Goal: Task Accomplishment & Management: Complete application form

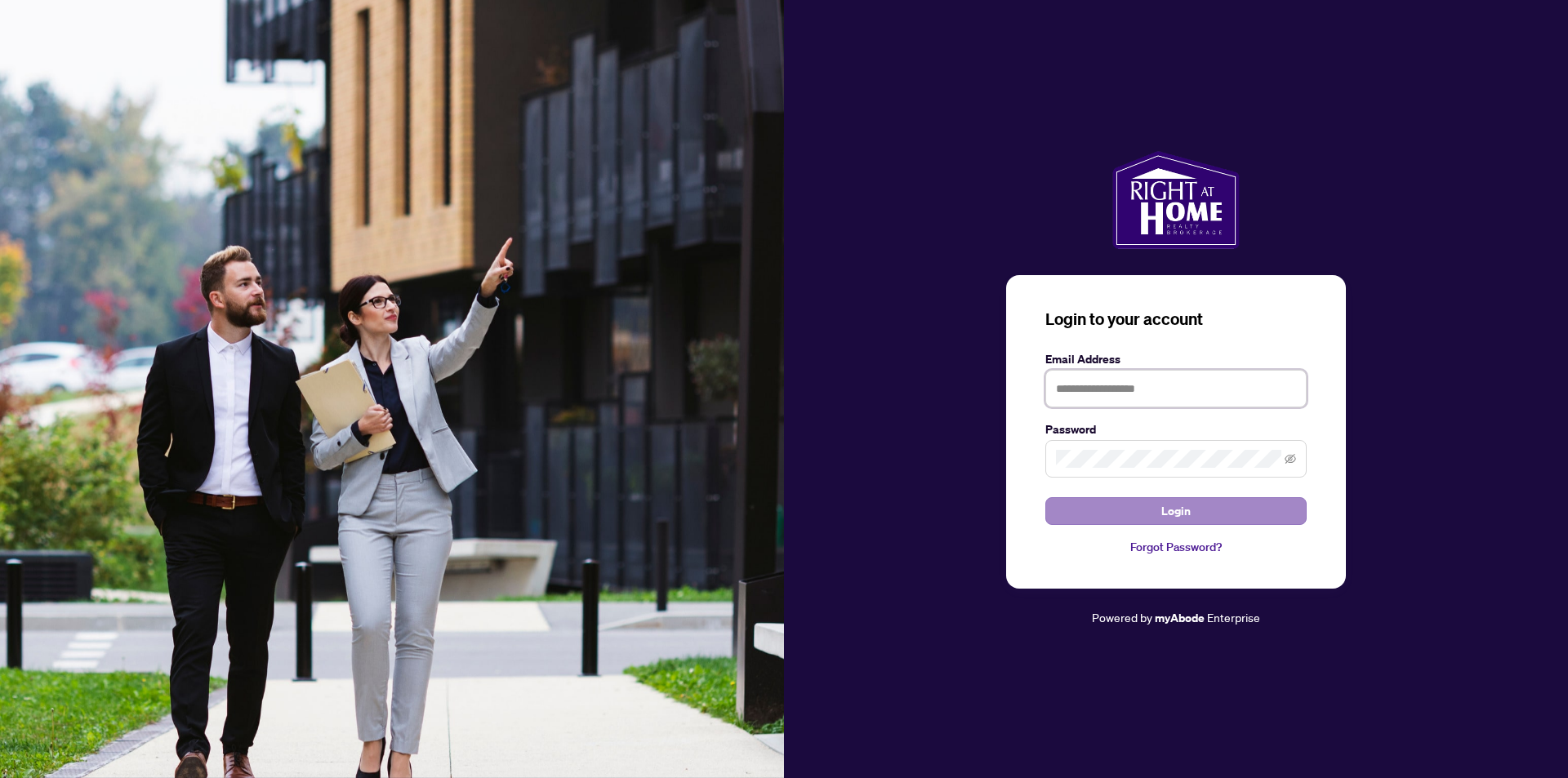
type input "**********"
click at [1170, 510] on span "Login" at bounding box center [1176, 511] width 30 height 26
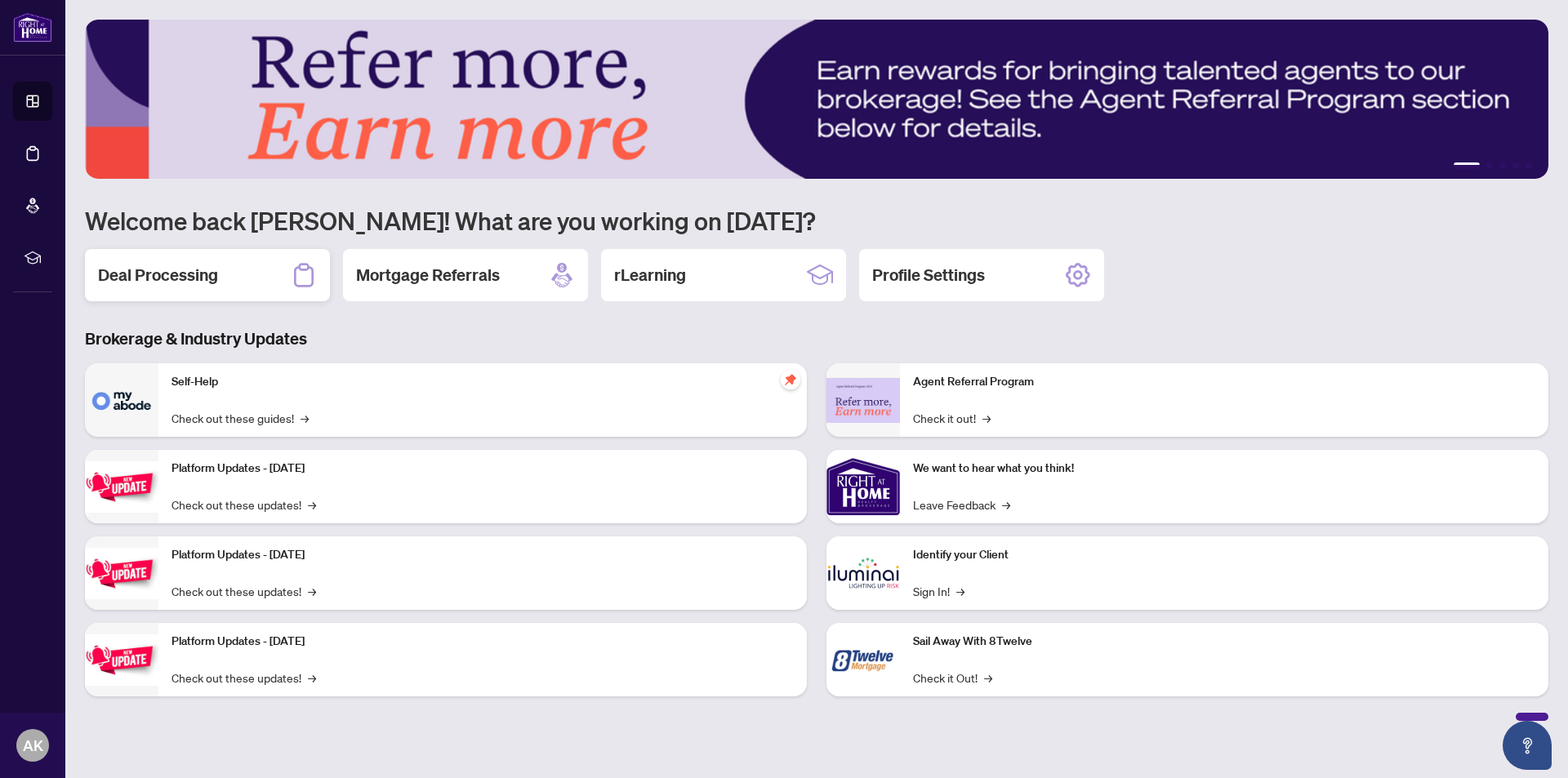
click at [151, 273] on h2 "Deal Processing" at bounding box center [157, 275] width 120 height 23
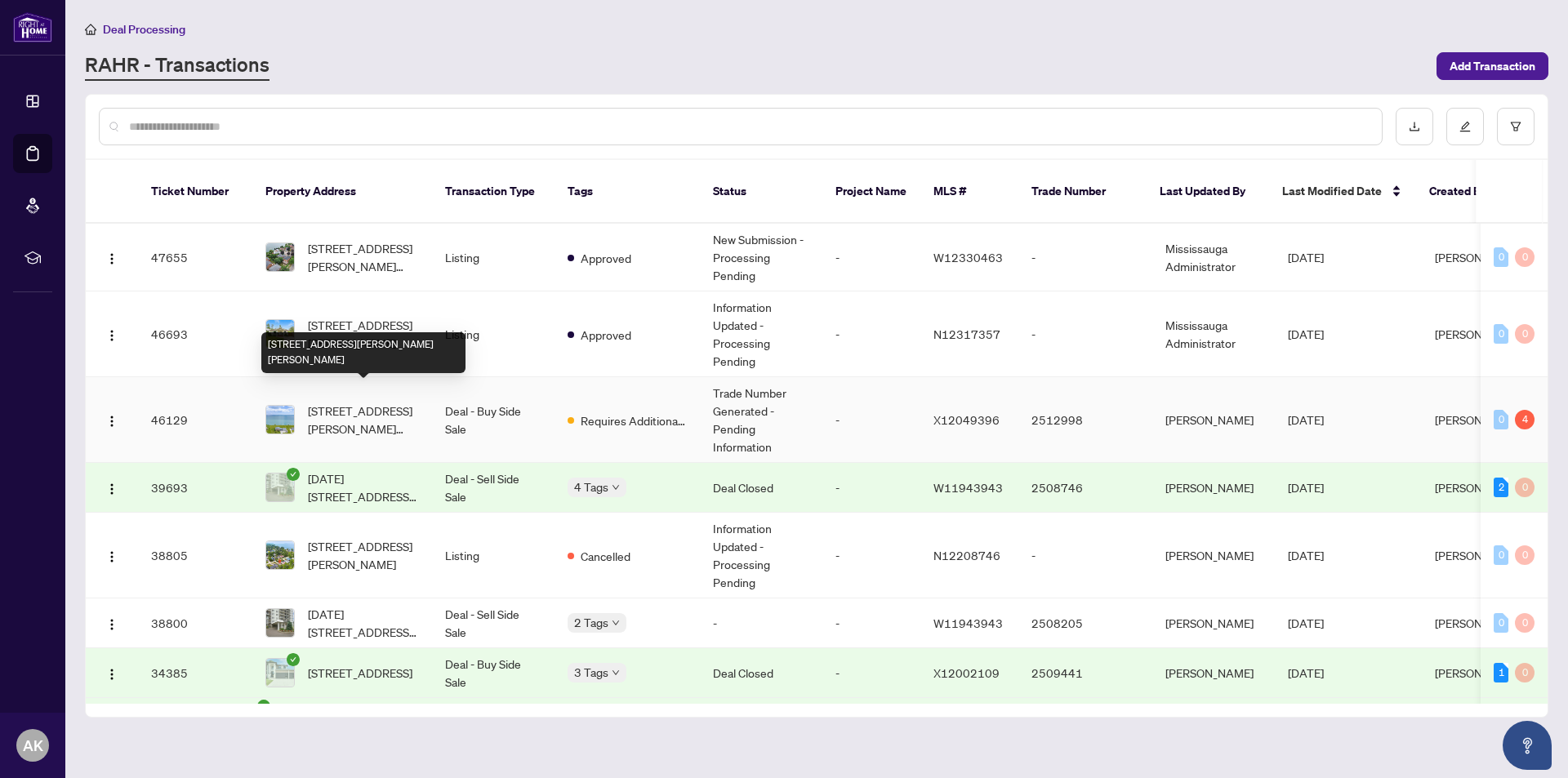
click at [351, 401] on span "[STREET_ADDRESS][PERSON_NAME][PERSON_NAME]" at bounding box center [363, 419] width 111 height 35
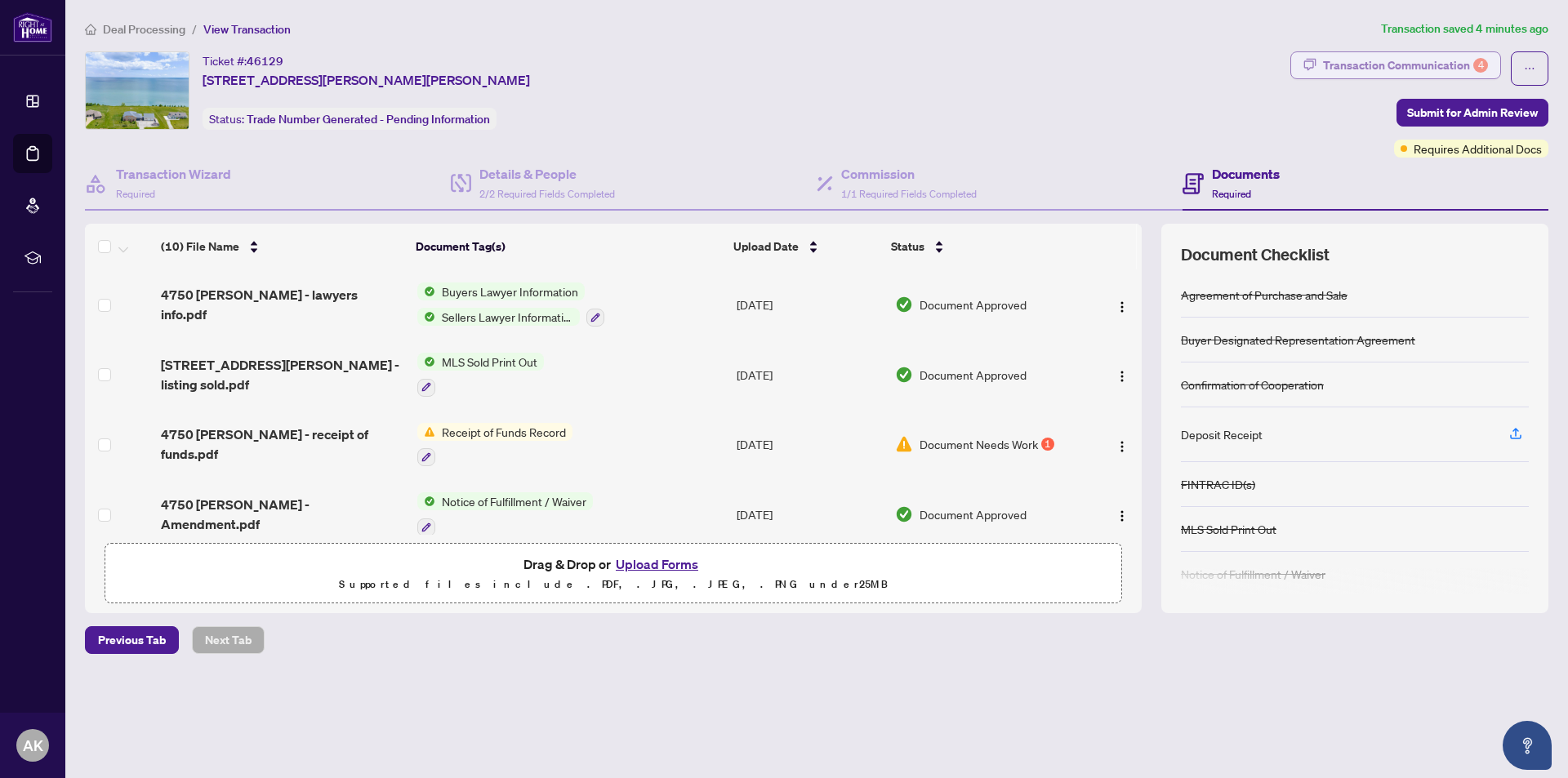
click at [1418, 63] on div "Transaction Communication 4" at bounding box center [1405, 65] width 165 height 26
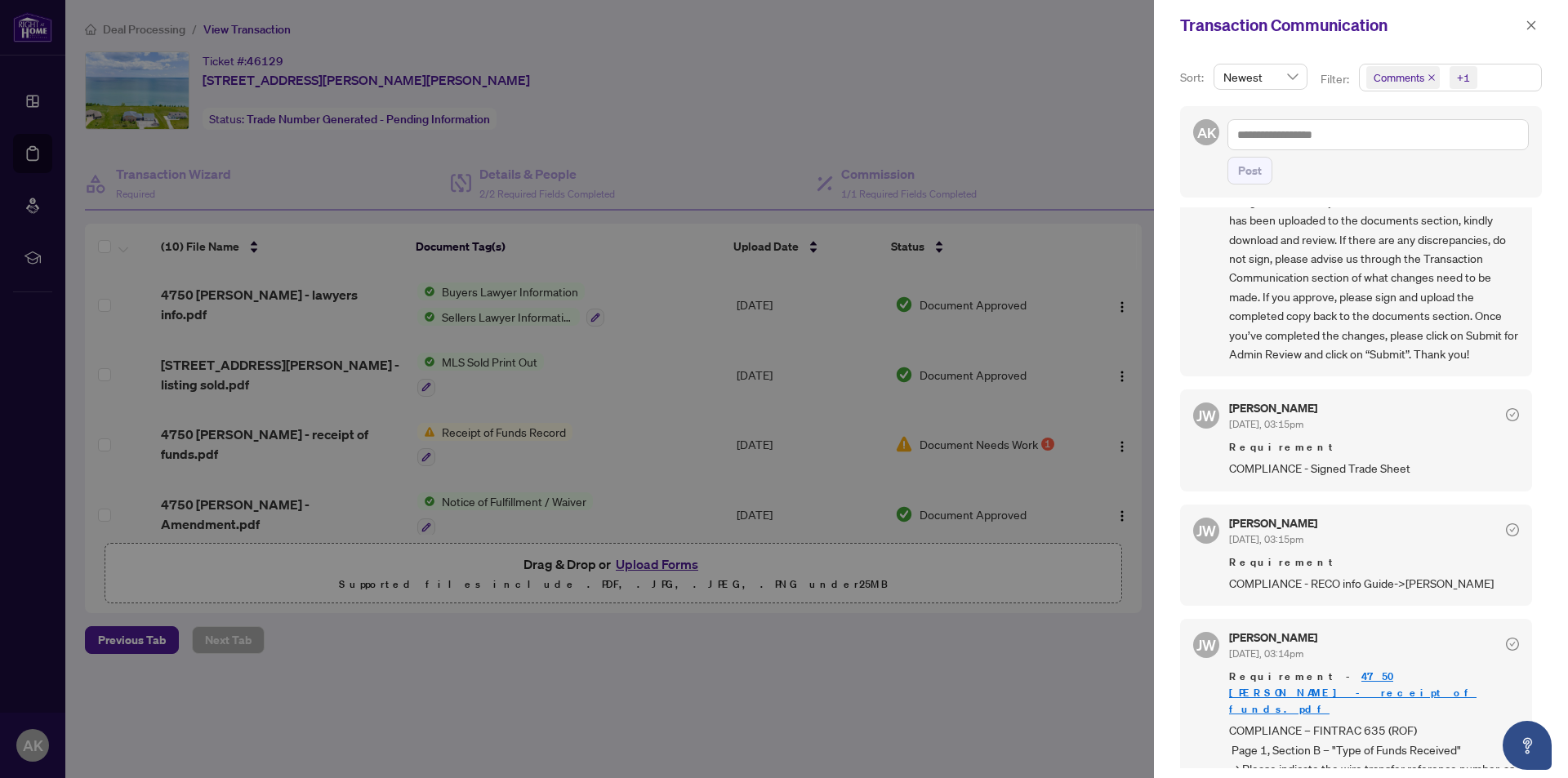
scroll to position [199, 0]
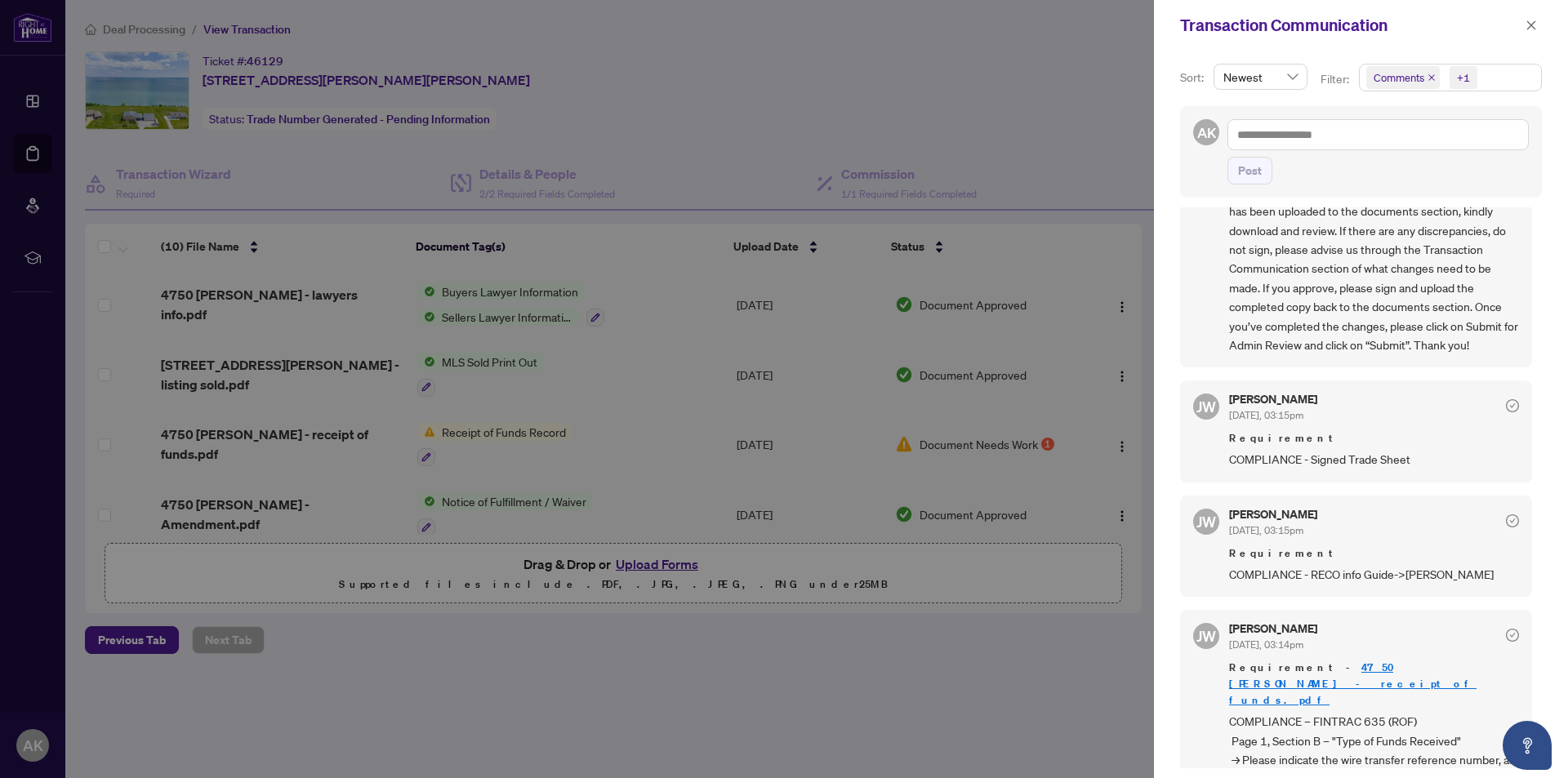
click at [1376, 665] on link "4750 [PERSON_NAME] - receipt of funds.pdf" at bounding box center [1352, 683] width 247 height 47
click at [1534, 24] on icon "close" at bounding box center [1532, 25] width 12 height 11
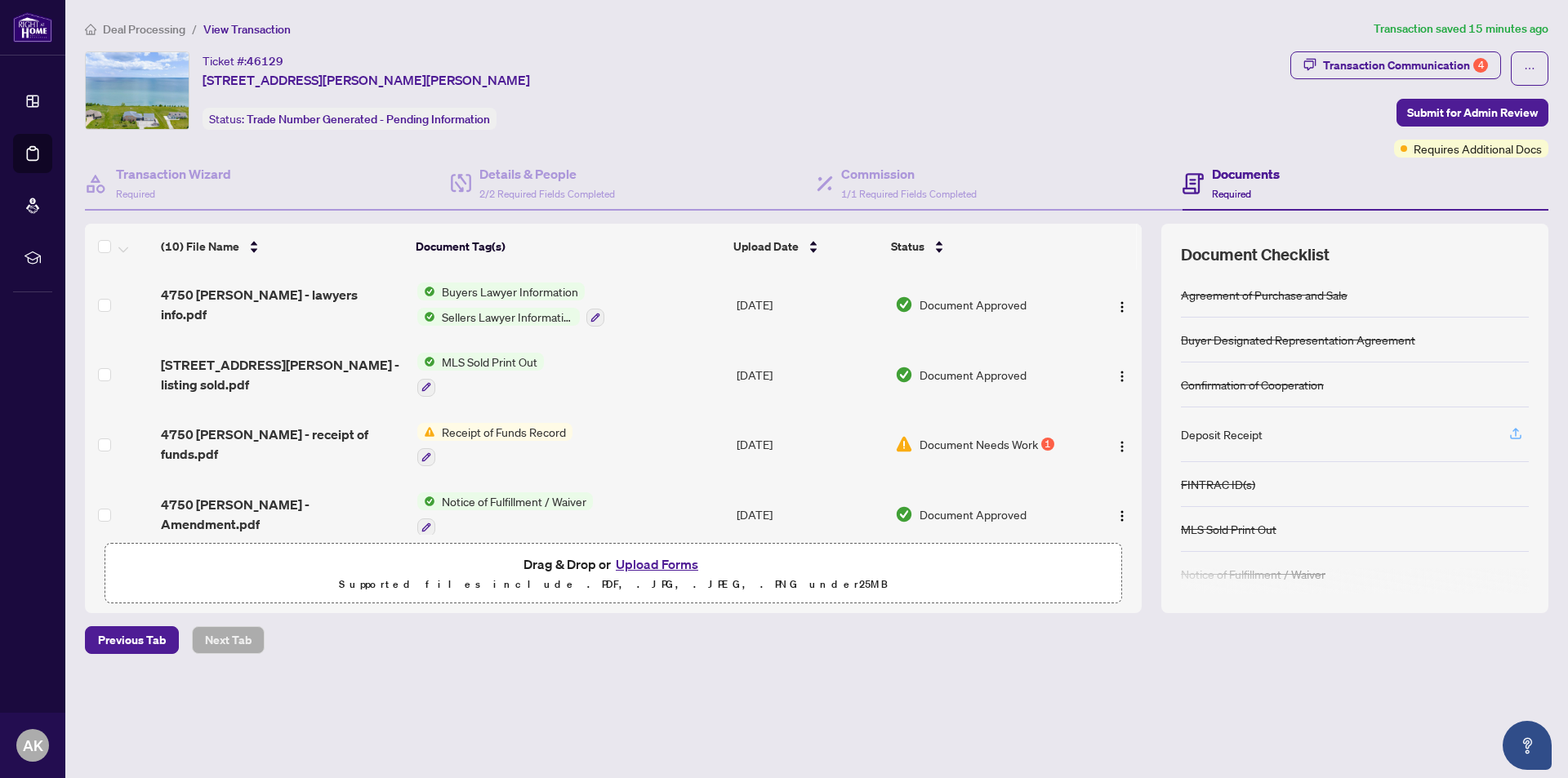
click at [1516, 430] on icon "button" at bounding box center [1515, 432] width 7 height 9
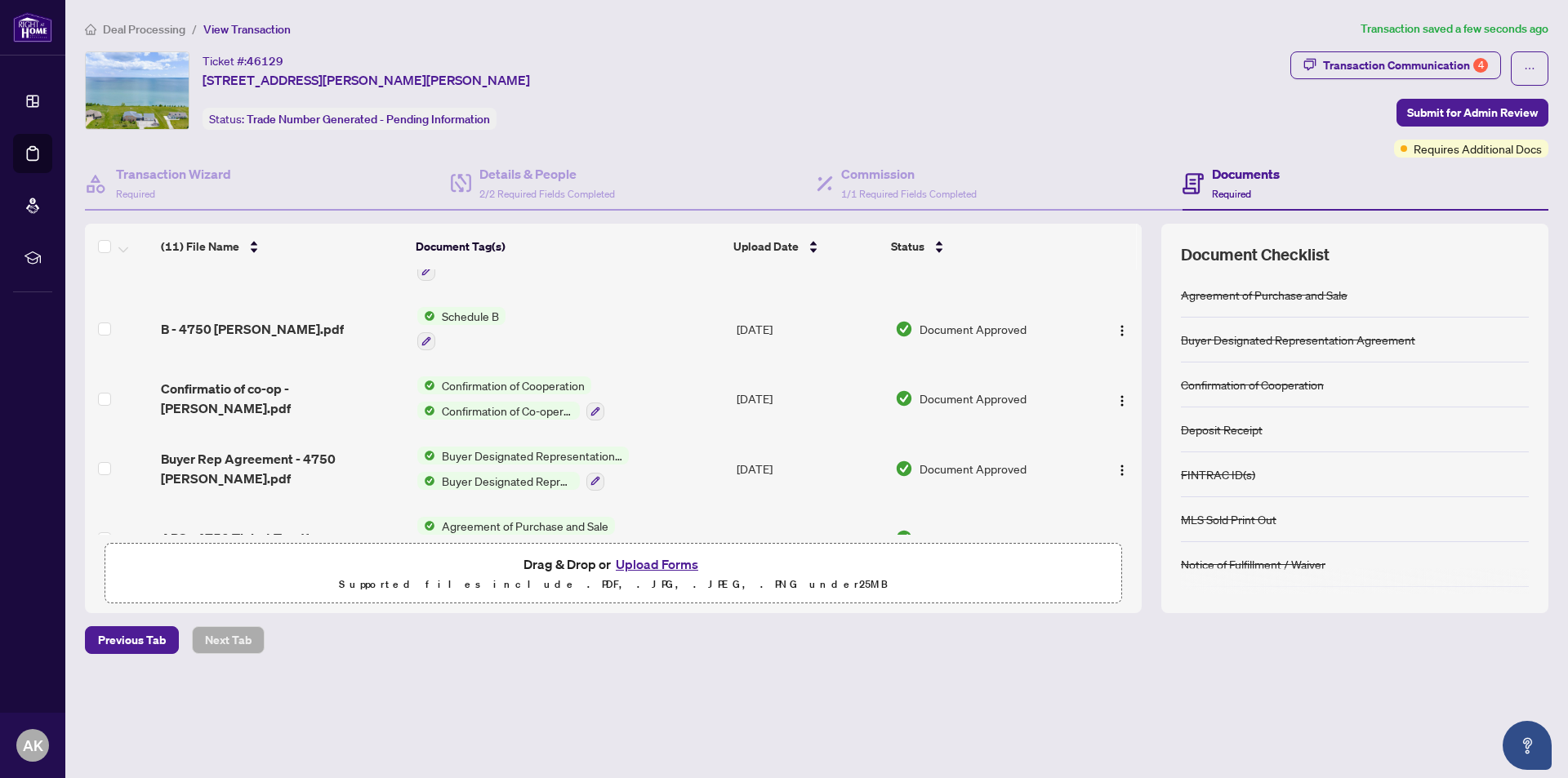
scroll to position [506, 0]
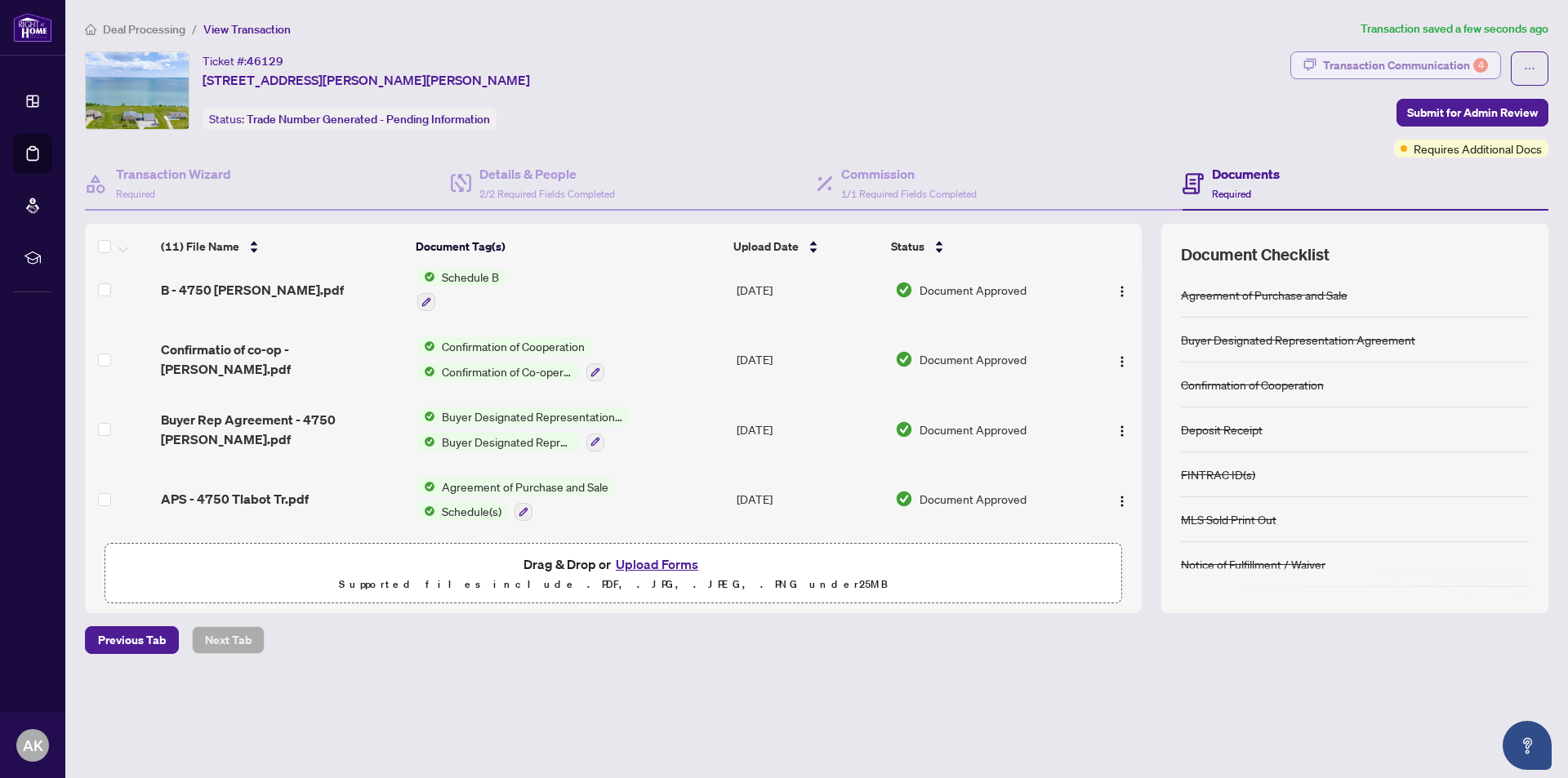
click at [1416, 63] on div "Transaction Communication 4" at bounding box center [1405, 65] width 165 height 26
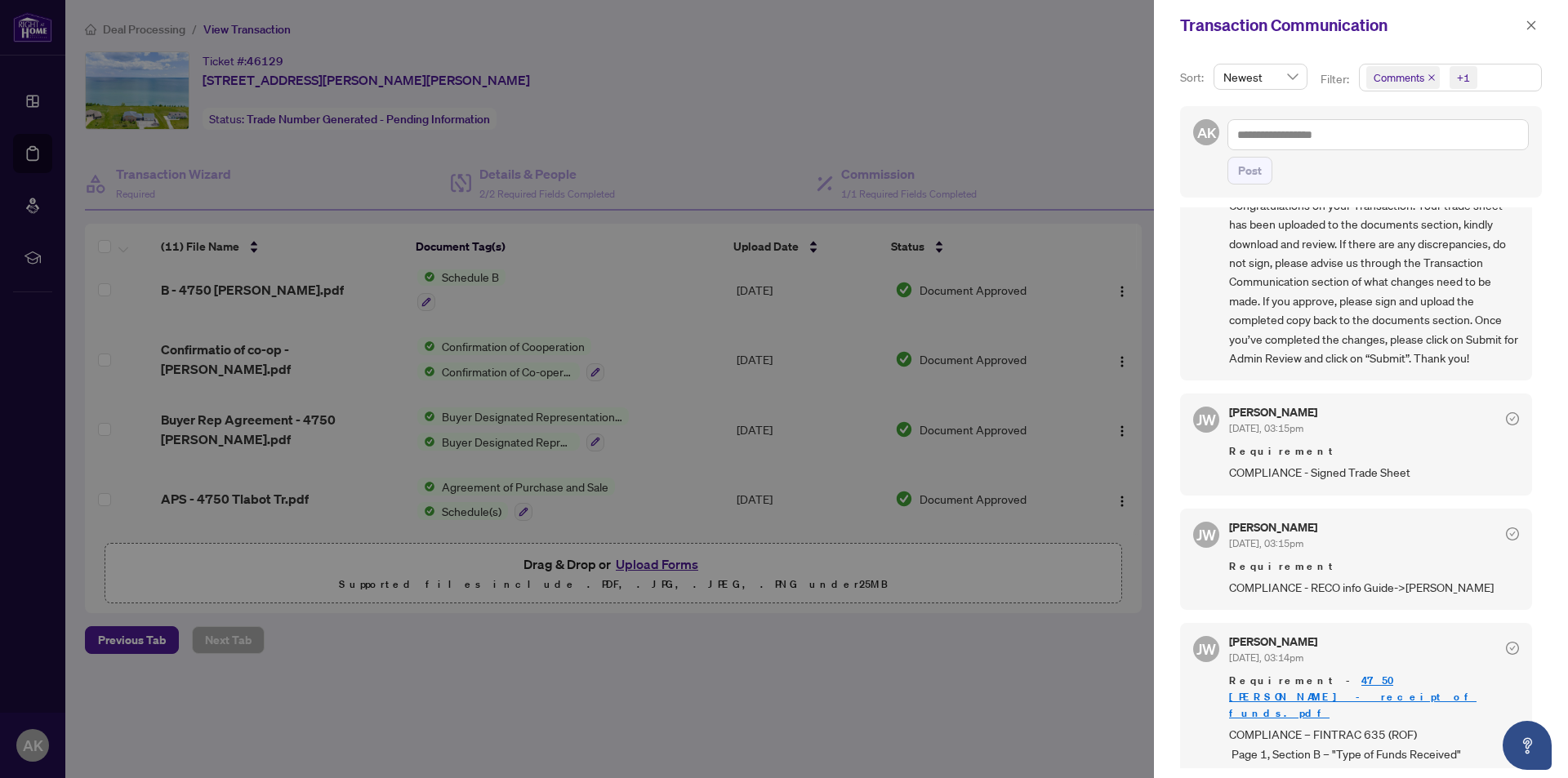
scroll to position [199, 0]
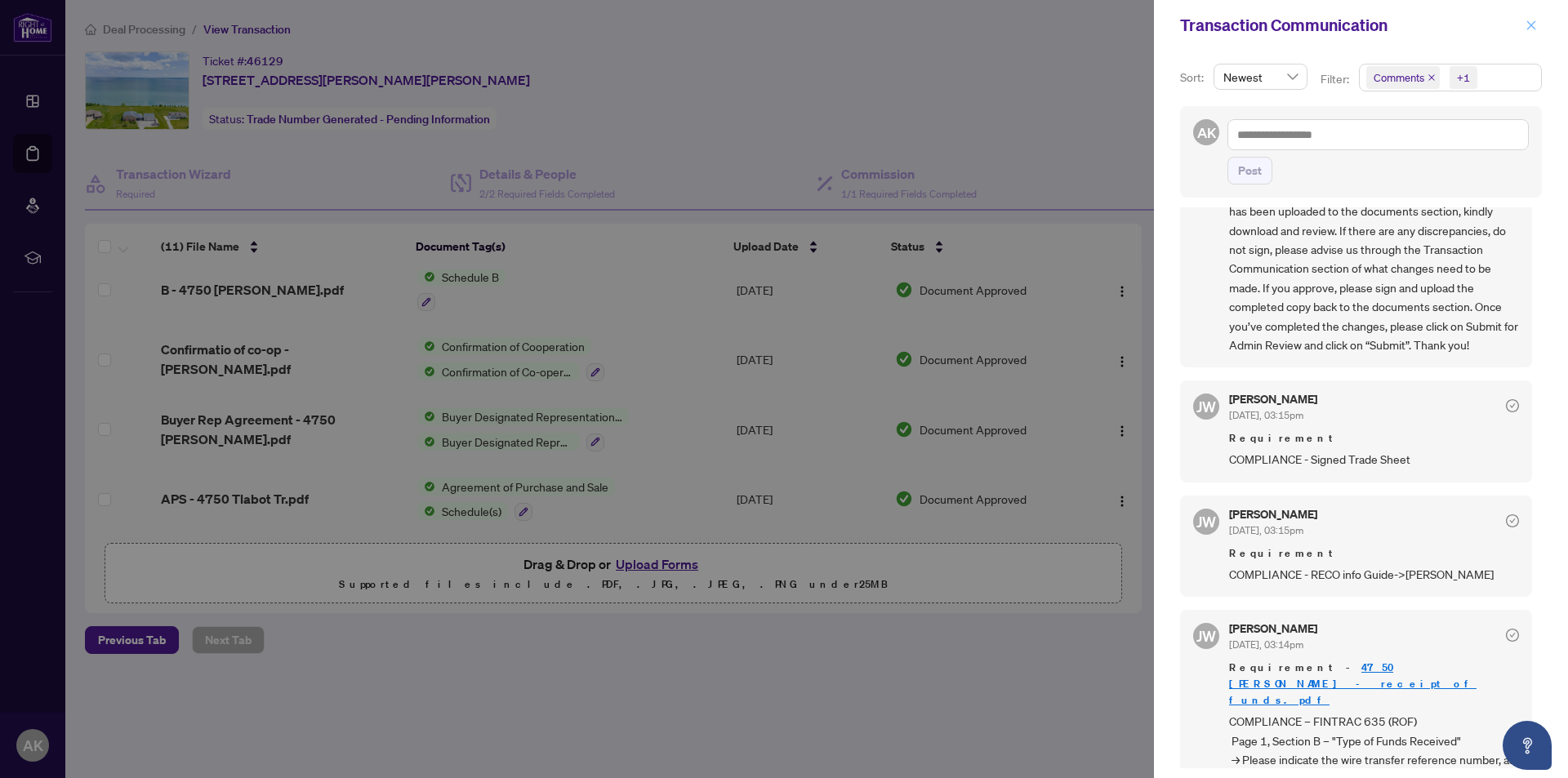
click at [1535, 25] on icon "close" at bounding box center [1532, 25] width 12 height 11
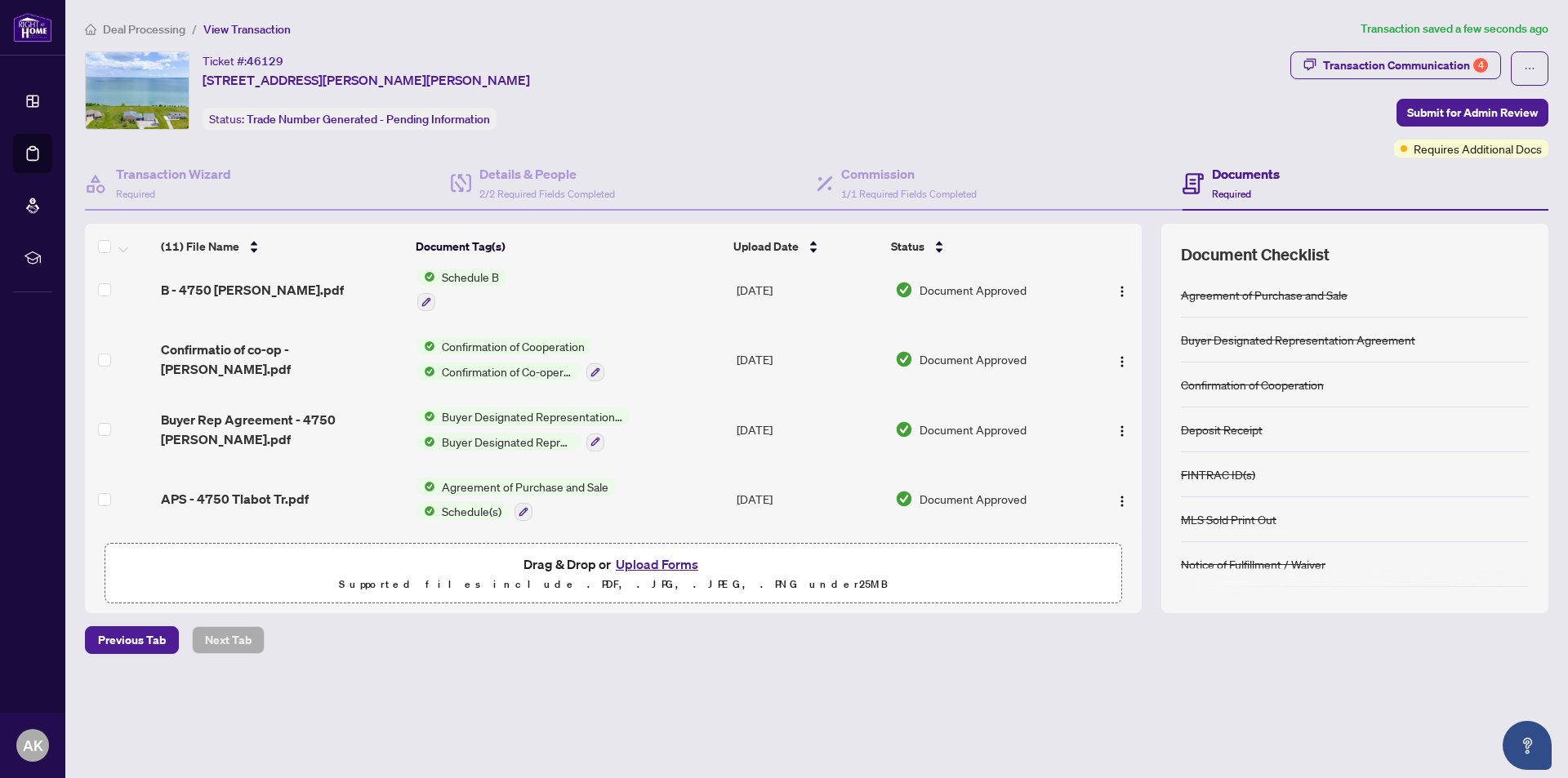
click at [1225, 170] on h4 "Documents" at bounding box center [1246, 173] width 68 height 19
click at [1230, 173] on h4 "Documents" at bounding box center [1246, 173] width 68 height 19
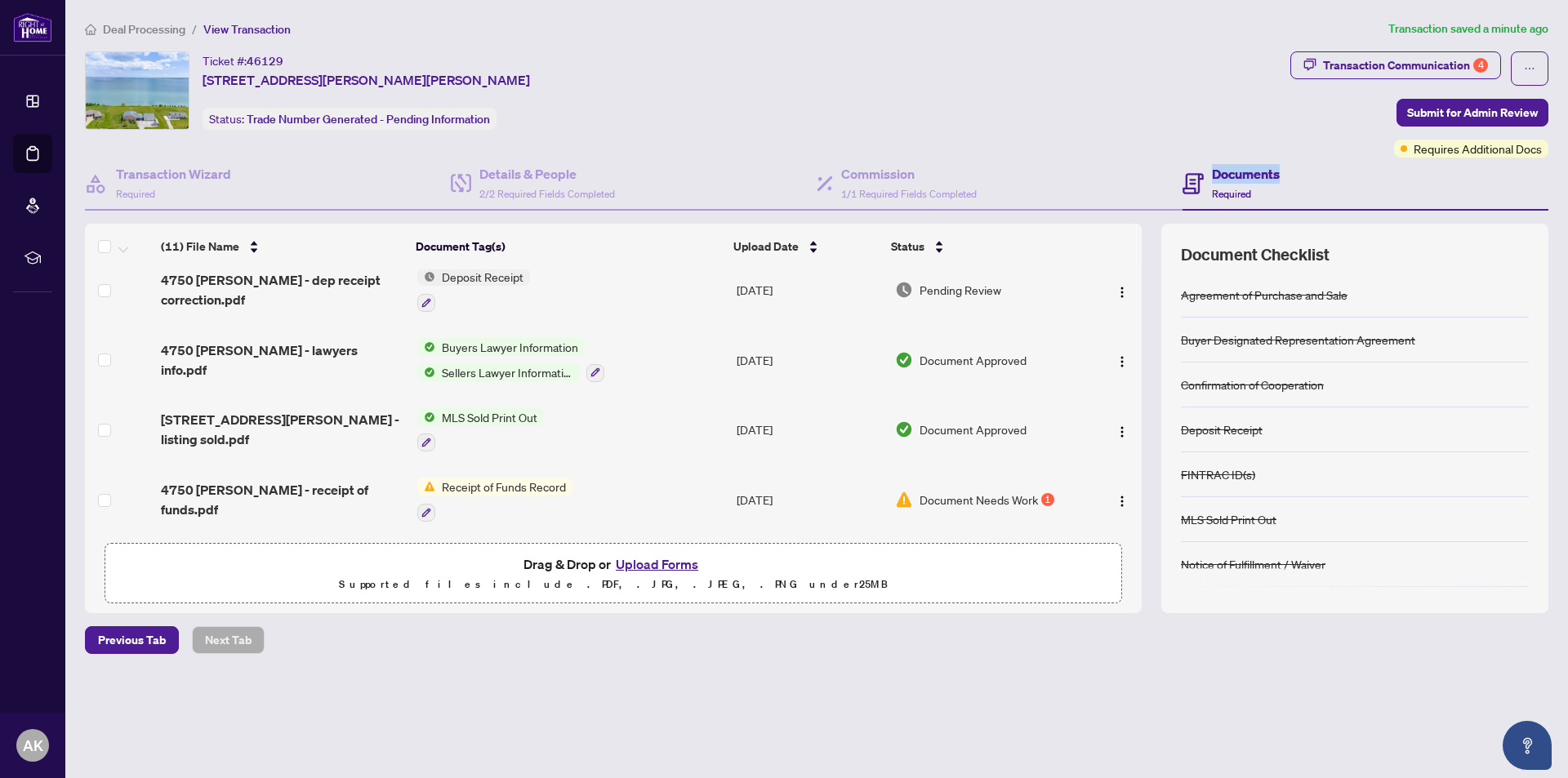
scroll to position [0, 0]
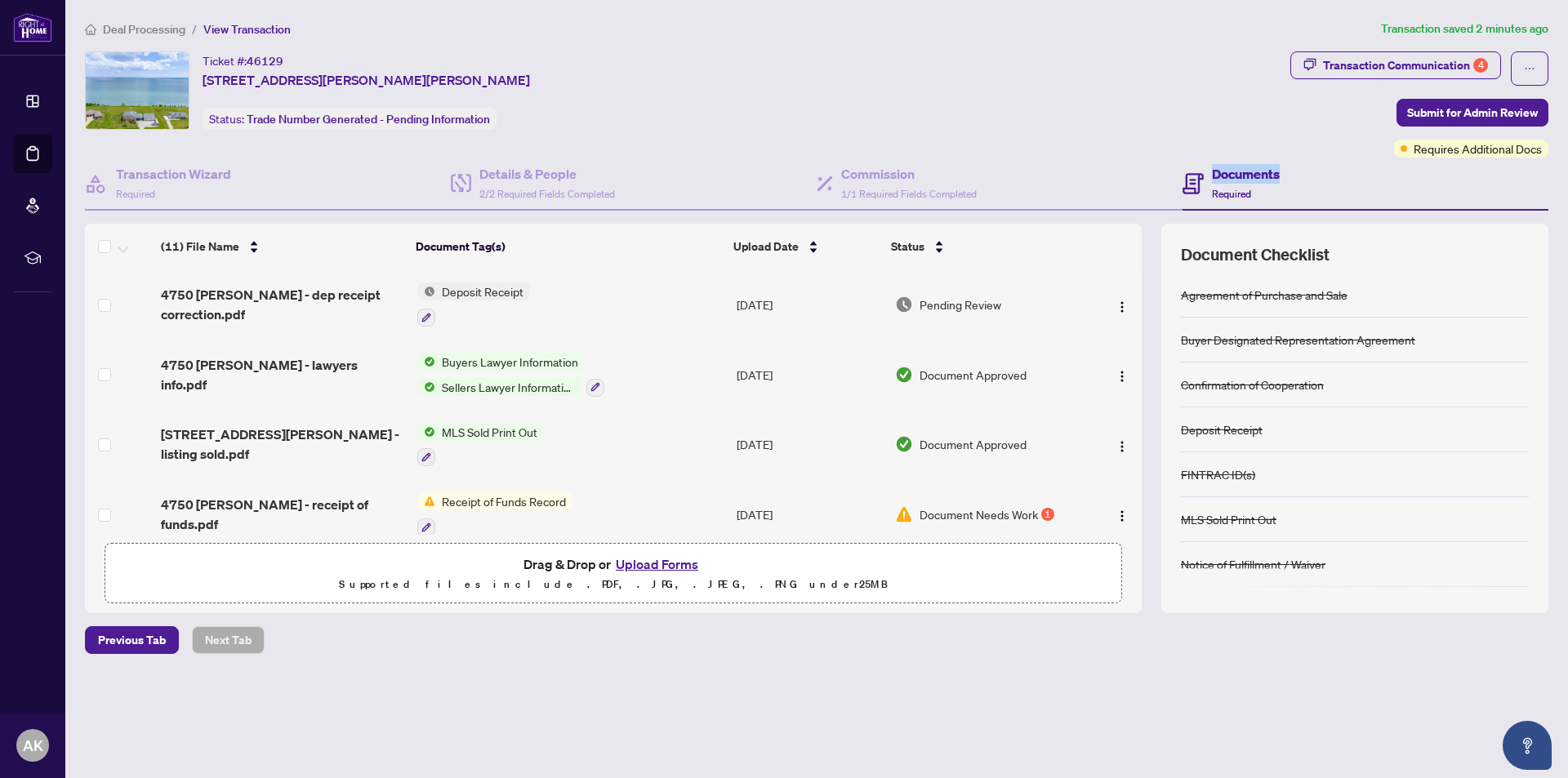
click at [1231, 174] on h4 "Documents" at bounding box center [1246, 173] width 68 height 19
click at [1411, 63] on div "Transaction Communication 4" at bounding box center [1405, 65] width 165 height 26
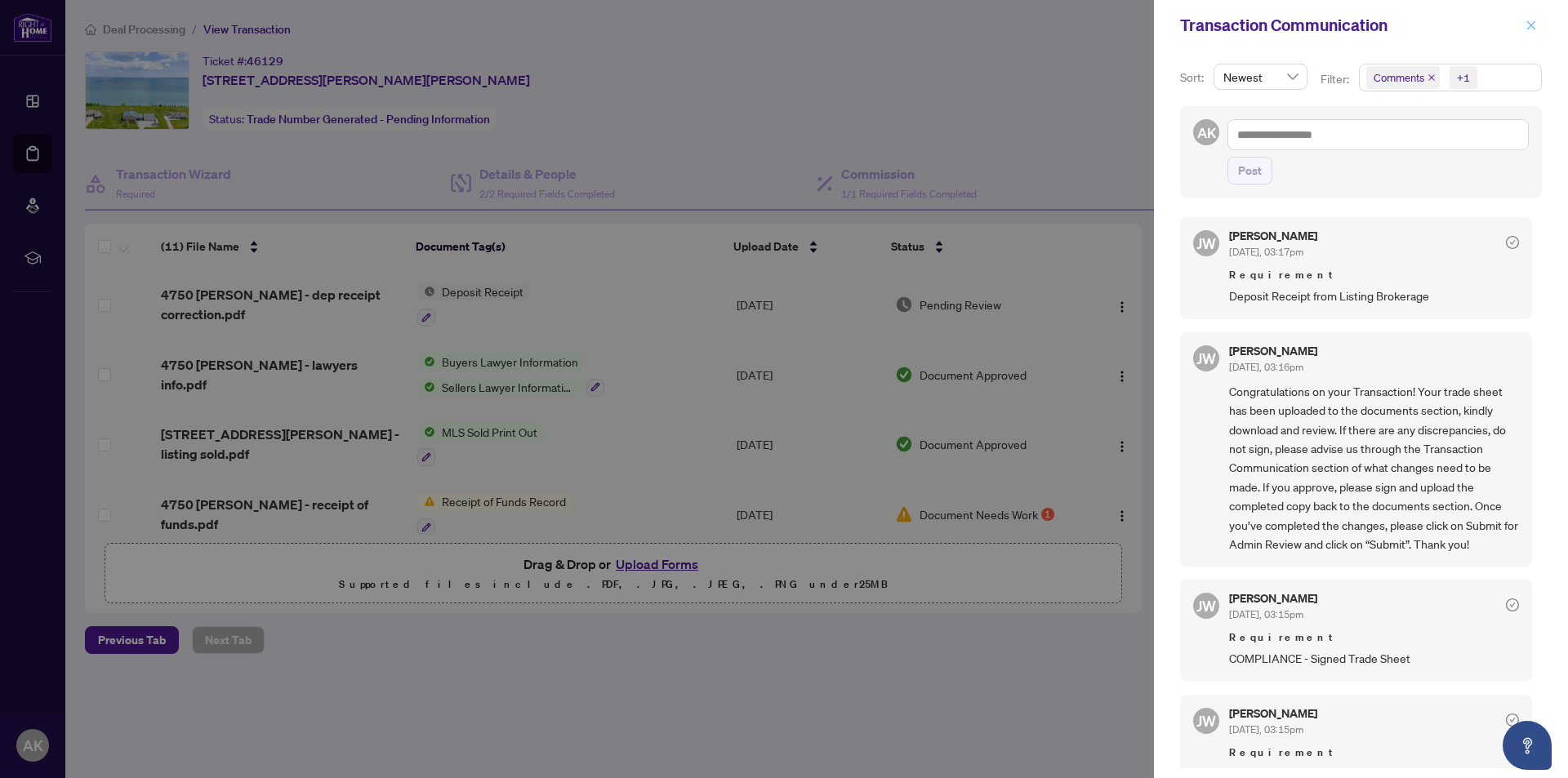
click at [1529, 22] on icon "close" at bounding box center [1532, 25] width 12 height 11
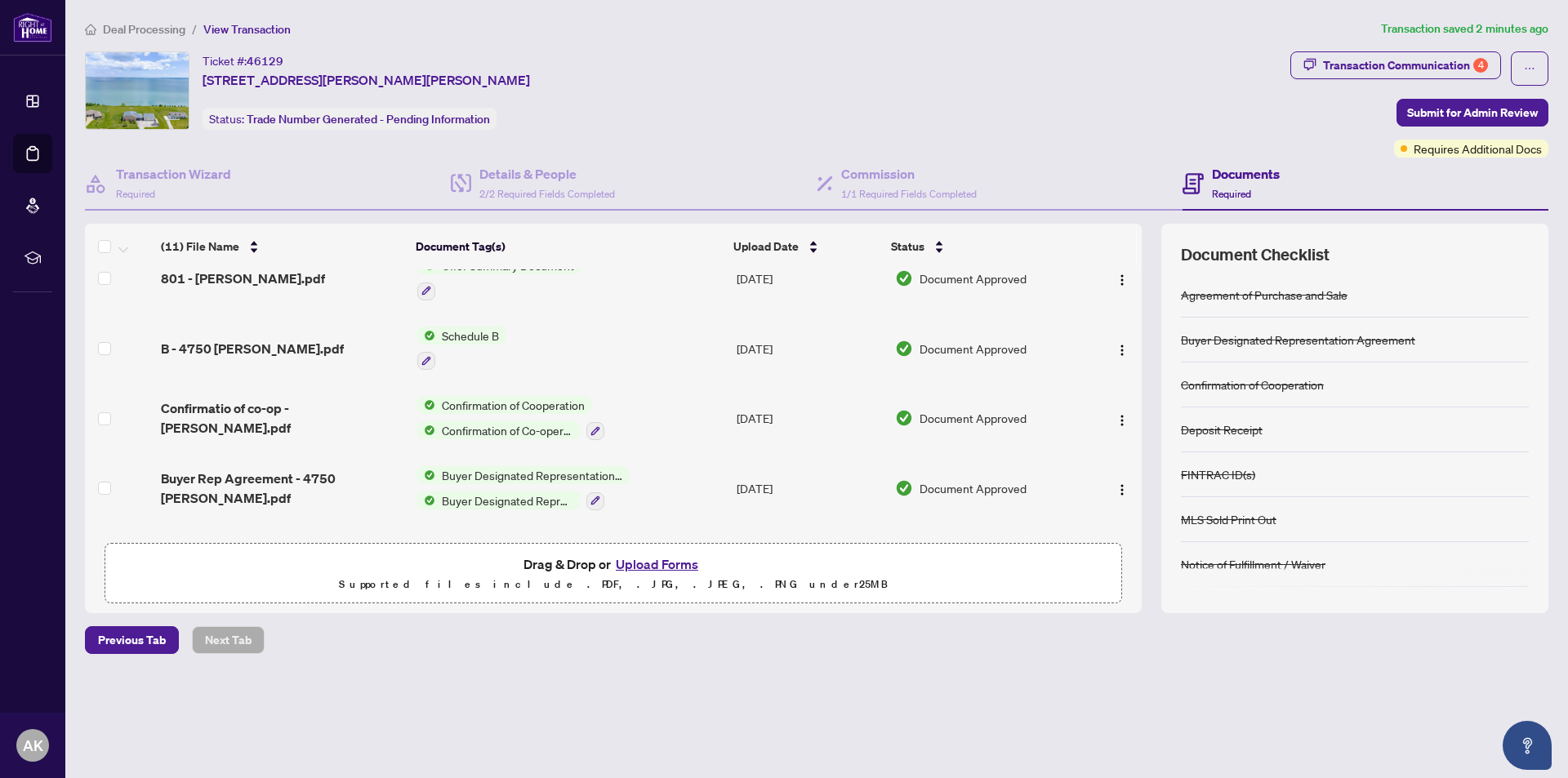
scroll to position [506, 0]
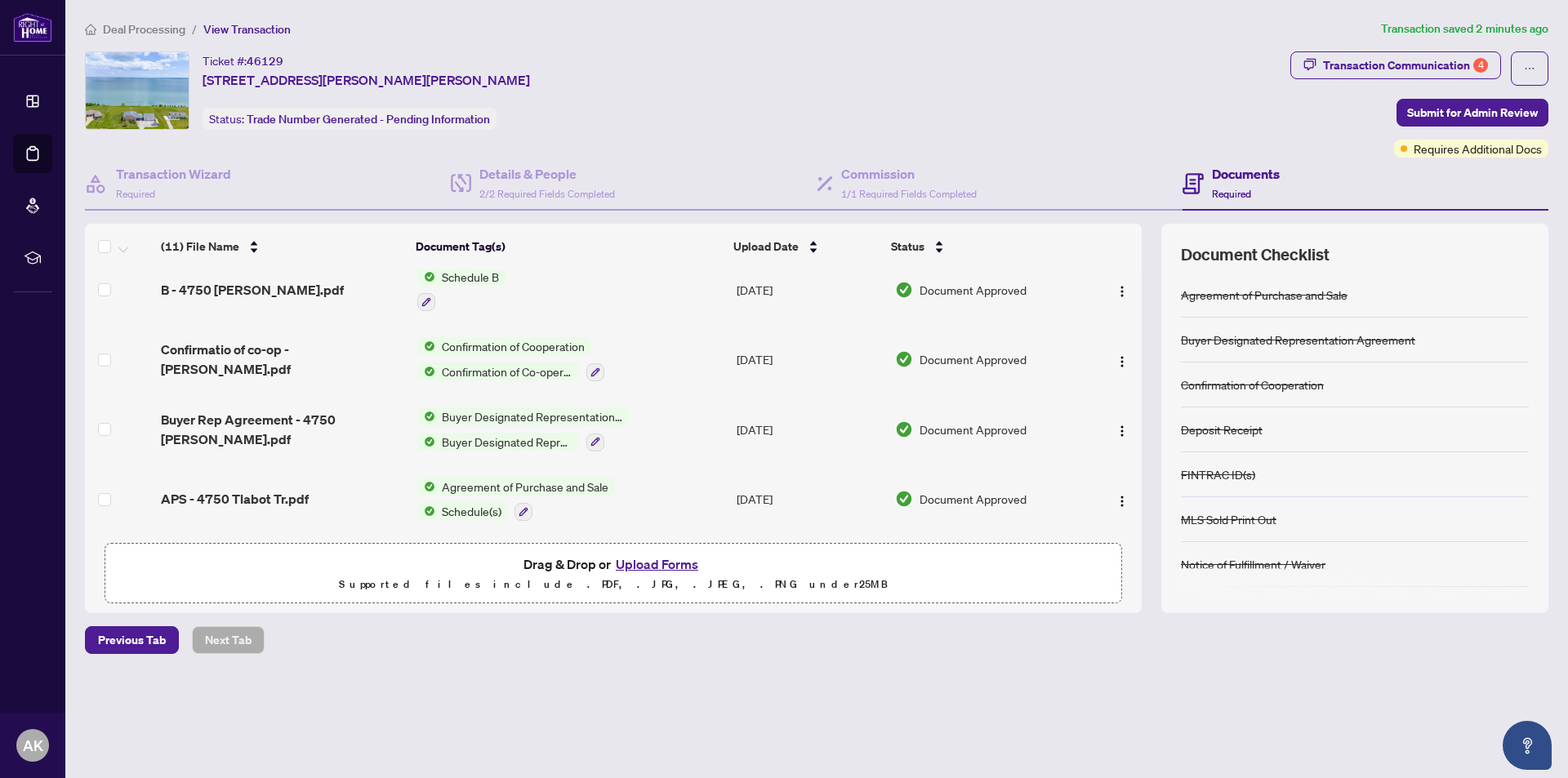
click at [637, 563] on button "Upload Forms" at bounding box center [657, 564] width 92 height 21
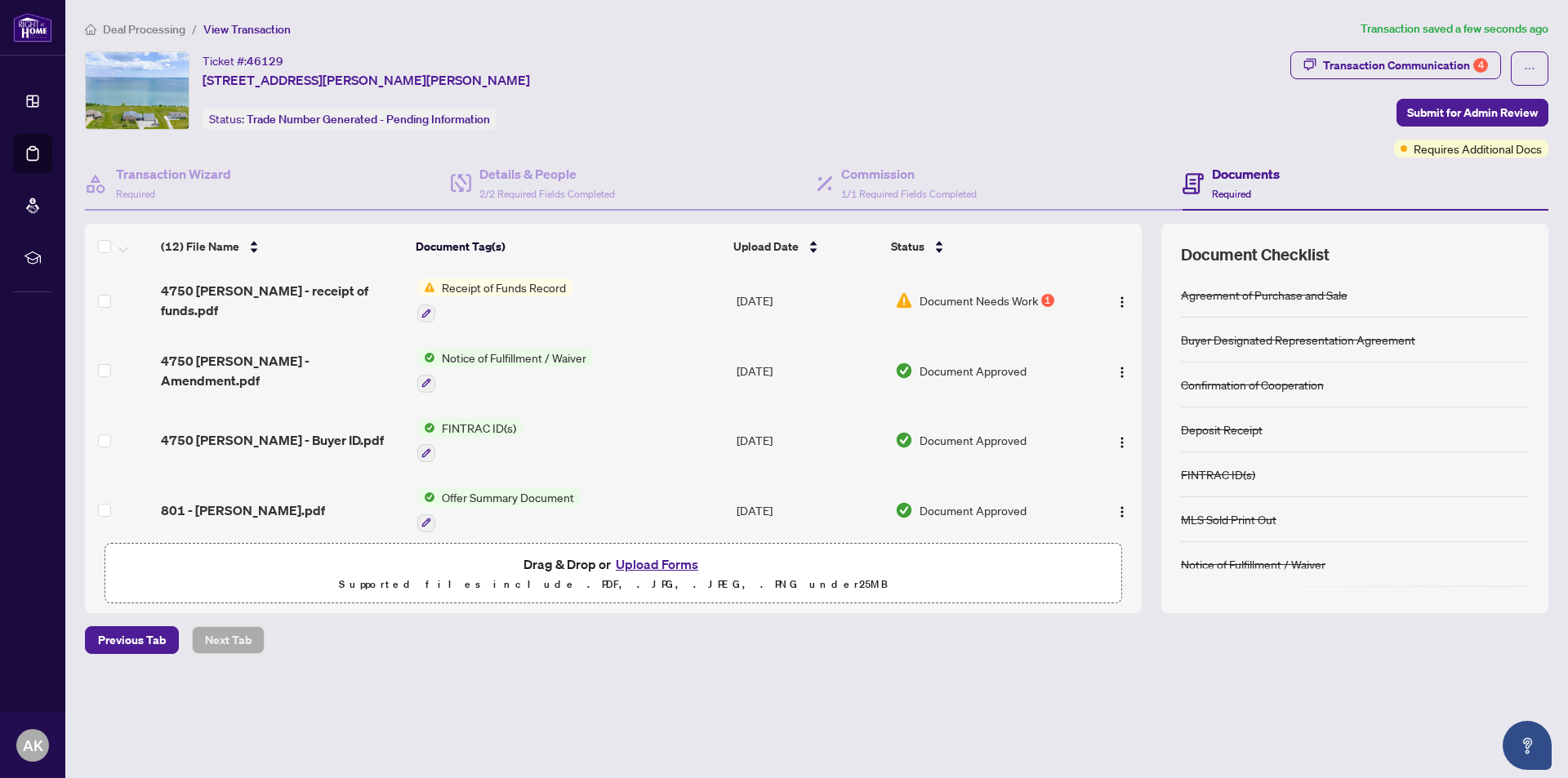
scroll to position [0, 0]
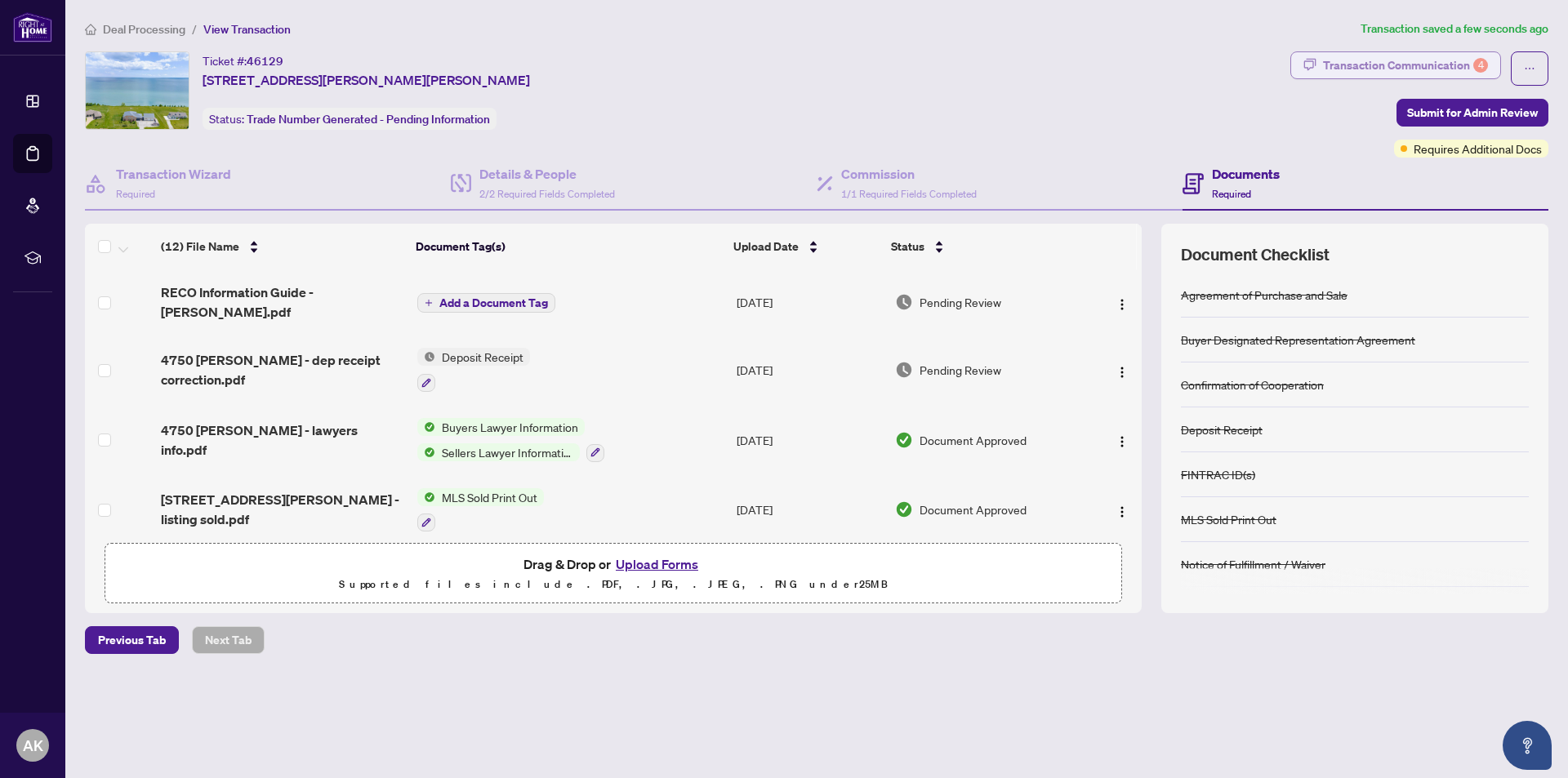
click at [1430, 64] on div "Transaction Communication 4" at bounding box center [1405, 65] width 165 height 26
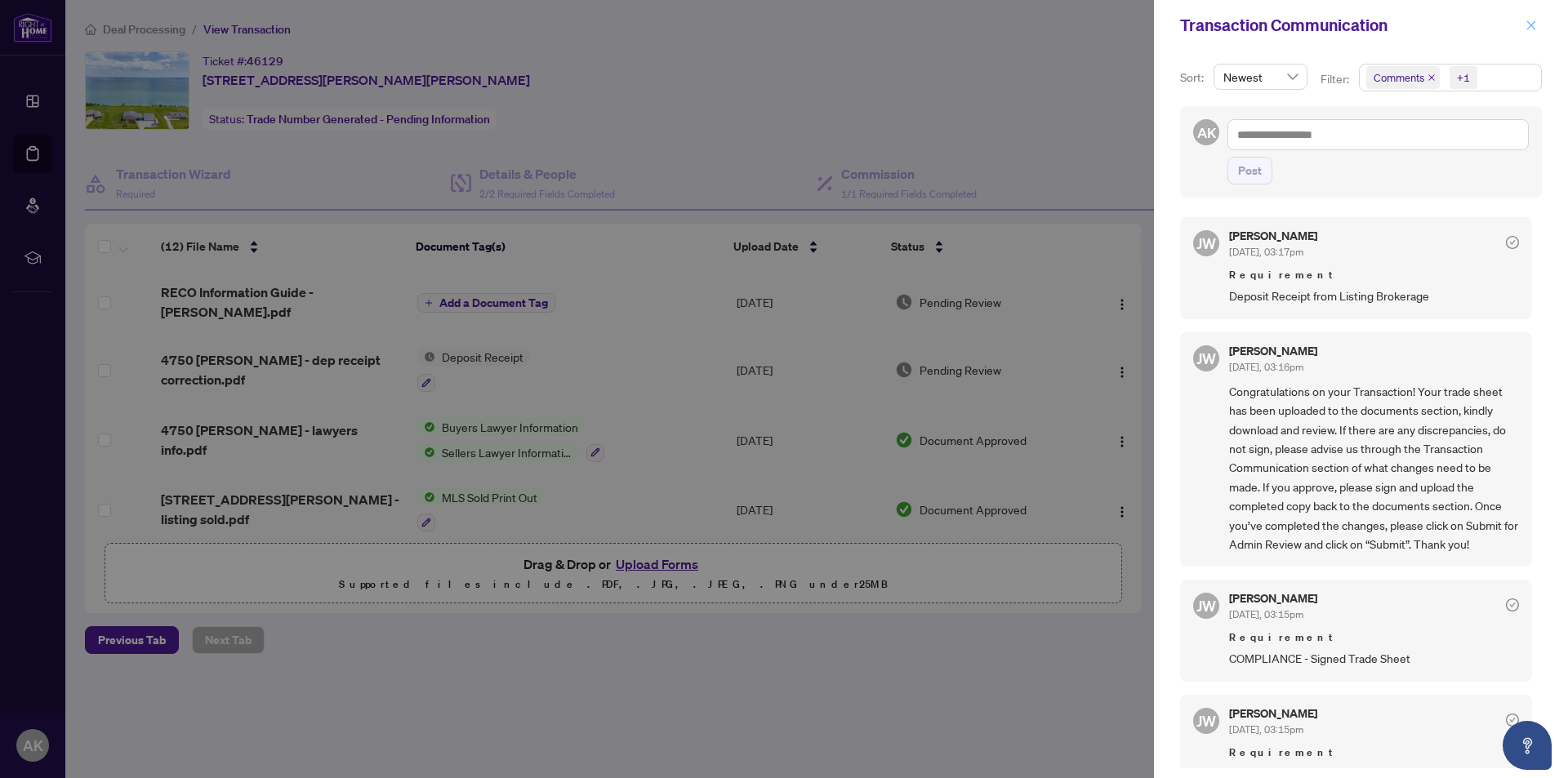
click at [1530, 29] on icon "close" at bounding box center [1532, 25] width 12 height 11
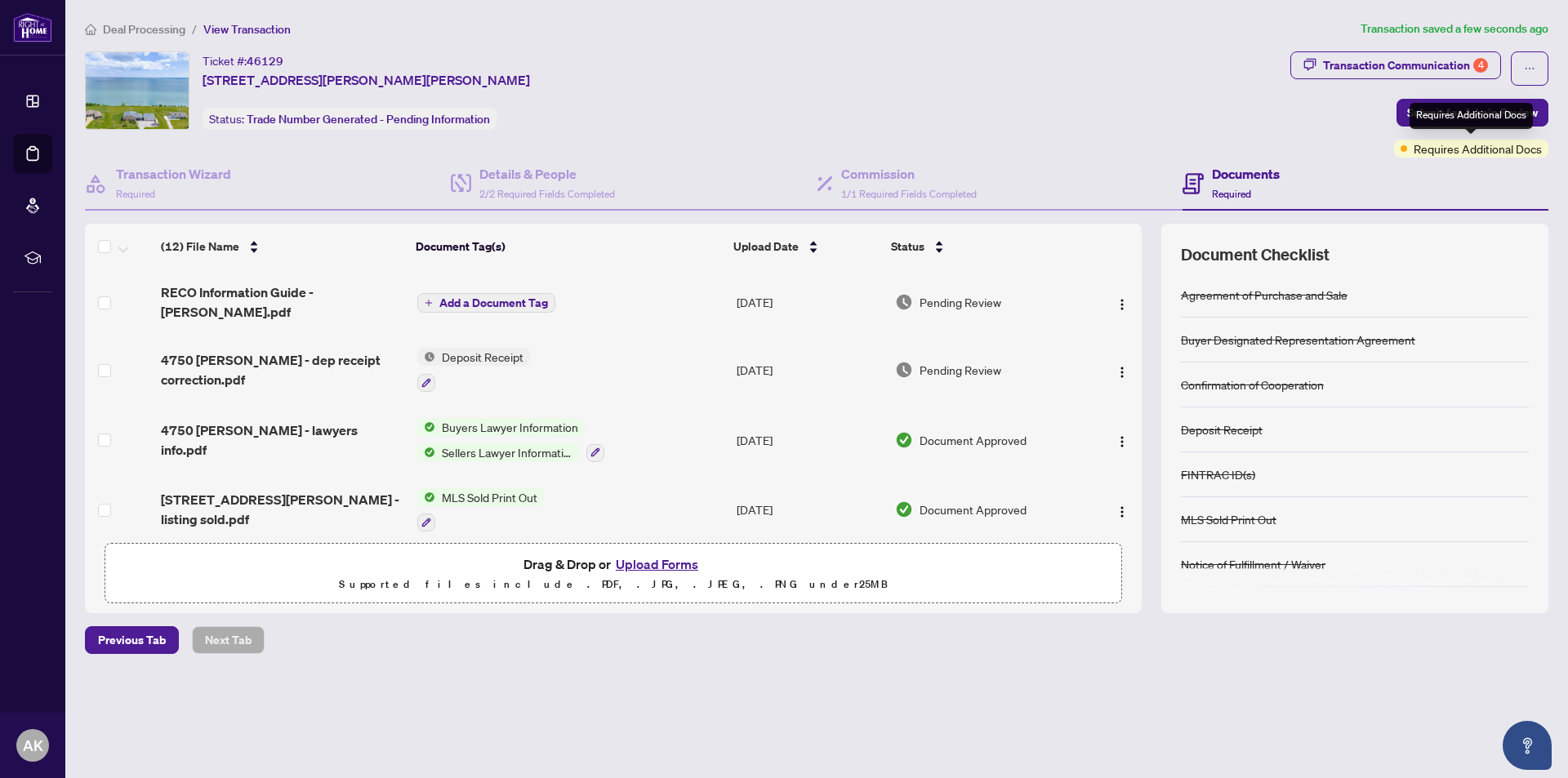
click at [1435, 146] on span "Requires Additional Docs" at bounding box center [1478, 149] width 128 height 18
click at [1427, 151] on span "Requires Additional Docs" at bounding box center [1478, 149] width 128 height 18
click at [1252, 172] on h4 "Documents" at bounding box center [1246, 173] width 68 height 19
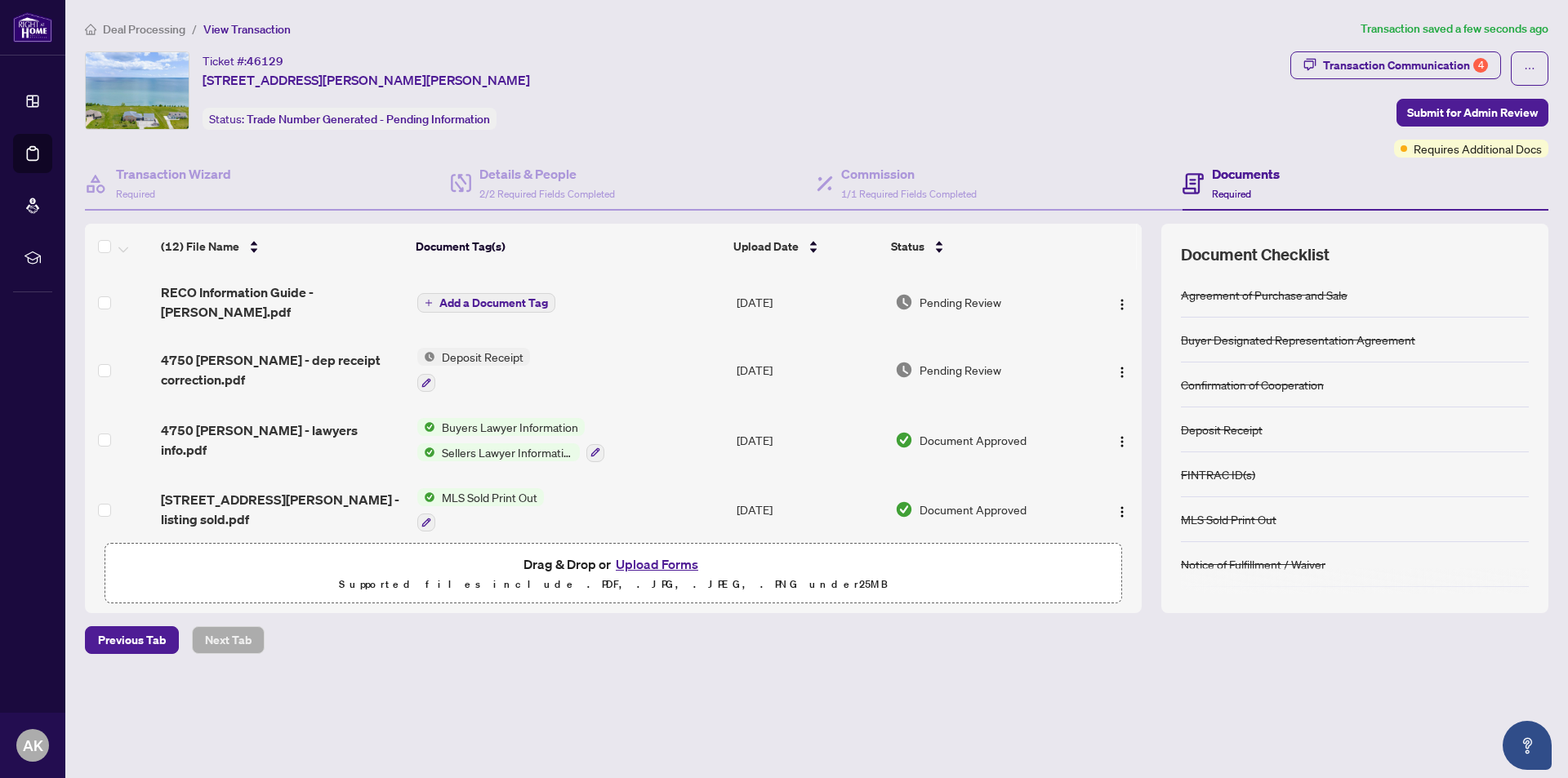
click at [1252, 172] on h4 "Documents" at bounding box center [1246, 173] width 68 height 19
click at [1445, 110] on span "Submit for Admin Review" at bounding box center [1472, 112] width 130 height 26
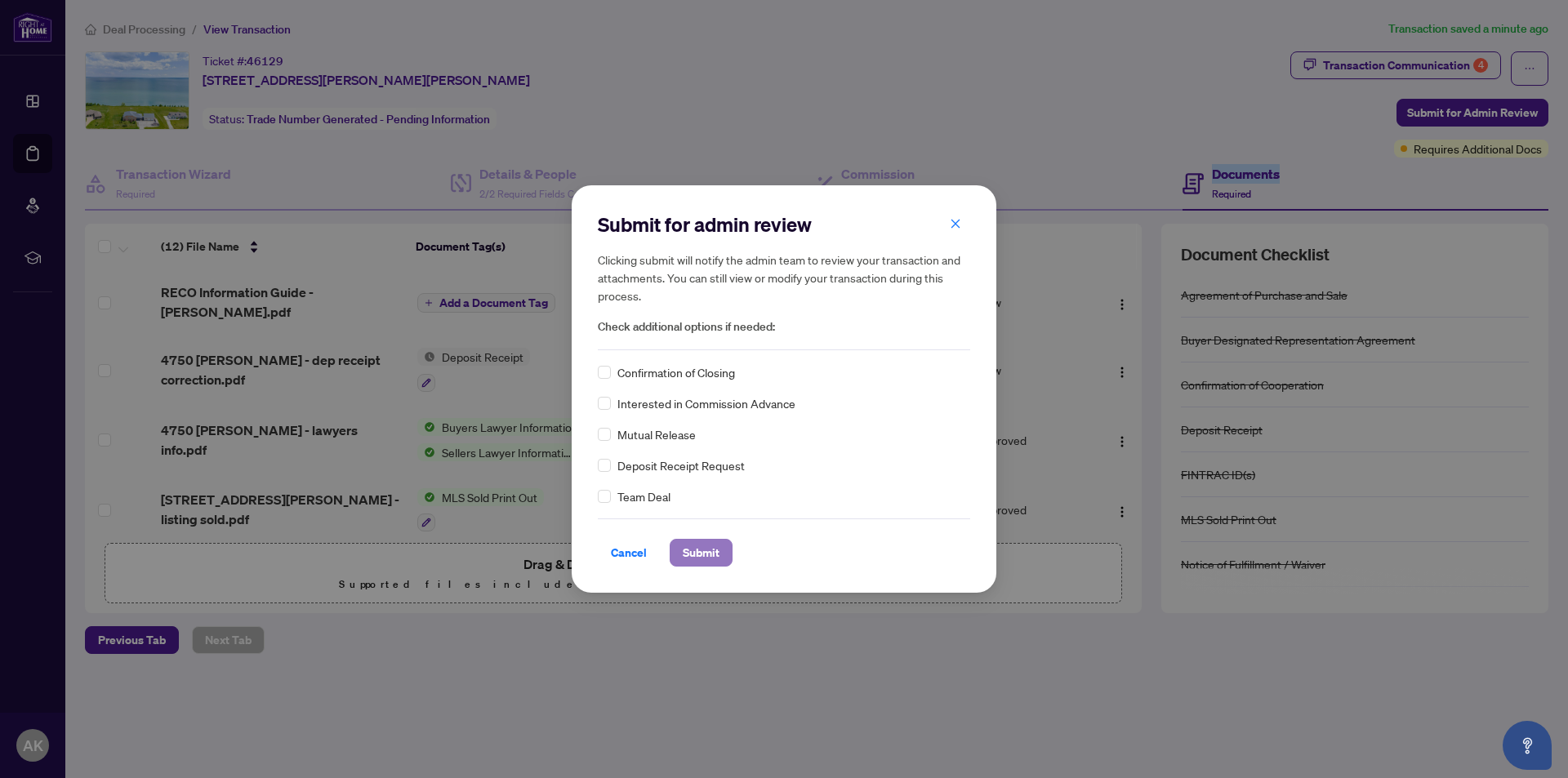
click at [704, 551] on span "Submit" at bounding box center [701, 552] width 36 height 26
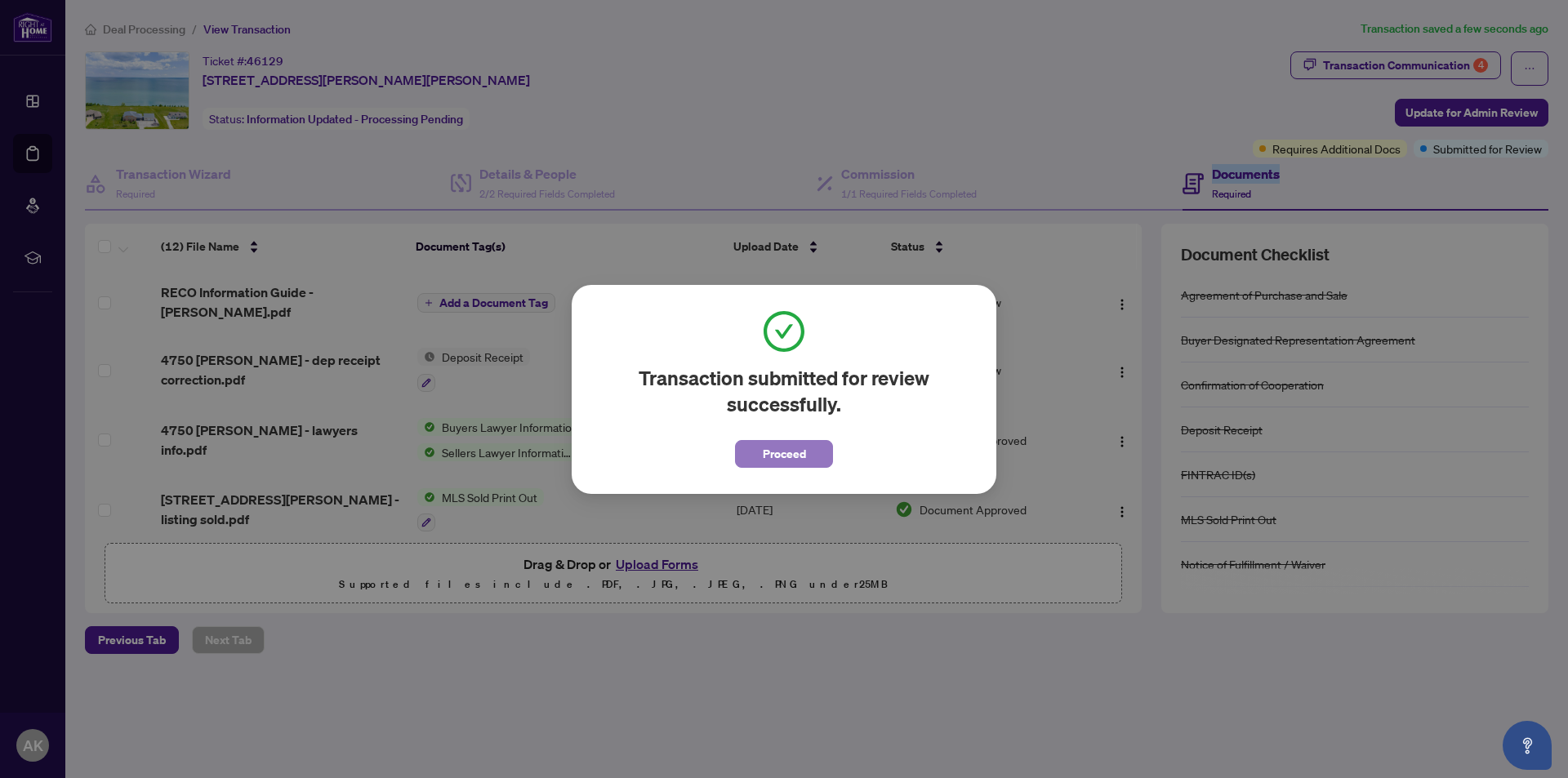
click at [777, 457] on span "Proceed" at bounding box center [784, 453] width 43 height 26
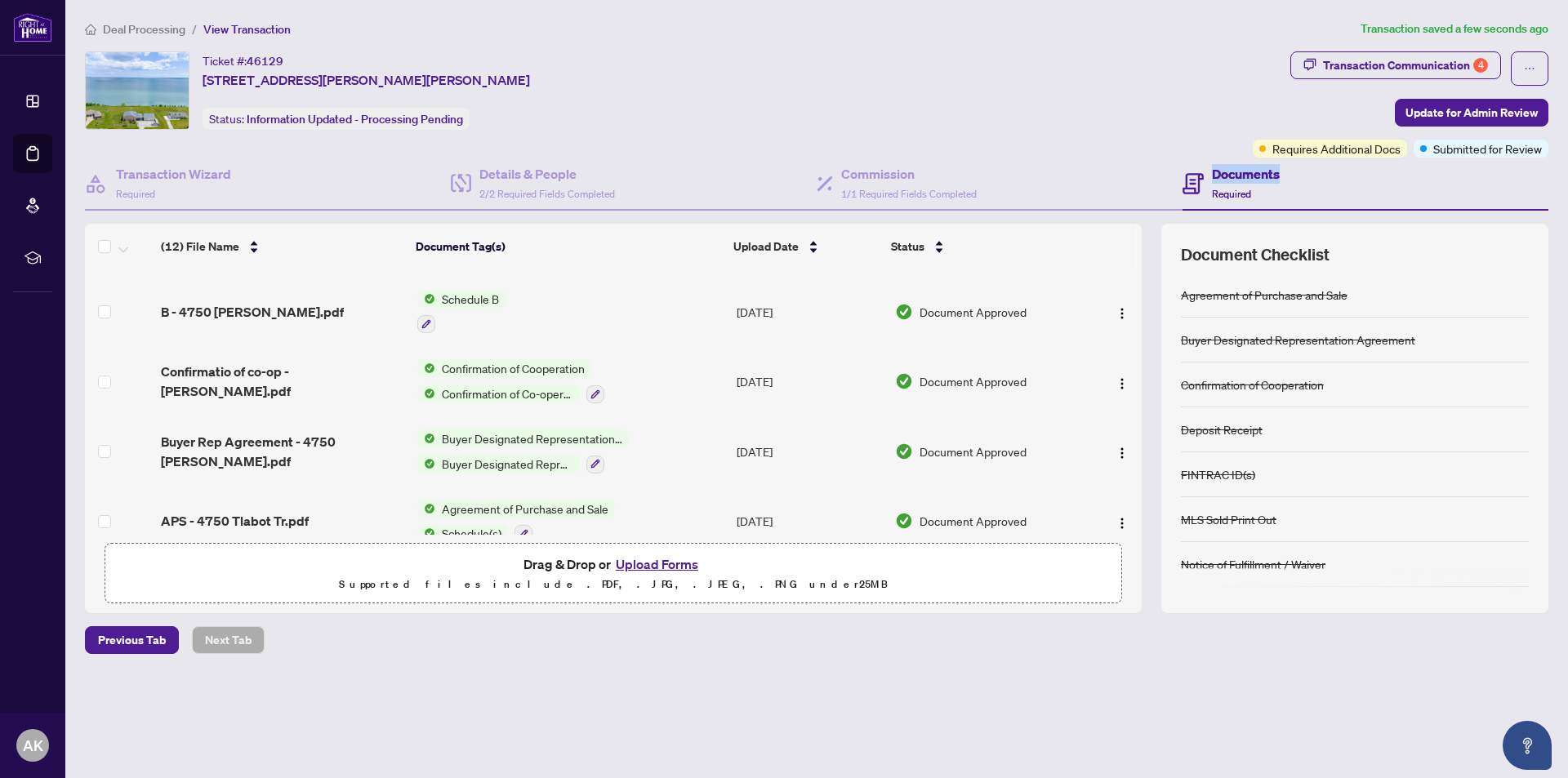
scroll to position [559, 0]
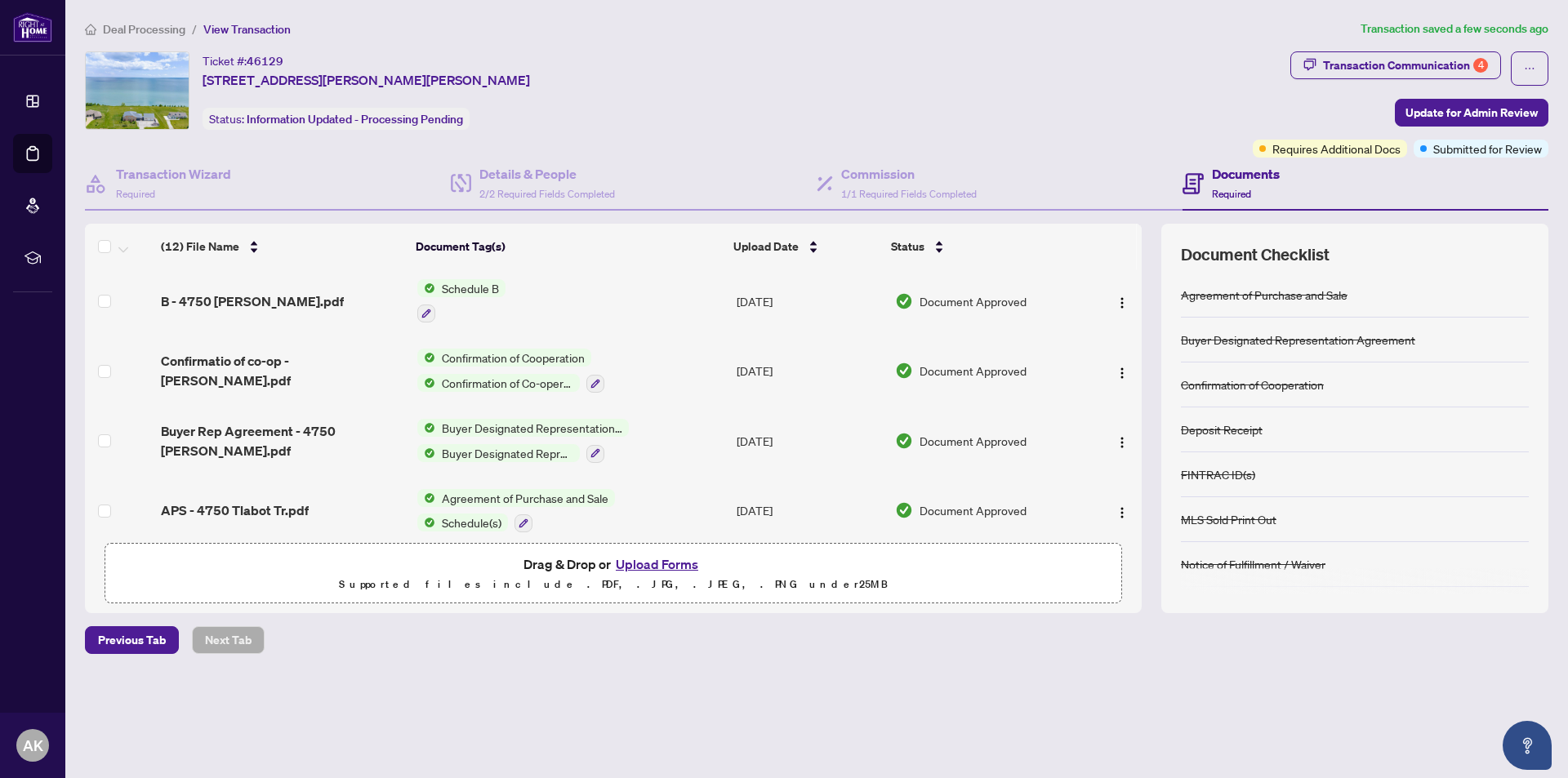
click at [1335, 185] on div "Documents Required" at bounding box center [1366, 183] width 366 height 53
click at [1429, 59] on div "Transaction Communication 4" at bounding box center [1405, 65] width 165 height 26
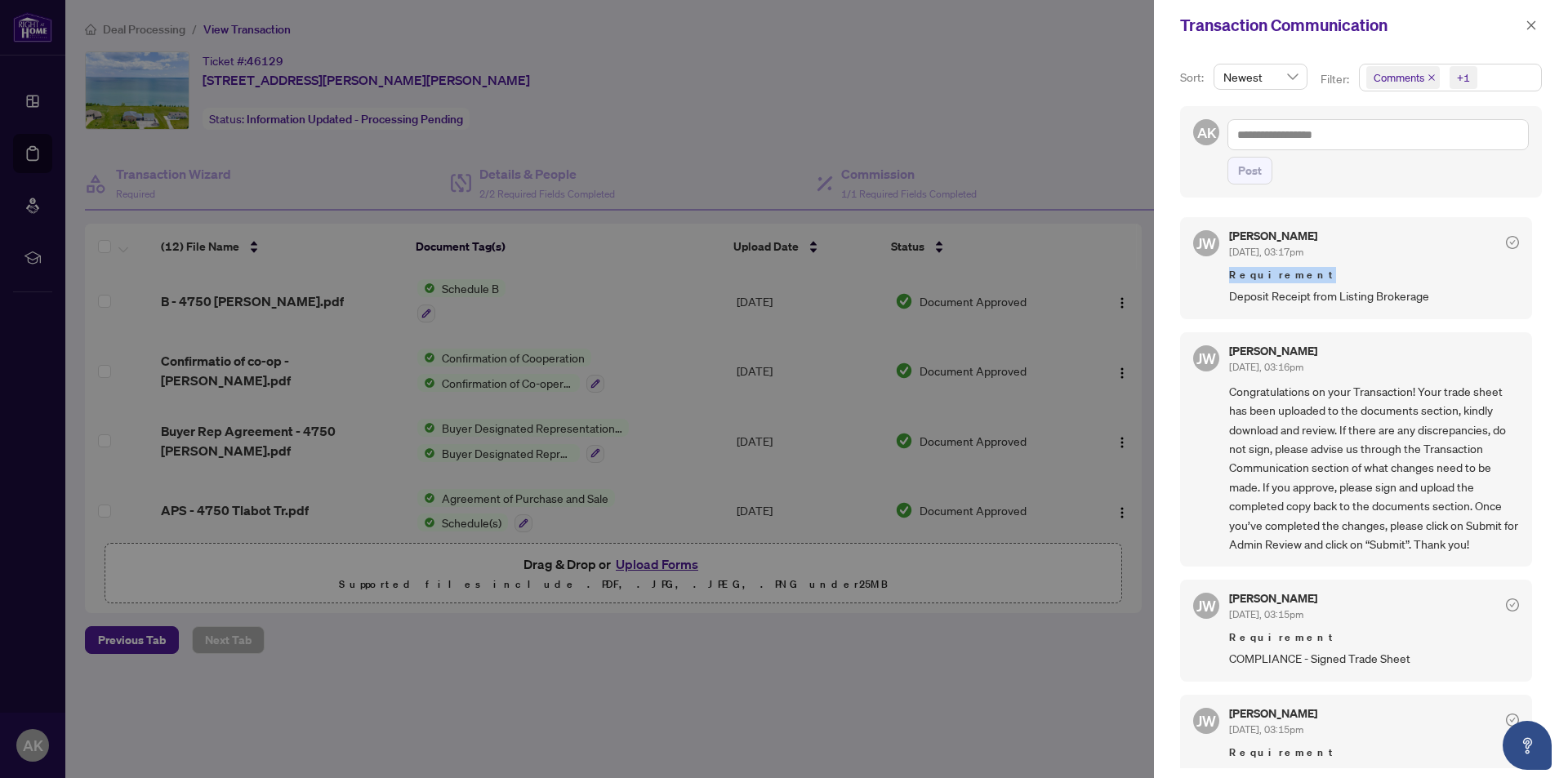
drag, startPoint x: 1537, startPoint y: 215, endPoint x: 1533, endPoint y: 279, distance: 64.1
click at [1533, 279] on div "Sort: Newest Filter: Comments +1 AK Post JW Jocelyne Wong Aug/19/2025, 03:17pm …" at bounding box center [1361, 414] width 414 height 727
click at [1441, 226] on div "JW Jocelyne Wong Aug/19/2025, 03:17pm Requirement Deposit Receipt from Listing …" at bounding box center [1355, 268] width 352 height 102
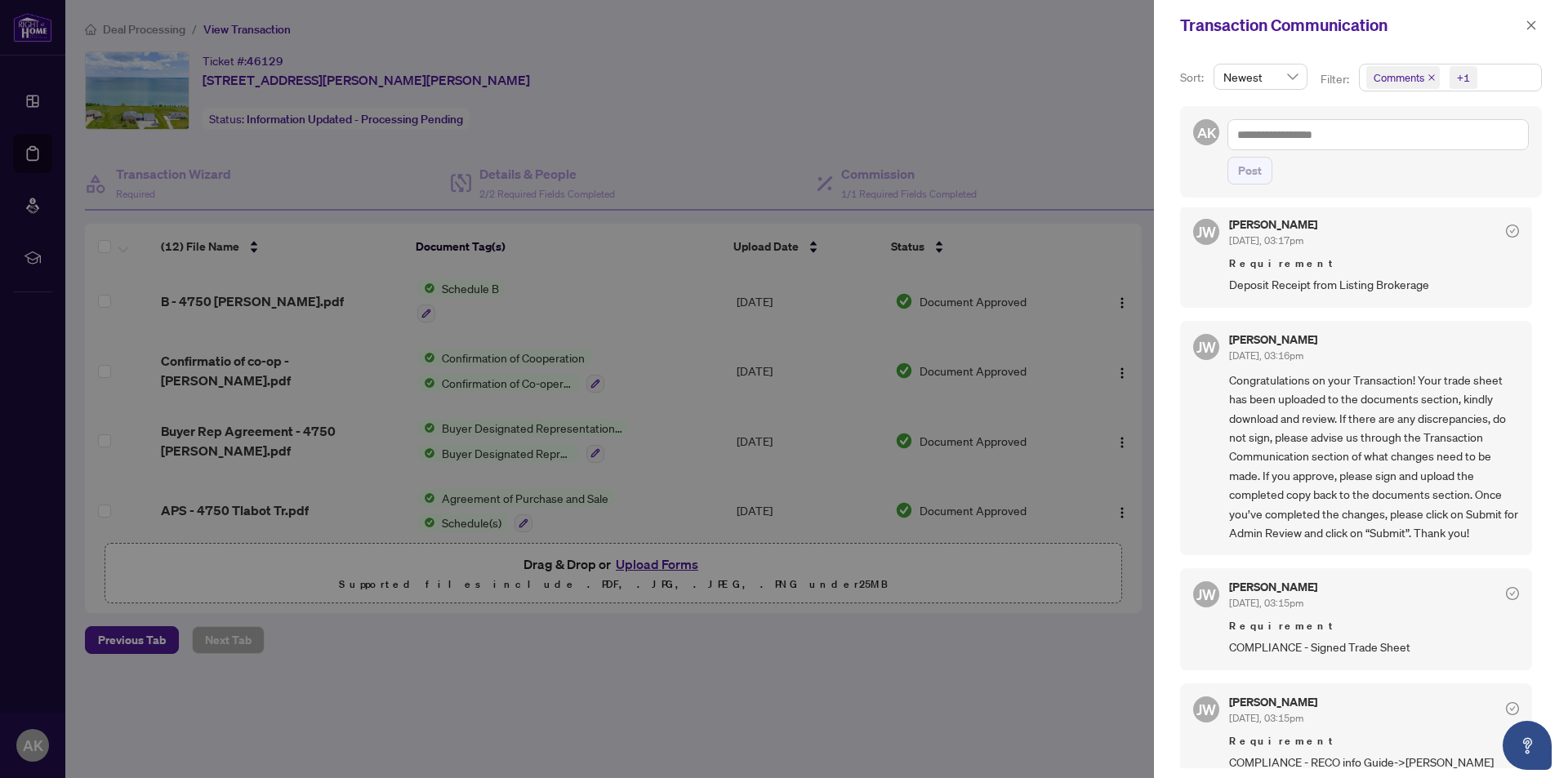
scroll to position [8, 0]
click at [1205, 348] on span "JW" at bounding box center [1206, 351] width 19 height 23
click at [1284, 363] on span "Aug/19/2025, 03:16pm" at bounding box center [1266, 359] width 75 height 12
click at [1333, 440] on span "Congratulations on your Transaction! Your trade sheet has been uploaded to the …" at bounding box center [1373, 460] width 290 height 172
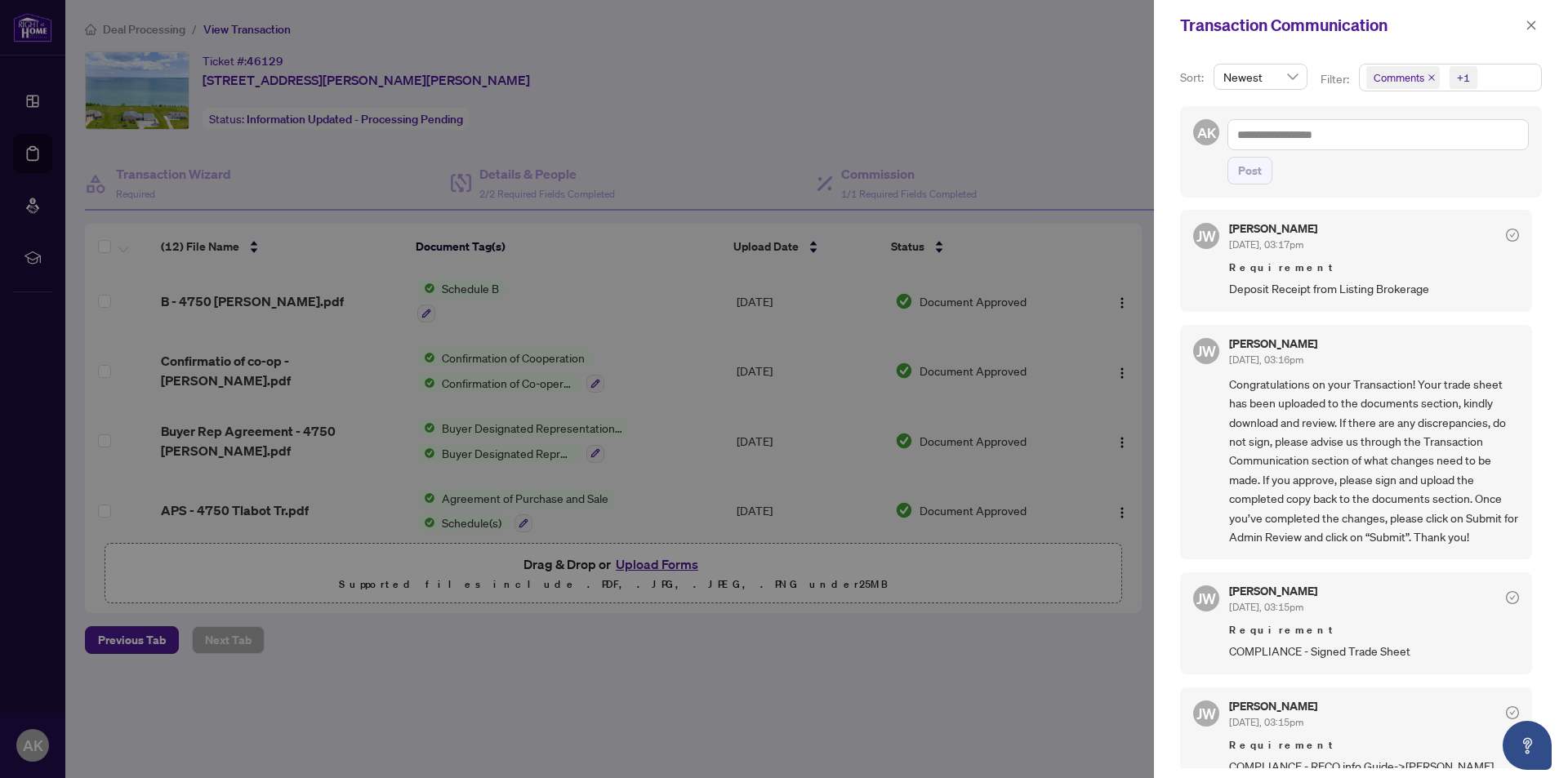
click at [1205, 455] on div "JW Jocelyne Wong Aug/19/2025, 03:16pm Congratulations on your Transaction! Your…" at bounding box center [1355, 442] width 352 height 235
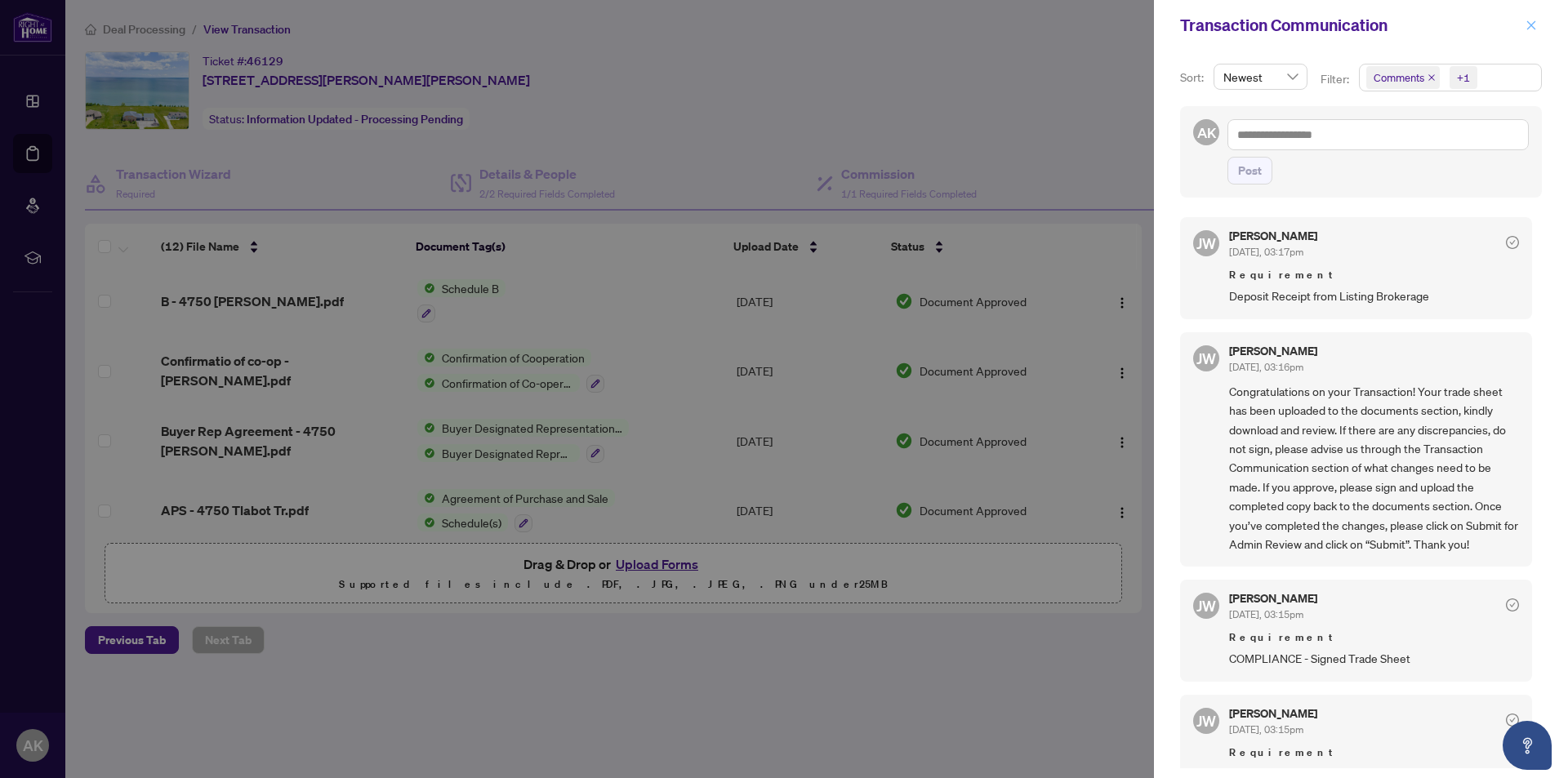
click at [1530, 25] on icon "close" at bounding box center [1532, 25] width 12 height 11
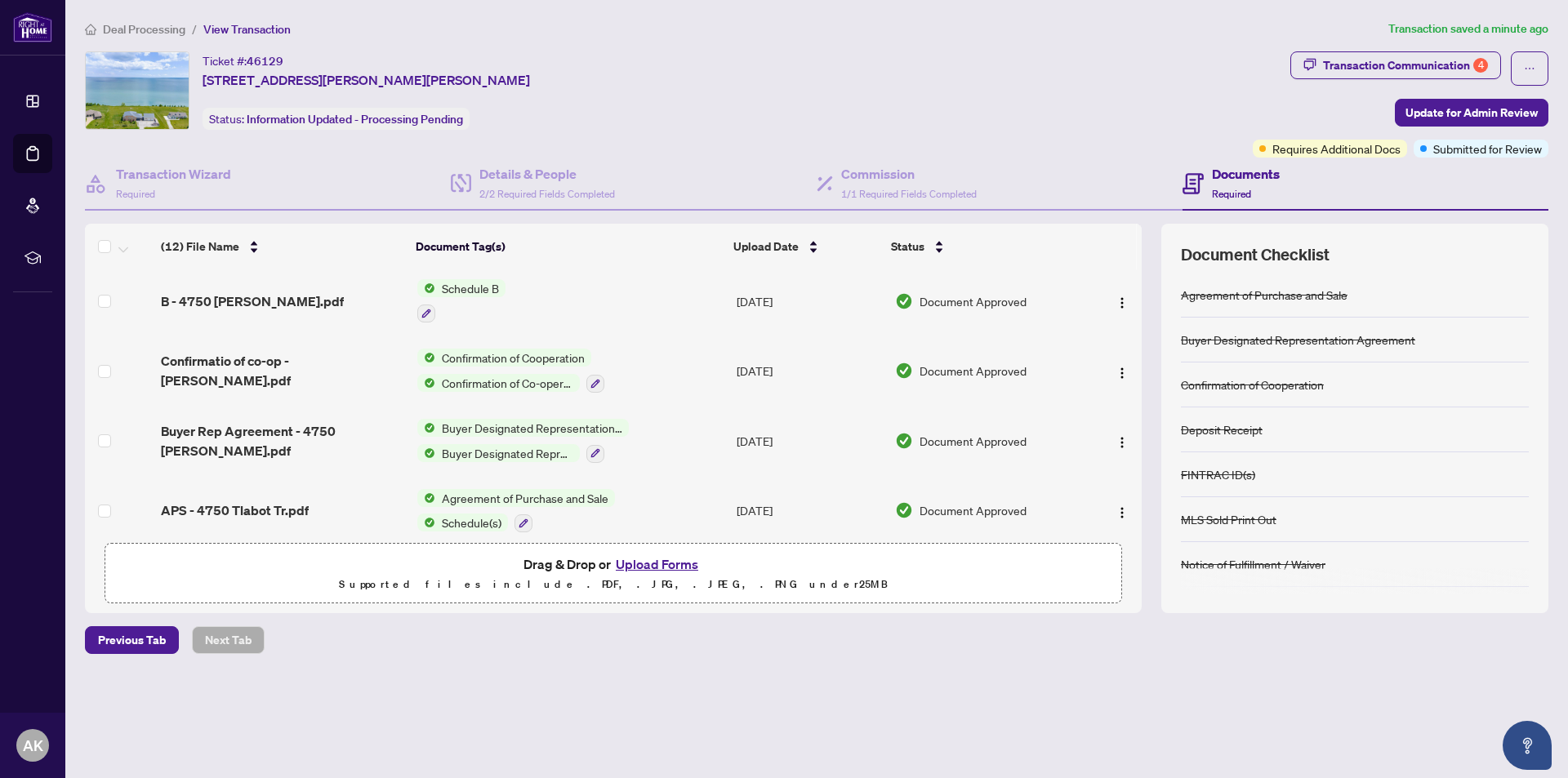
click at [1191, 181] on icon at bounding box center [1193, 184] width 21 height 21
click at [1190, 181] on icon at bounding box center [1193, 184] width 21 height 21
click at [1191, 180] on icon at bounding box center [1193, 184] width 21 height 21
click at [1265, 143] on div "Requires Additional Docs" at bounding box center [1329, 149] width 154 height 18
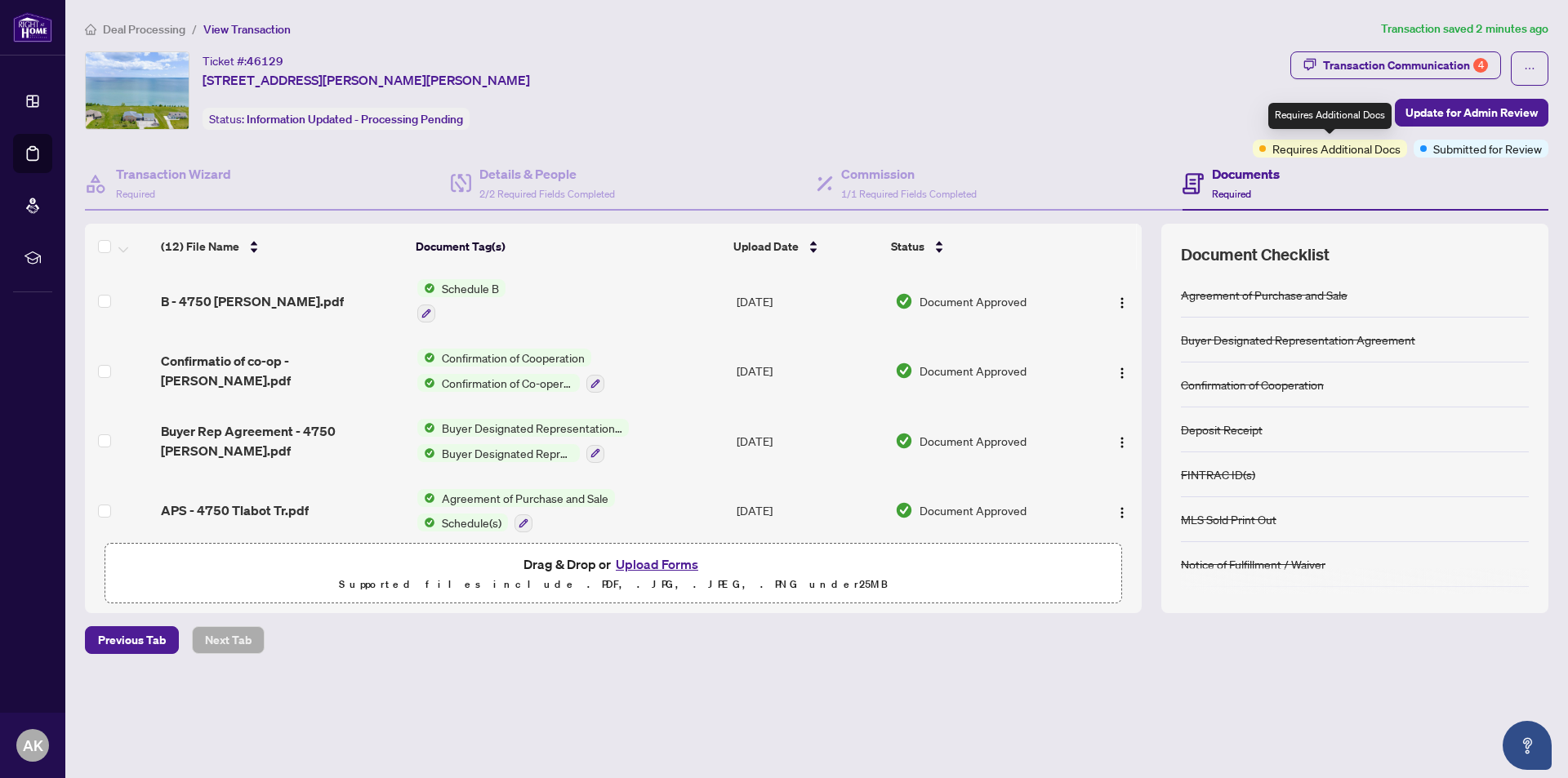
click at [1265, 144] on div "Requires Additional Docs" at bounding box center [1329, 149] width 154 height 18
click at [1326, 179] on div "Documents Required" at bounding box center [1366, 183] width 366 height 53
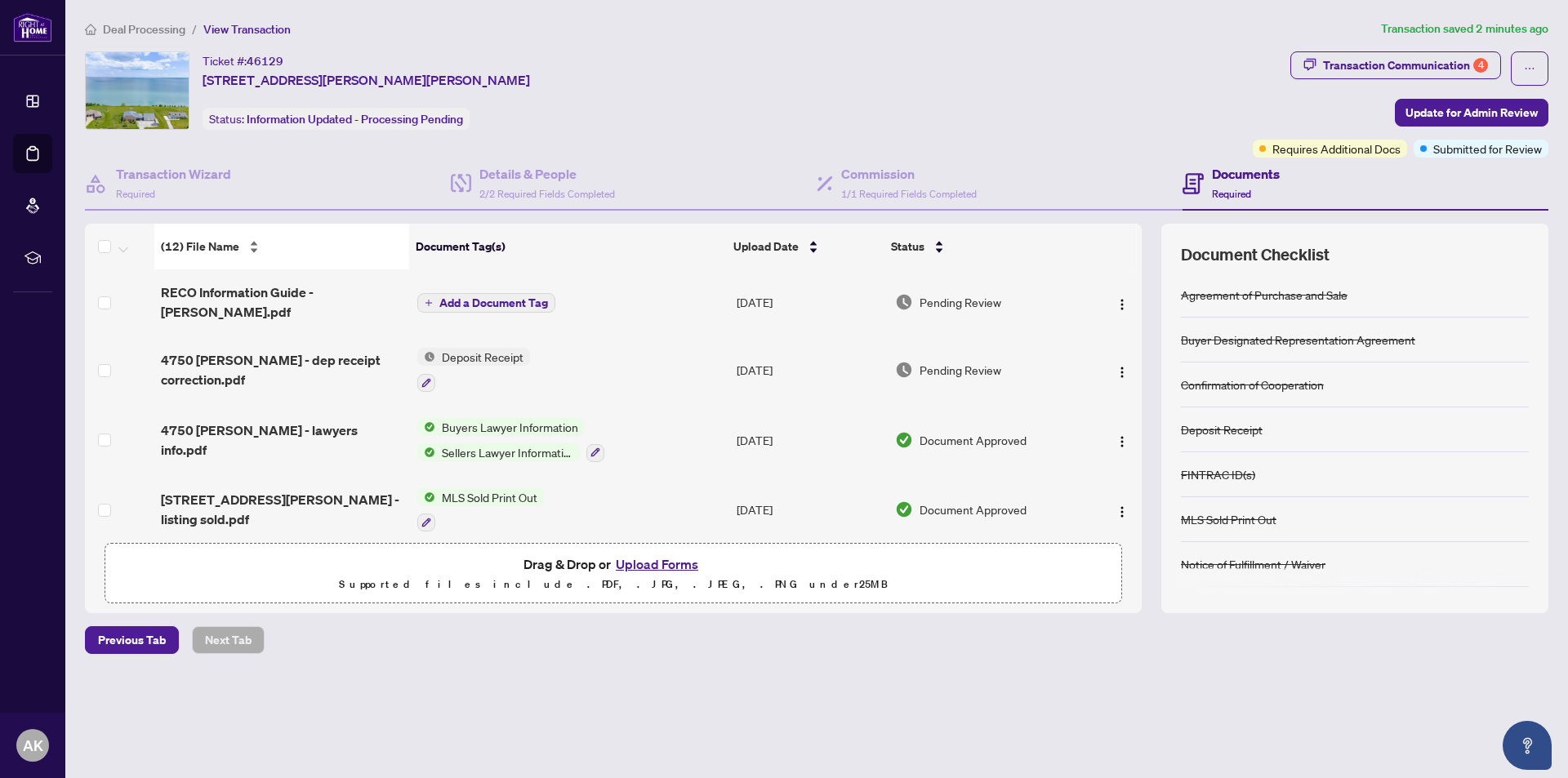
click at [219, 244] on span "(12) File Name" at bounding box center [200, 246] width 79 height 18
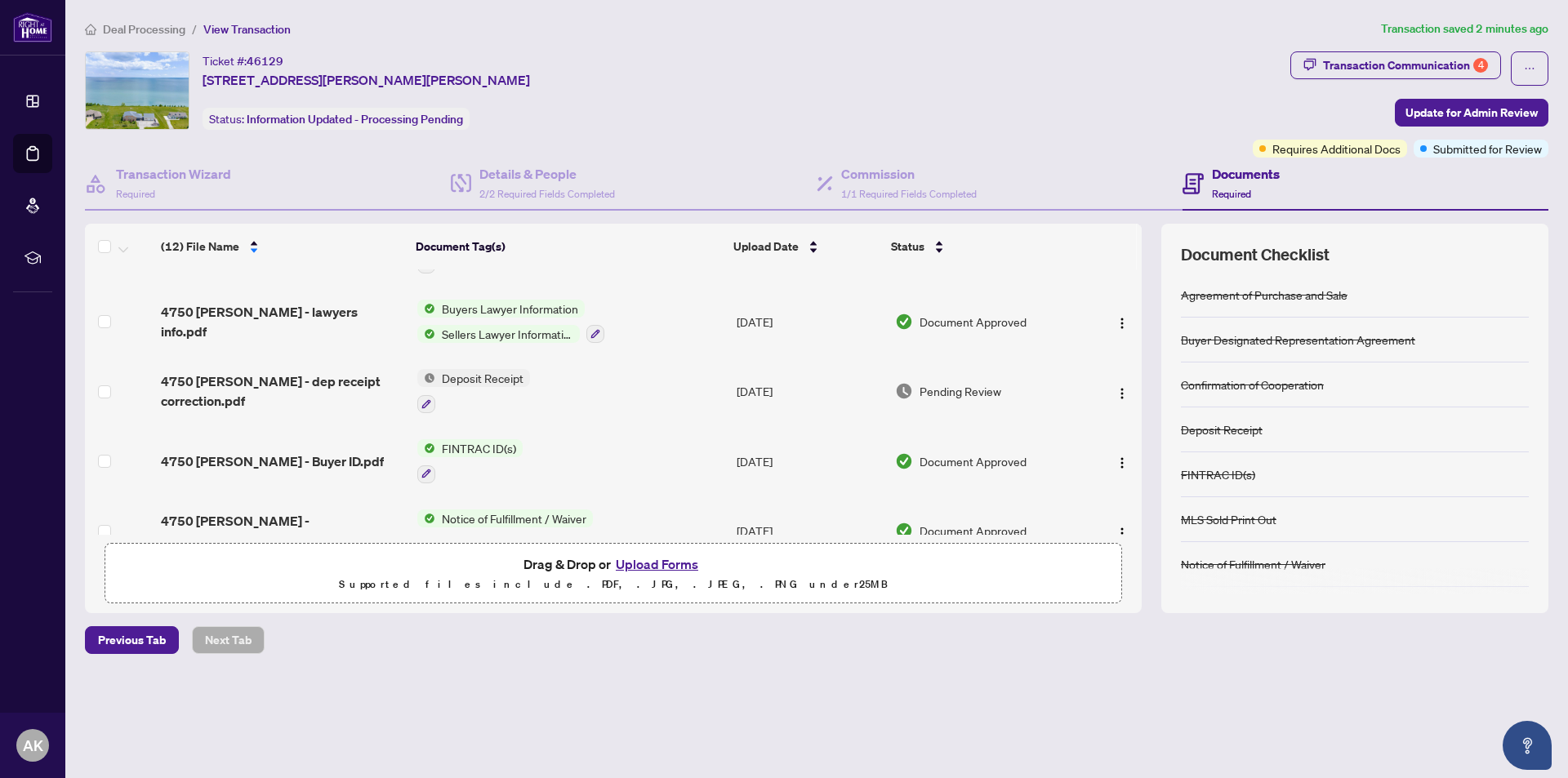
scroll to position [559, 0]
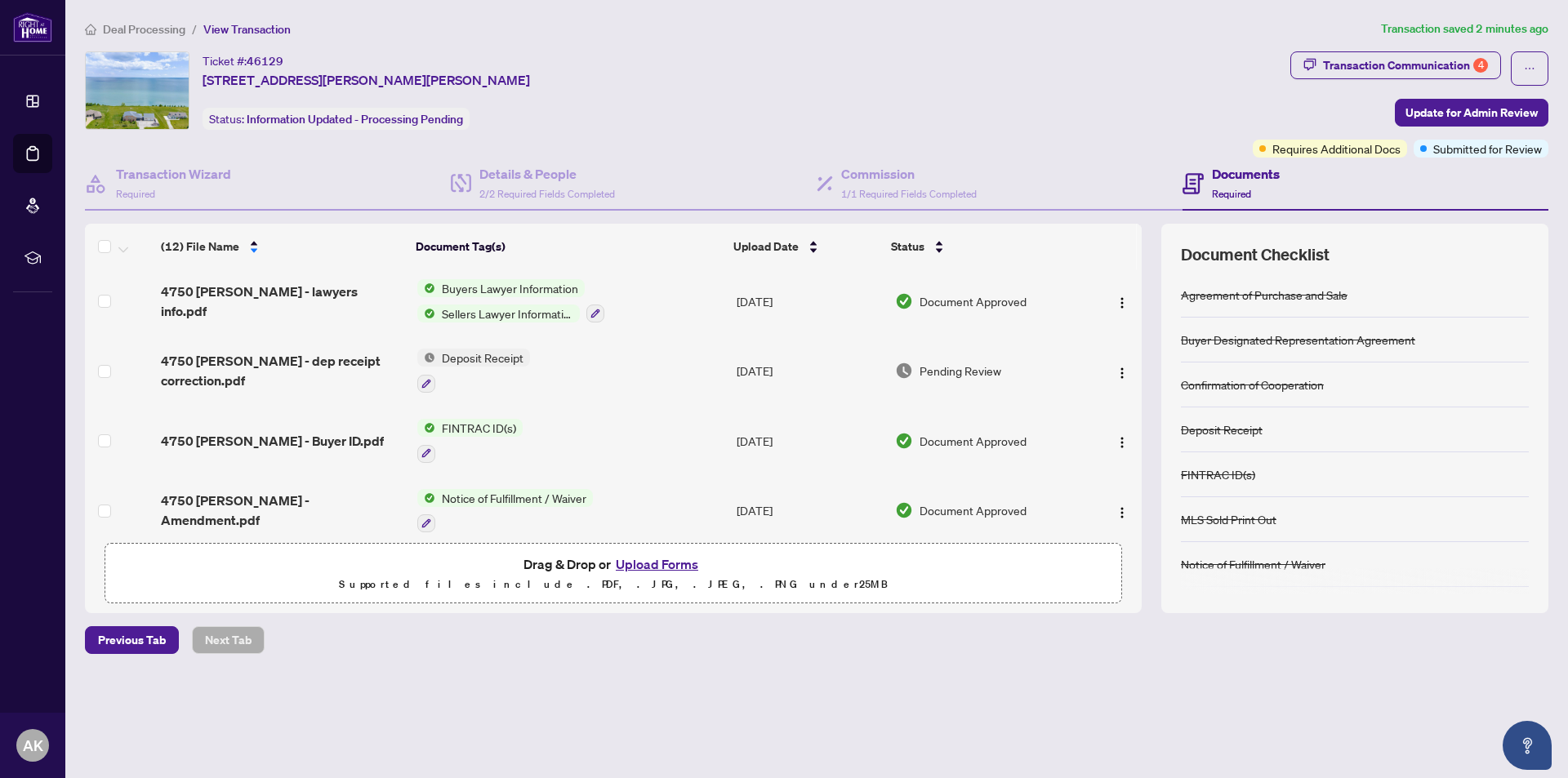
click at [1250, 172] on h4 "Documents" at bounding box center [1246, 173] width 68 height 19
click at [1343, 190] on div "Documents Required" at bounding box center [1366, 183] width 366 height 53
click at [143, 635] on span "Previous Tab" at bounding box center [131, 639] width 68 height 26
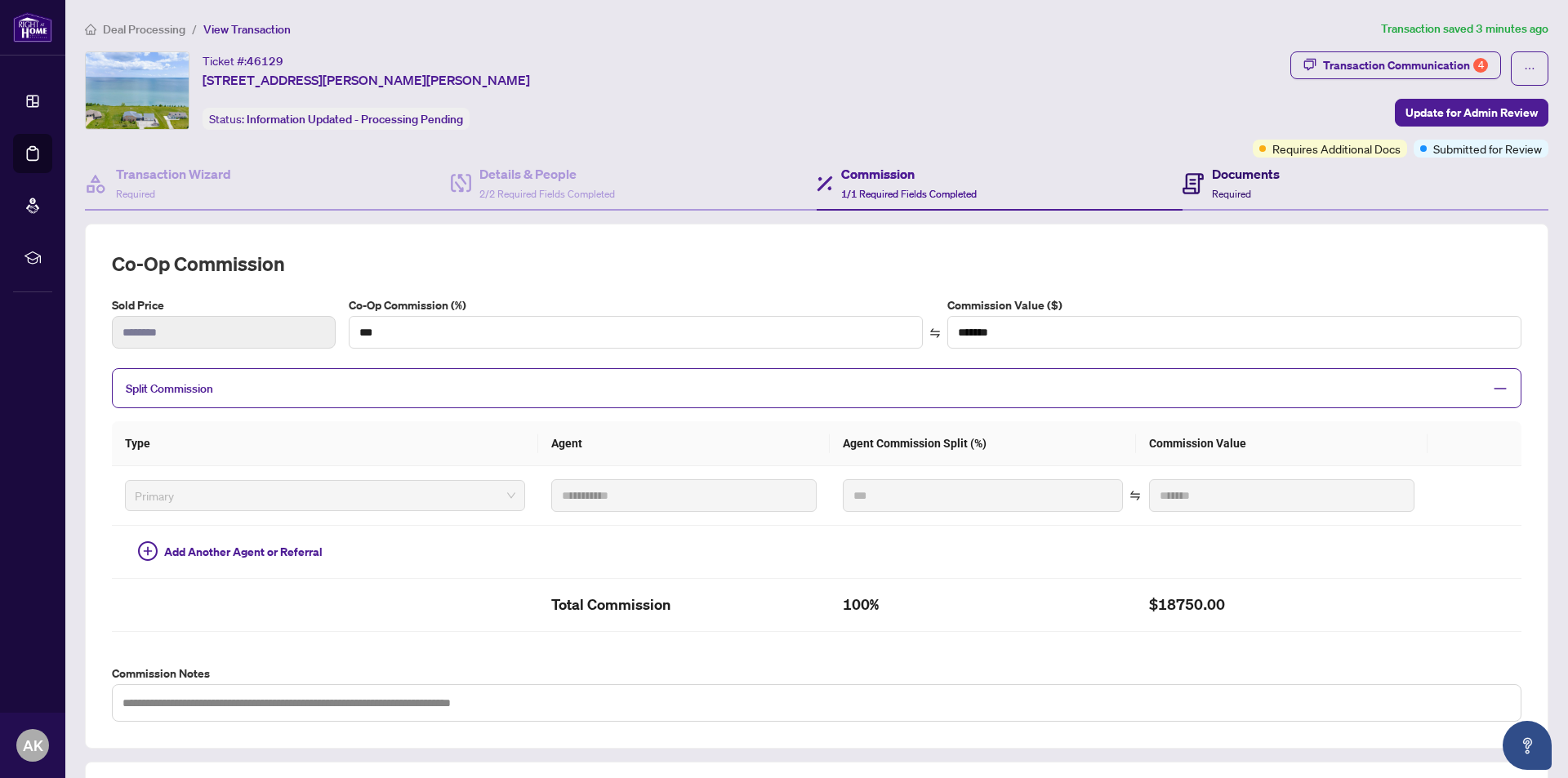
click at [1232, 177] on h4 "Documents" at bounding box center [1246, 173] width 68 height 19
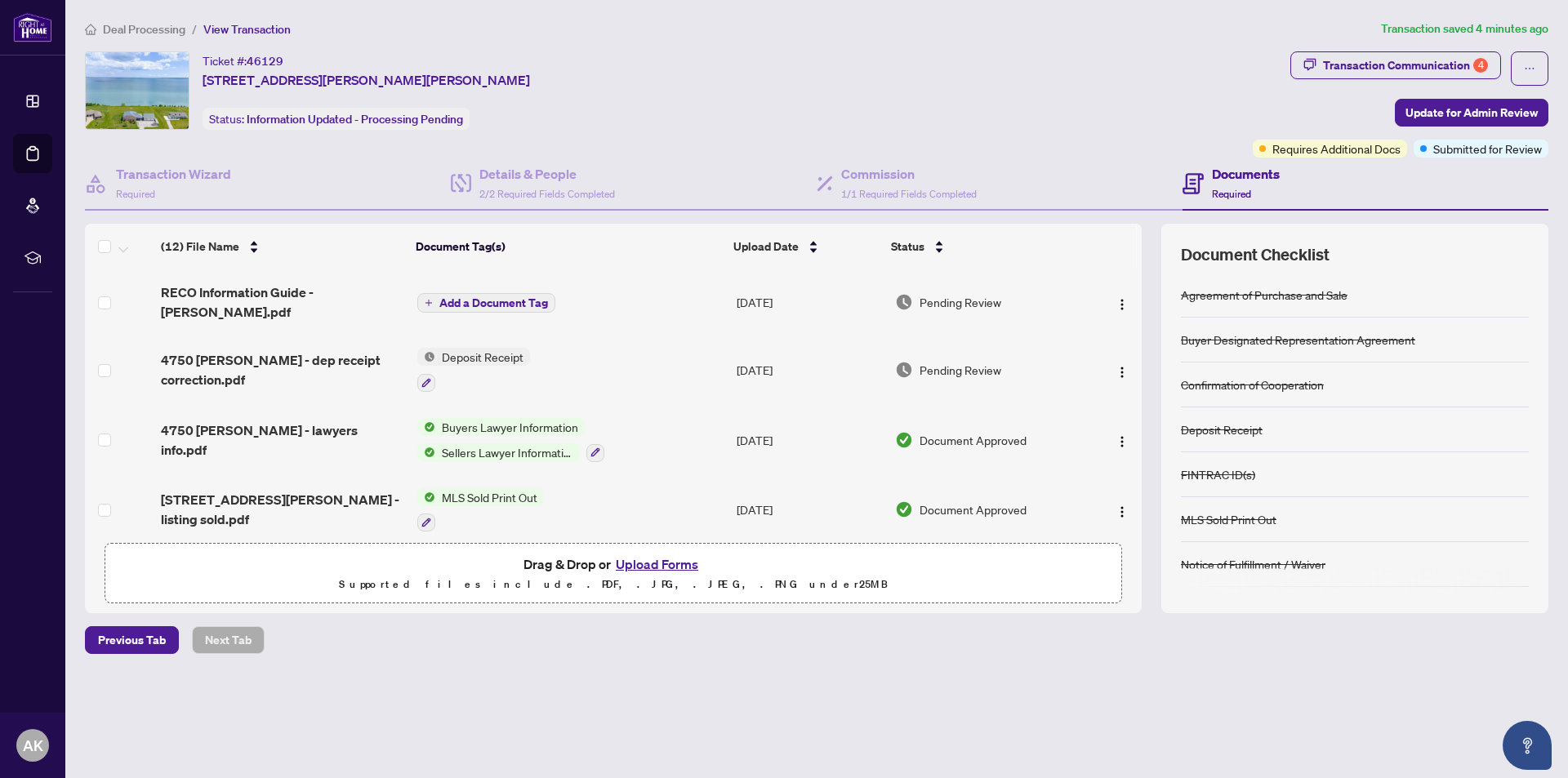
click at [1229, 170] on h4 "Documents" at bounding box center [1246, 173] width 68 height 19
click at [1214, 172] on h4 "Documents" at bounding box center [1246, 173] width 68 height 19
click at [1316, 182] on div "Documents Required" at bounding box center [1366, 183] width 366 height 53
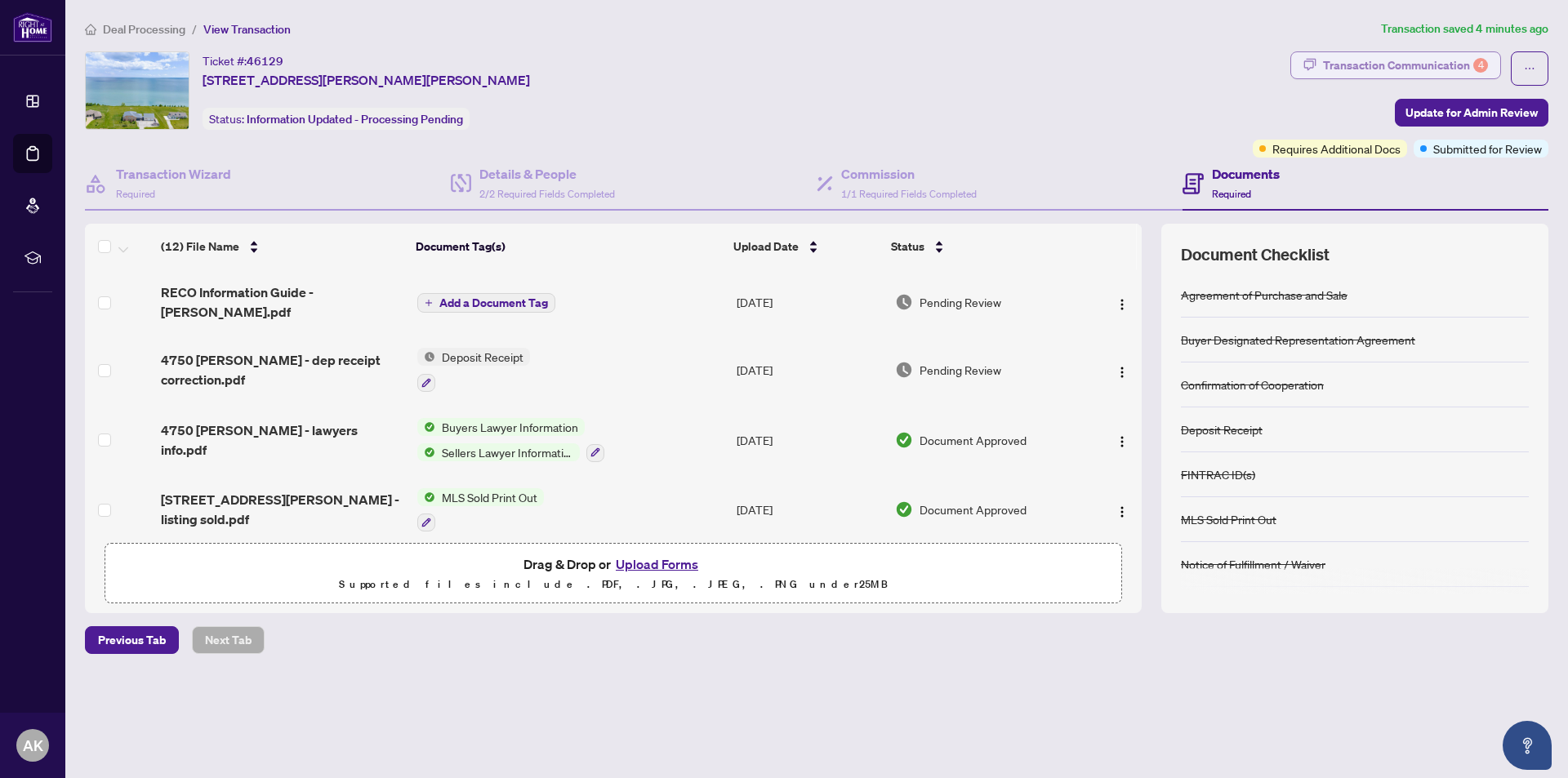
click at [1436, 61] on div "Transaction Communication 4" at bounding box center [1405, 65] width 165 height 26
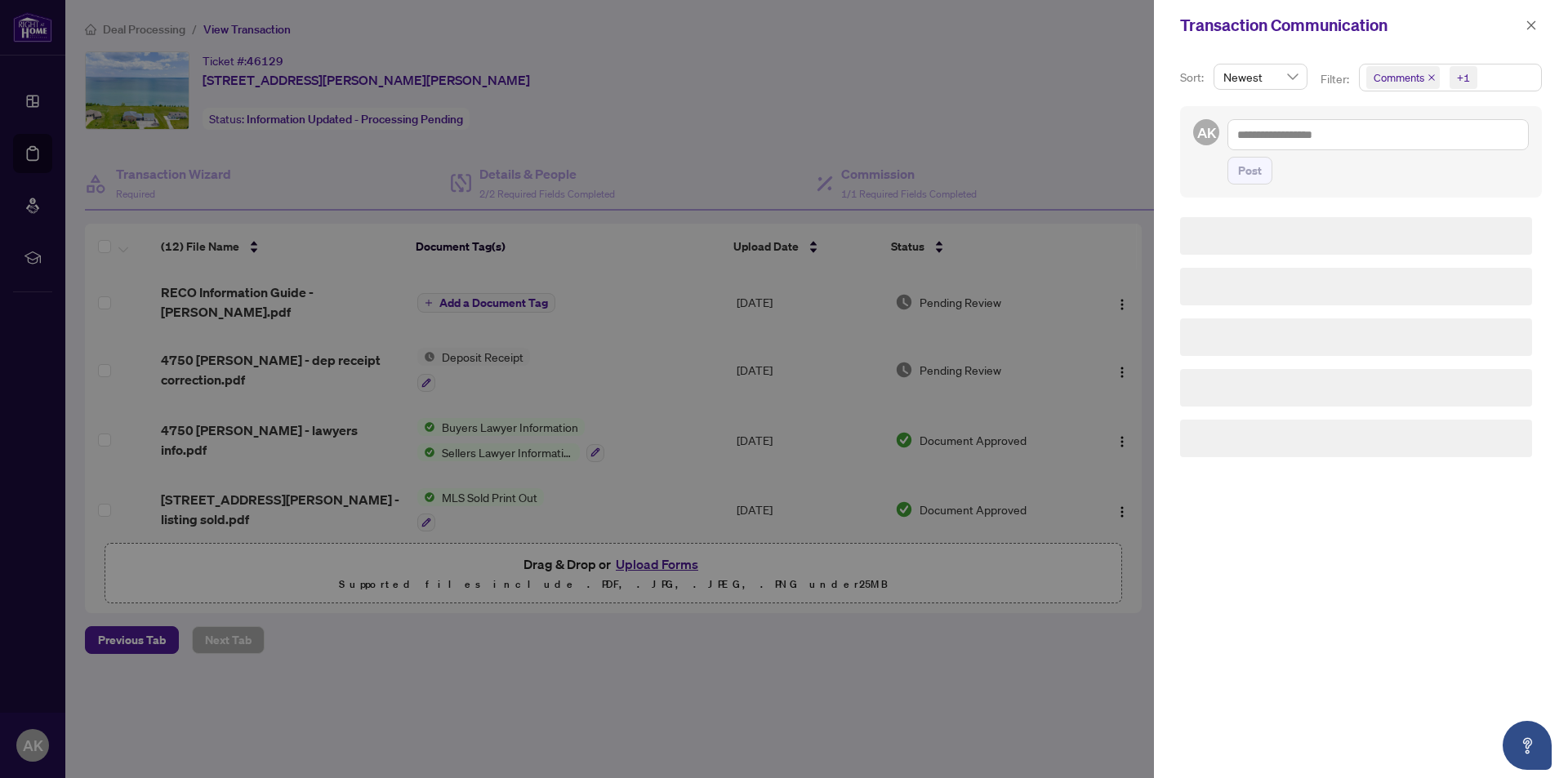
type textarea "**********"
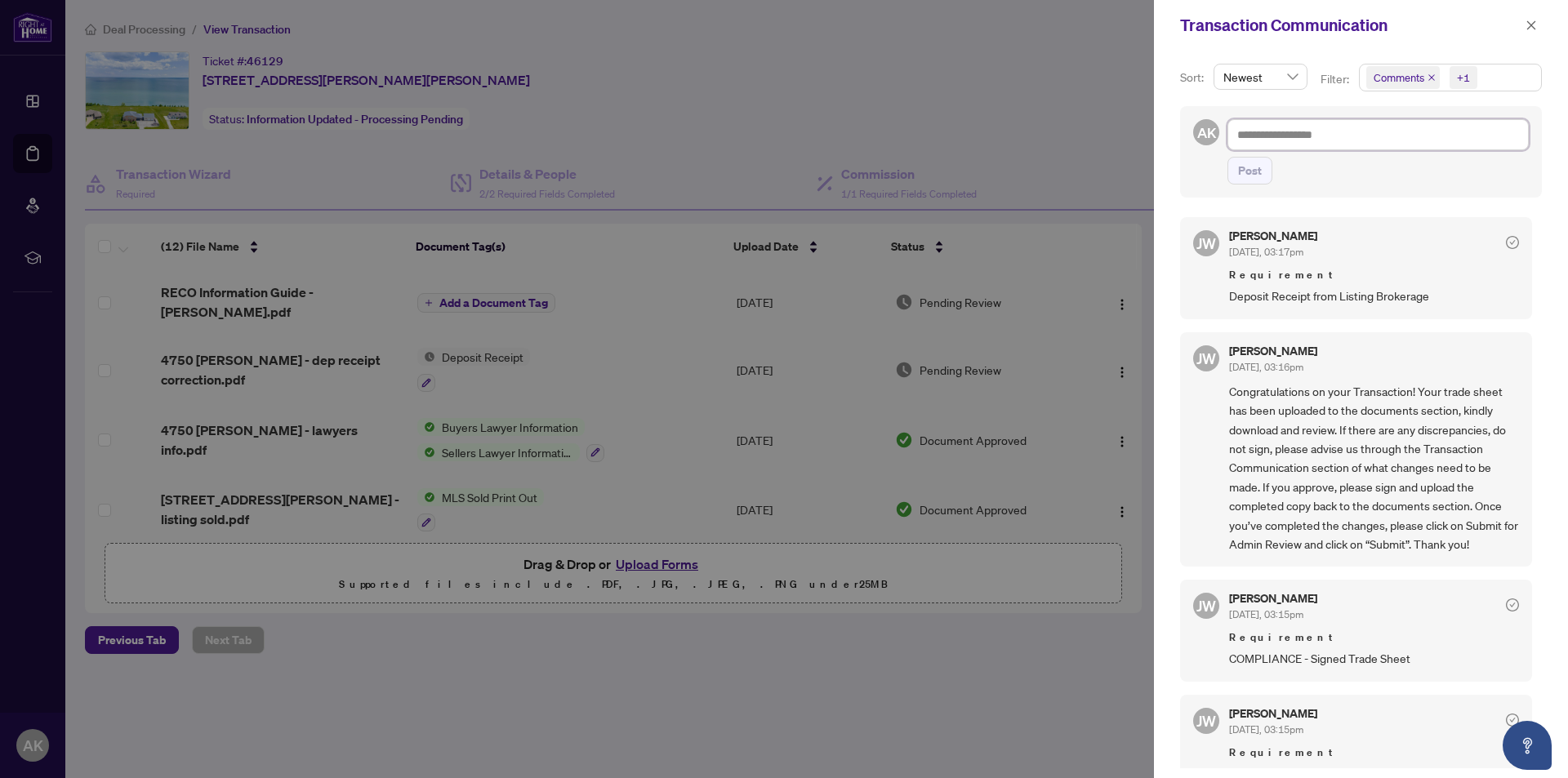
click at [1367, 133] on textarea at bounding box center [1378, 134] width 301 height 31
type textarea "*"
type textarea "**"
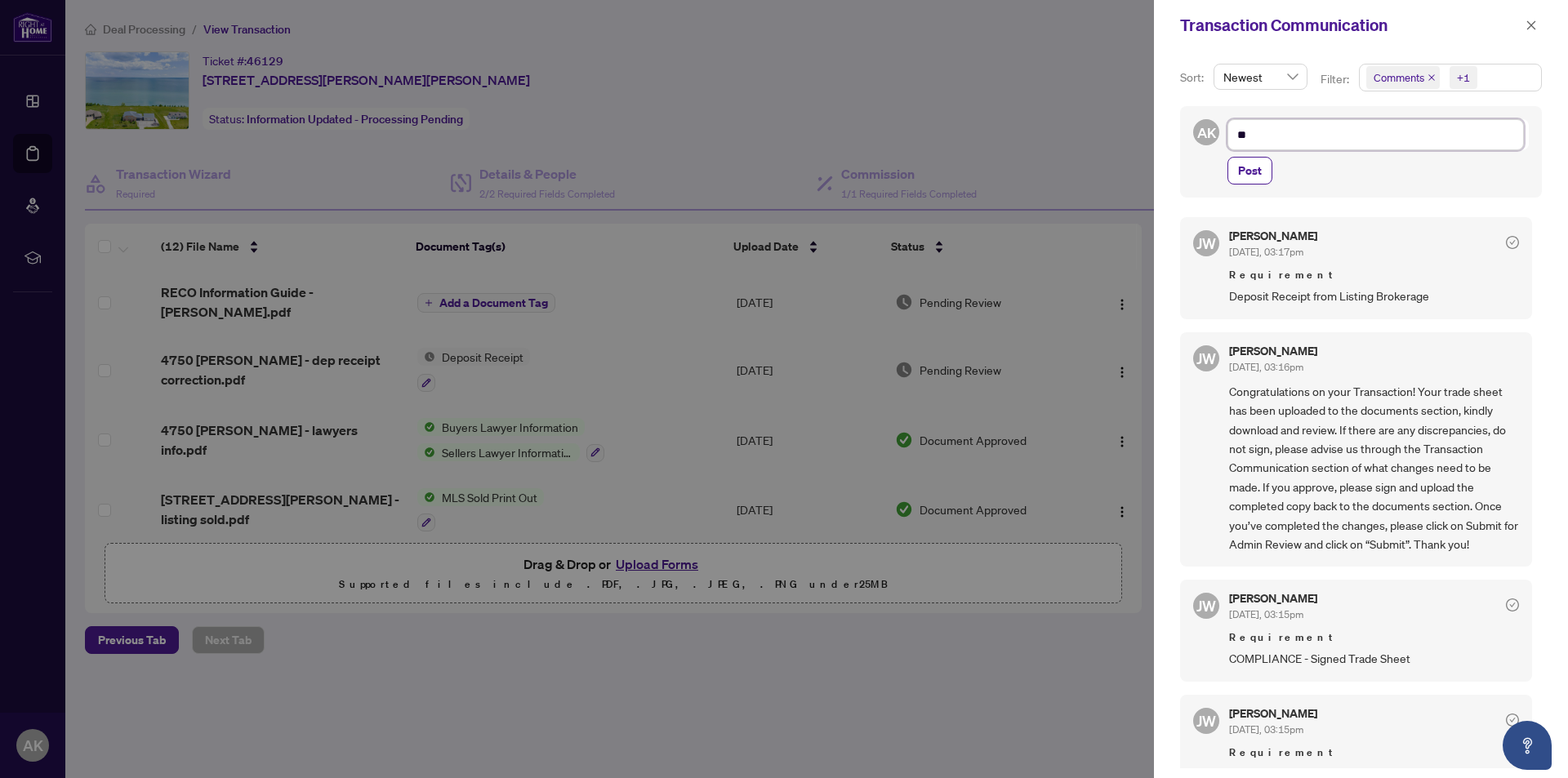
type textarea "***"
type textarea "****"
type textarea "*****"
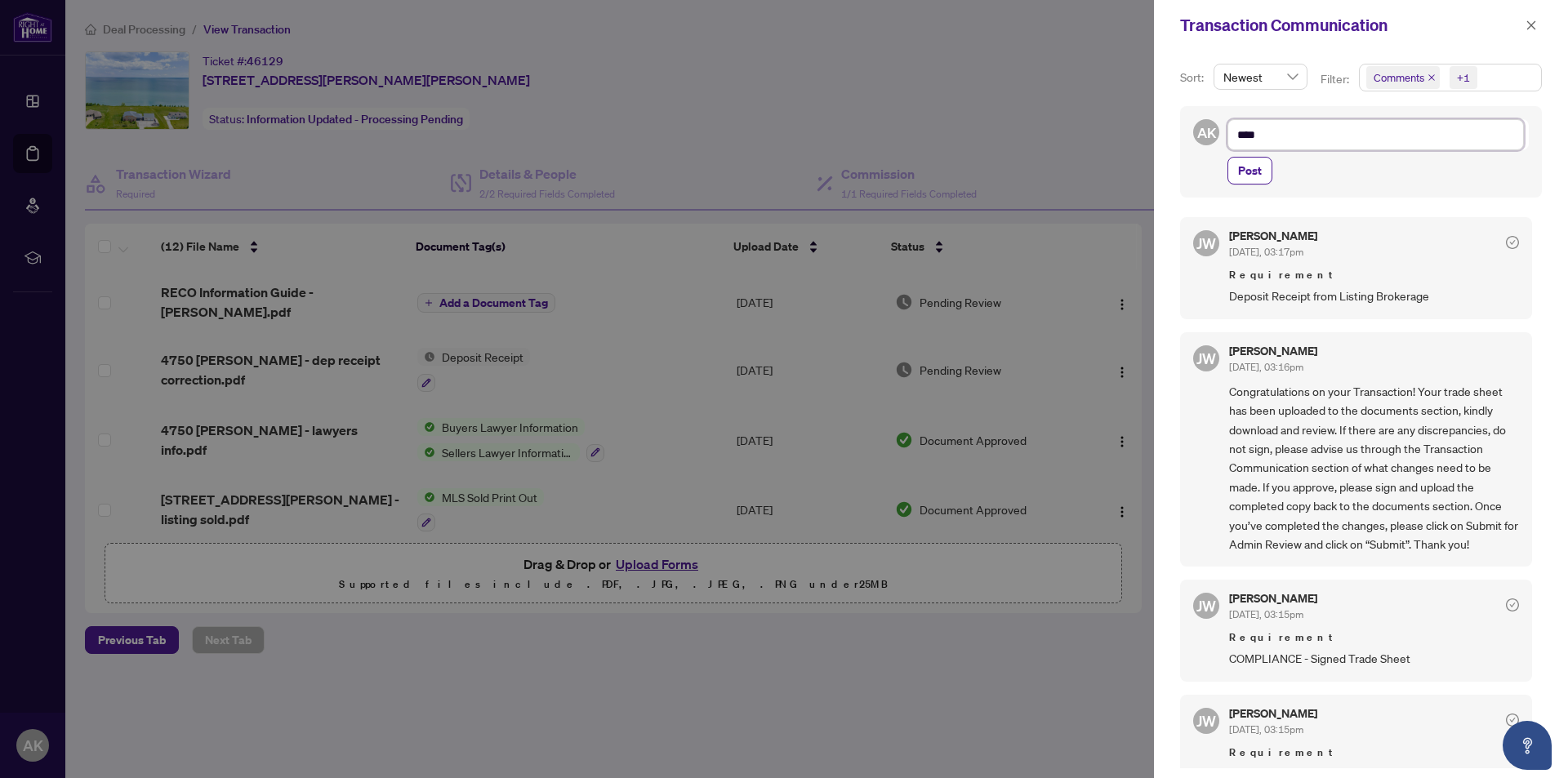
type textarea "*****"
type textarea "*******"
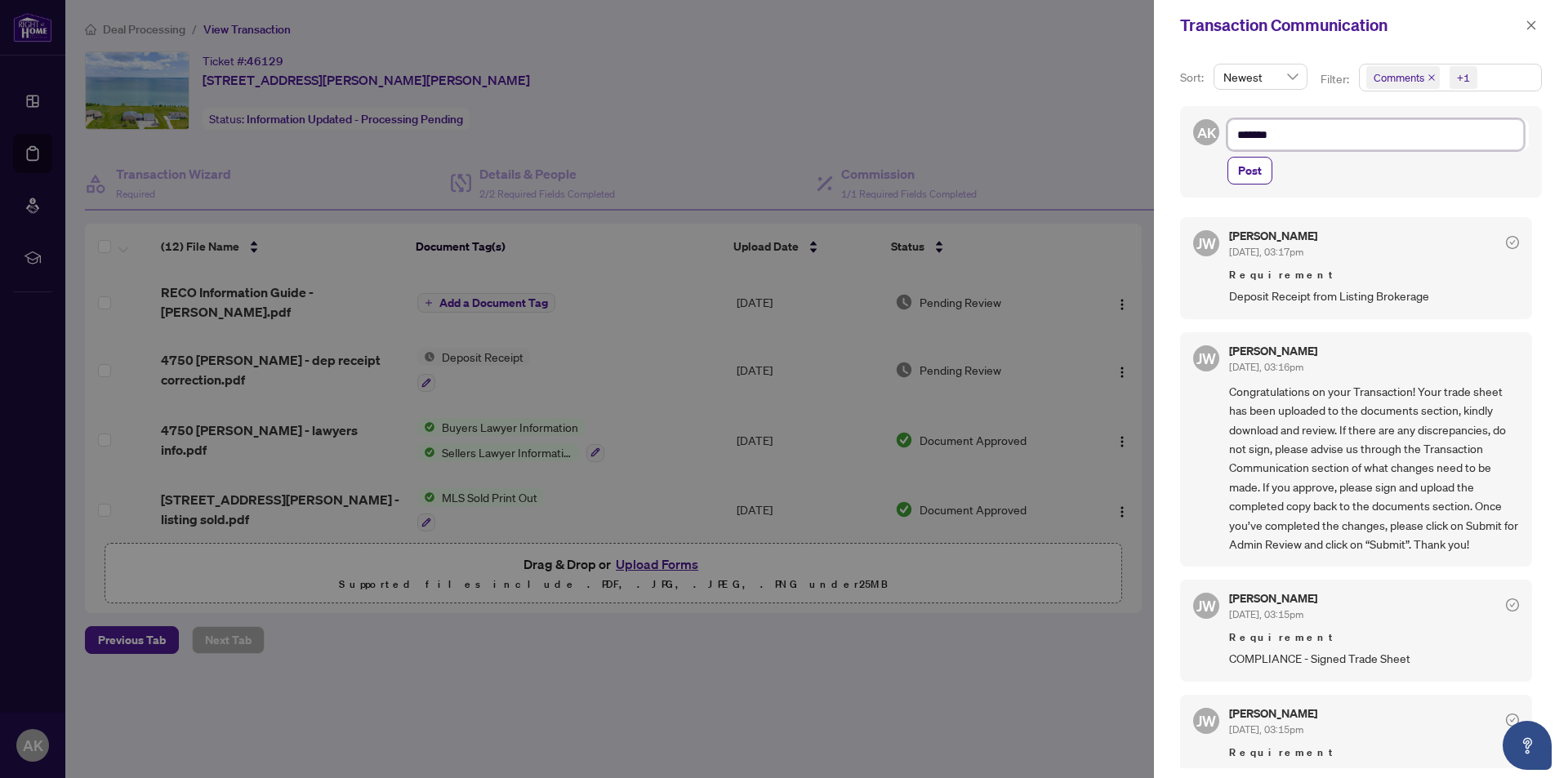
type textarea "********"
type textarea "*********"
type textarea "**********"
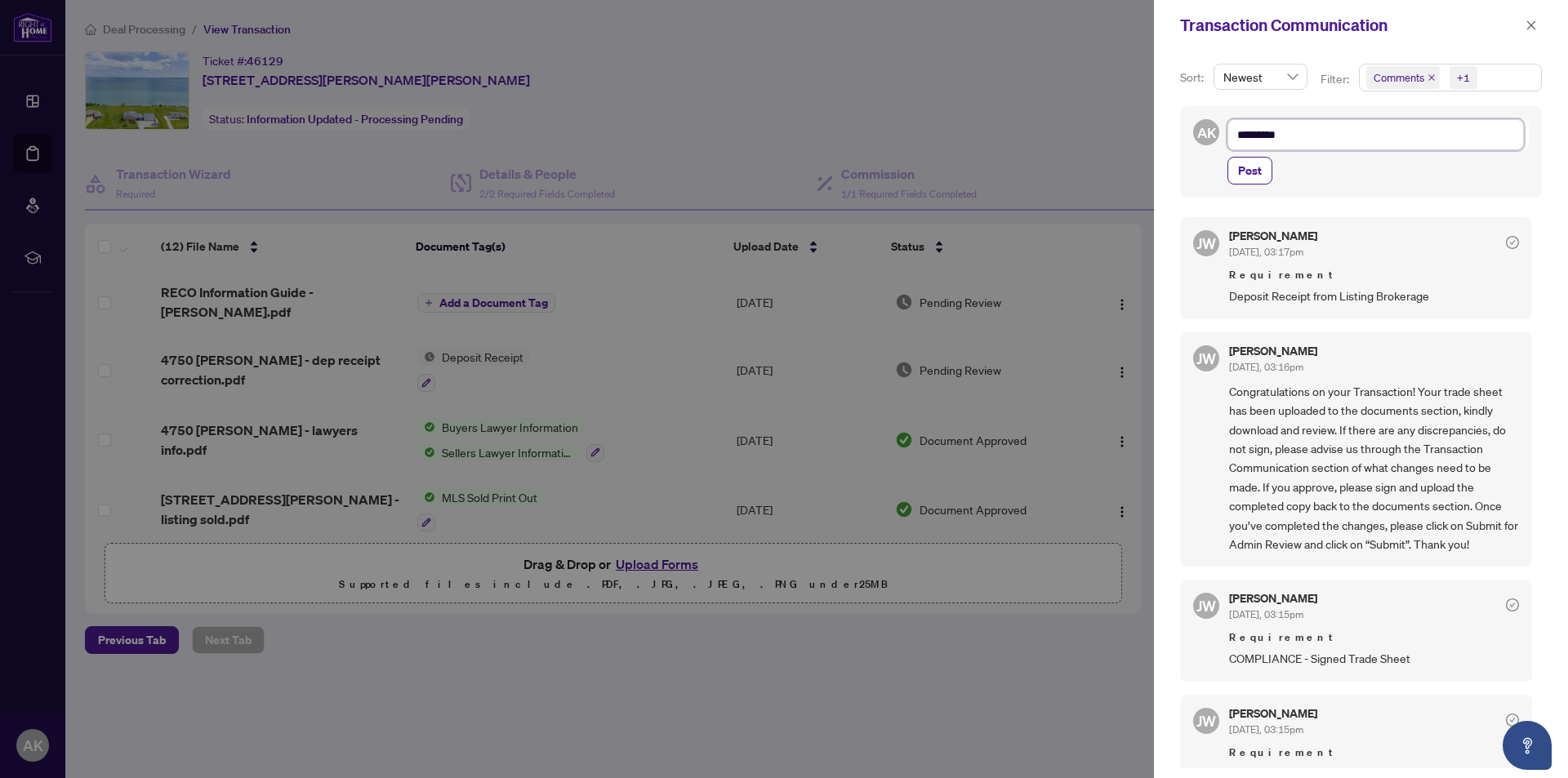
type textarea "**********"
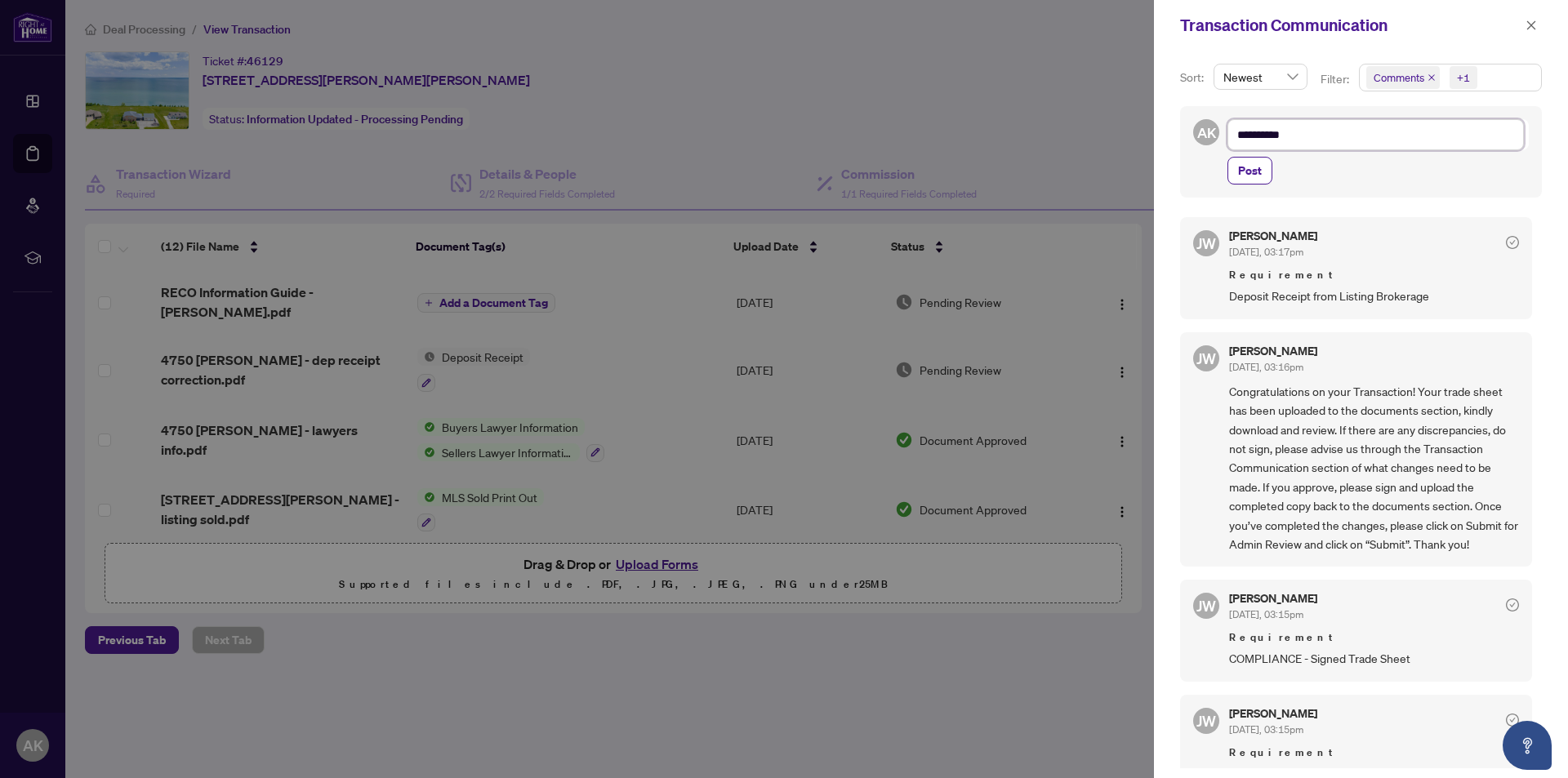
type textarea "*********"
type textarea "********"
type textarea "*******"
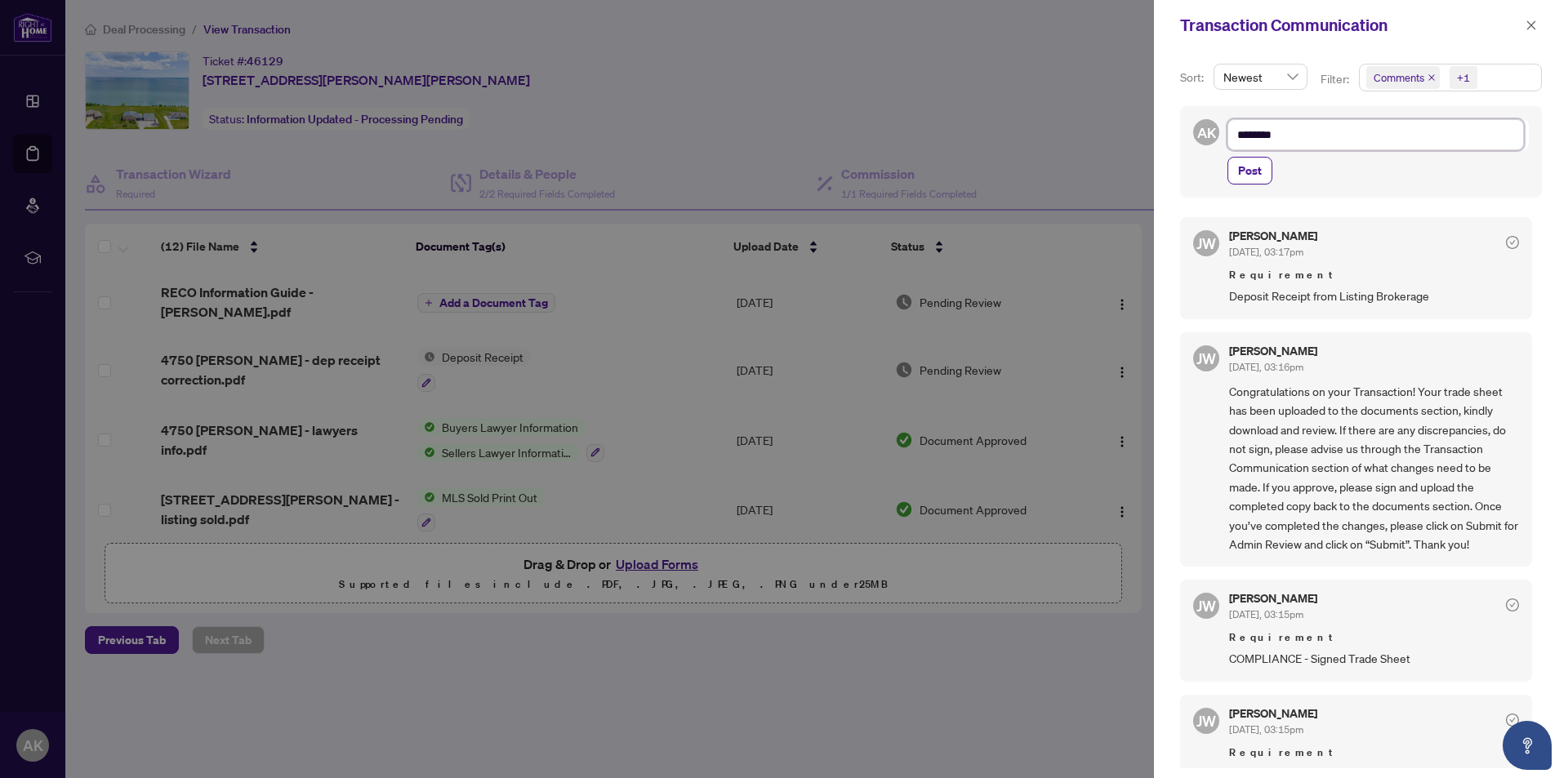
type textarea "*******"
type textarea "*****"
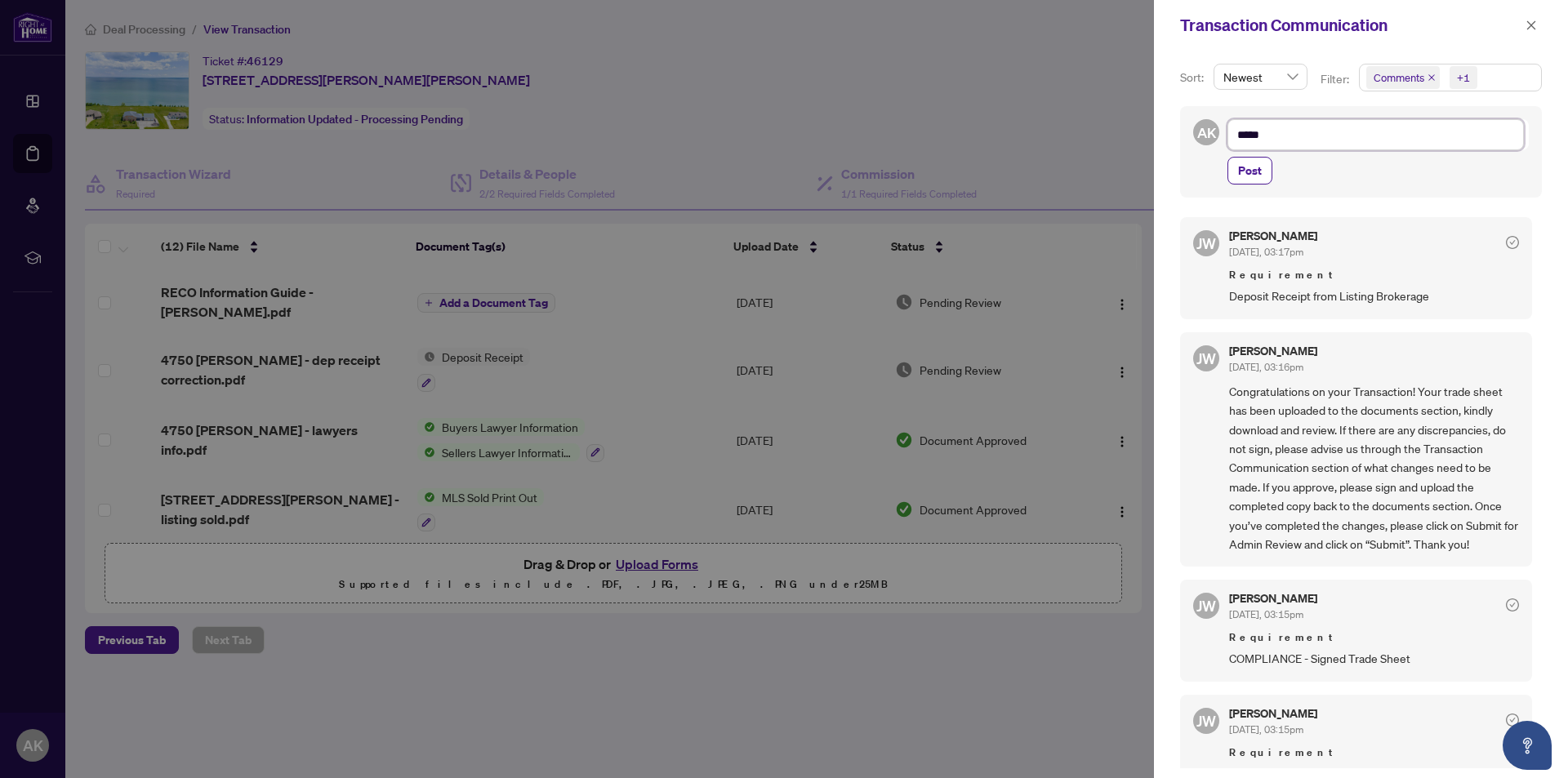
type textarea "****"
type textarea "***"
type textarea "**"
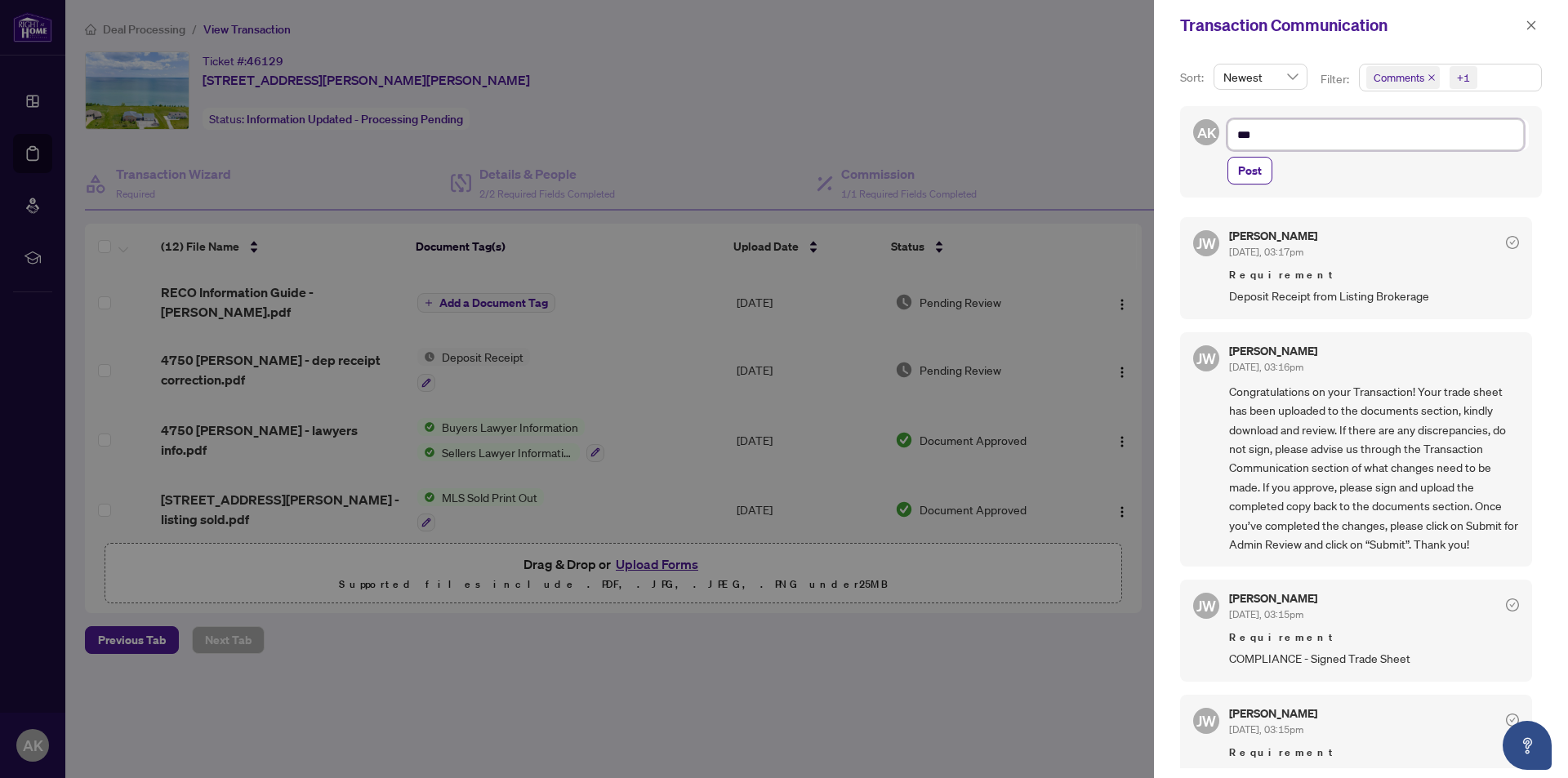
type textarea "**"
type textarea "*"
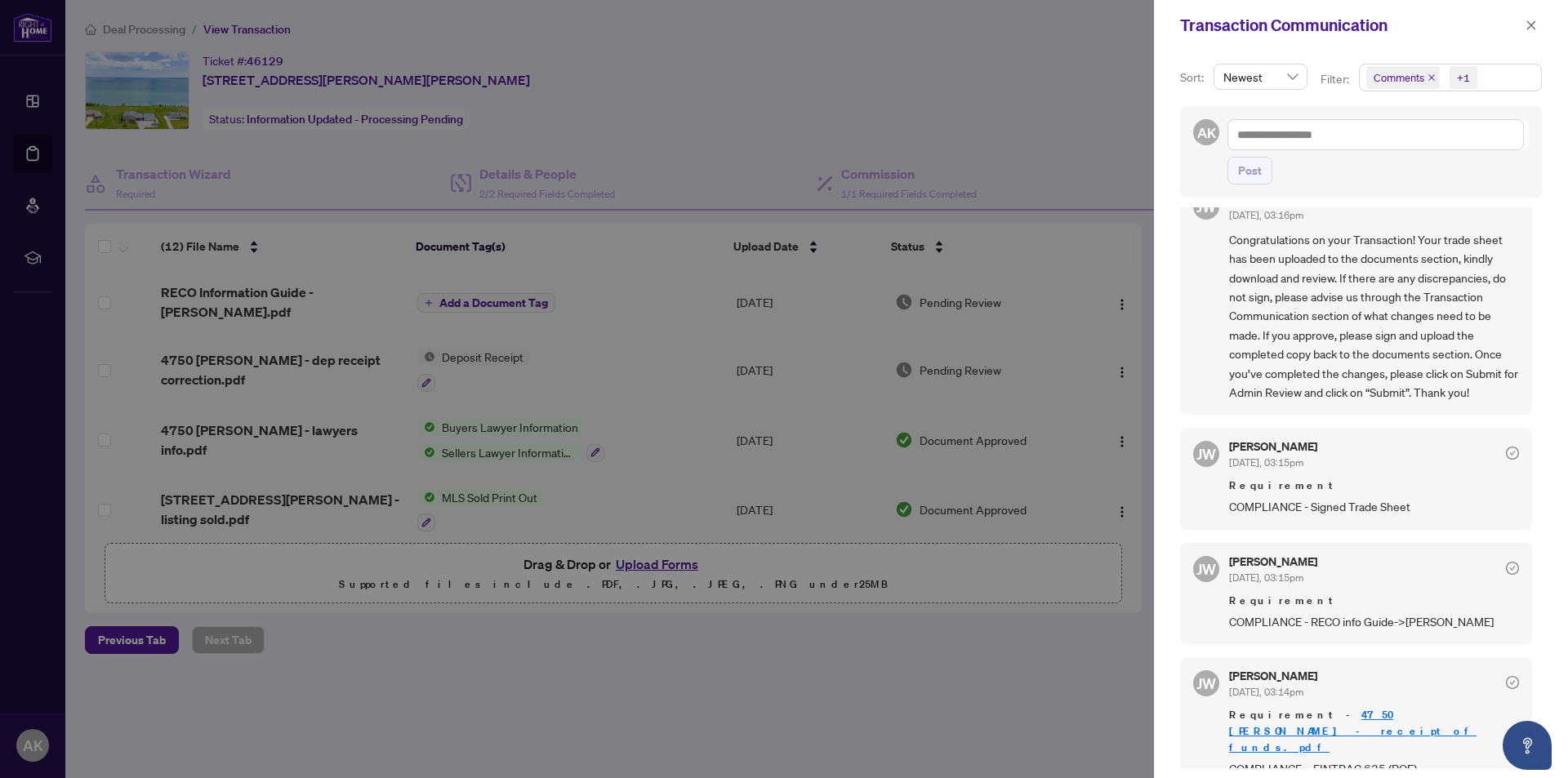
scroll to position [199, 0]
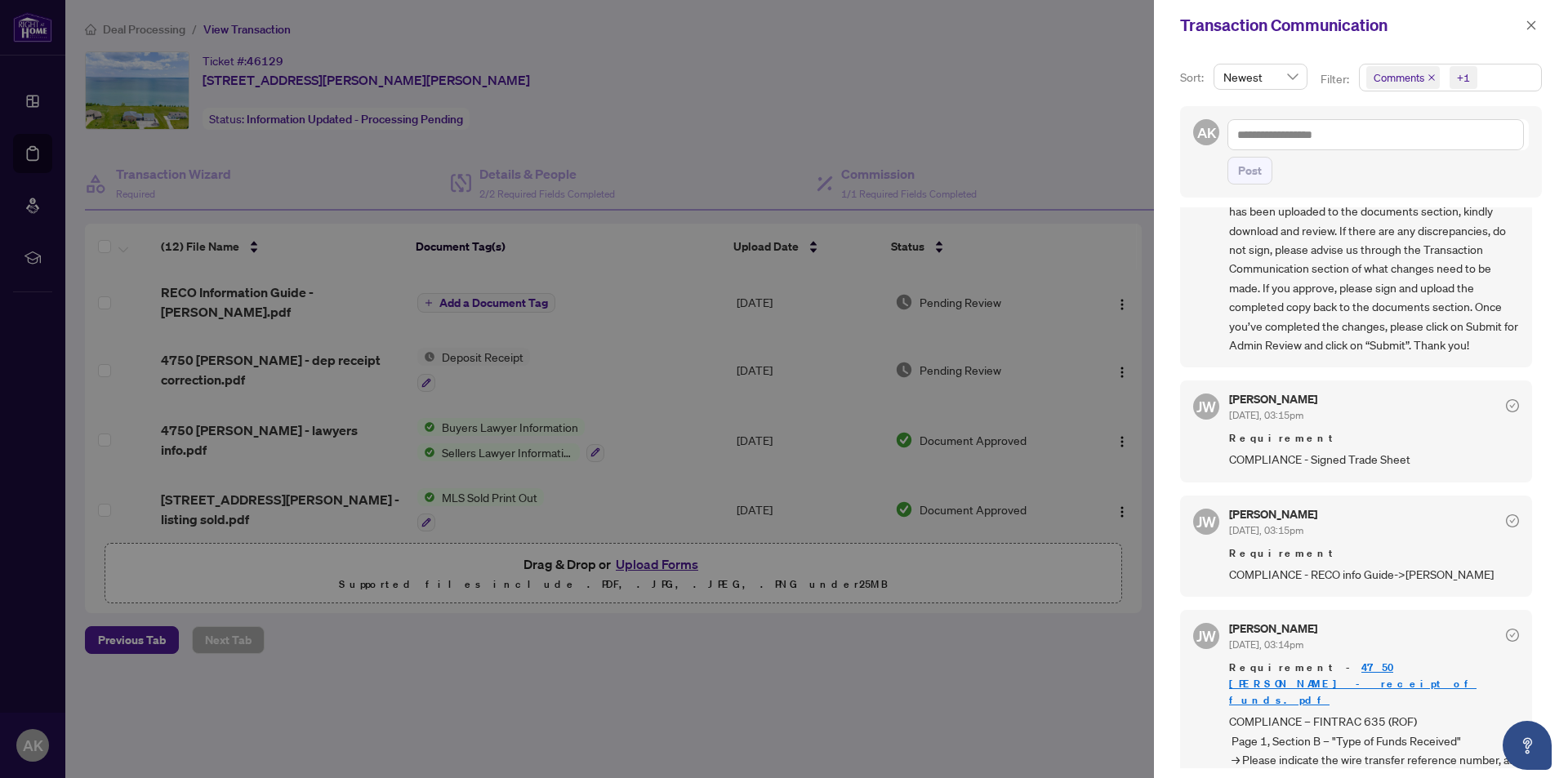
click at [1375, 461] on span "COMPLIANCE - Signed Trade Sheet" at bounding box center [1373, 460] width 290 height 19
click at [1240, 448] on div "Requirement COMPLIANCE - Signed Trade Sheet" at bounding box center [1373, 449] width 290 height 38
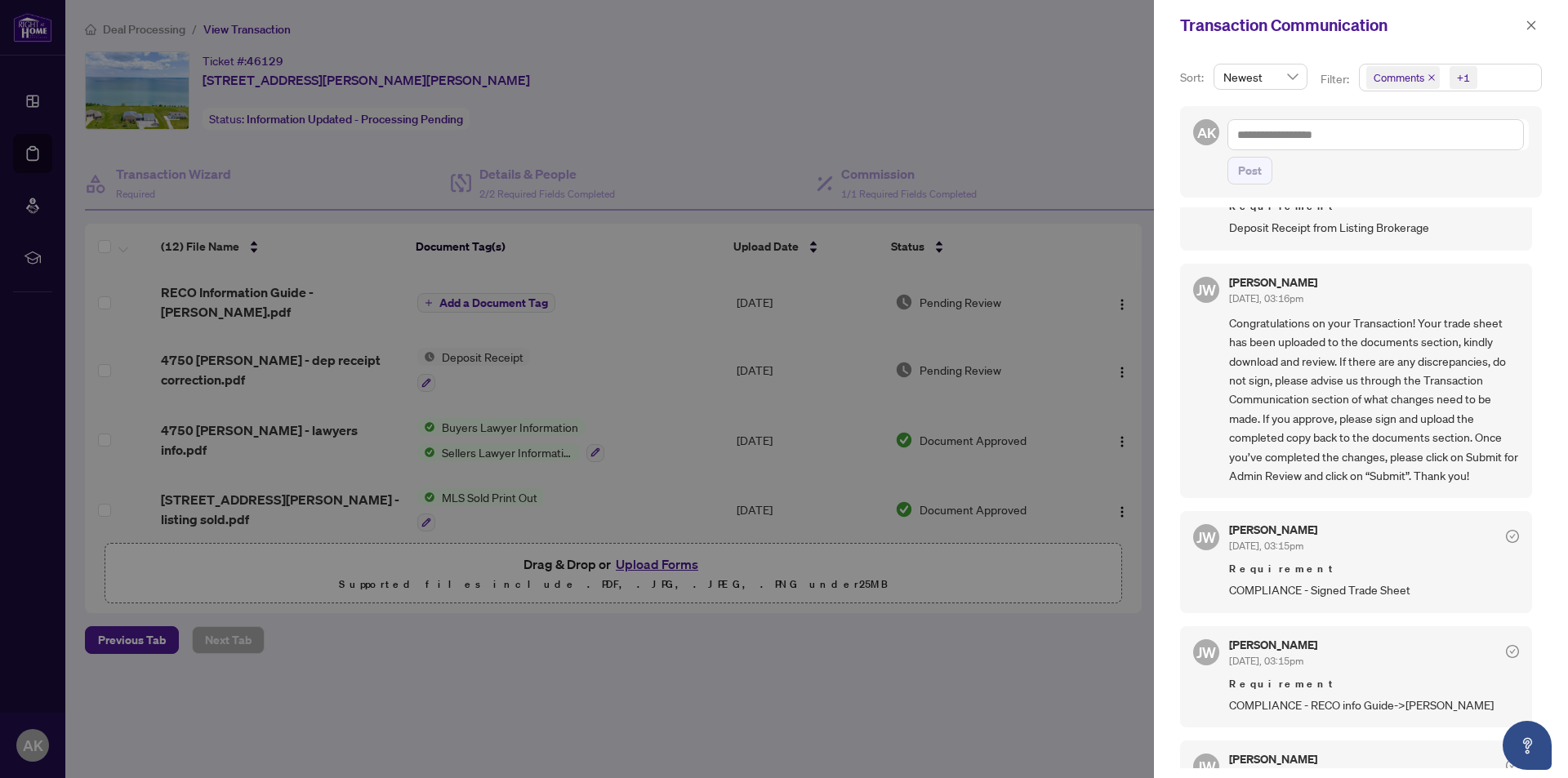
scroll to position [0, 0]
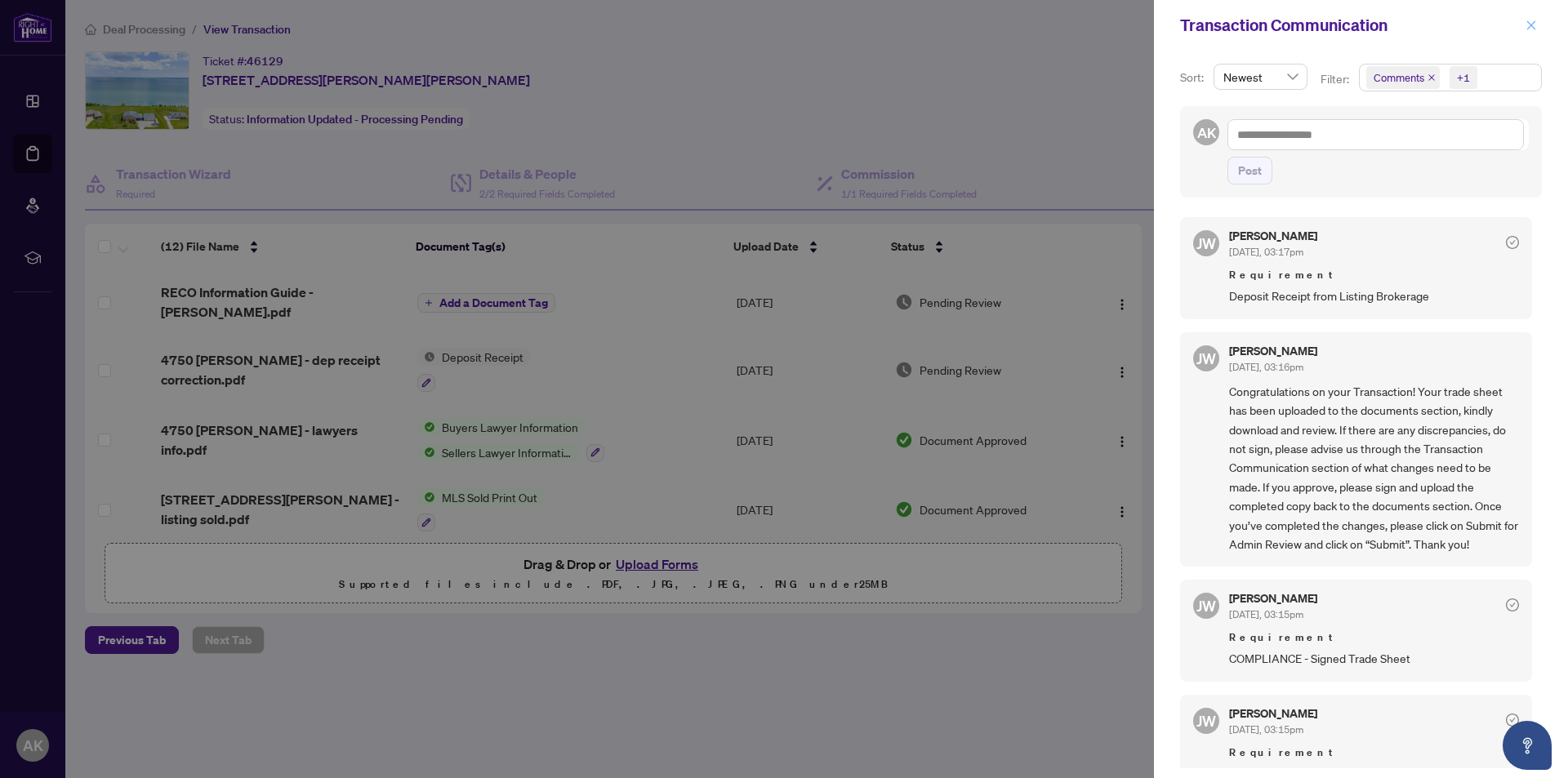
click at [1530, 28] on icon "close" at bounding box center [1531, 24] width 9 height 9
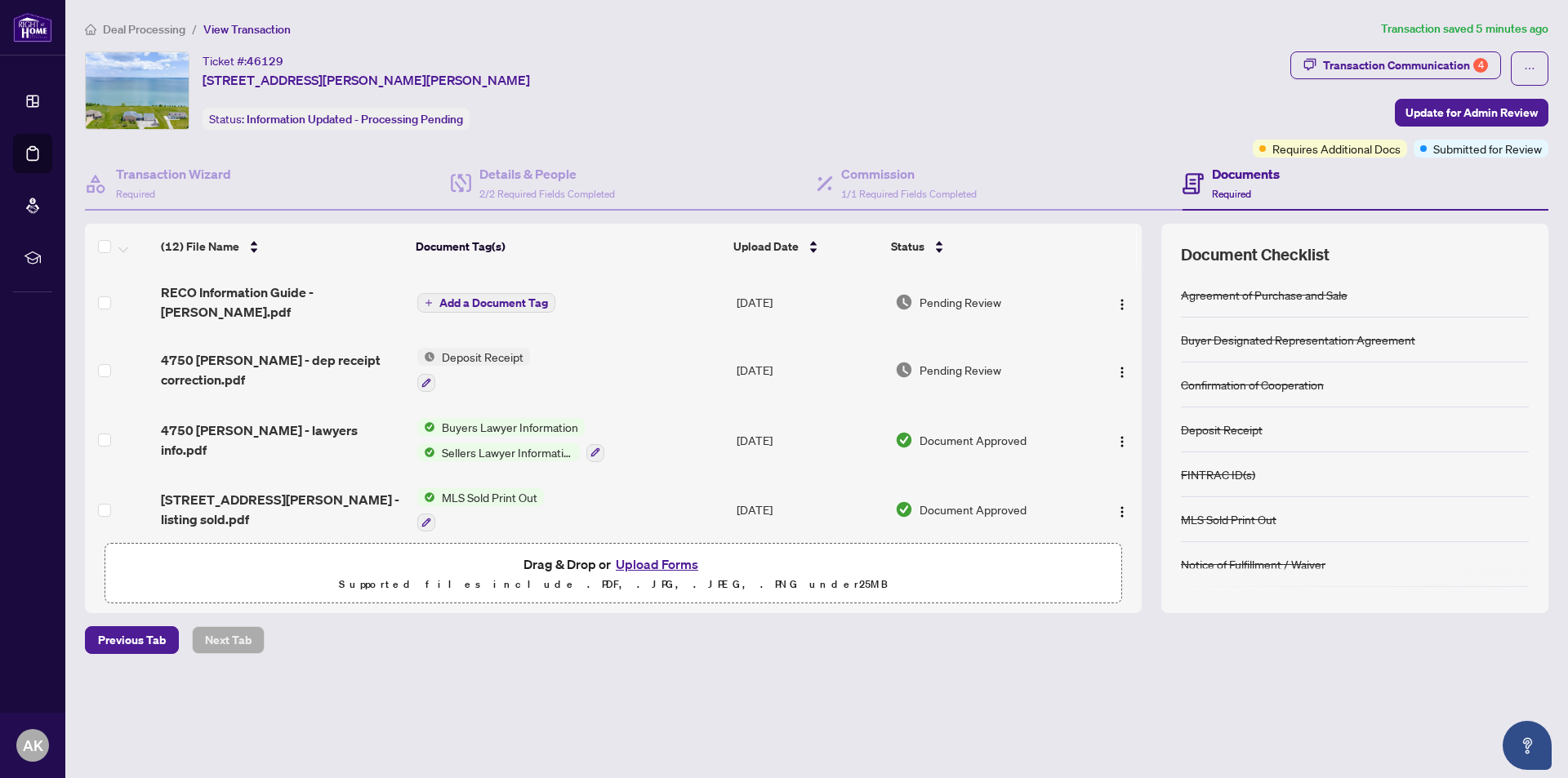
click at [1195, 181] on icon at bounding box center [1193, 184] width 21 height 21
click at [1196, 183] on icon at bounding box center [1192, 184] width 7 height 2
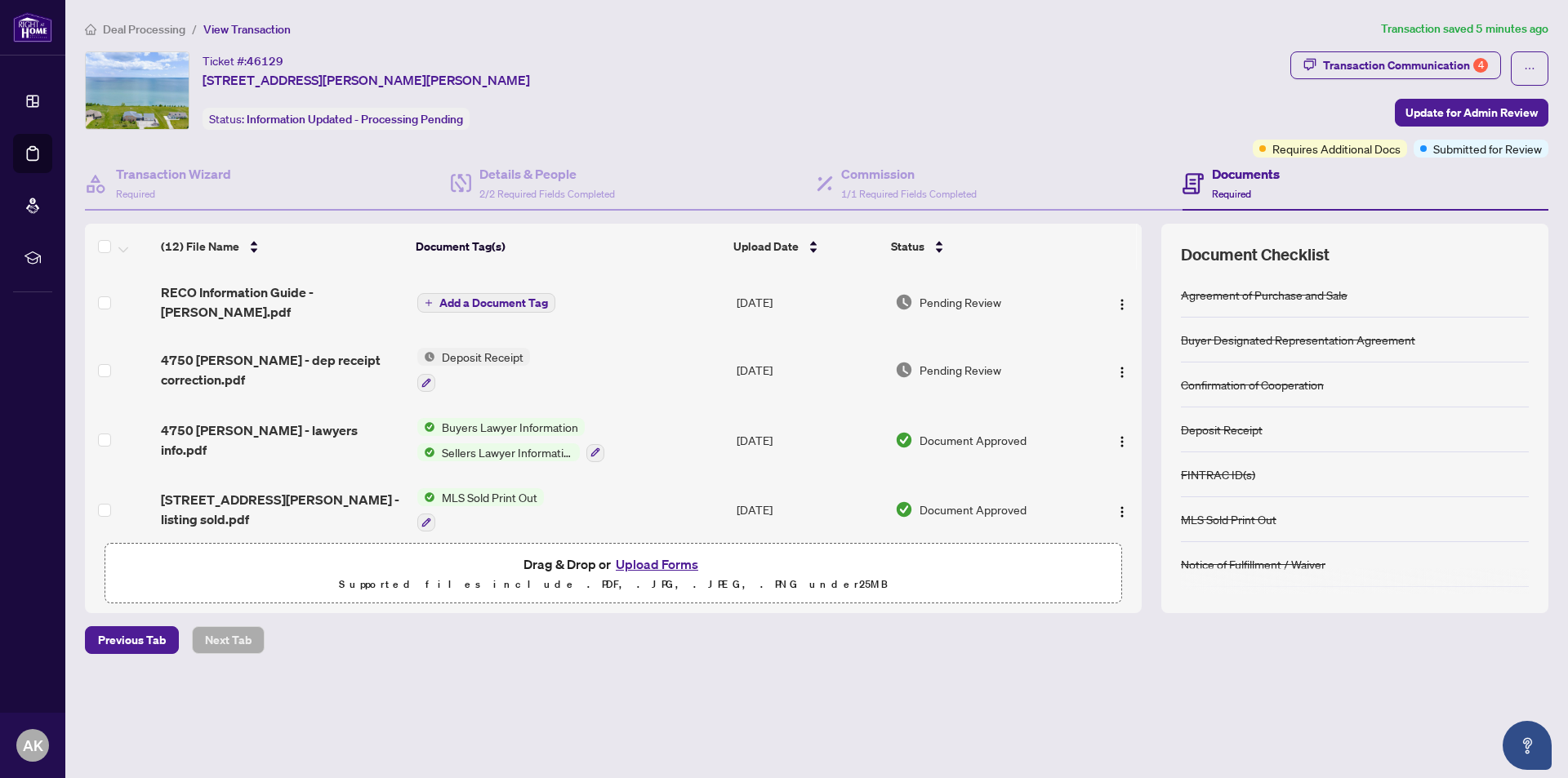
click at [1188, 185] on icon at bounding box center [1193, 184] width 21 height 21
click at [1345, 174] on div "Documents Required" at bounding box center [1366, 183] width 366 height 53
drag, startPoint x: 1135, startPoint y: 273, endPoint x: 1147, endPoint y: 274, distance: 12.0
click at [1143, 257] on div "(12) File Name Document Tag(s) Upload Date Status RECO Information Guide - Greg…" at bounding box center [817, 418] width 1464 height 389
click at [1105, 260] on th at bounding box center [1109, 246] width 56 height 46
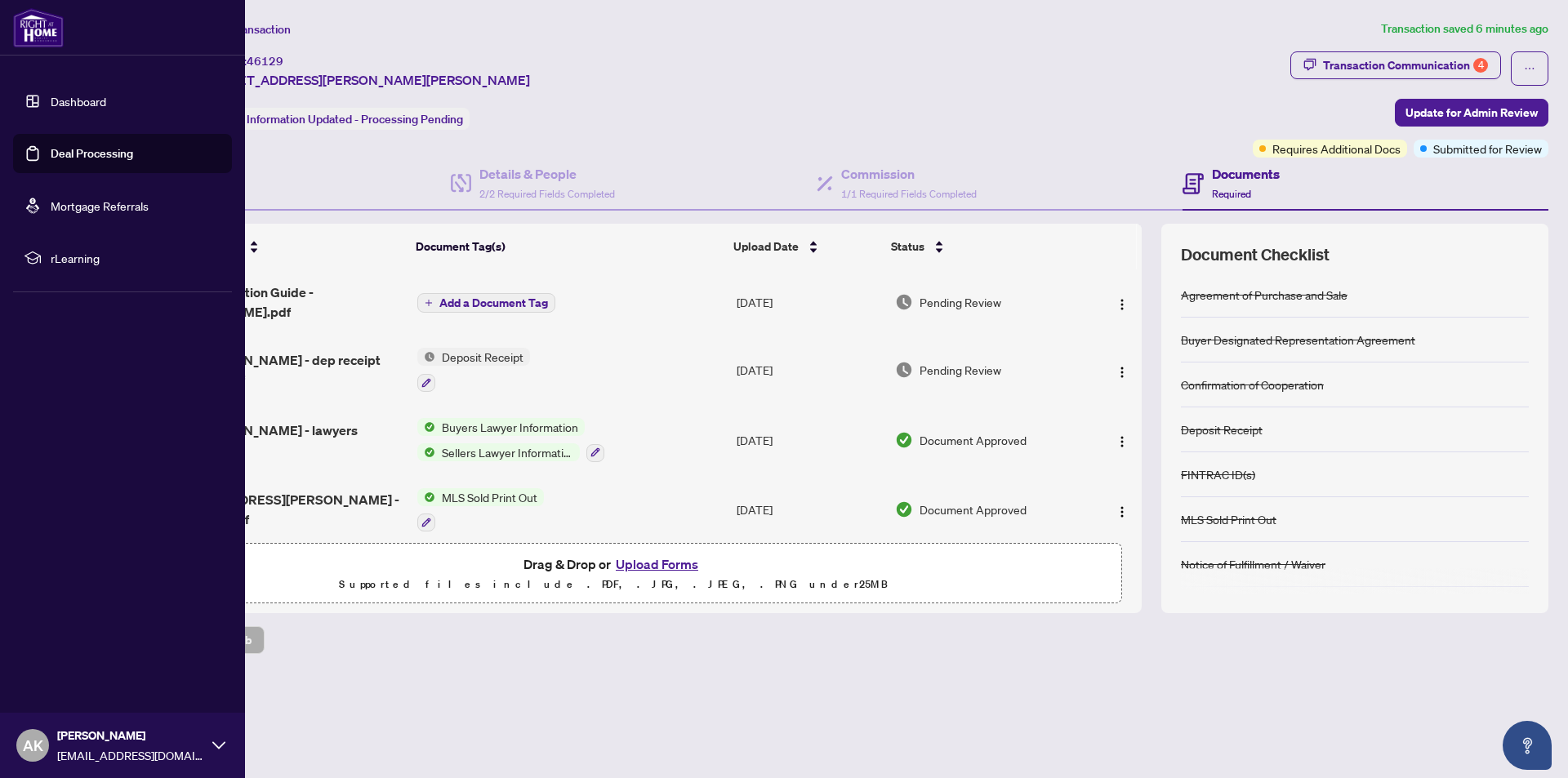
click at [94, 152] on link "Deal Processing" at bounding box center [92, 153] width 82 height 14
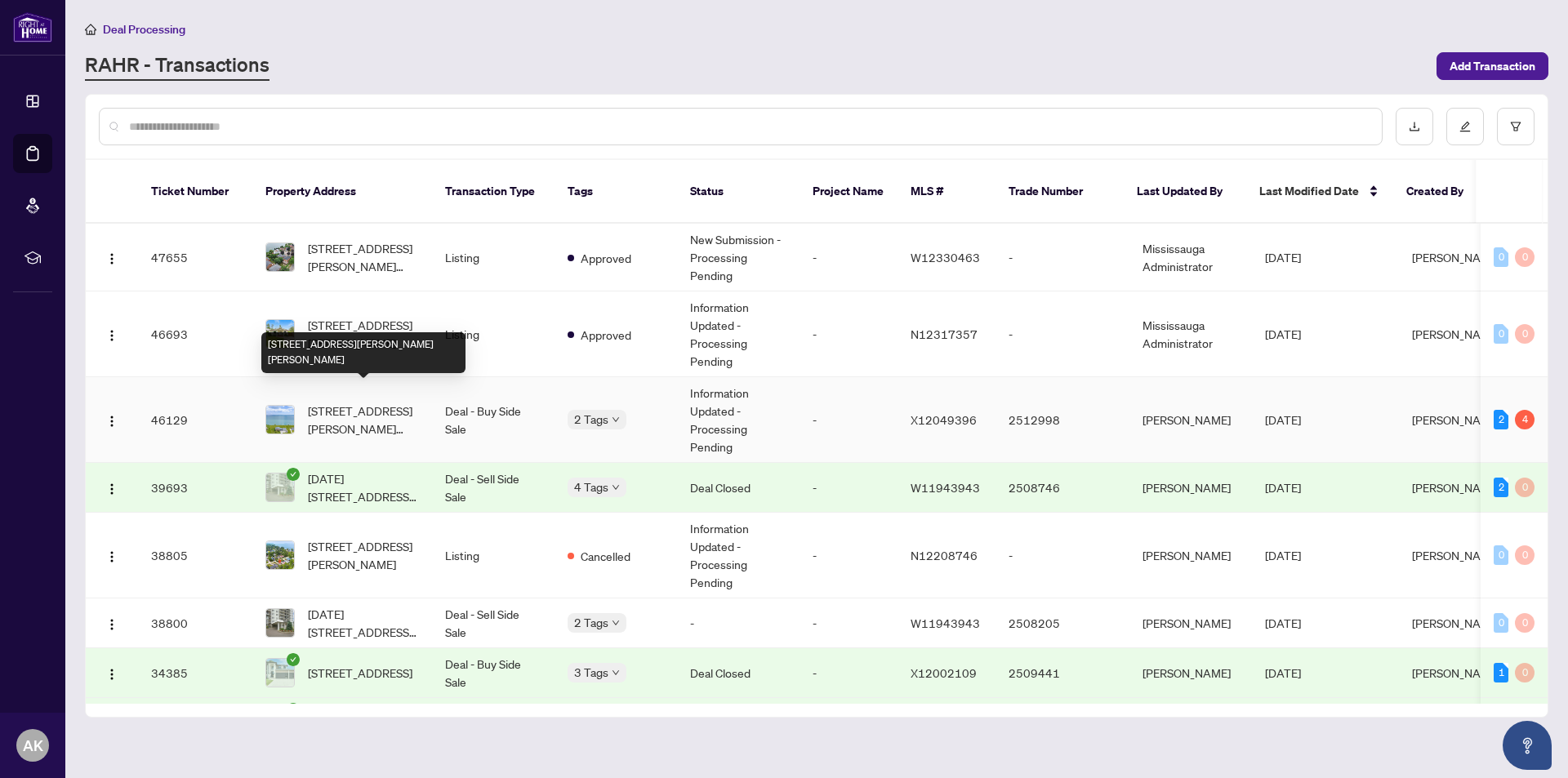
click at [340, 401] on span "[STREET_ADDRESS][PERSON_NAME][PERSON_NAME]" at bounding box center [363, 419] width 111 height 35
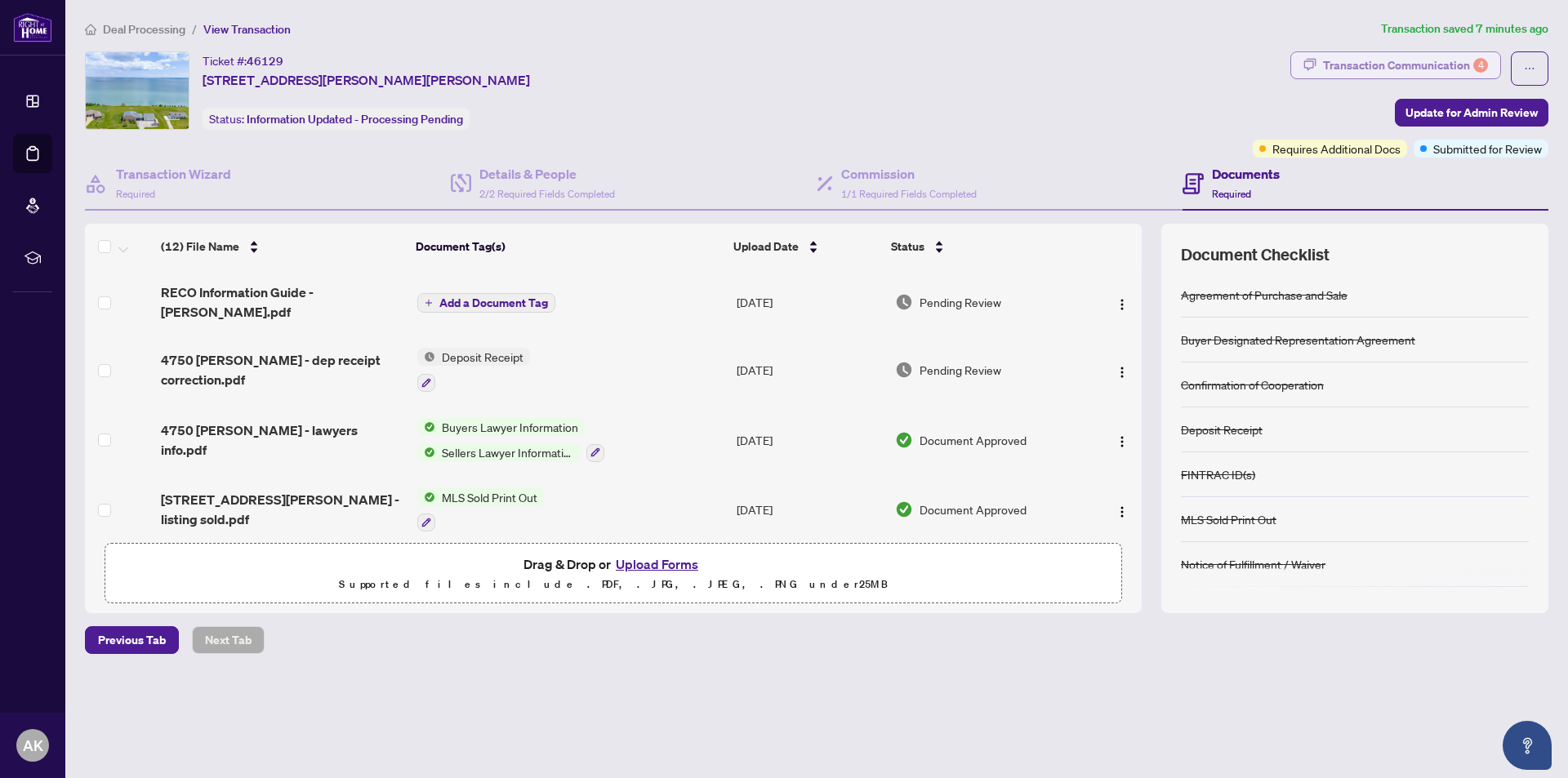
click at [1418, 65] on div "Transaction Communication 4" at bounding box center [1405, 65] width 165 height 26
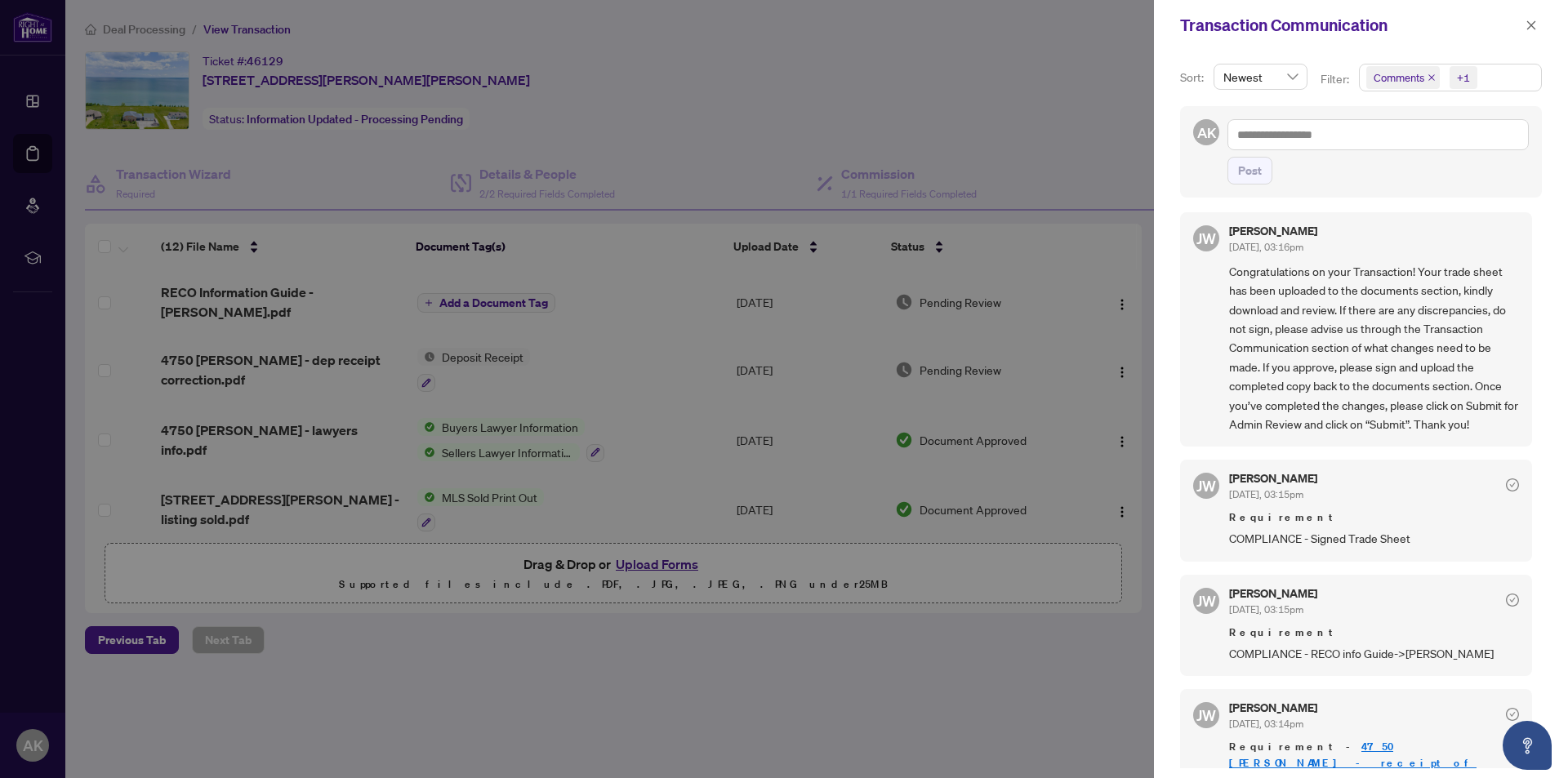
scroll to position [122, 0]
click at [1506, 486] on icon "check-circle" at bounding box center [1512, 484] width 13 height 13
click at [1506, 483] on icon "check-circle" at bounding box center [1512, 484] width 13 height 13
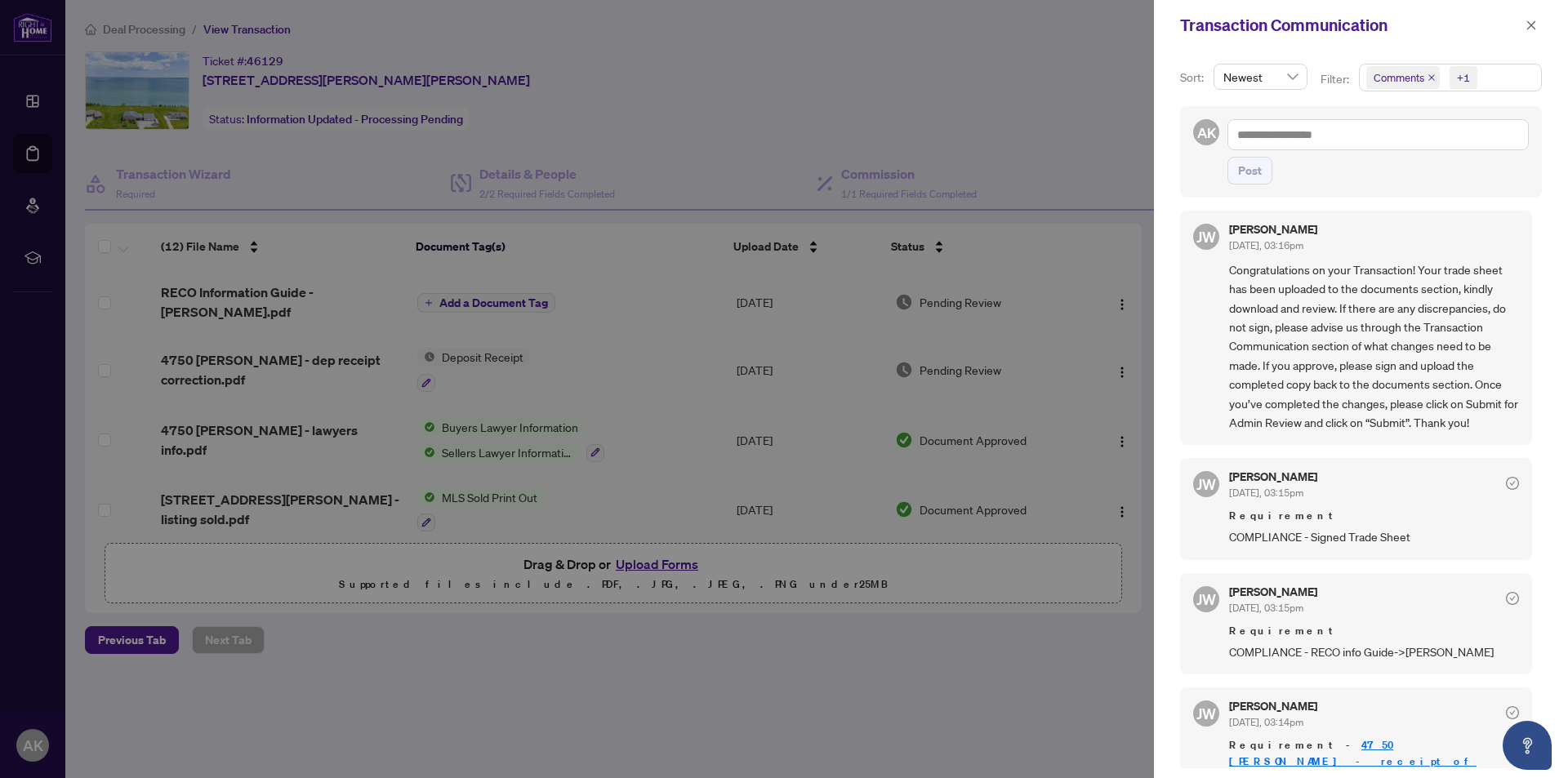
click at [1506, 483] on icon "check-circle" at bounding box center [1512, 484] width 13 height 13
click at [1208, 486] on span "JW" at bounding box center [1206, 484] width 19 height 23
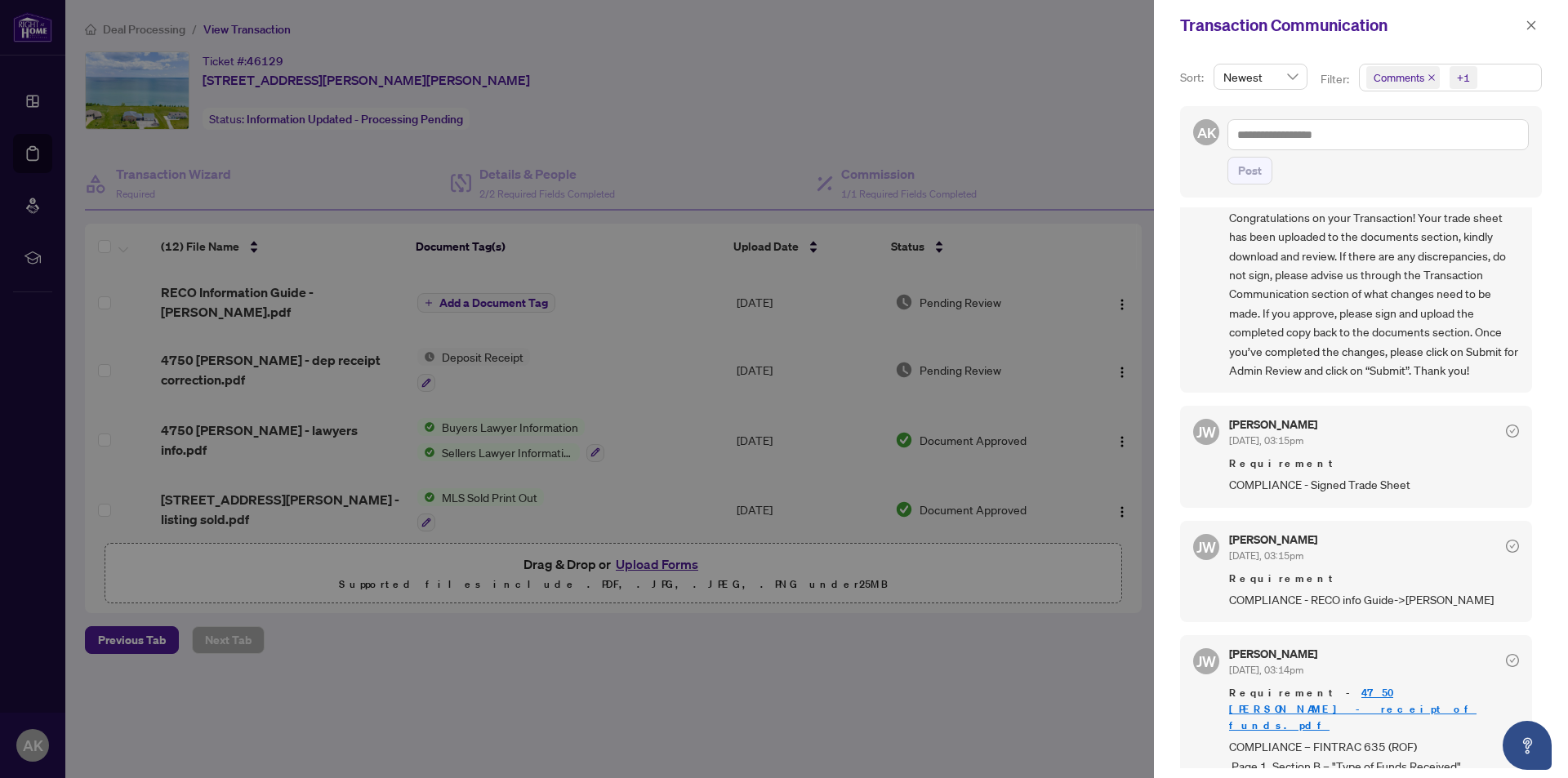
scroll to position [199, 0]
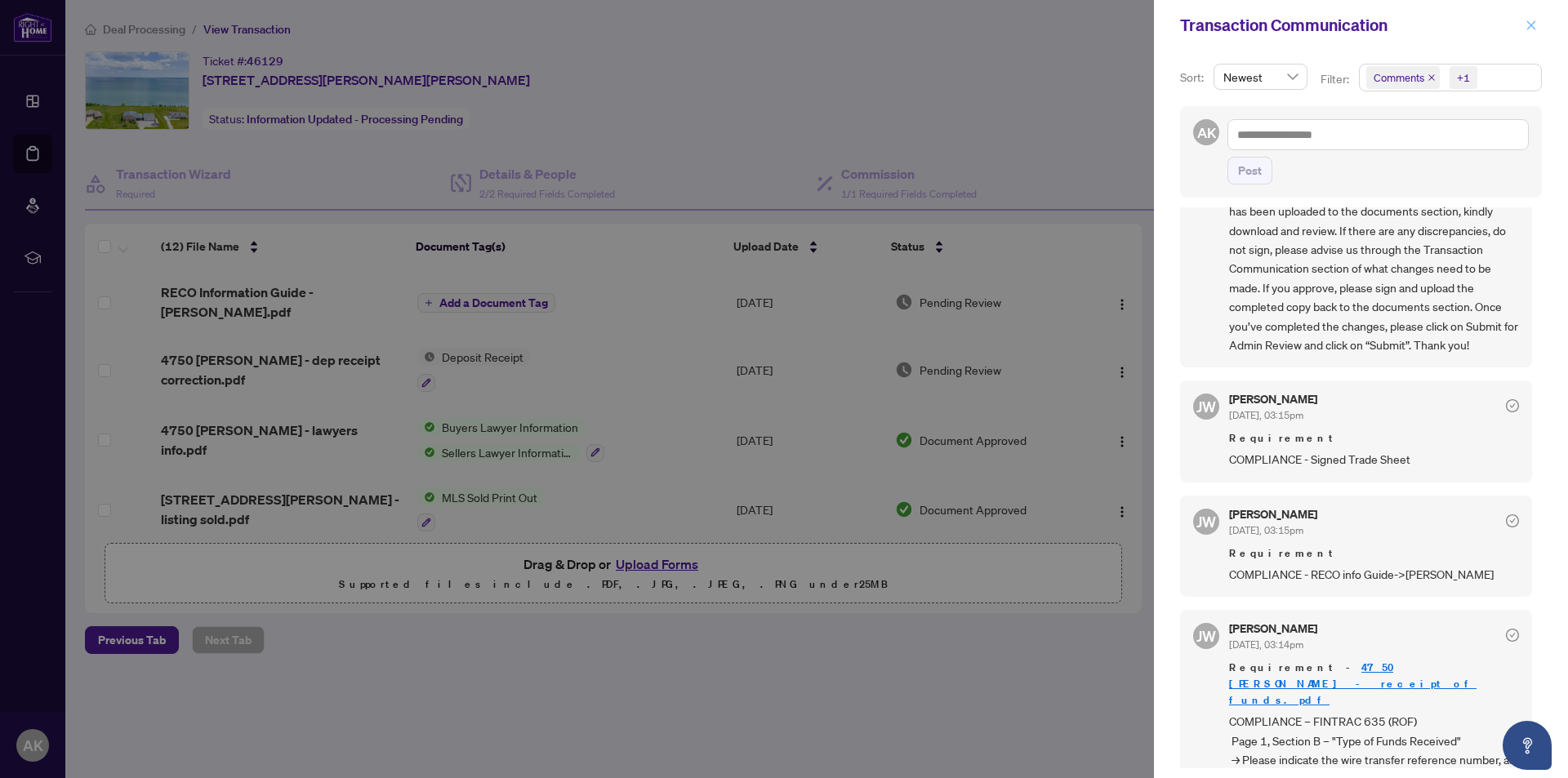
click at [1532, 26] on icon "close" at bounding box center [1531, 24] width 9 height 9
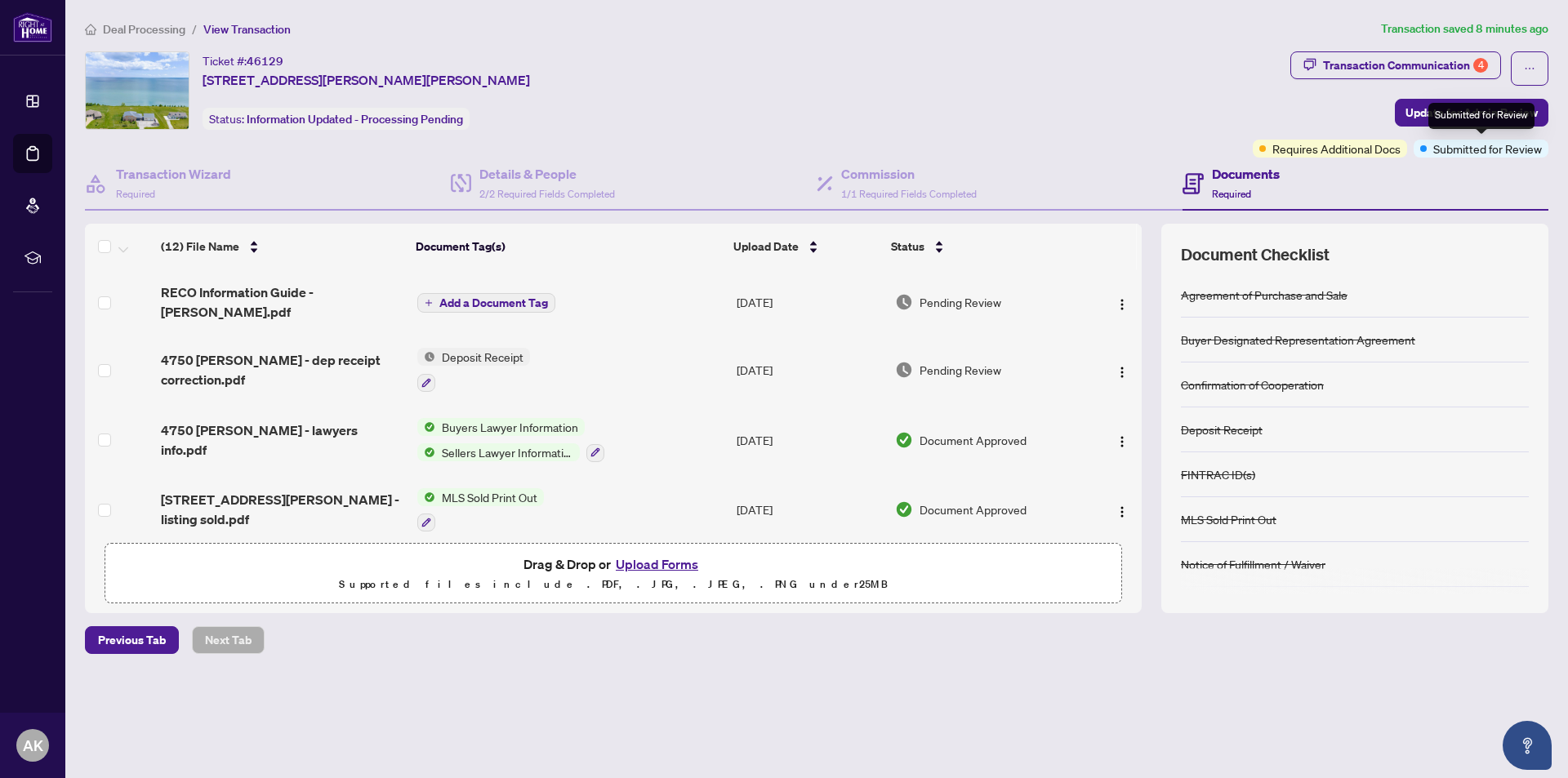
click at [1459, 149] on span "Submitted for Review" at bounding box center [1487, 149] width 108 height 18
click at [1533, 66] on icon "ellipsis" at bounding box center [1530, 69] width 12 height 11
click at [1197, 72] on div "Ticket #: 46129 4750 Talbot Tr, Chatham-Kent, Ontario N0P 1W0, Canada Status: I…" at bounding box center [666, 91] width 1162 height 79
click at [1189, 63] on div "Ticket #: 46129 4750 Talbot Tr, Chatham-Kent, Ontario N0P 1W0, Canada Status: I…" at bounding box center [666, 91] width 1162 height 79
click at [150, 98] on img at bounding box center [136, 91] width 103 height 77
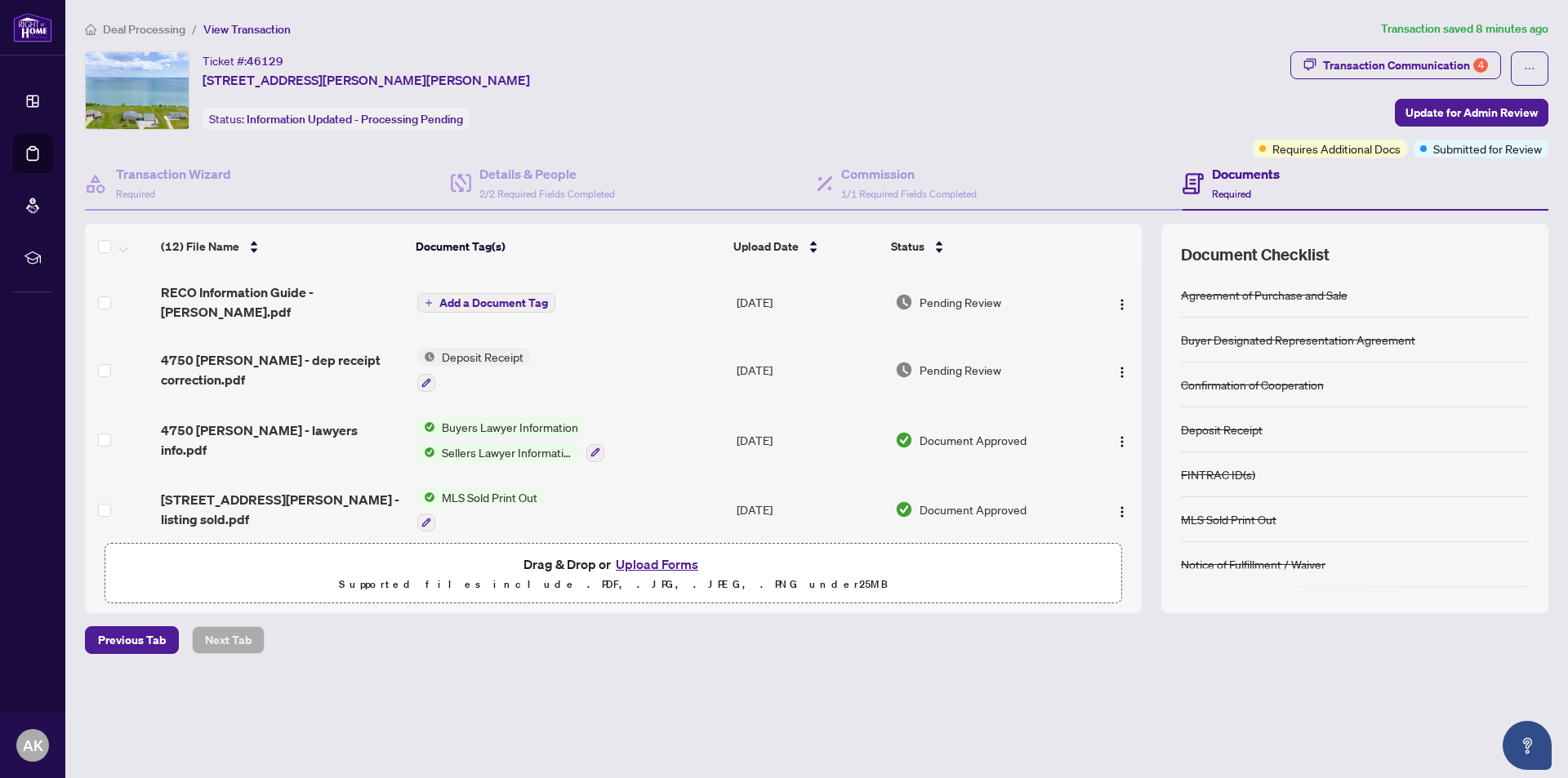
click at [262, 31] on span "View Transaction" at bounding box center [246, 29] width 87 height 14
click at [261, 31] on span "View Transaction" at bounding box center [246, 29] width 87 height 14
click at [401, 43] on div "Deal Processing / View Transaction Transaction saved 8 minutes ago Ticket #: 46…" at bounding box center [817, 365] width 1477 height 692
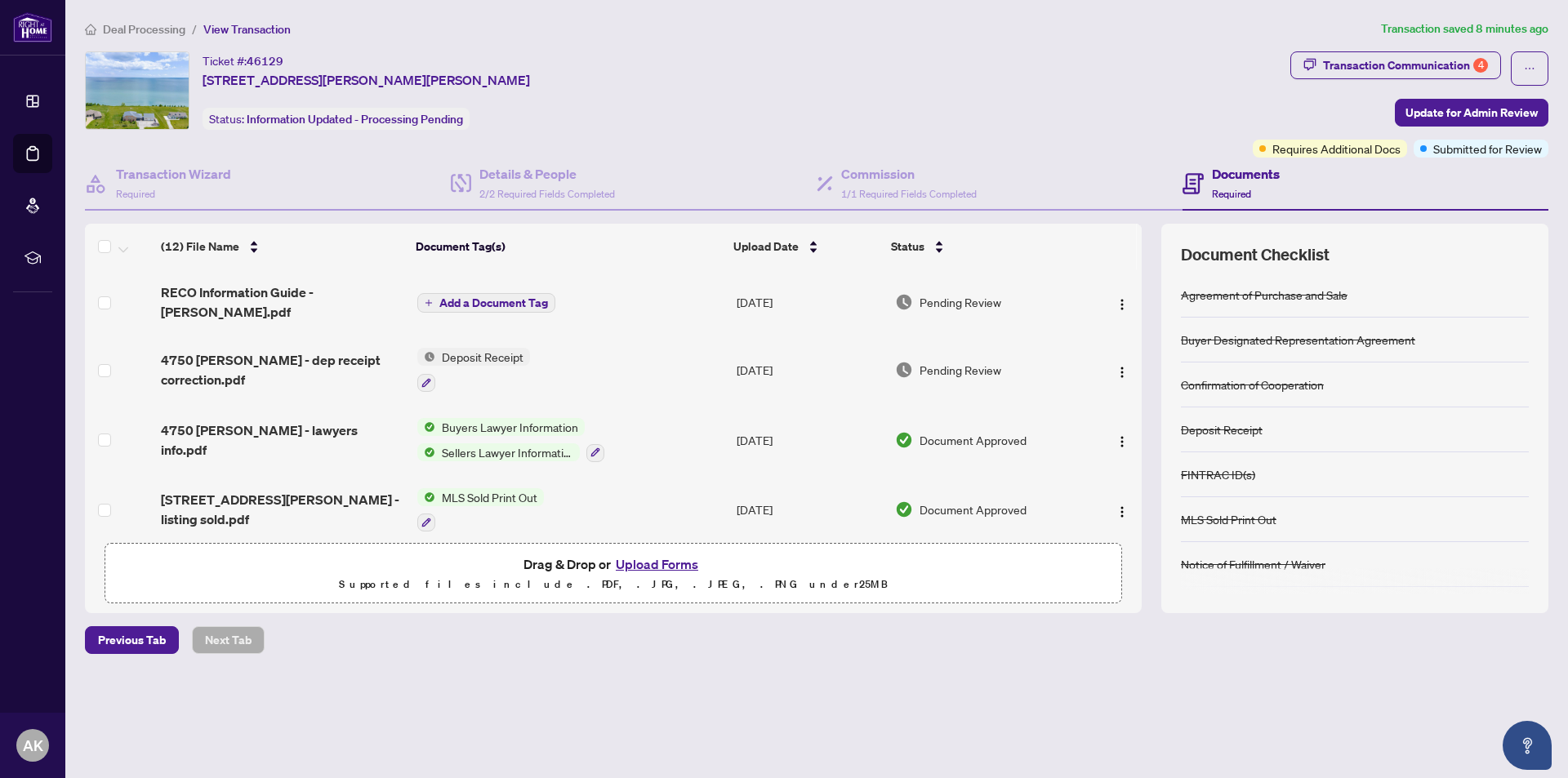
click at [241, 26] on span "View Transaction" at bounding box center [246, 29] width 87 height 14
click at [398, 25] on ol "Deal Processing / View Transaction" at bounding box center [730, 29] width 1290 height 19
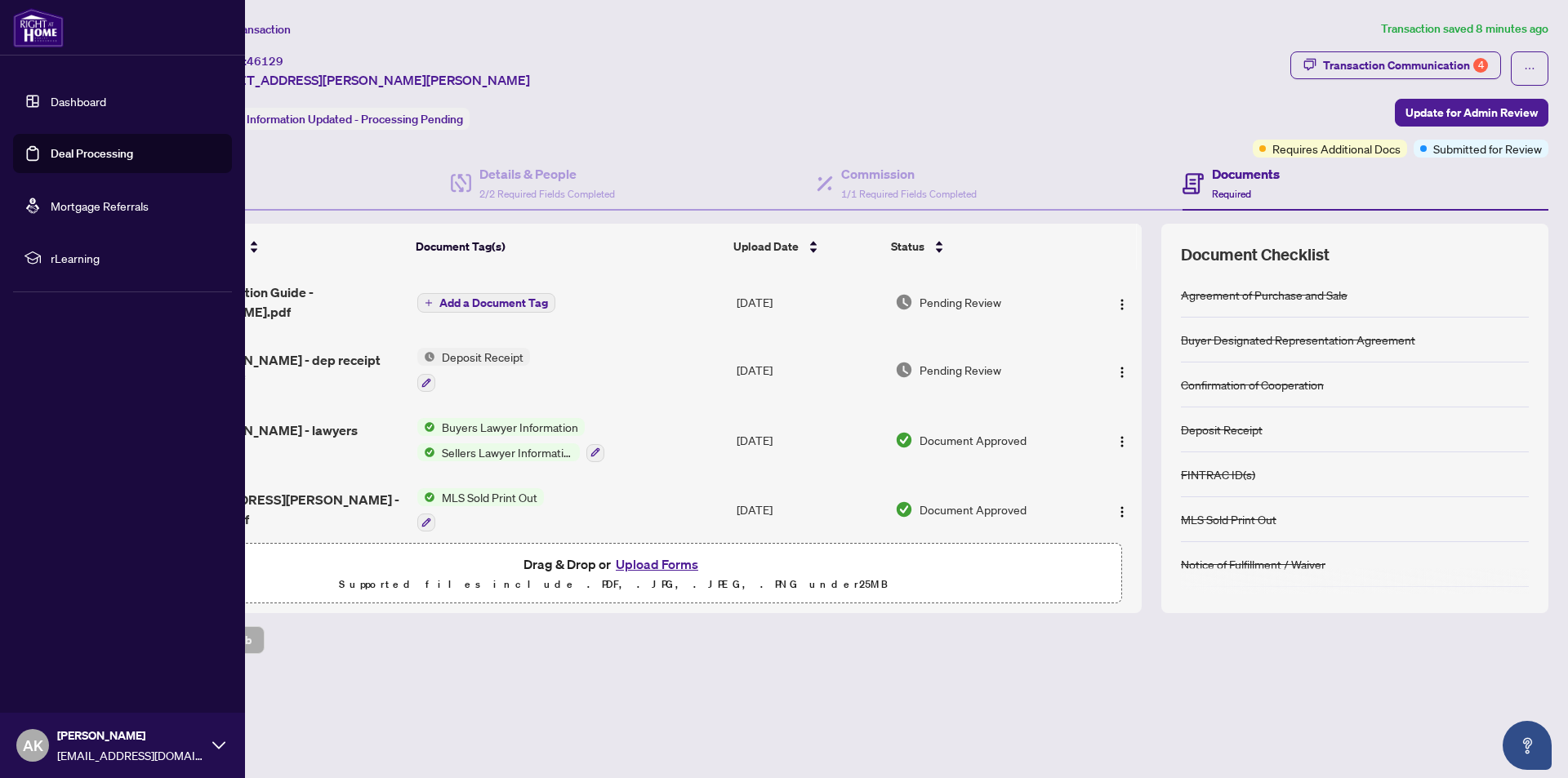
click at [61, 154] on link "Deal Processing" at bounding box center [92, 153] width 82 height 14
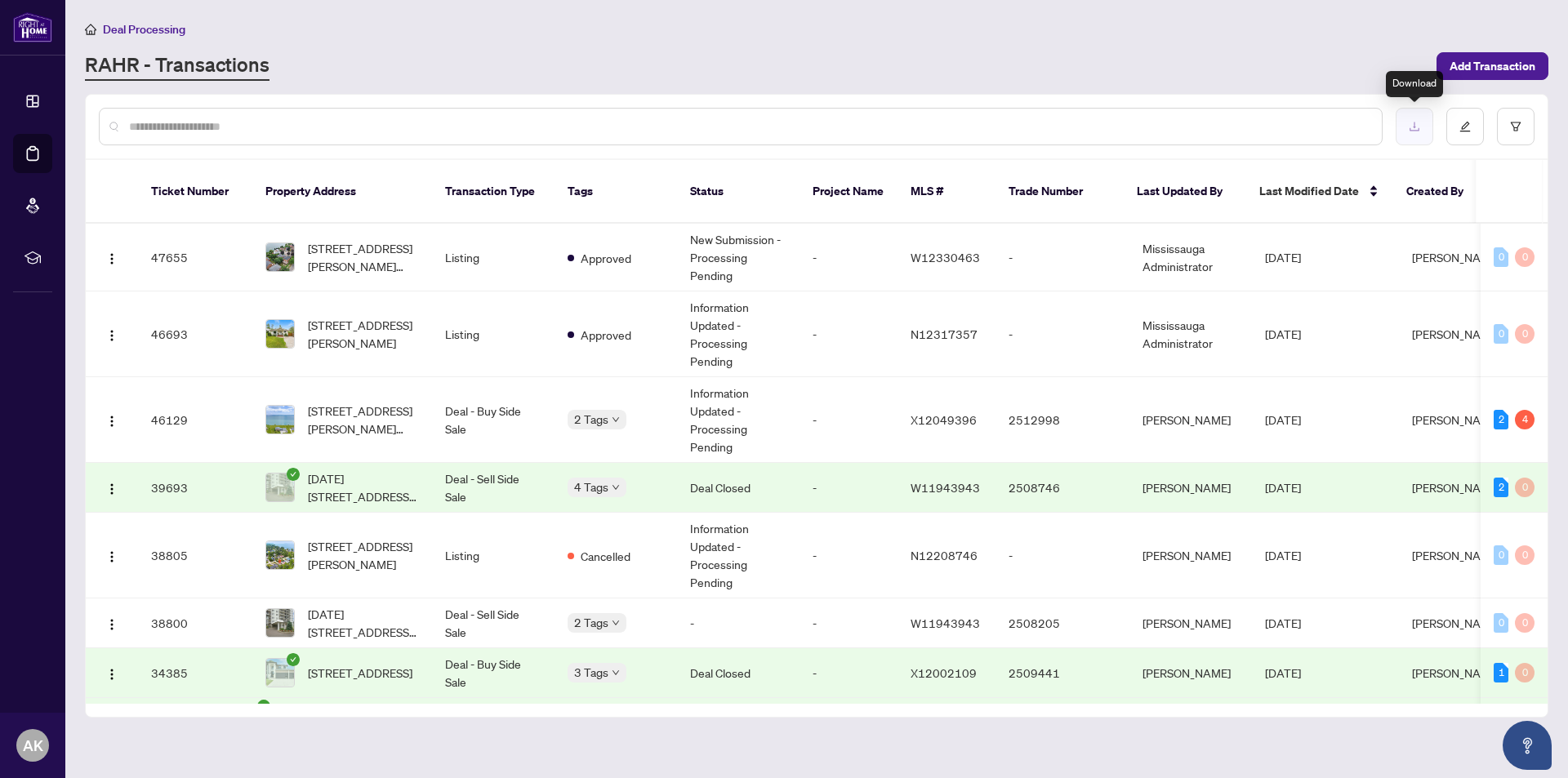
click at [1411, 126] on icon "download" at bounding box center [1415, 126] width 12 height 11
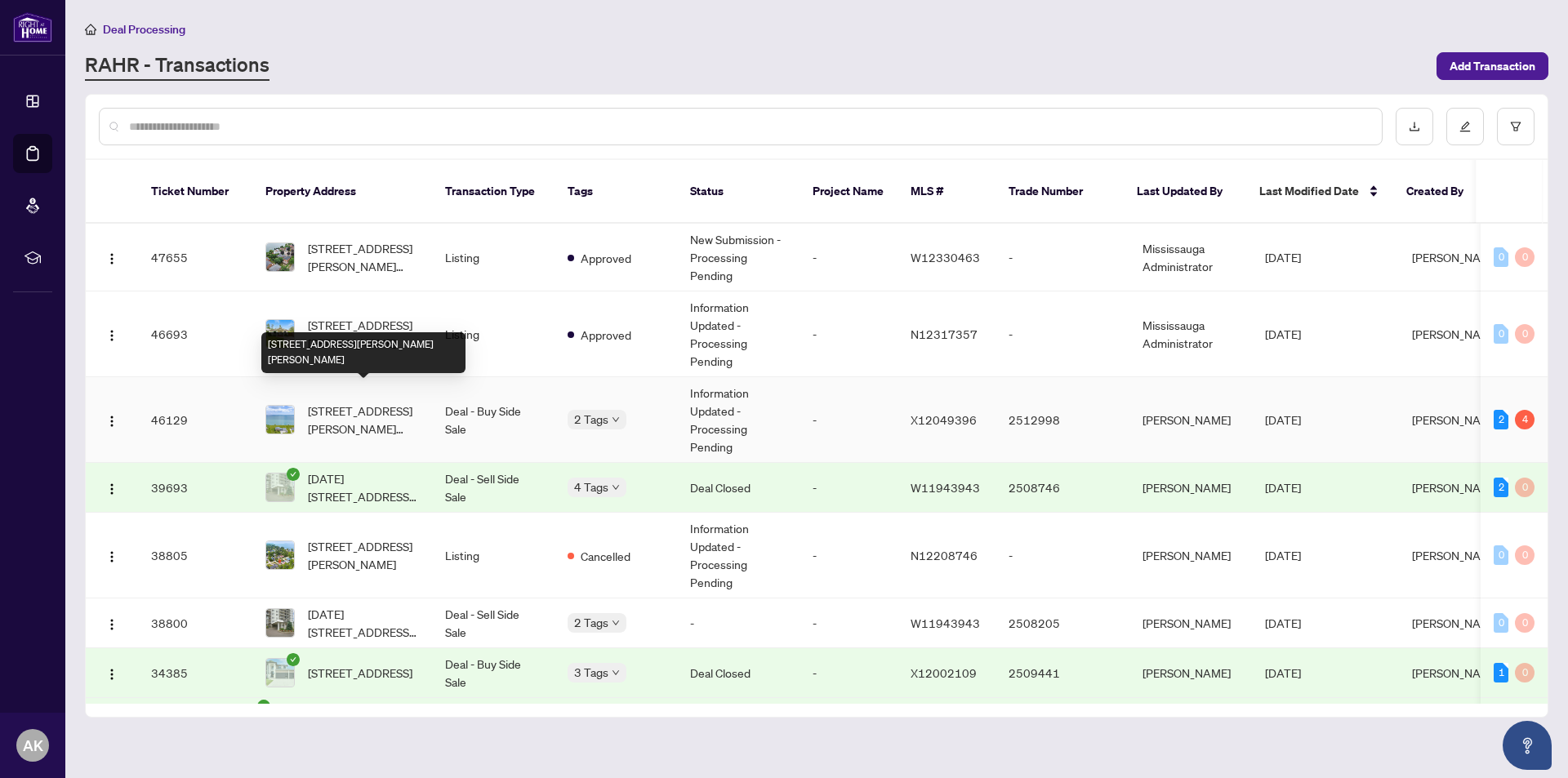
click at [367, 401] on span "[STREET_ADDRESS][PERSON_NAME][PERSON_NAME]" at bounding box center [363, 419] width 111 height 35
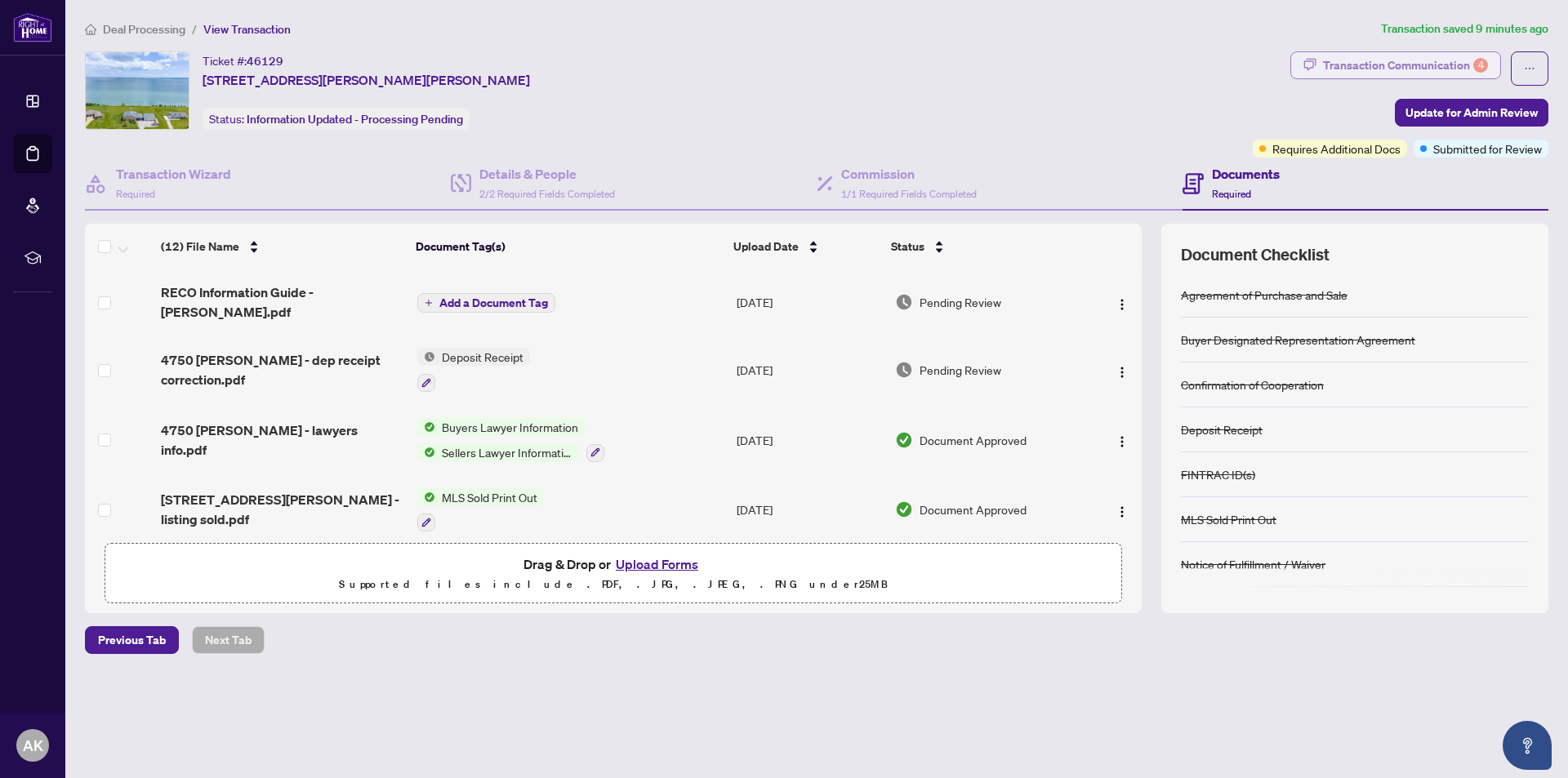
click at [1394, 61] on div "Transaction Communication 4" at bounding box center [1405, 65] width 165 height 26
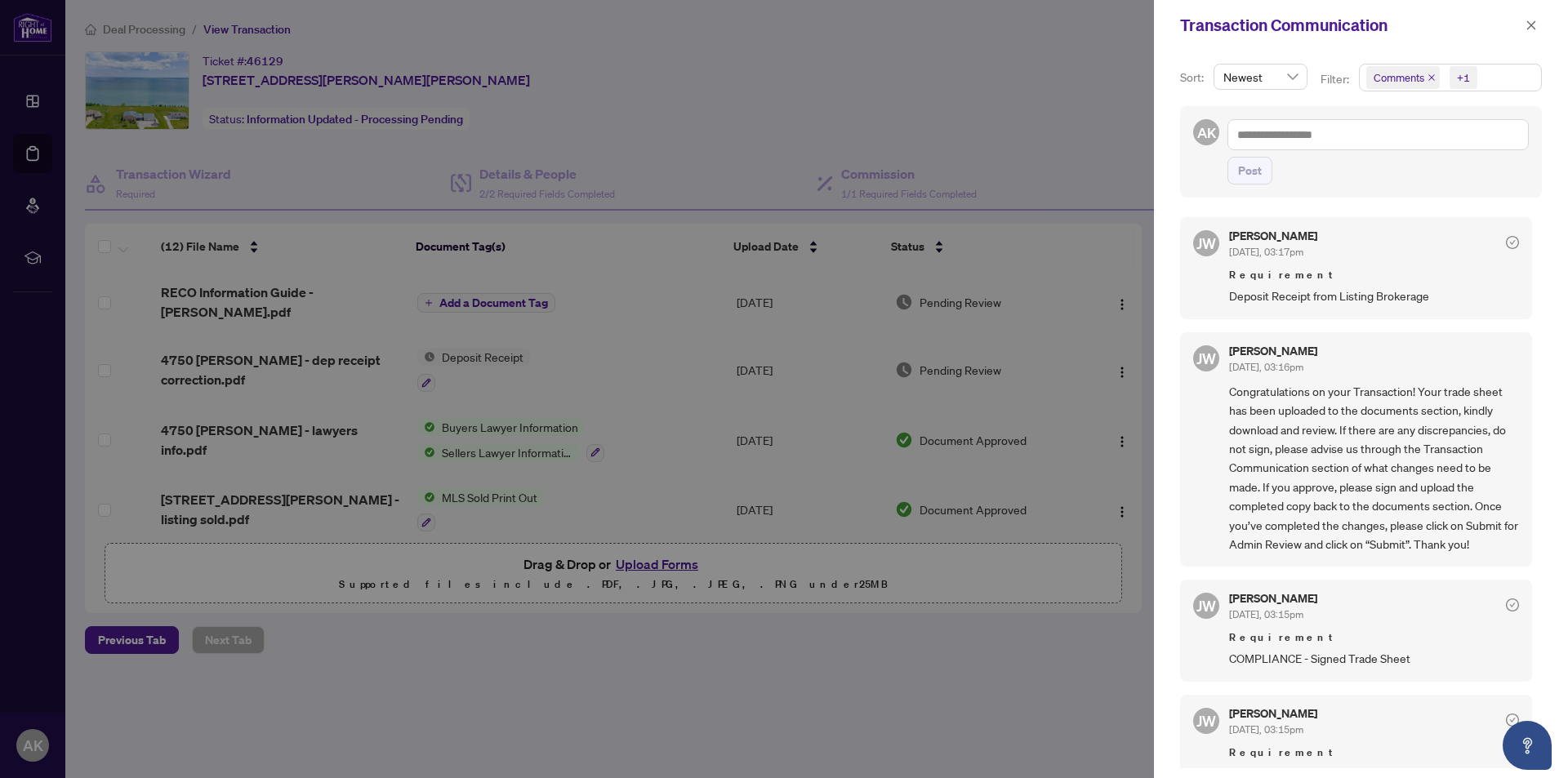
click at [1424, 75] on span "Comments" at bounding box center [1403, 78] width 74 height 23
click at [1429, 166] on span "Requirements" at bounding box center [1428, 168] width 73 height 14
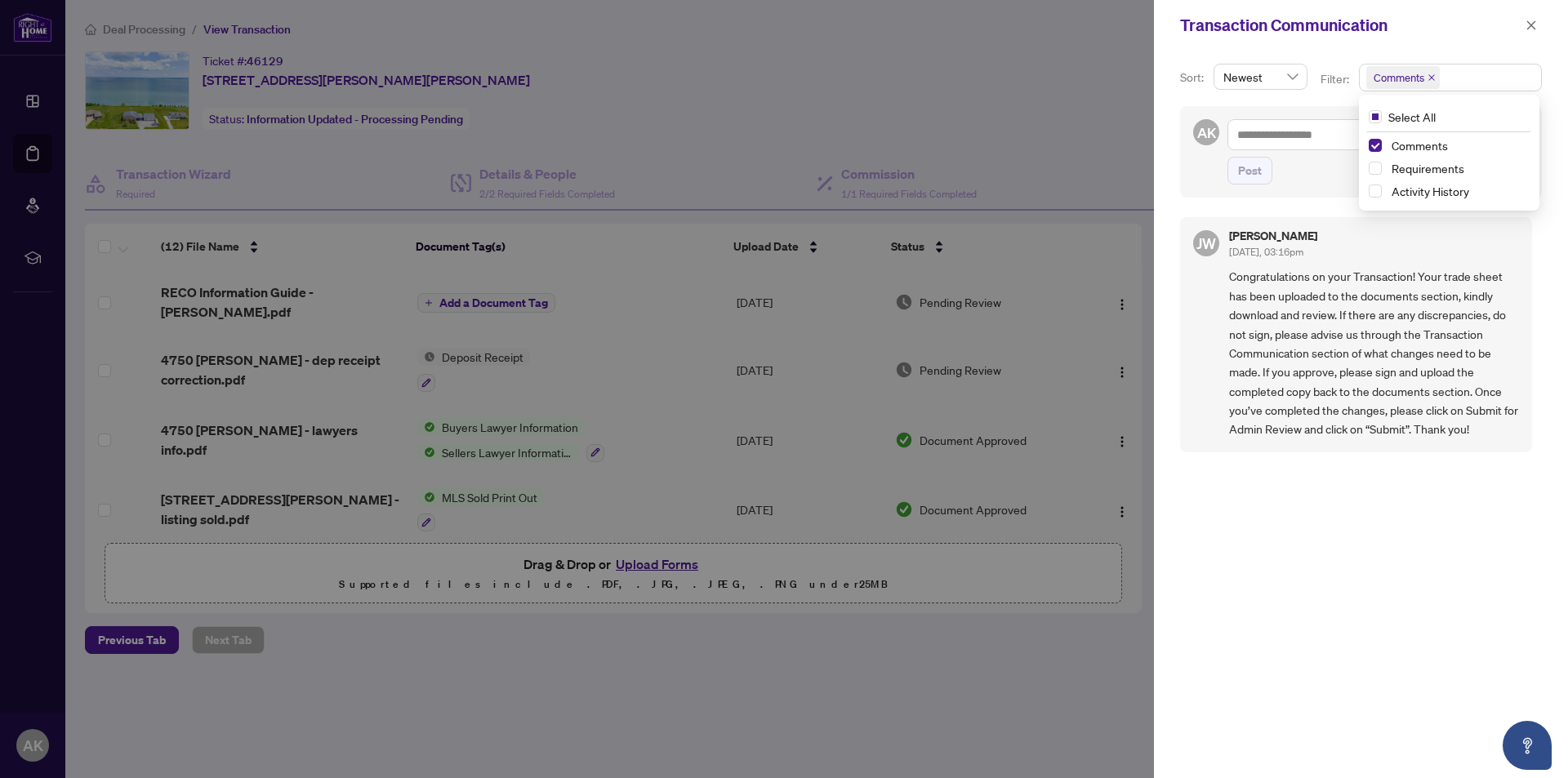
click at [1454, 26] on div "Transaction Communication" at bounding box center [1349, 26] width 340 height 25
click at [1533, 26] on icon "close" at bounding box center [1532, 25] width 12 height 11
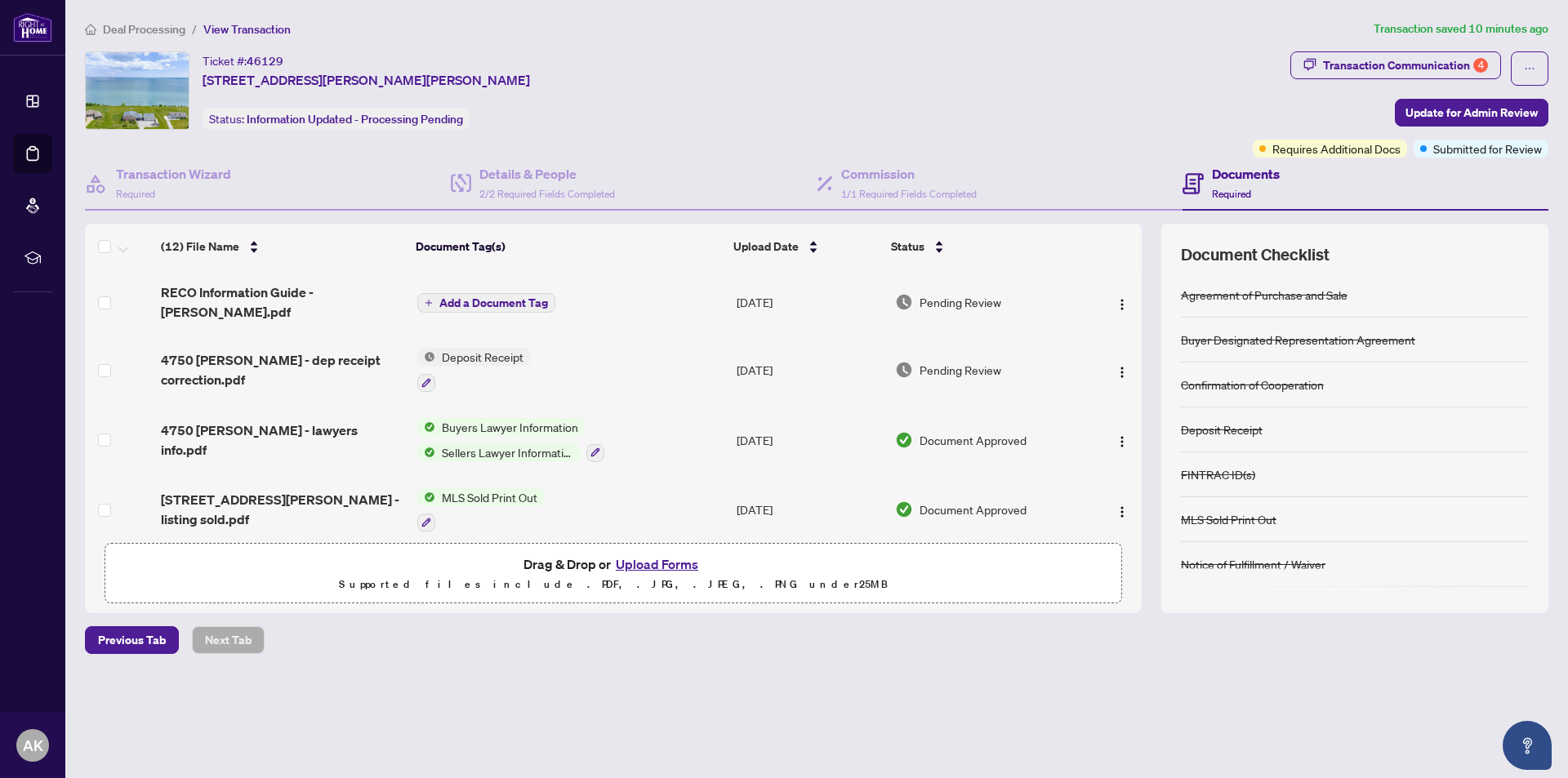
click at [1233, 172] on h4 "Documents" at bounding box center [1246, 173] width 68 height 19
click at [1199, 179] on icon at bounding box center [1193, 184] width 21 height 21
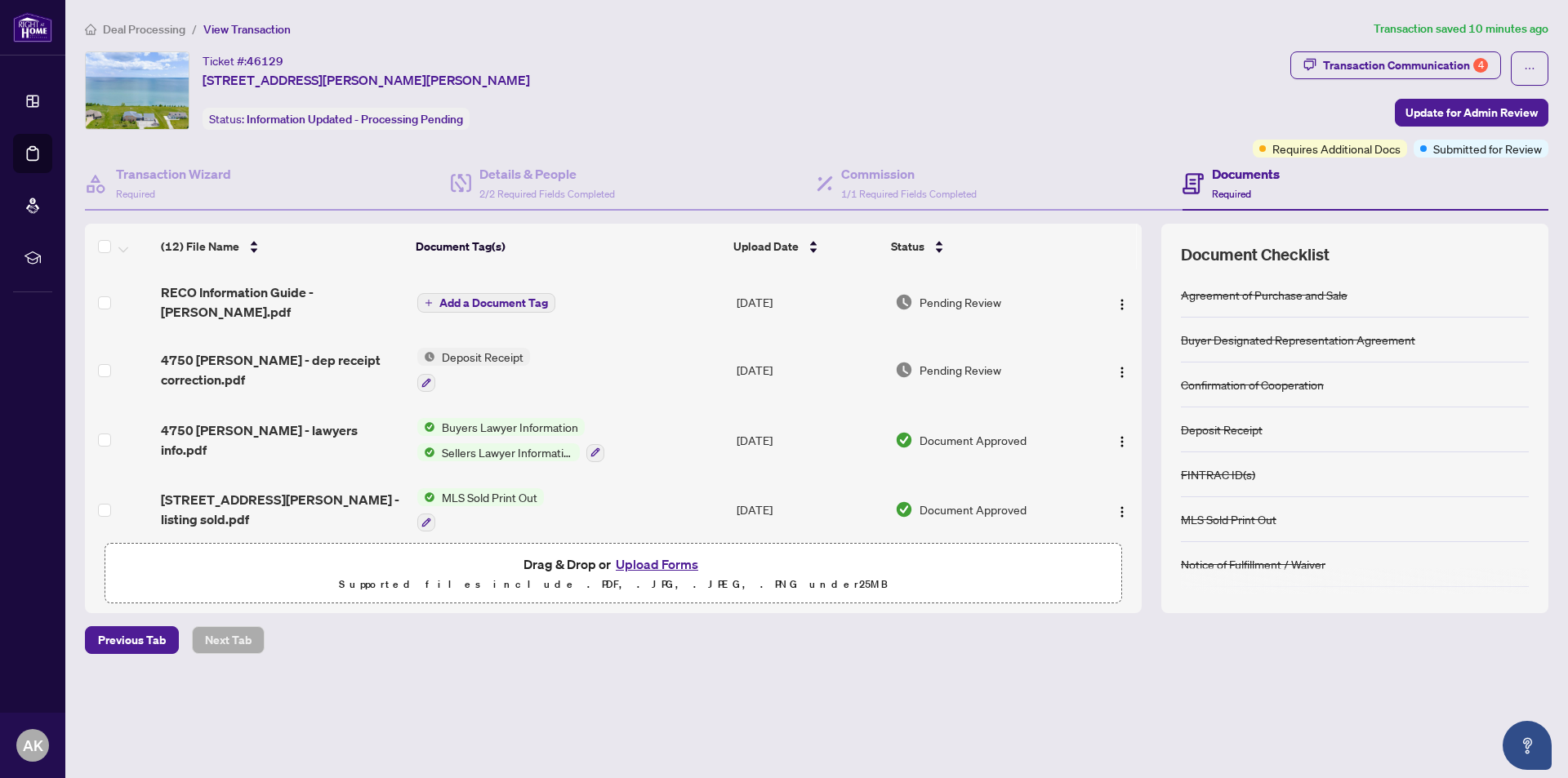
click at [1188, 185] on icon at bounding box center [1193, 184] width 21 height 21
click at [1171, 119] on div "Ticket #: 46129 4750 Talbot Tr, Chatham-Kent, Ontario N0P 1W0, Canada Status: I…" at bounding box center [666, 91] width 1162 height 79
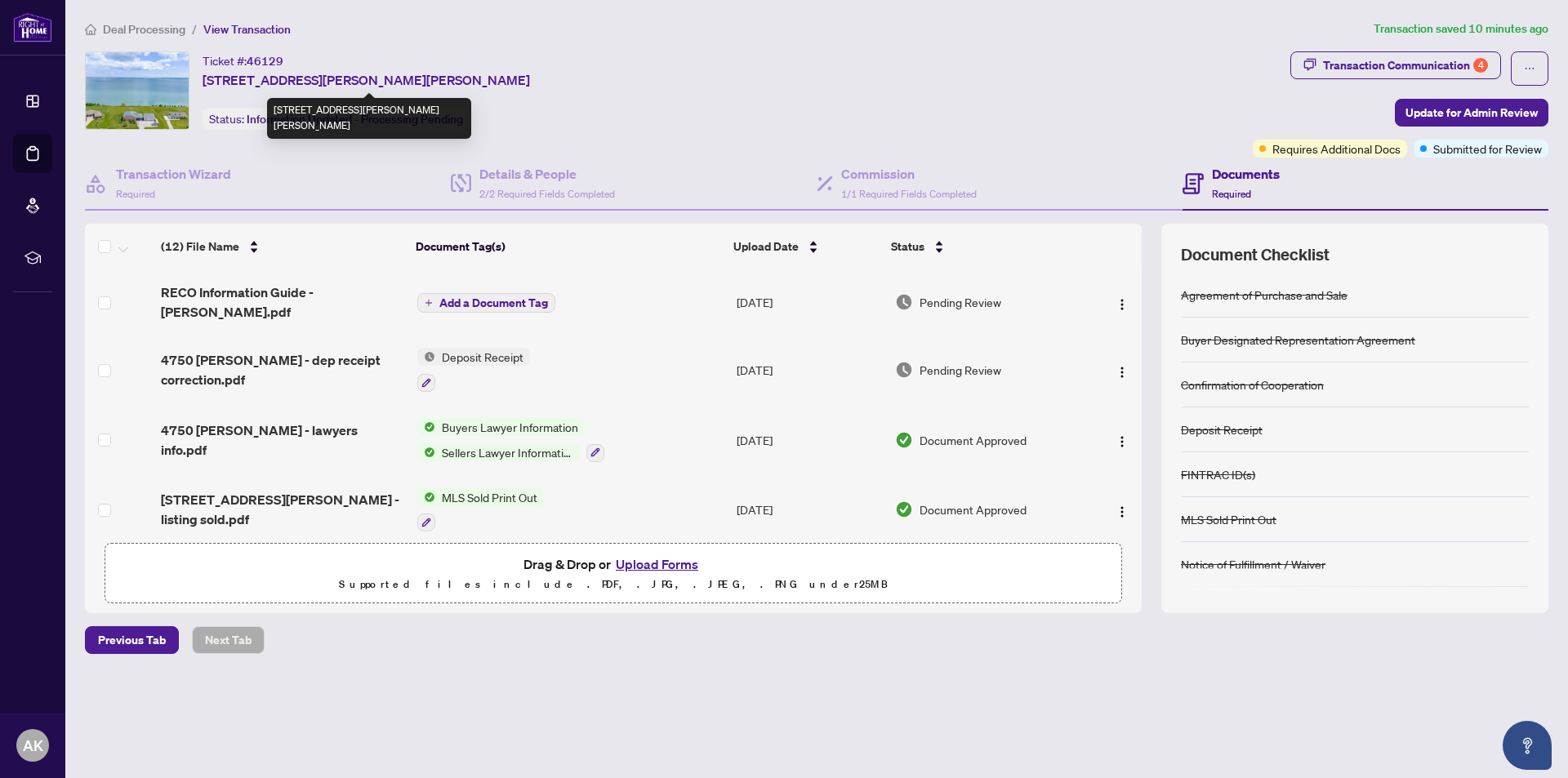
click at [456, 75] on span "[STREET_ADDRESS][PERSON_NAME][PERSON_NAME]" at bounding box center [366, 80] width 328 height 19
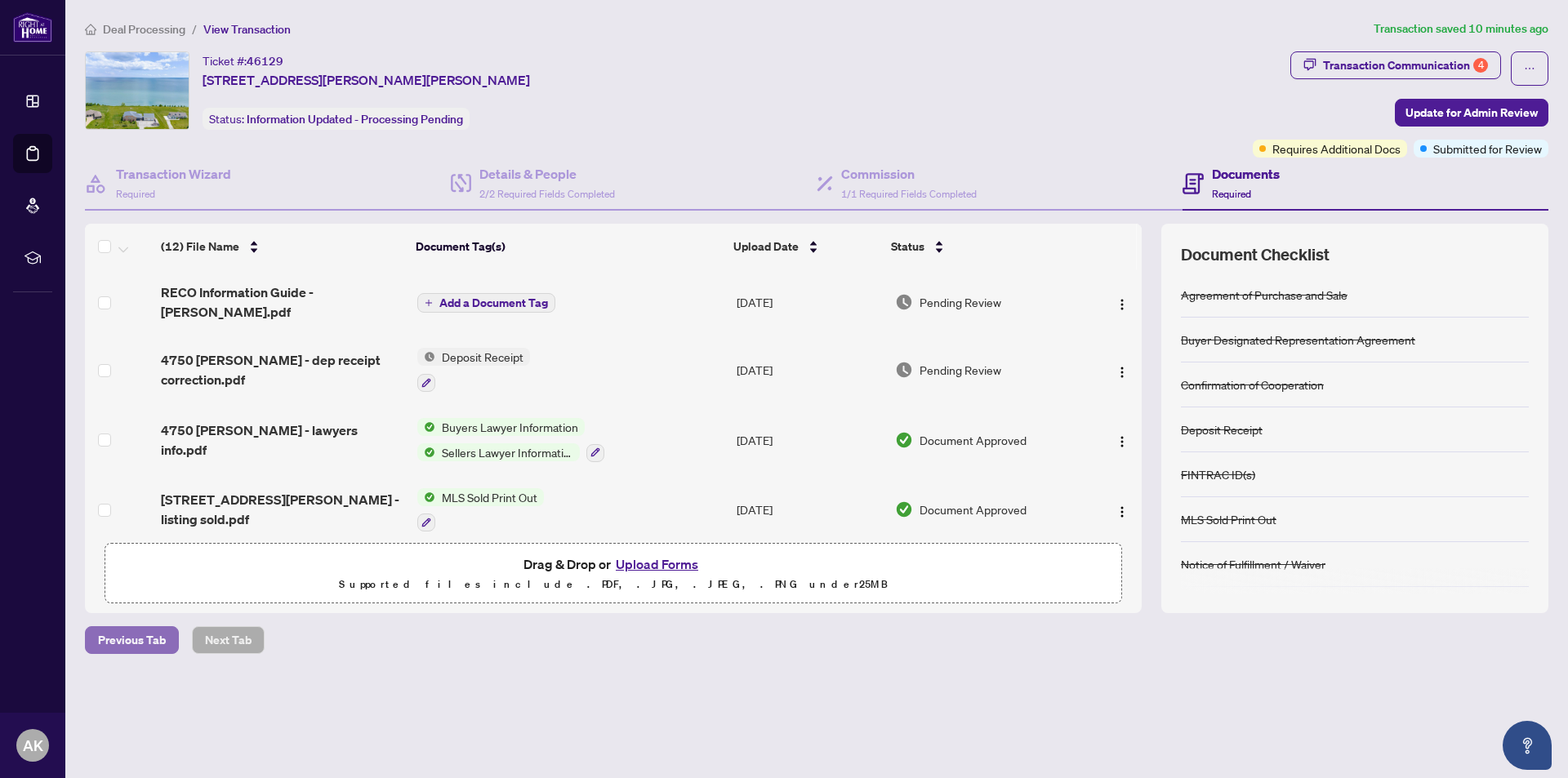
click at [128, 638] on span "Previous Tab" at bounding box center [131, 639] width 68 height 26
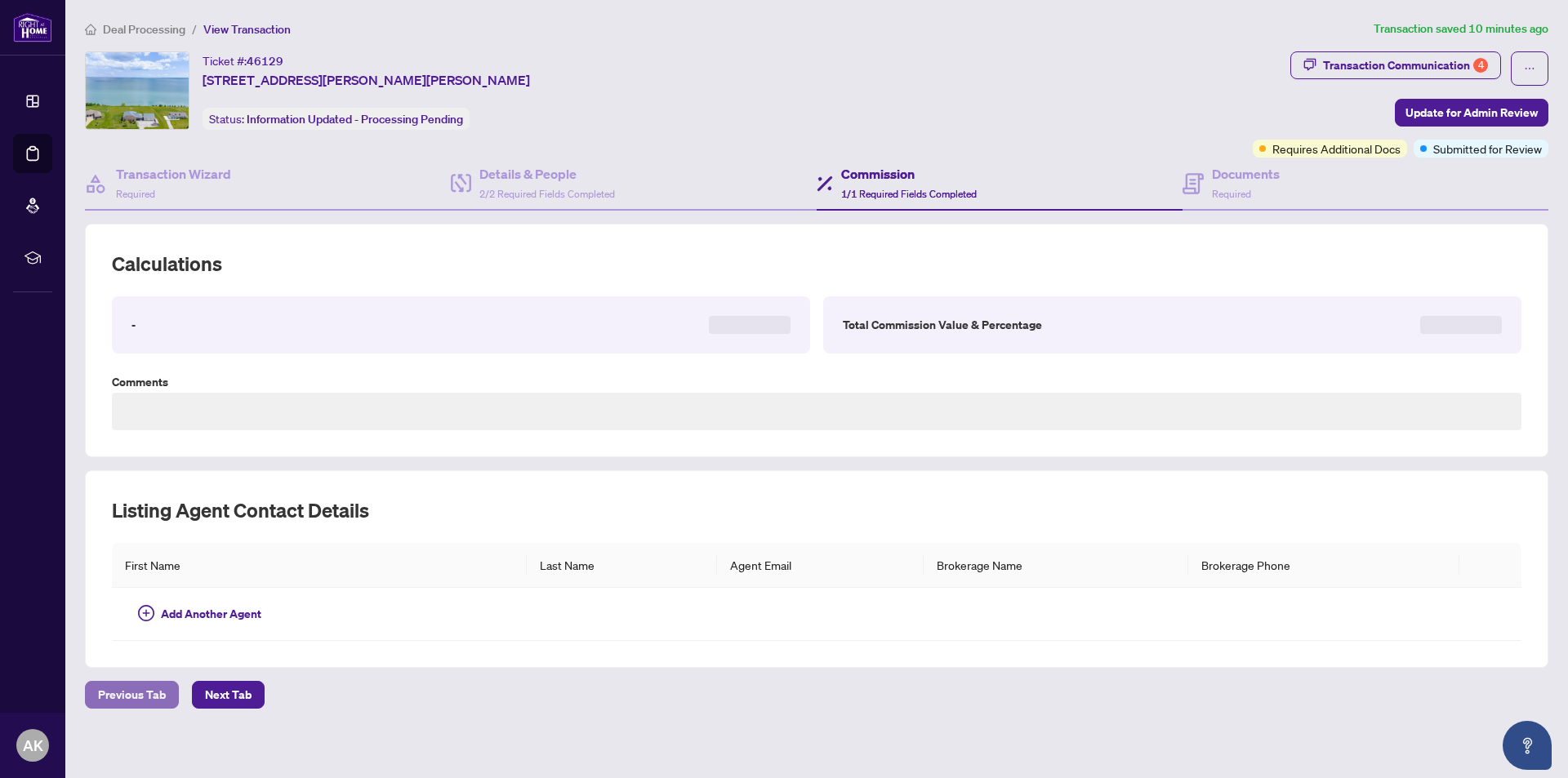
type textarea "**********"
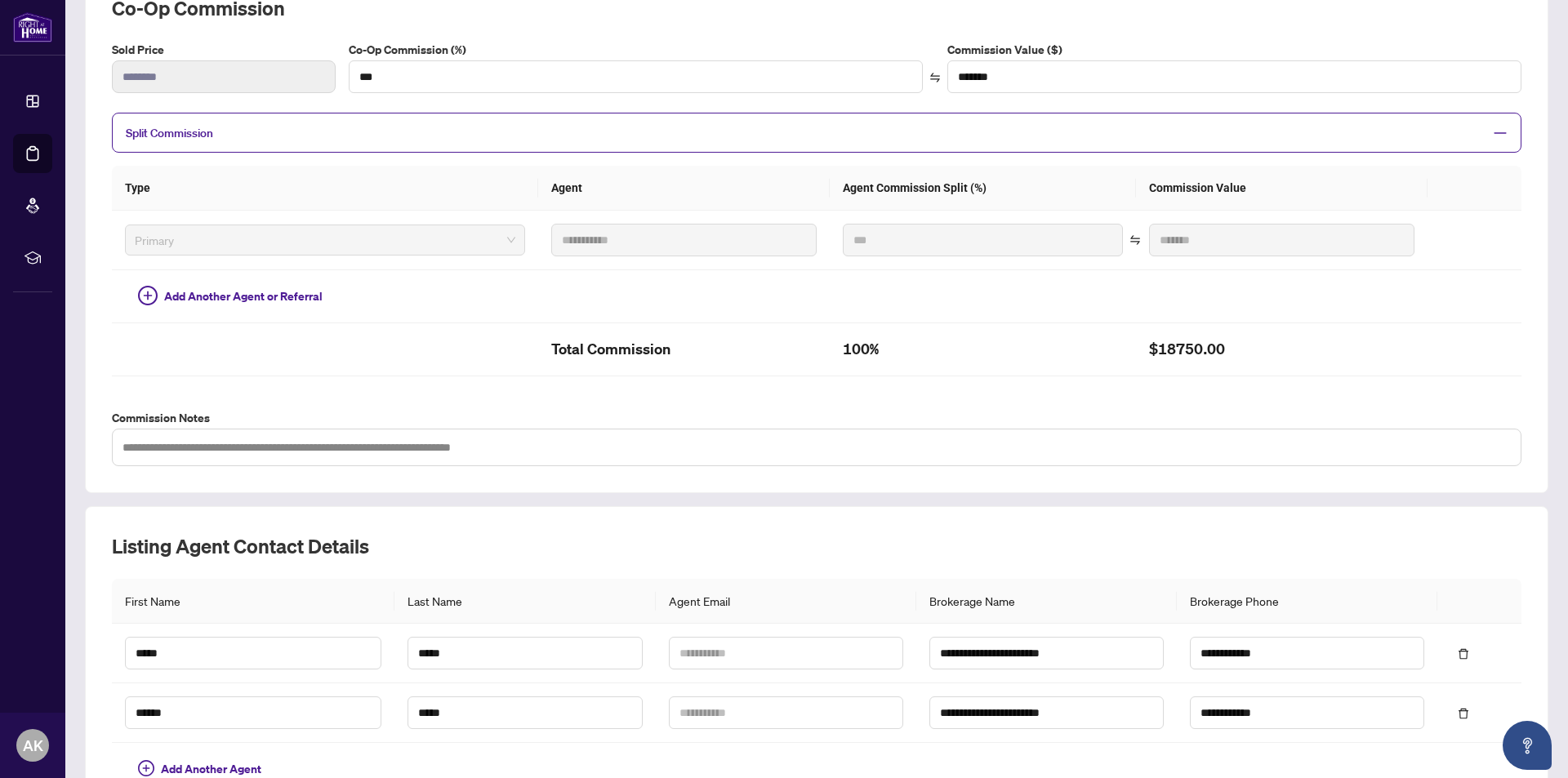
scroll to position [417, 0]
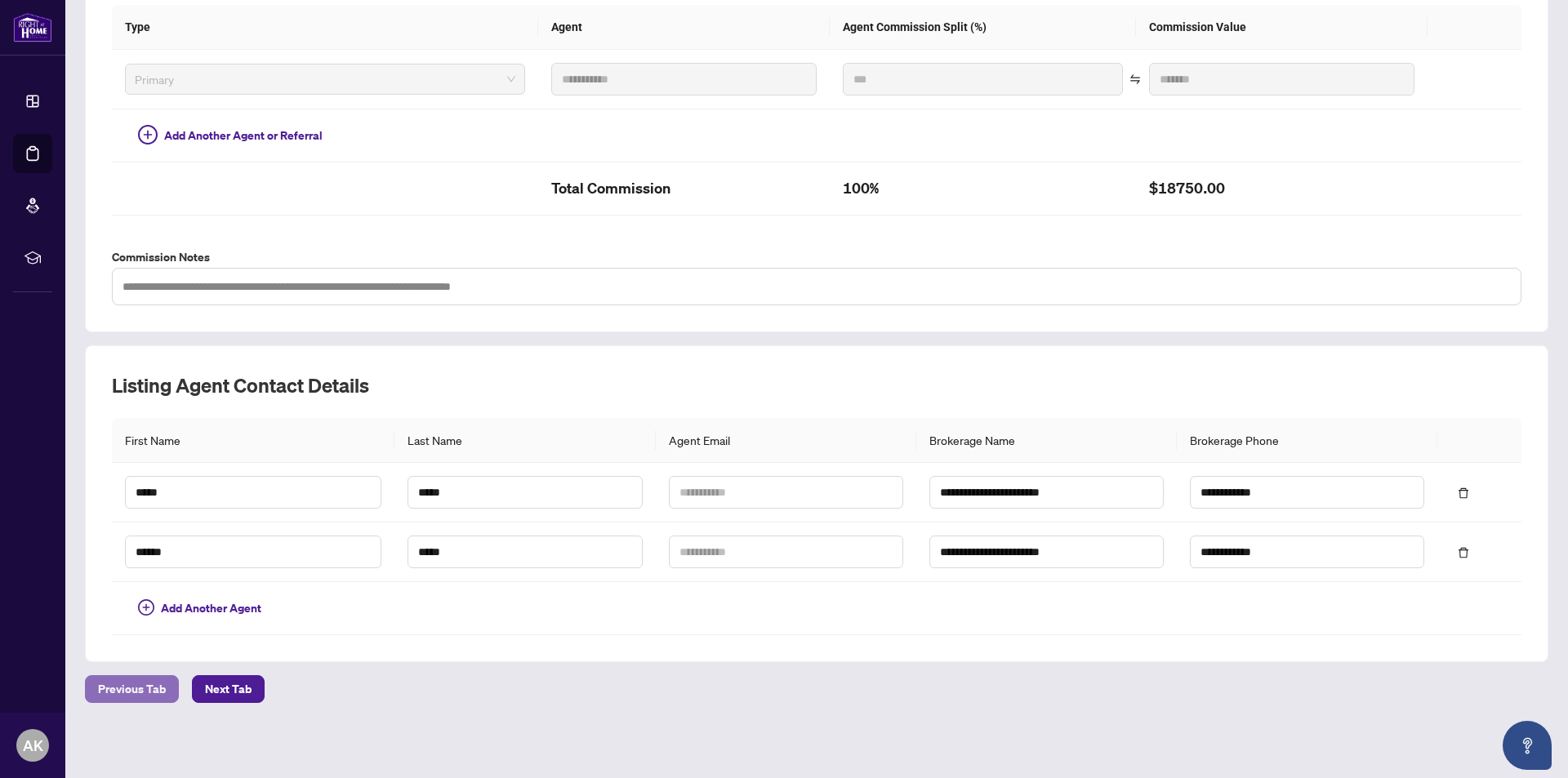
click at [128, 682] on span "Previous Tab" at bounding box center [131, 689] width 68 height 26
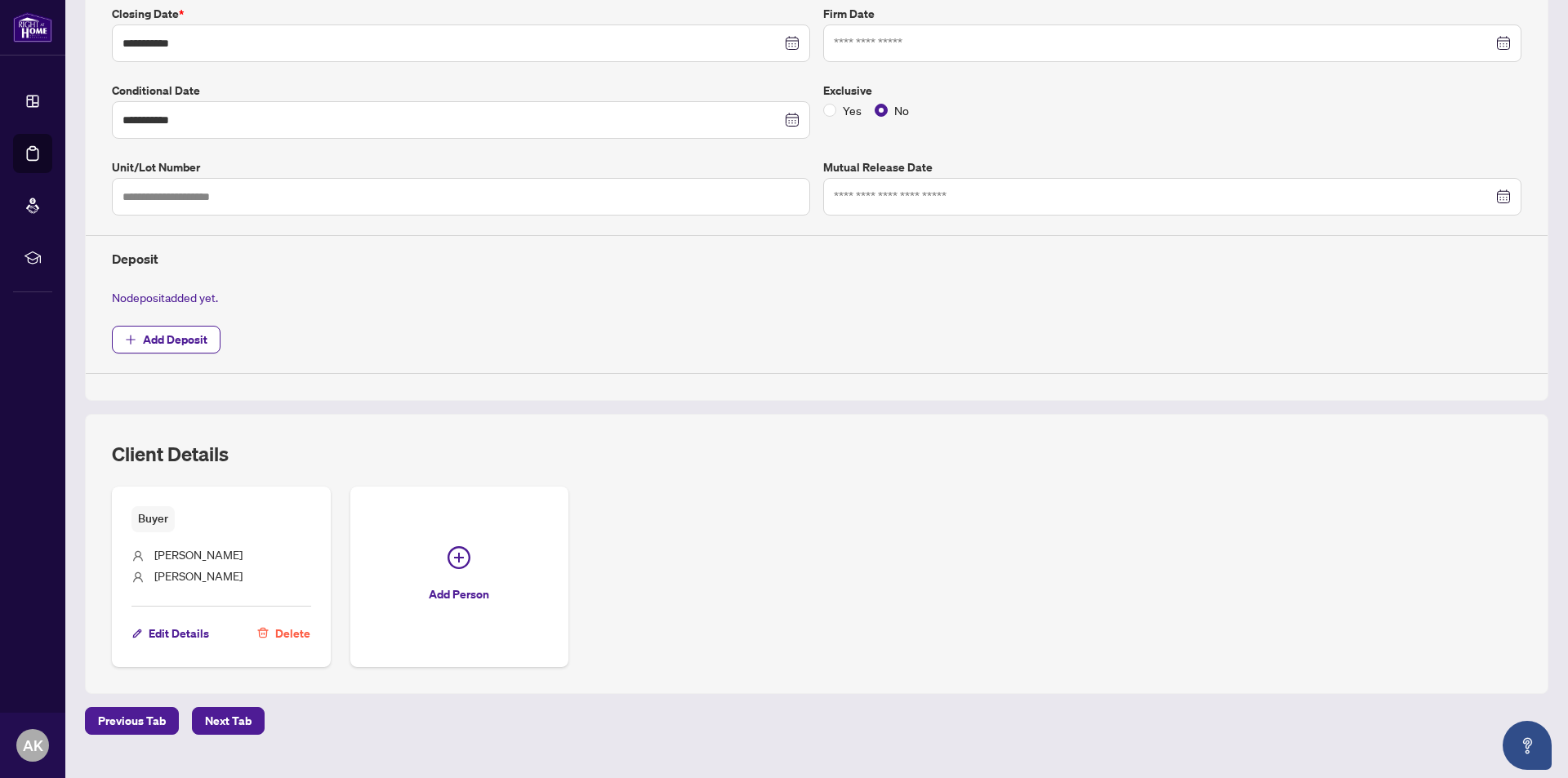
scroll to position [400, 0]
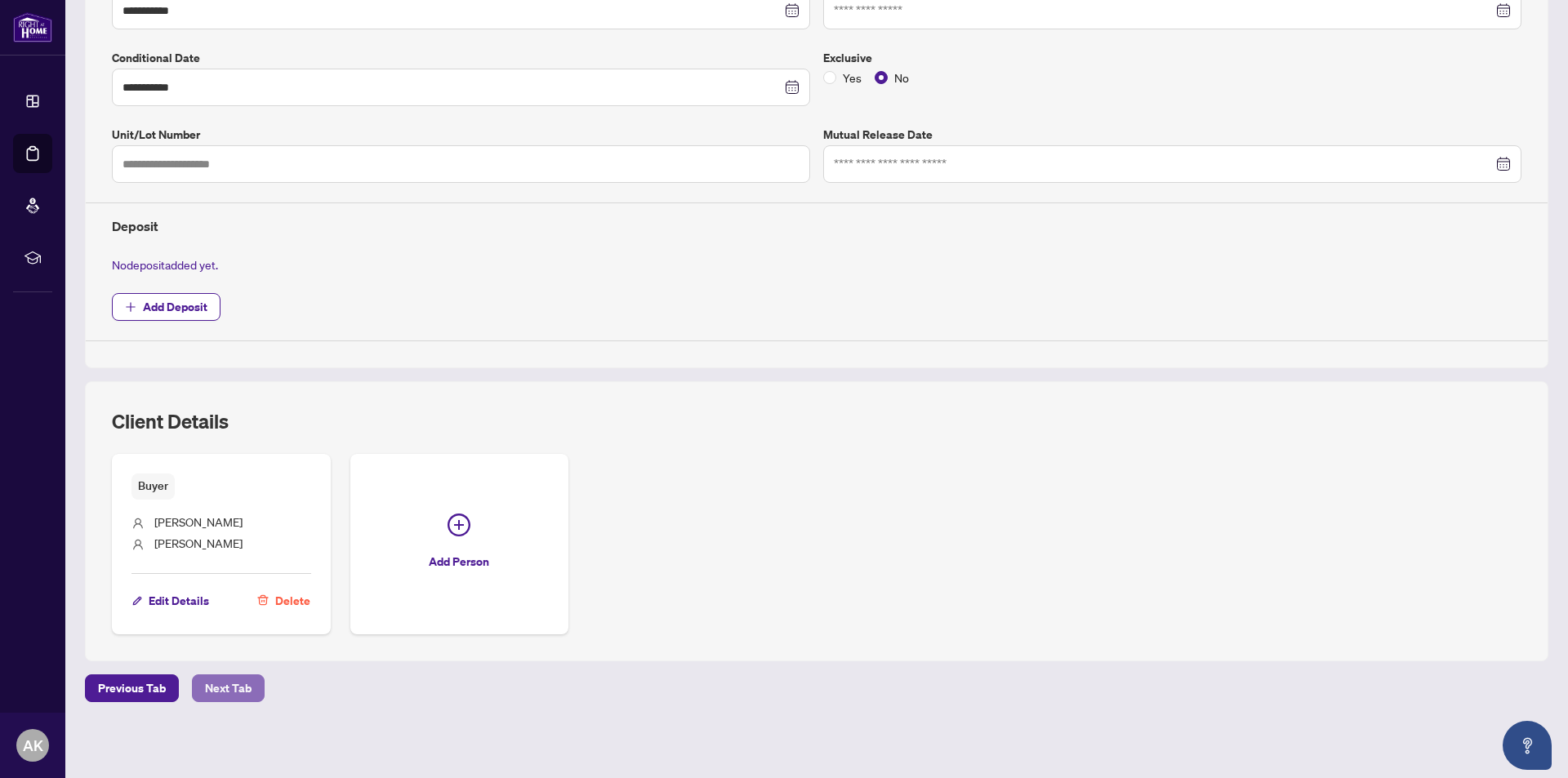
click at [210, 688] on span "Next Tab" at bounding box center [228, 688] width 47 height 26
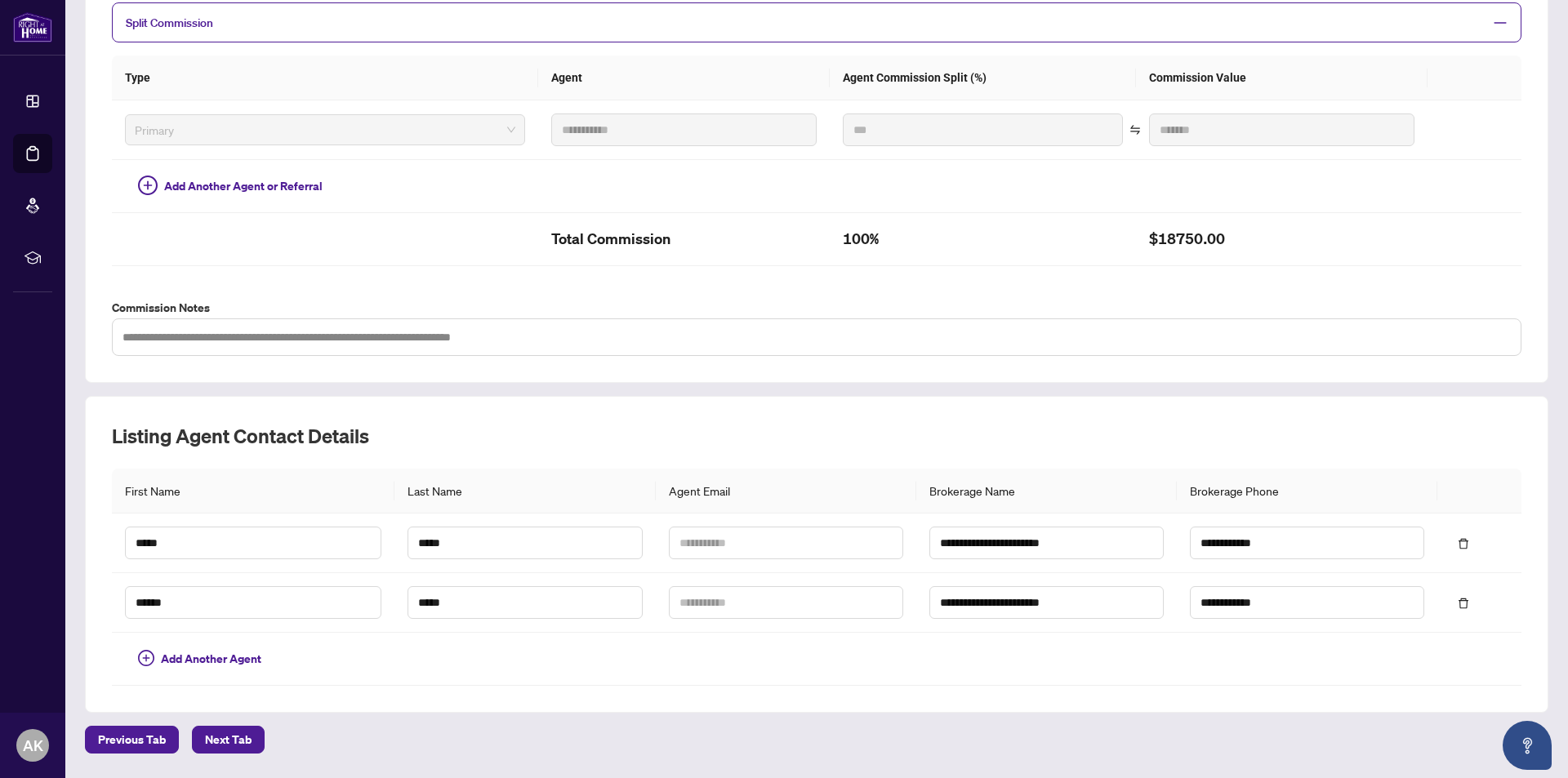
scroll to position [417, 0]
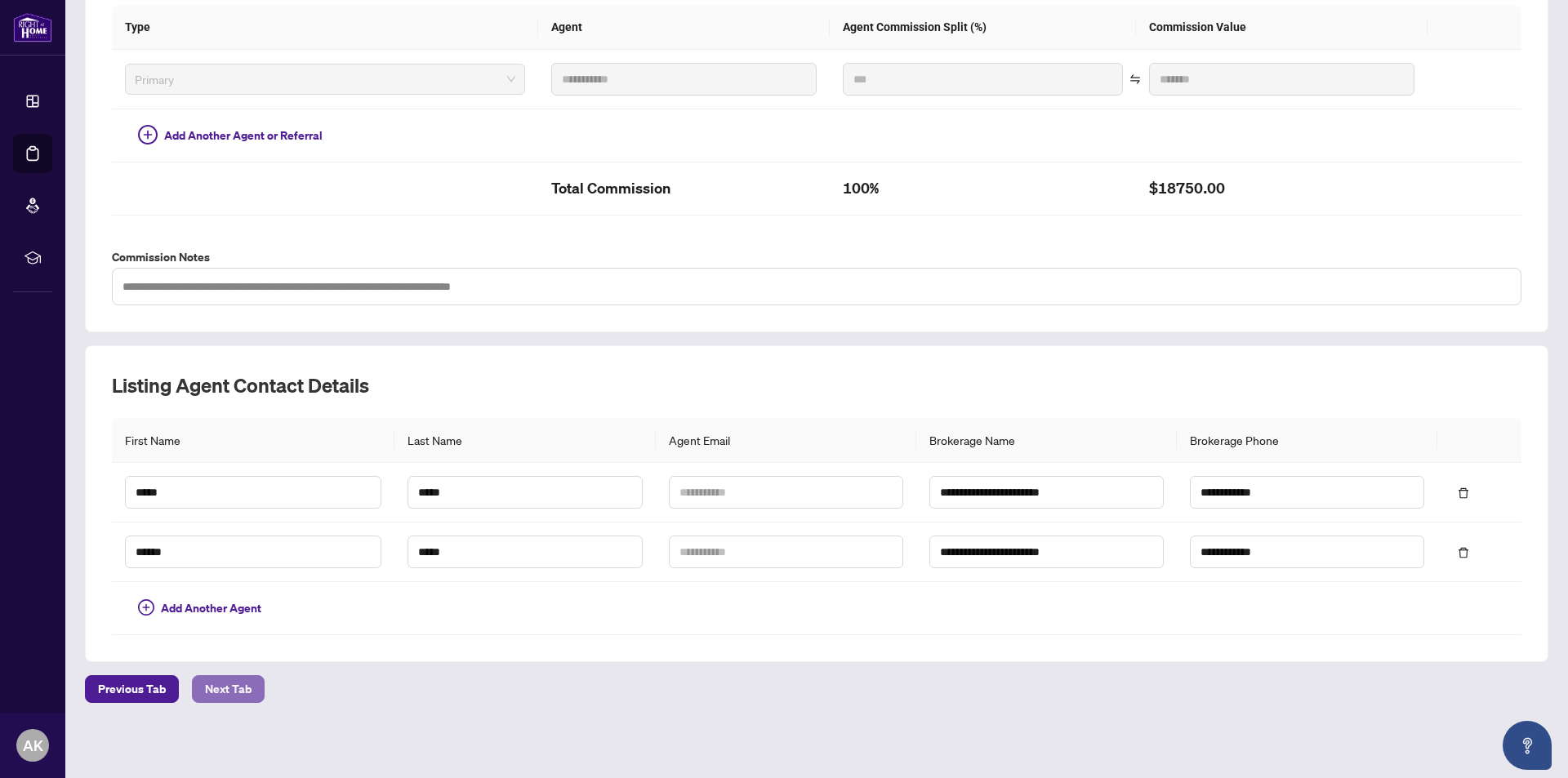
click at [221, 685] on span "Next Tab" at bounding box center [228, 689] width 47 height 26
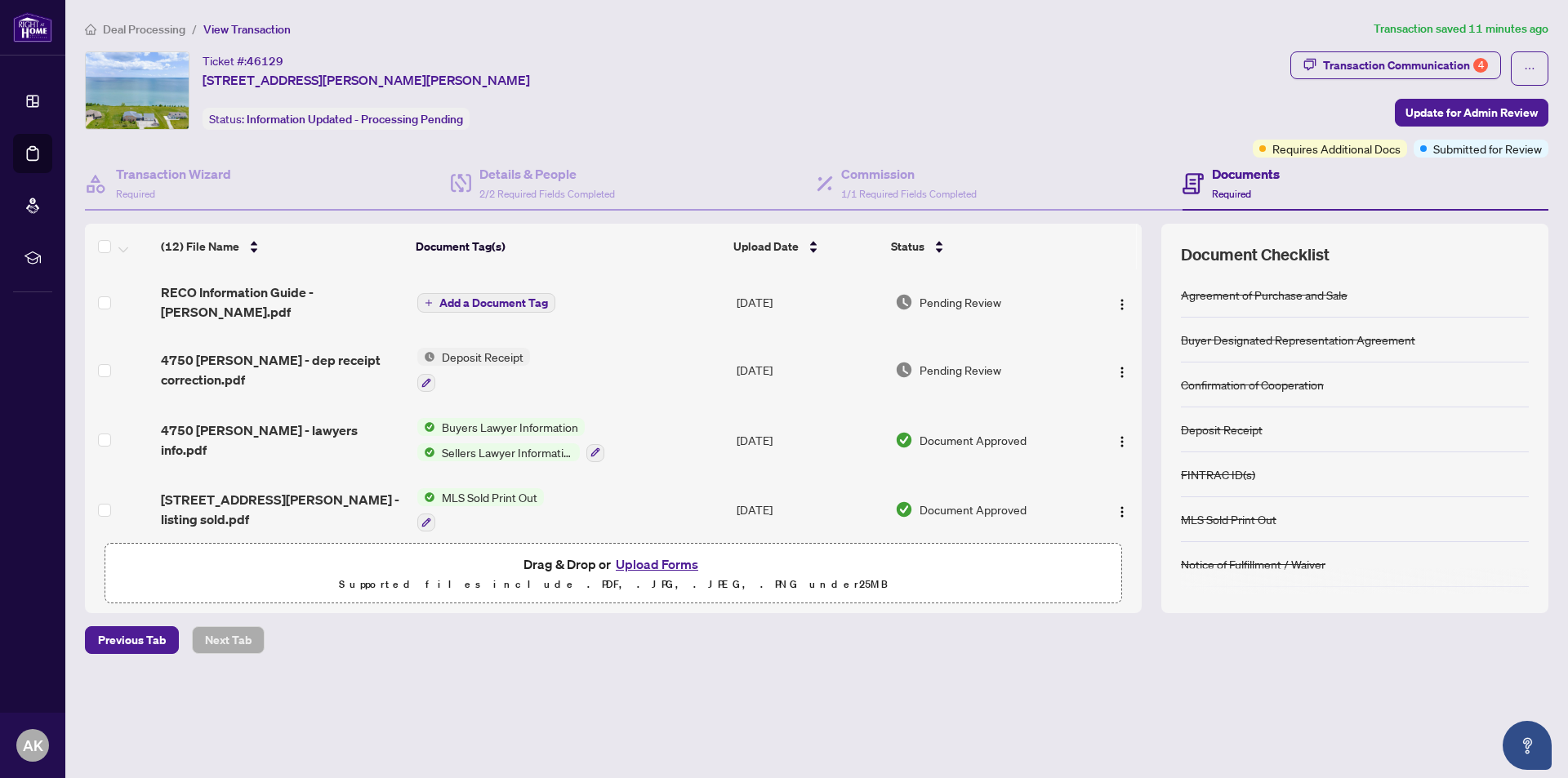
click at [1233, 174] on h4 "Documents" at bounding box center [1246, 173] width 68 height 19
click at [1234, 174] on h4 "Documents" at bounding box center [1246, 173] width 68 height 19
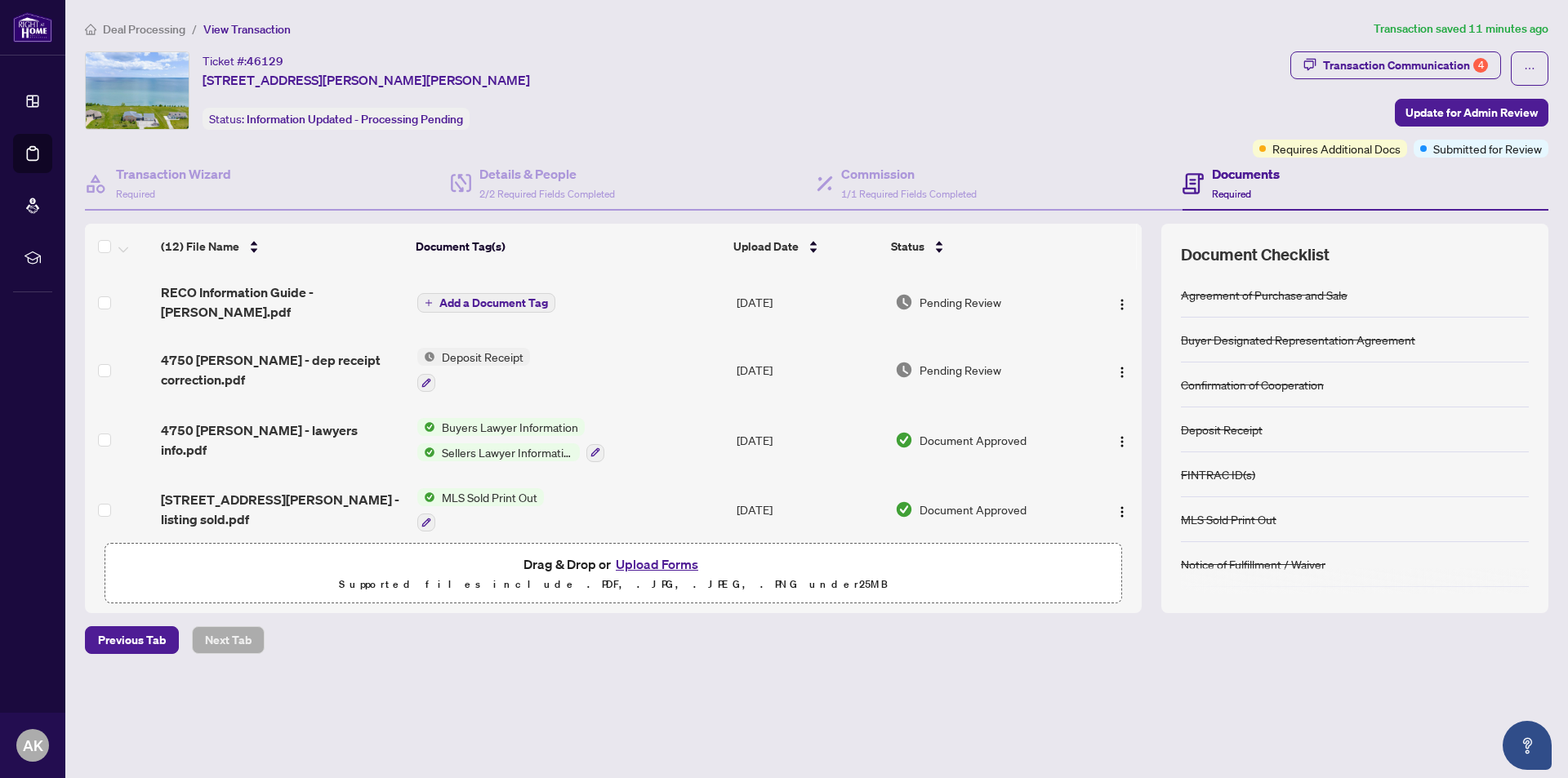
click at [1350, 191] on div "Documents Required" at bounding box center [1366, 183] width 366 height 53
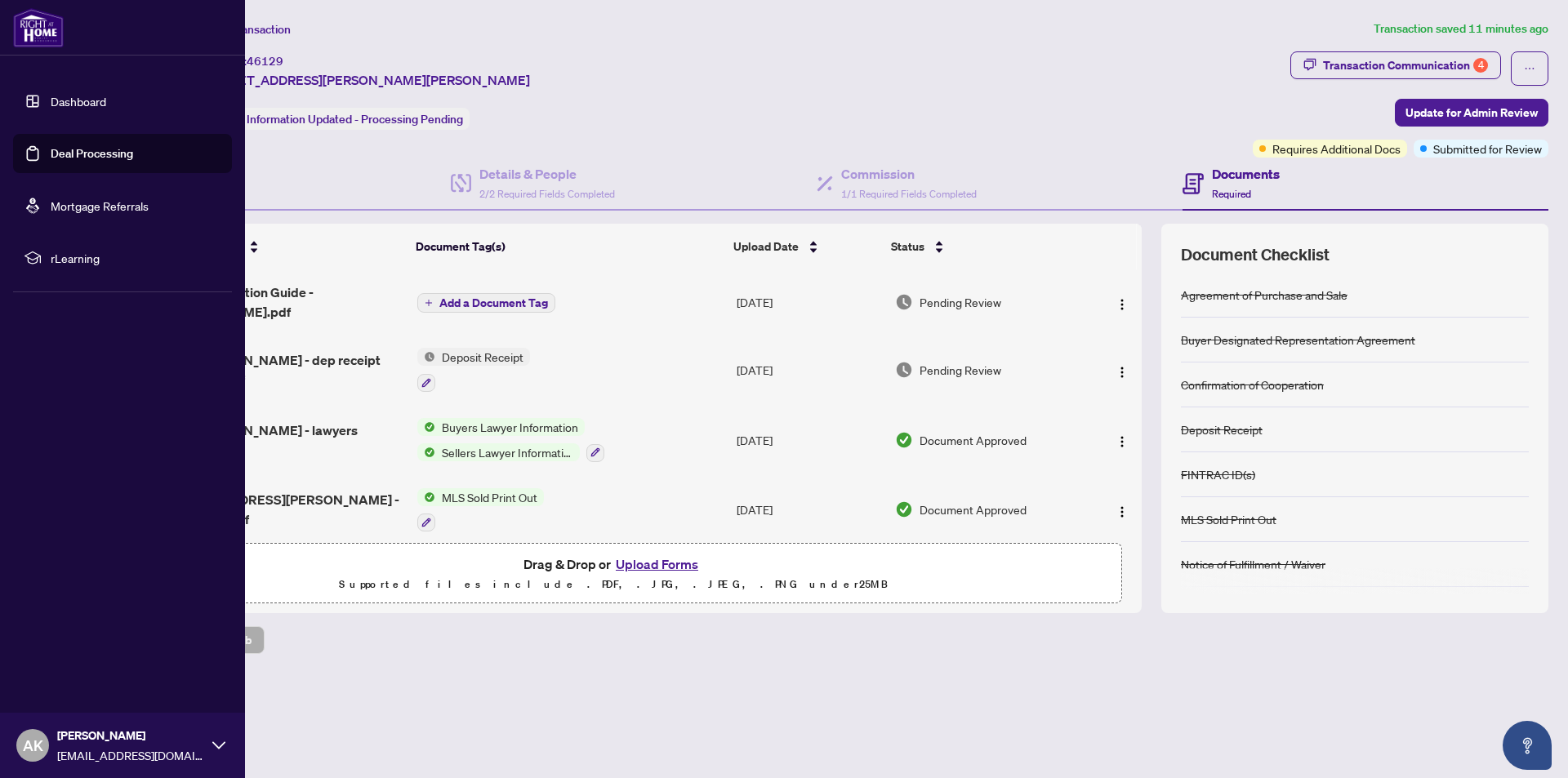
click at [219, 748] on icon at bounding box center [219, 745] width 13 height 8
click at [66, 649] on span "Logout" at bounding box center [65, 648] width 36 height 26
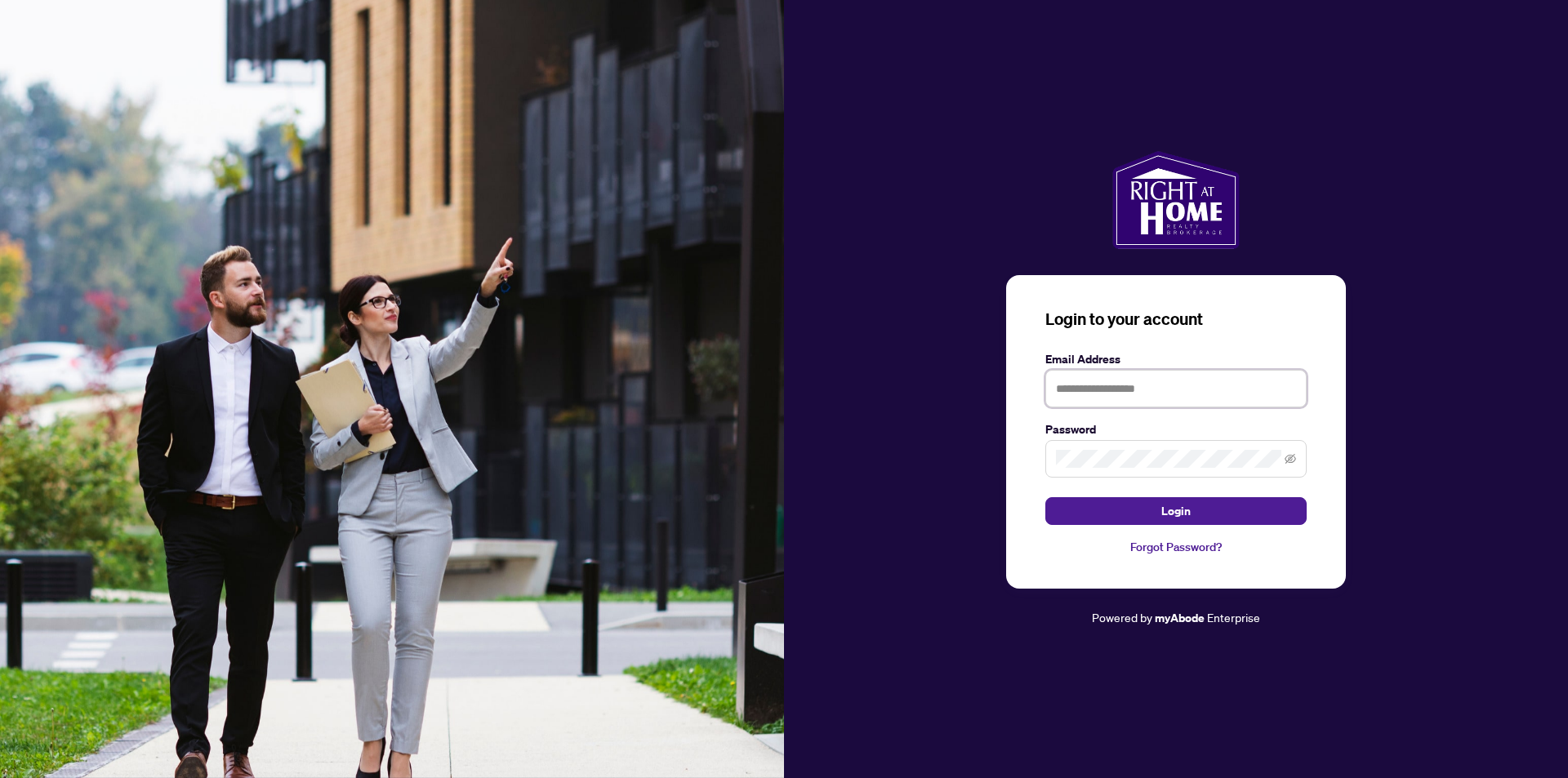
type input "**********"
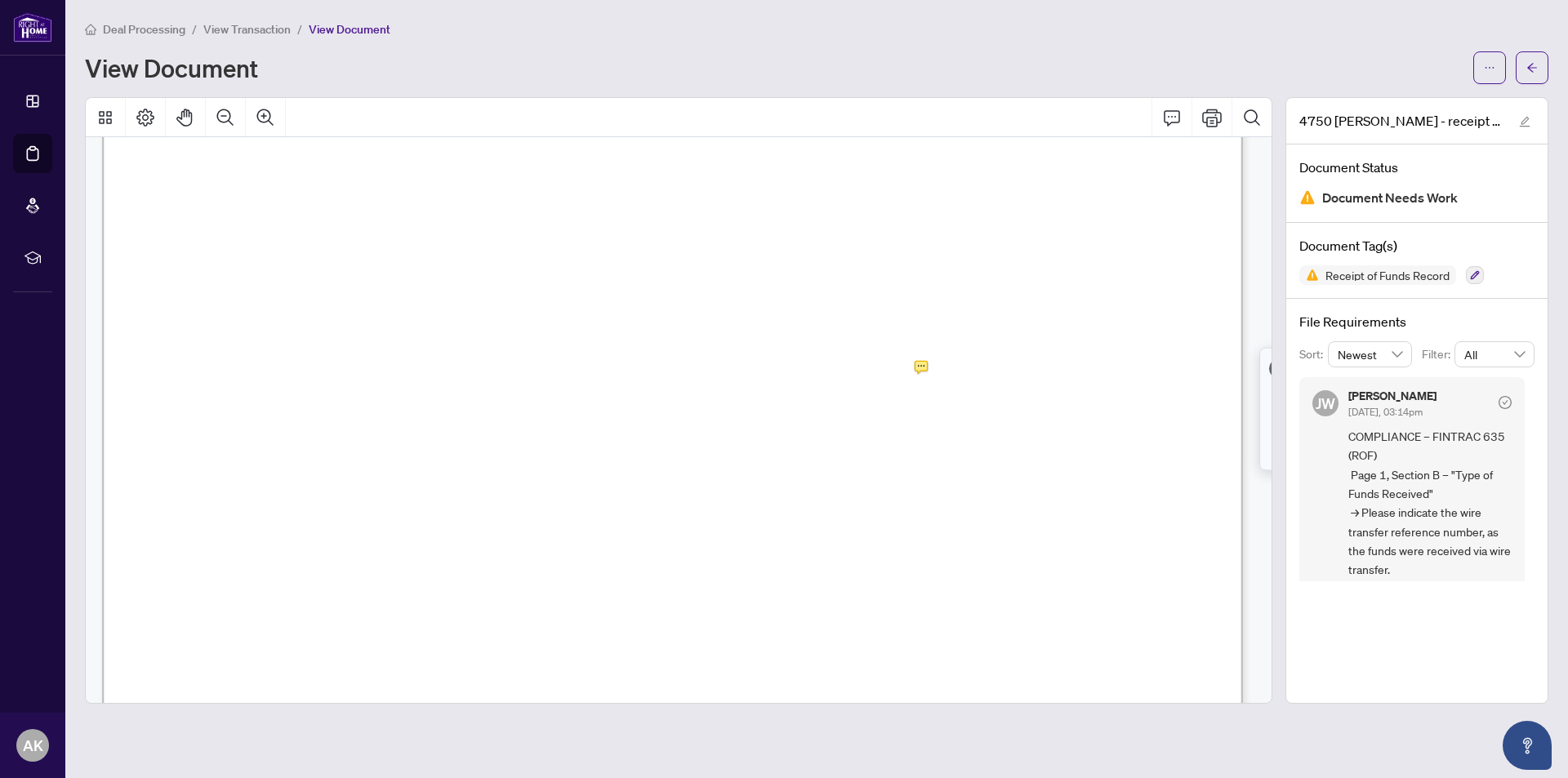
scroll to position [330, 0]
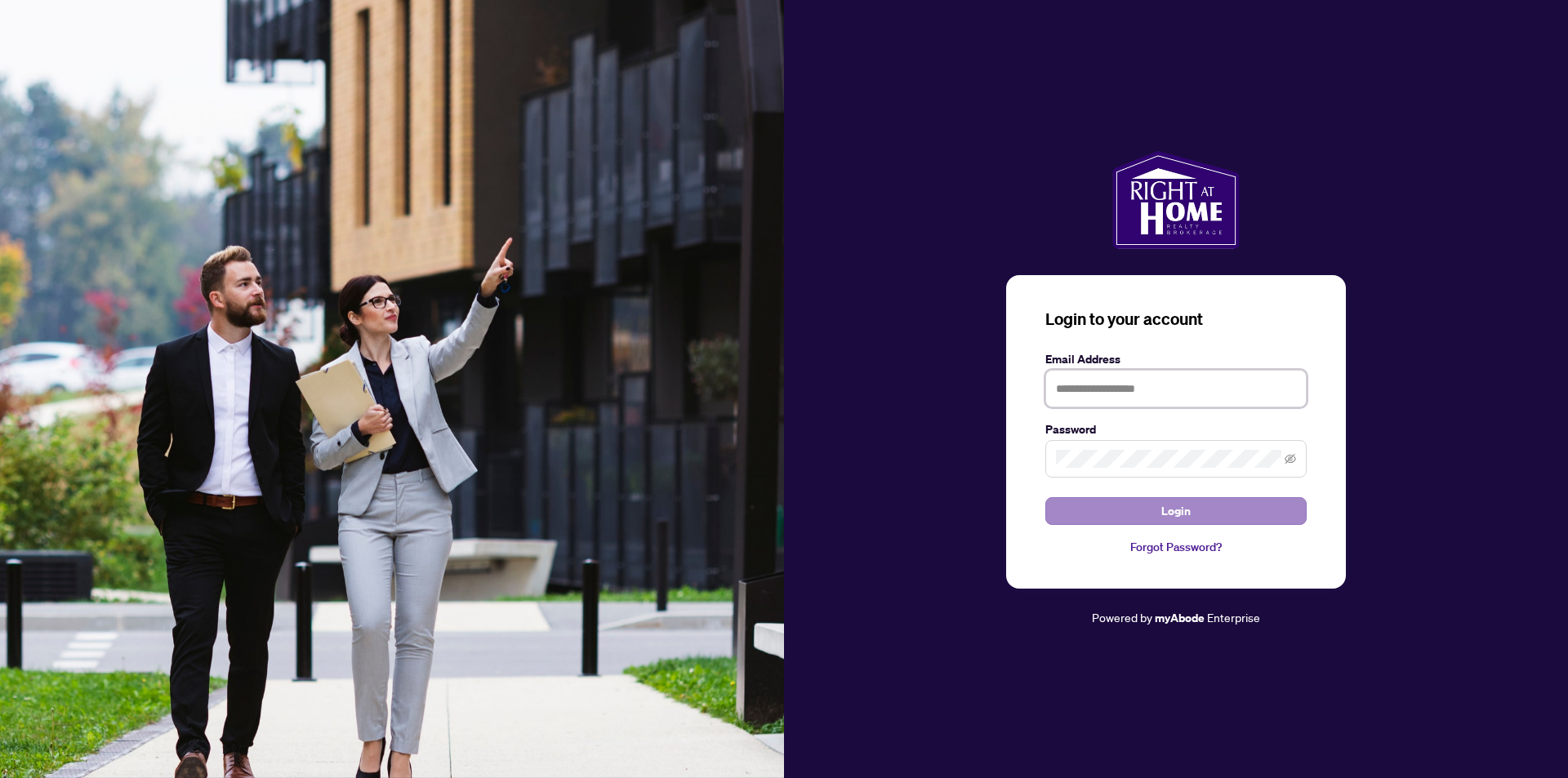
type input "**********"
click at [1181, 512] on span "Login" at bounding box center [1176, 511] width 30 height 26
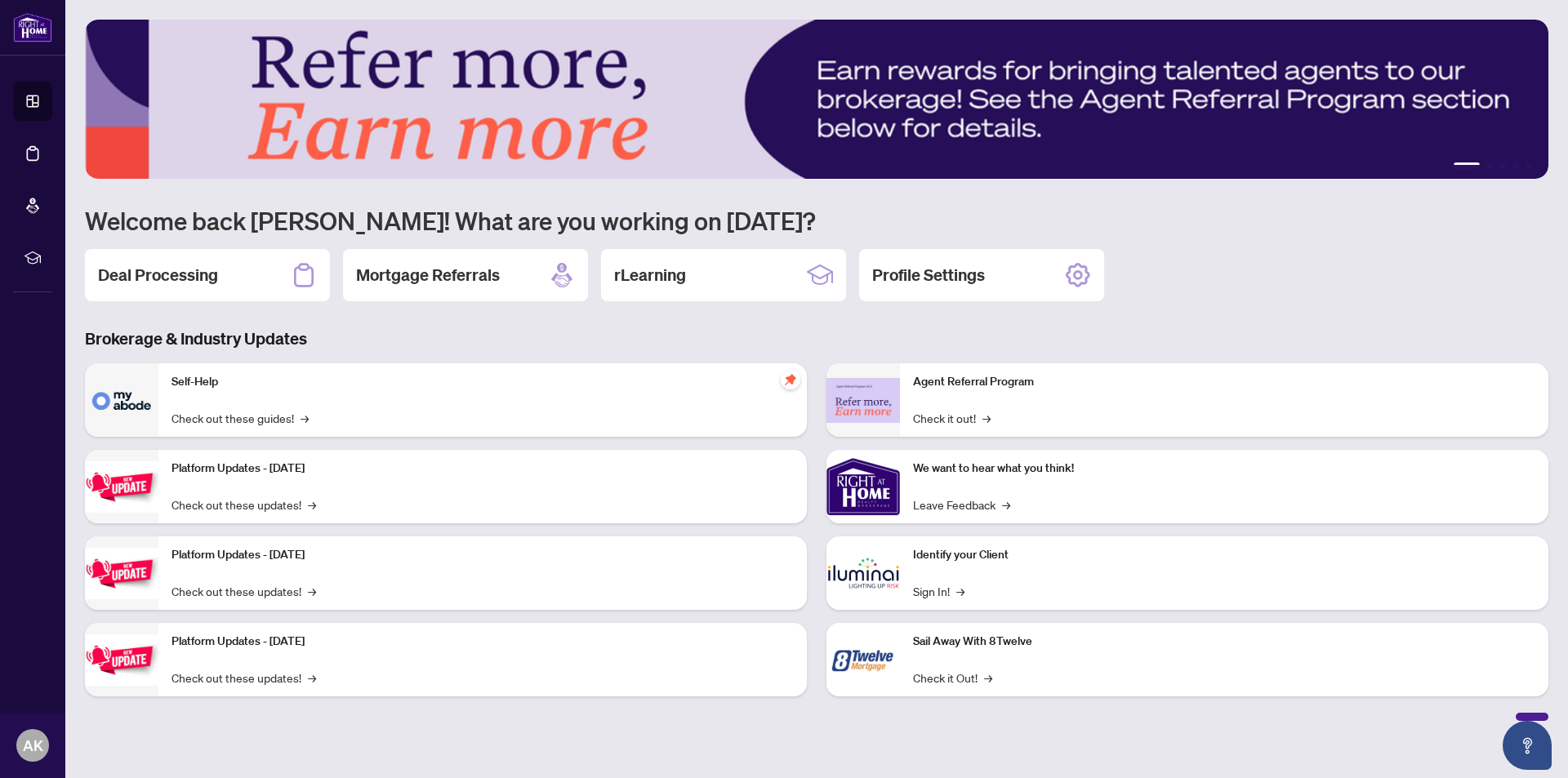
click at [181, 279] on h2 "Deal Processing" at bounding box center [157, 275] width 120 height 23
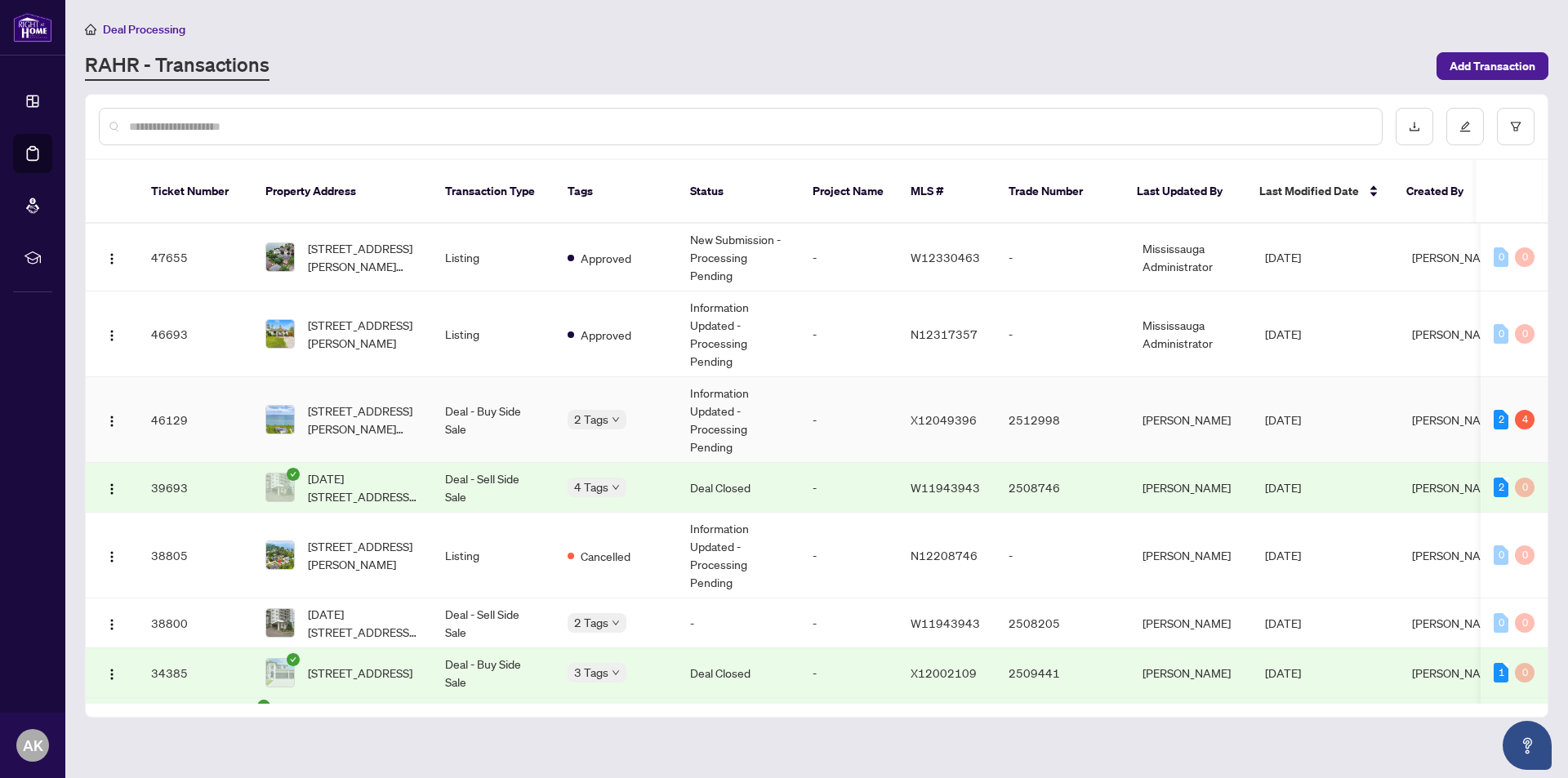
click at [290, 406] on img at bounding box center [280, 420] width 28 height 28
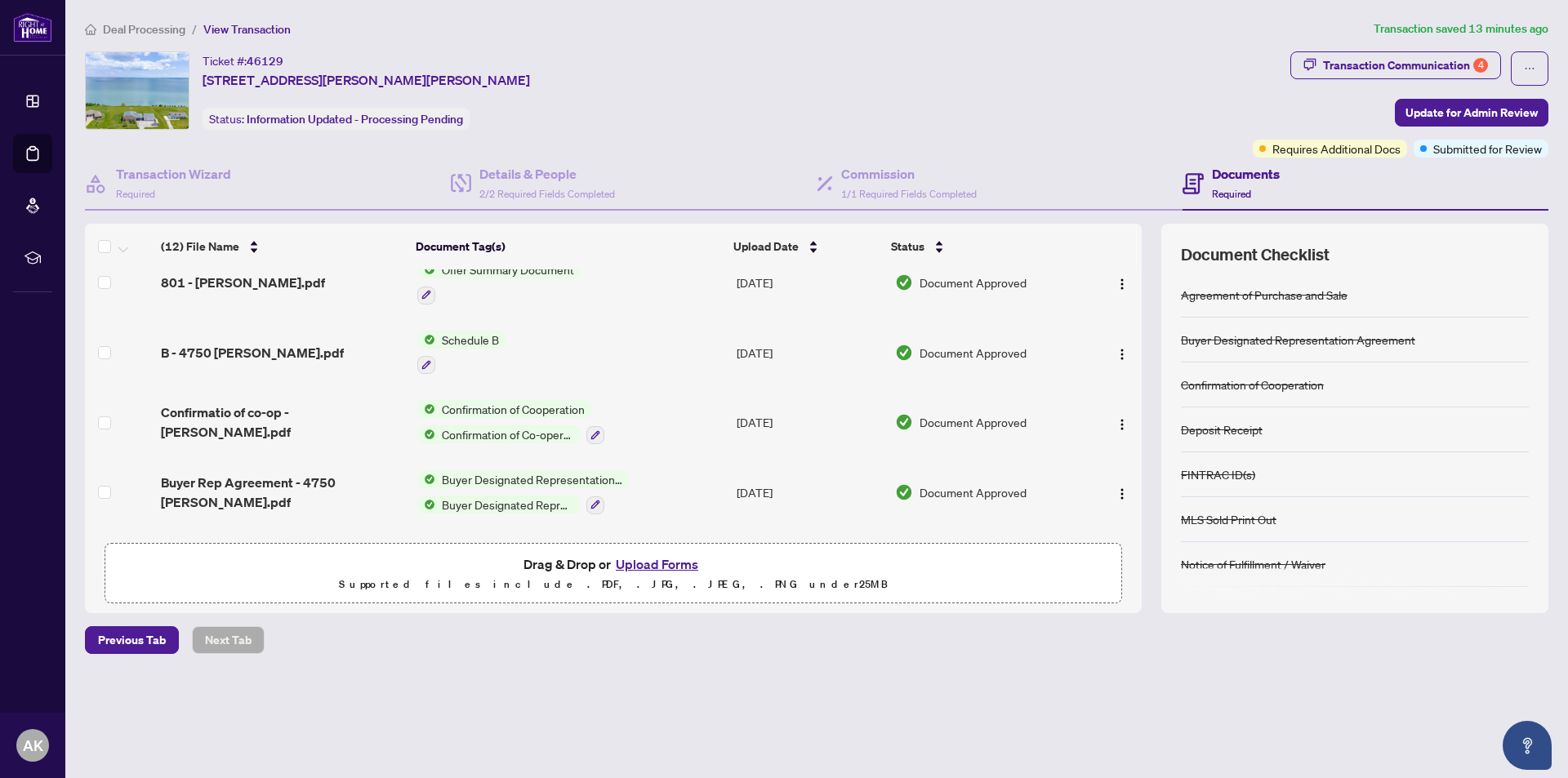
scroll to position [559, 0]
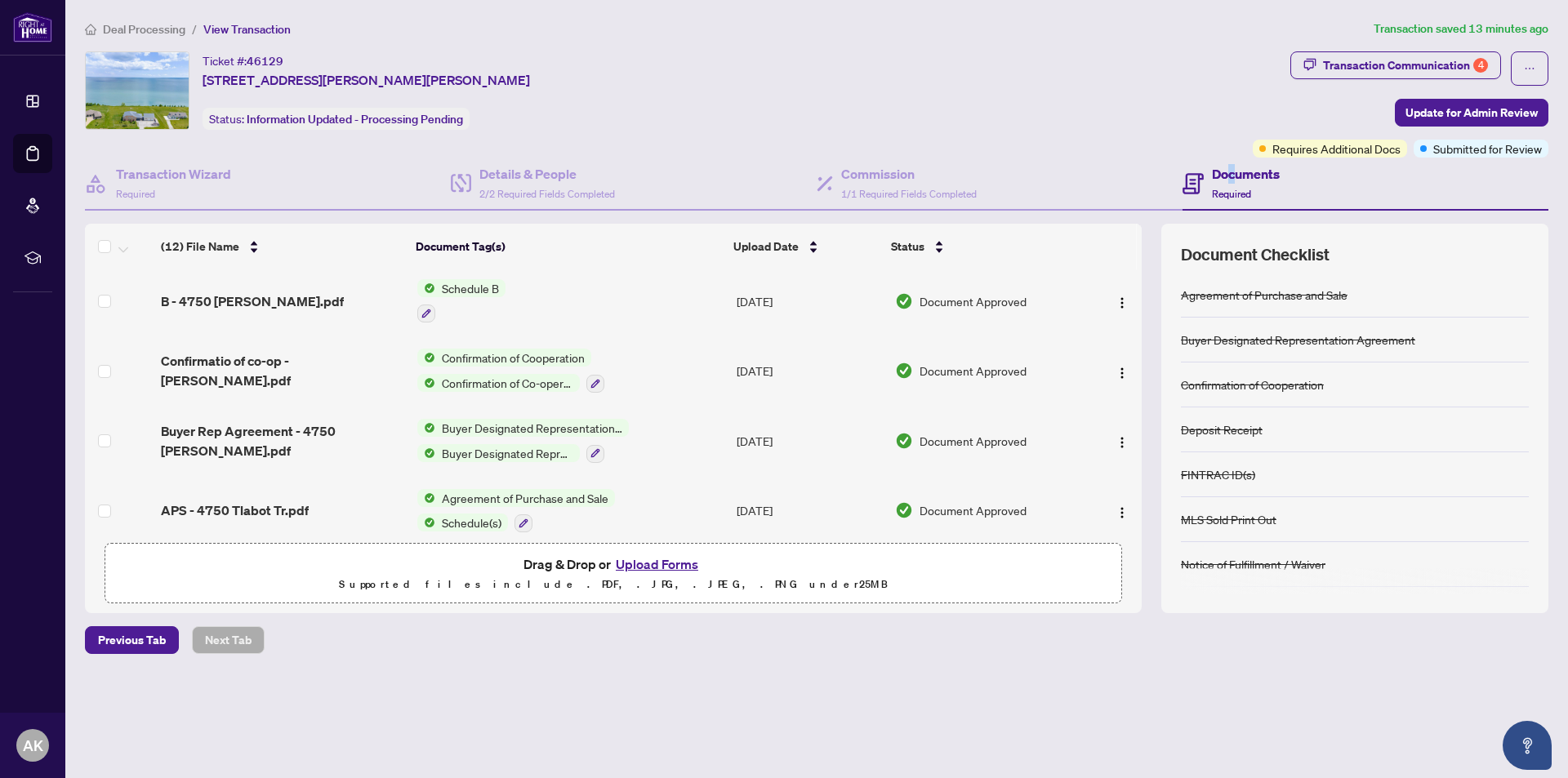
click at [1233, 170] on h4 "Documents" at bounding box center [1246, 173] width 68 height 19
click at [1191, 174] on icon at bounding box center [1193, 184] width 21 height 21
click at [1193, 174] on icon at bounding box center [1193, 184] width 21 height 21
click at [1301, 184] on div "Documents Required" at bounding box center [1366, 183] width 366 height 53
click at [1189, 176] on icon at bounding box center [1193, 184] width 21 height 21
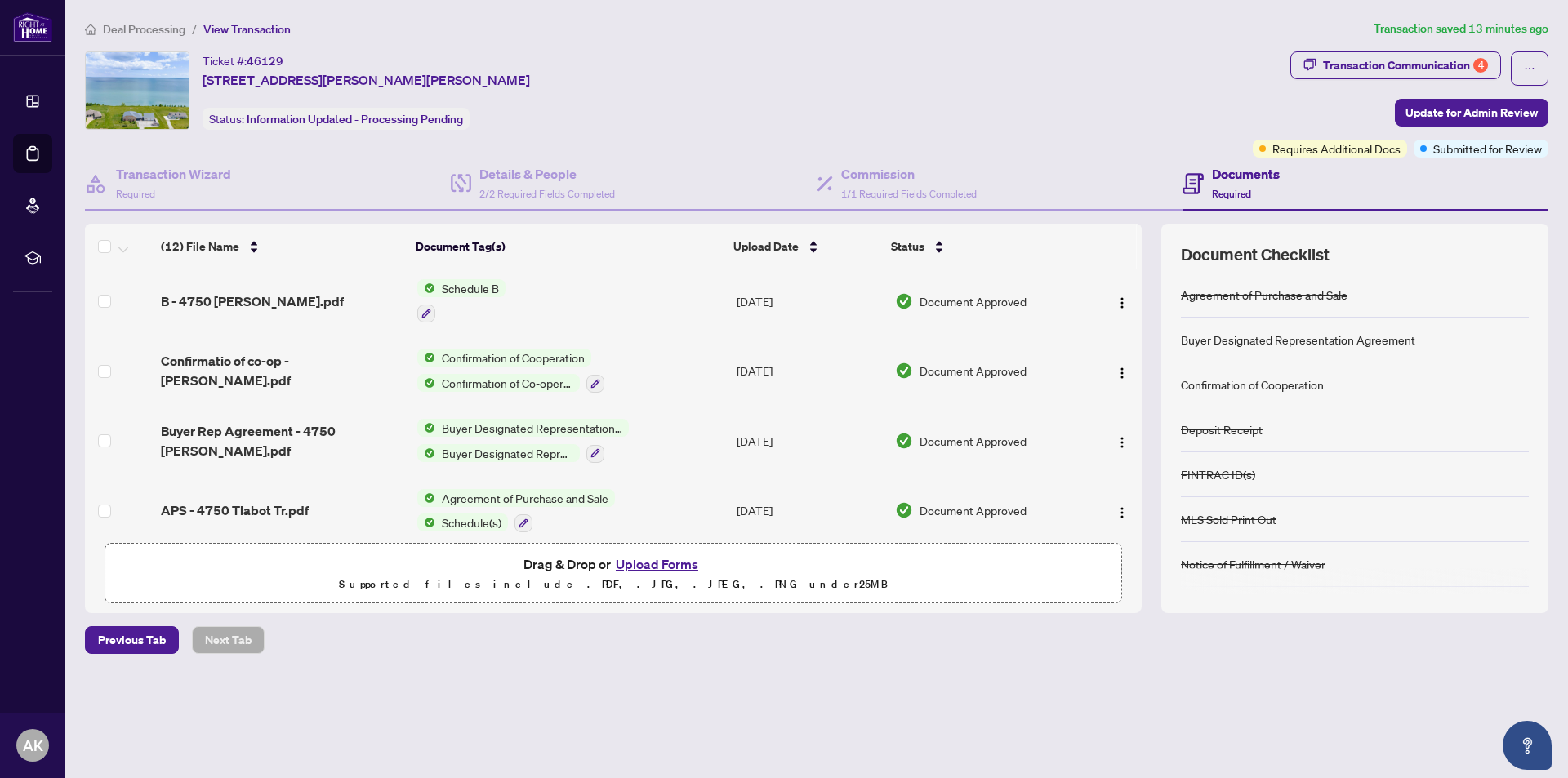
click at [1319, 184] on div "Documents Required" at bounding box center [1366, 183] width 366 height 53
click at [1393, 174] on div "Documents Required" at bounding box center [1366, 183] width 366 height 53
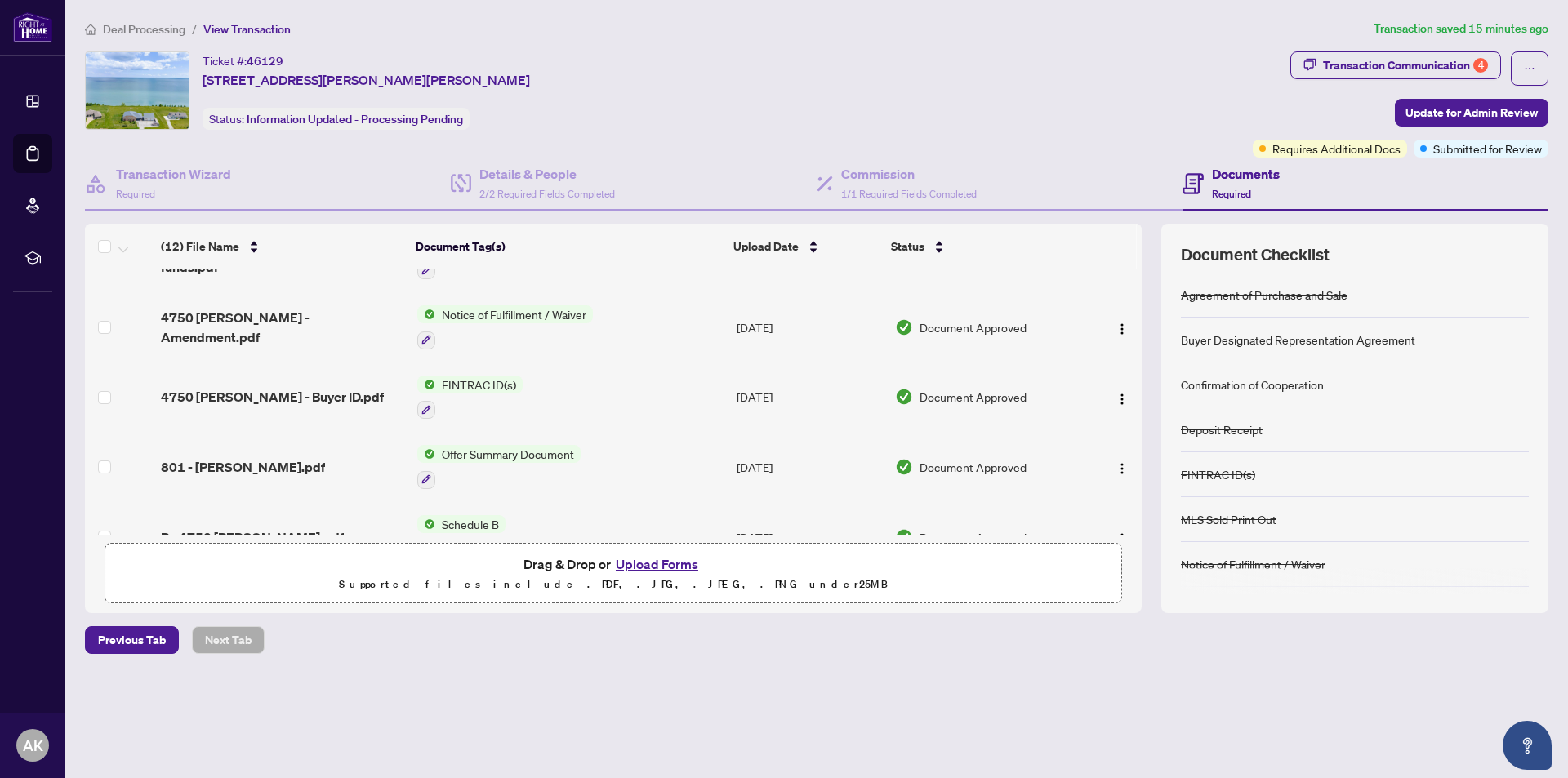
scroll to position [0, 0]
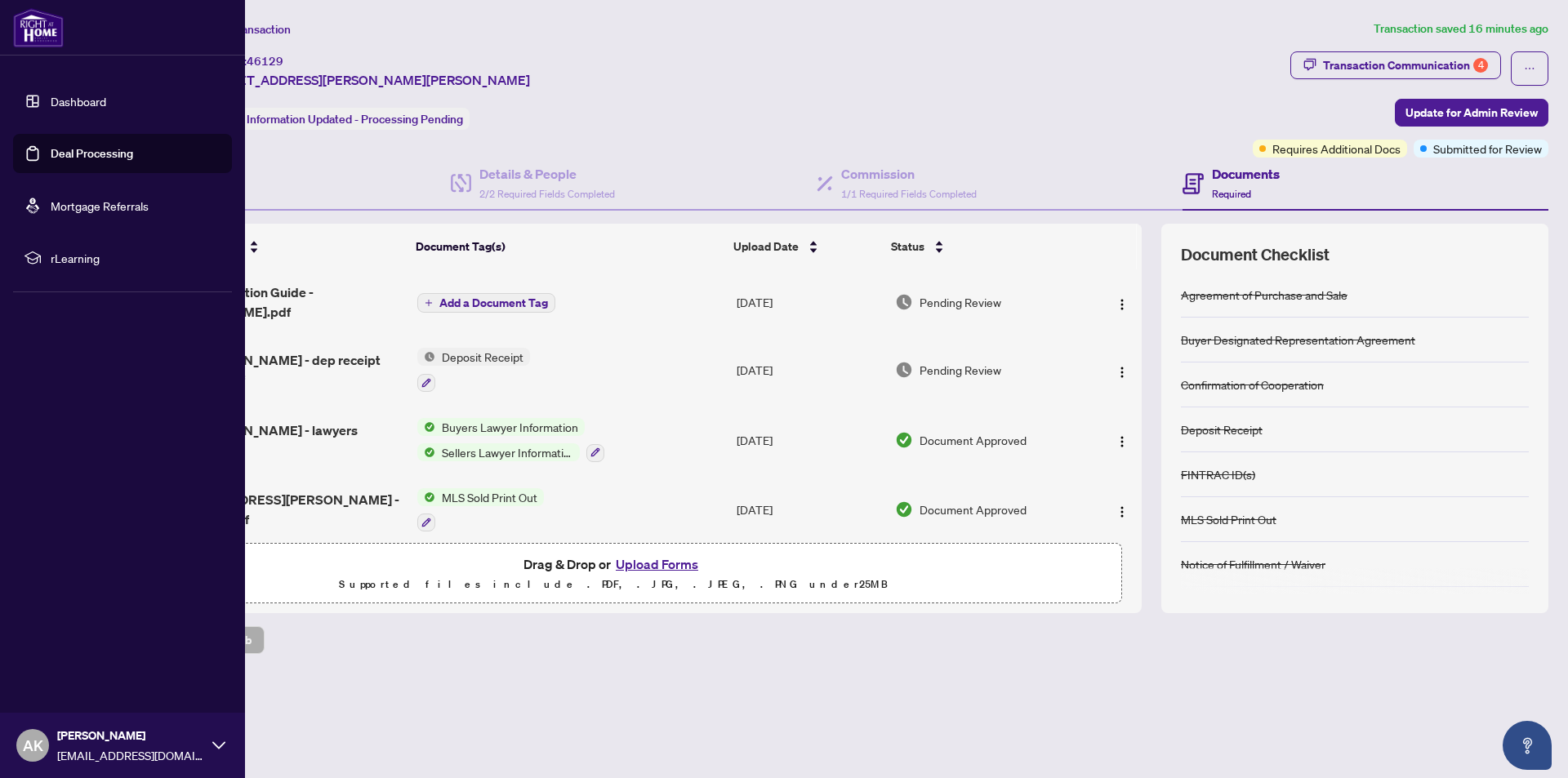
click at [213, 745] on icon at bounding box center [219, 745] width 13 height 13
click at [73, 654] on span "Logout" at bounding box center [65, 648] width 36 height 26
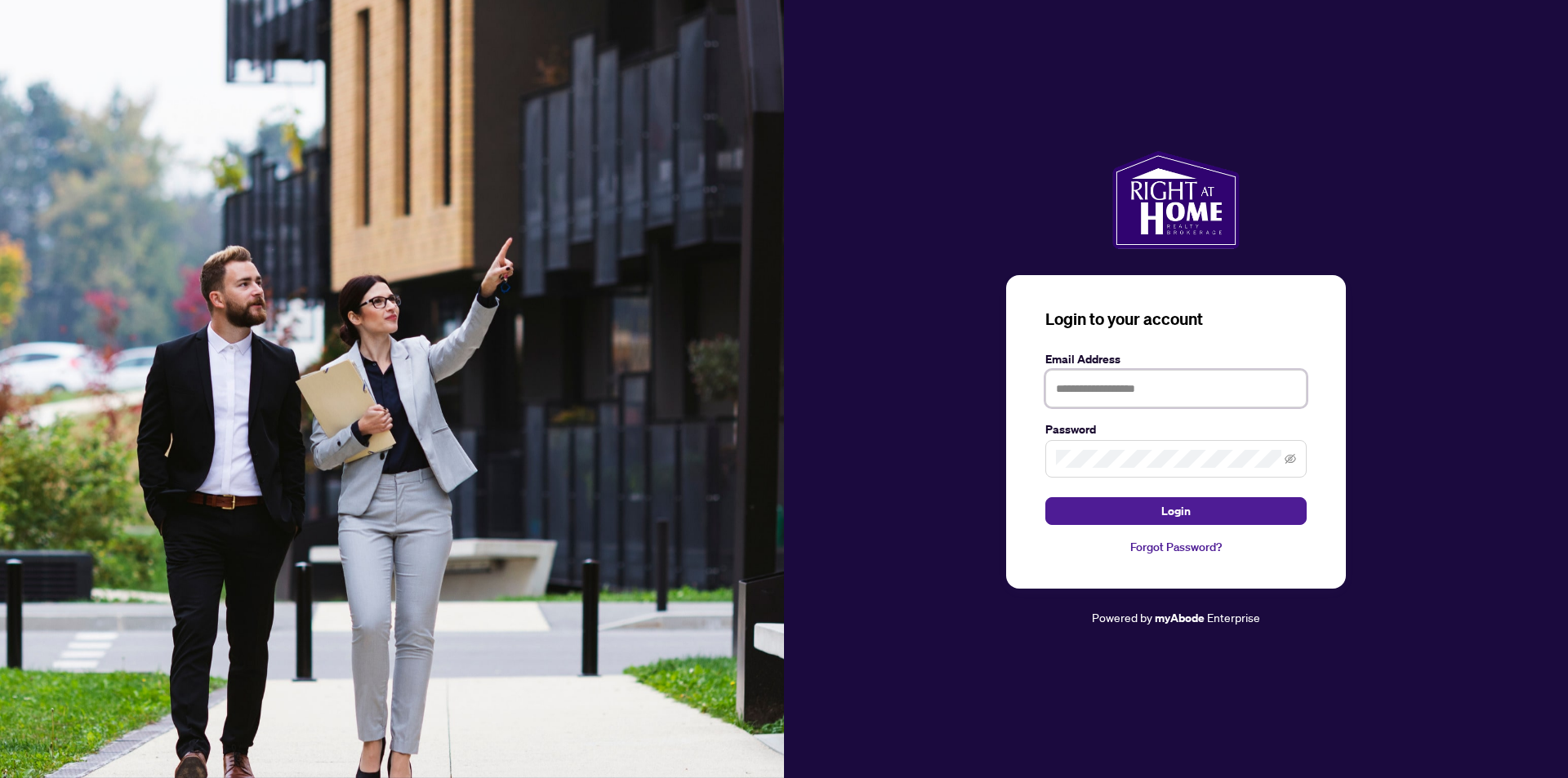
type input "**********"
click at [1183, 506] on span "Login" at bounding box center [1176, 511] width 30 height 26
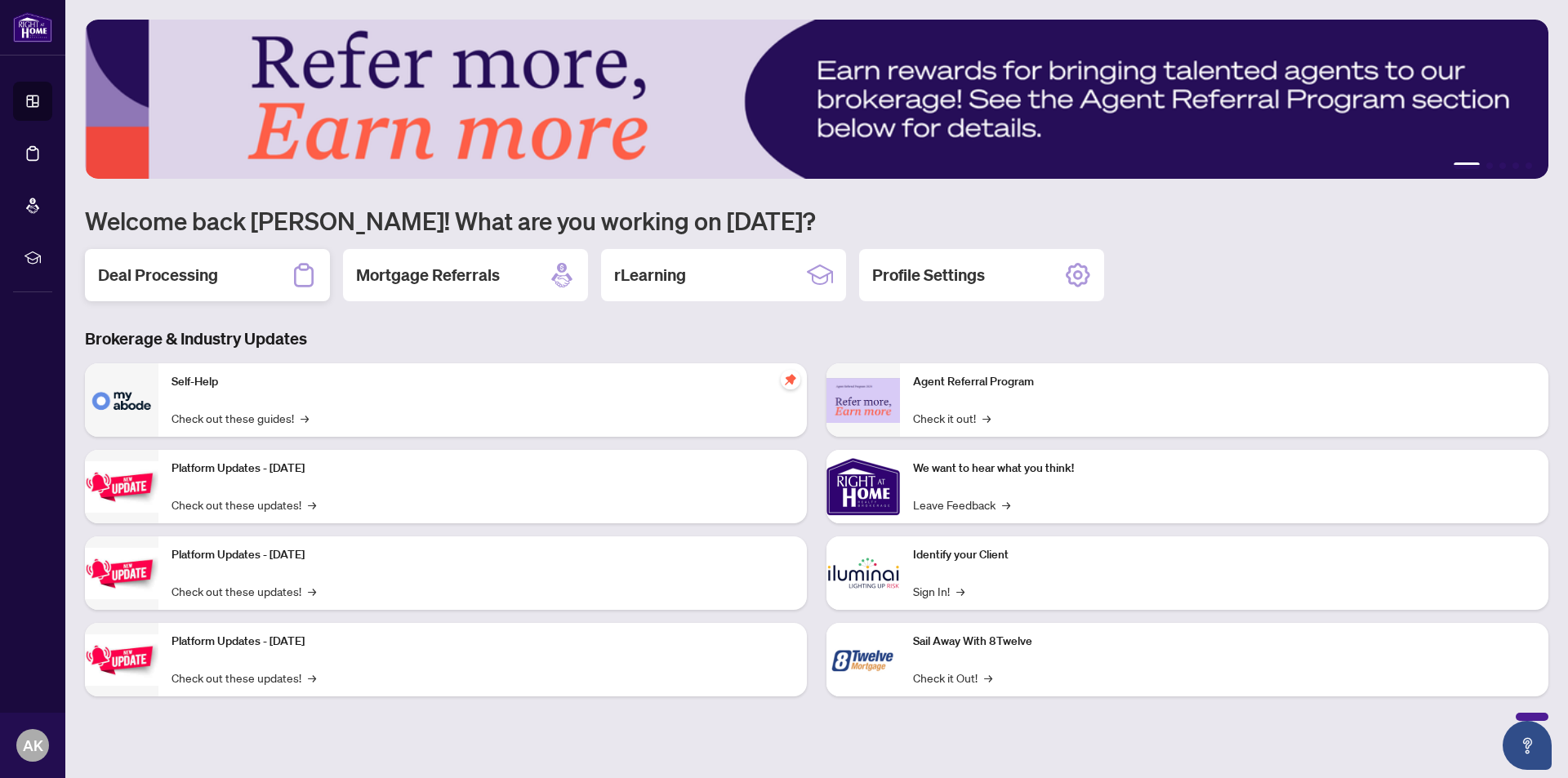
click at [179, 277] on h2 "Deal Processing" at bounding box center [157, 275] width 120 height 23
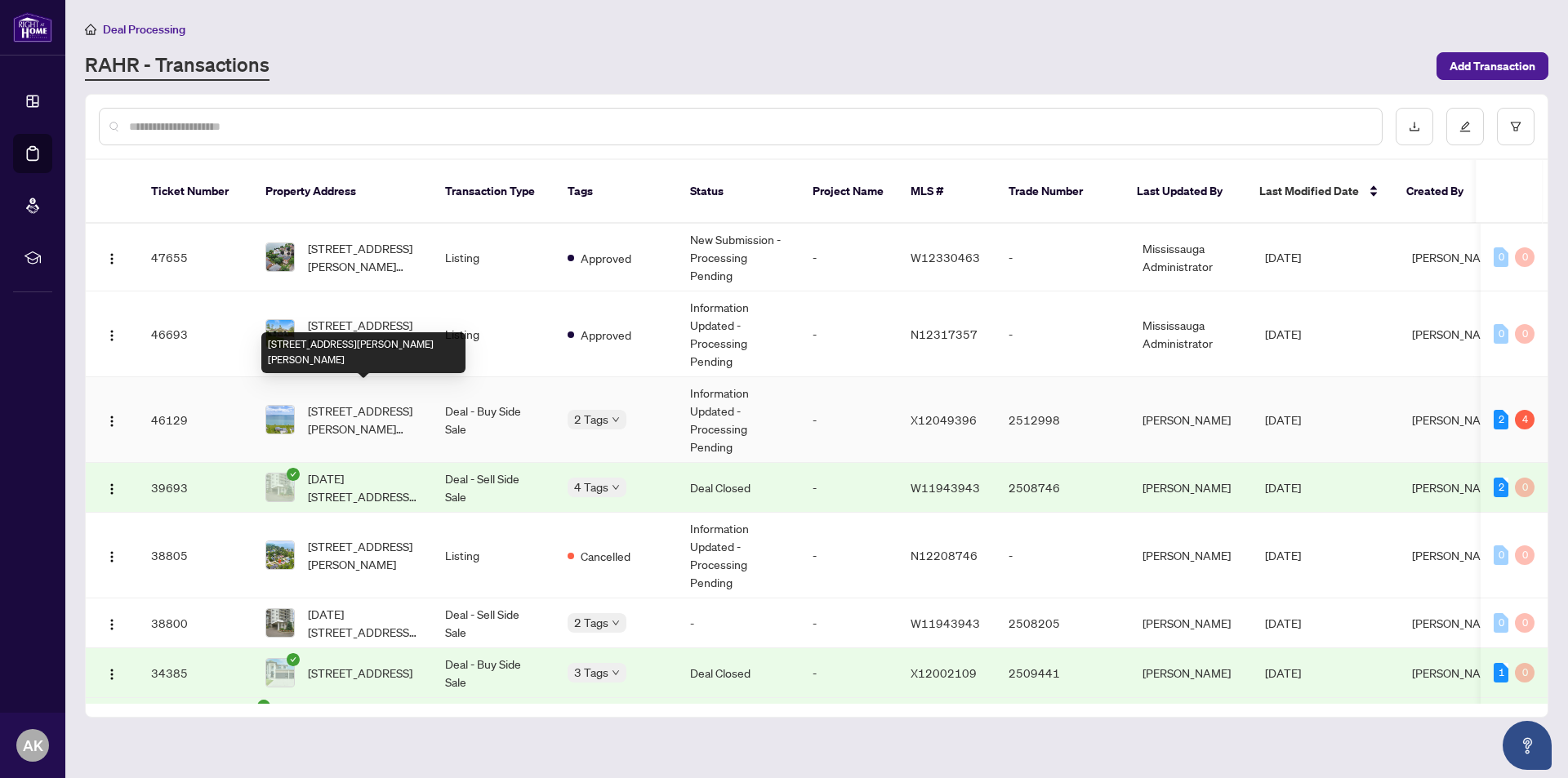
click at [351, 401] on span "[STREET_ADDRESS][PERSON_NAME][PERSON_NAME]" at bounding box center [363, 419] width 111 height 35
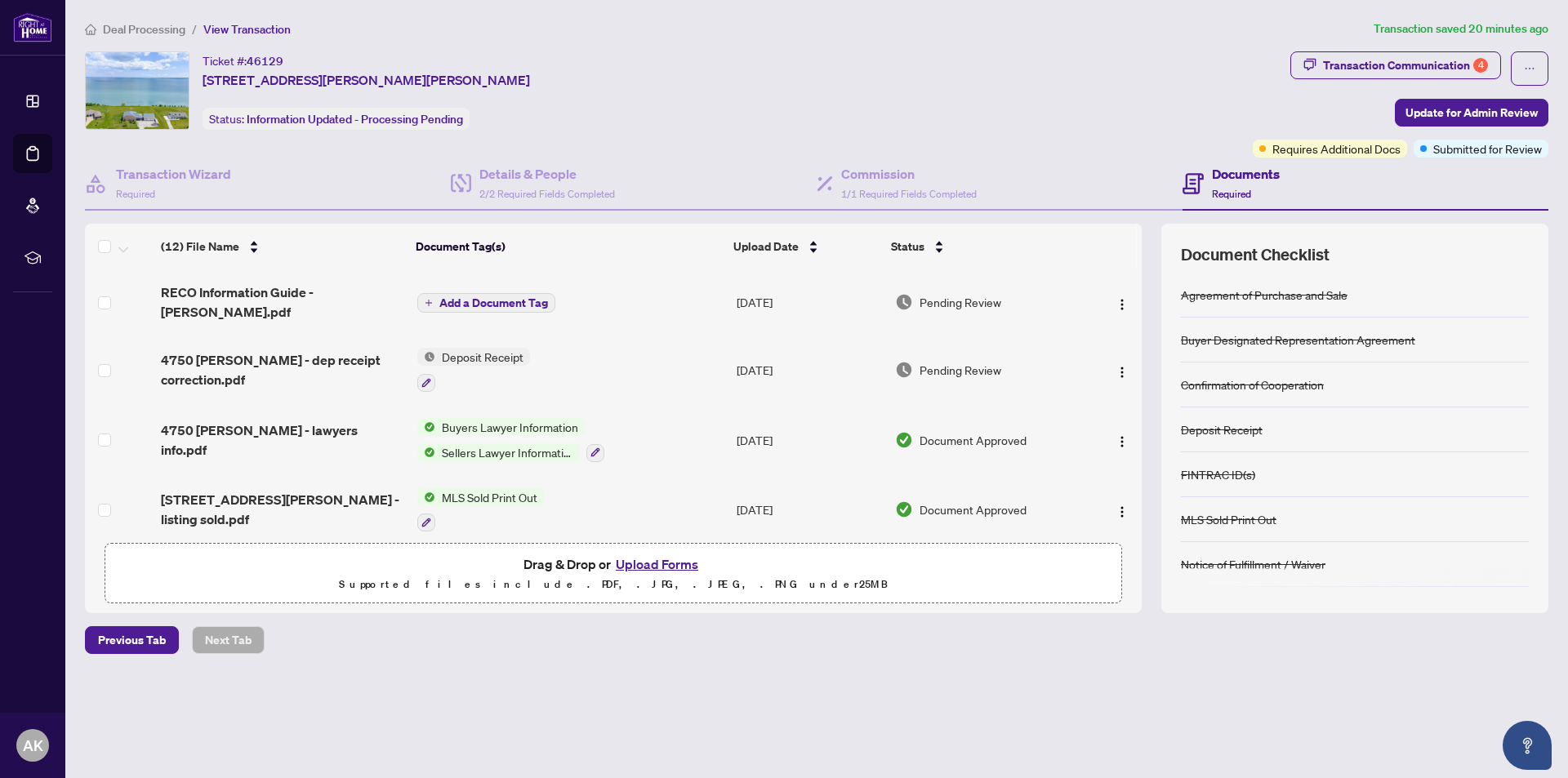
click at [1235, 175] on h4 "Documents" at bounding box center [1246, 173] width 68 height 19
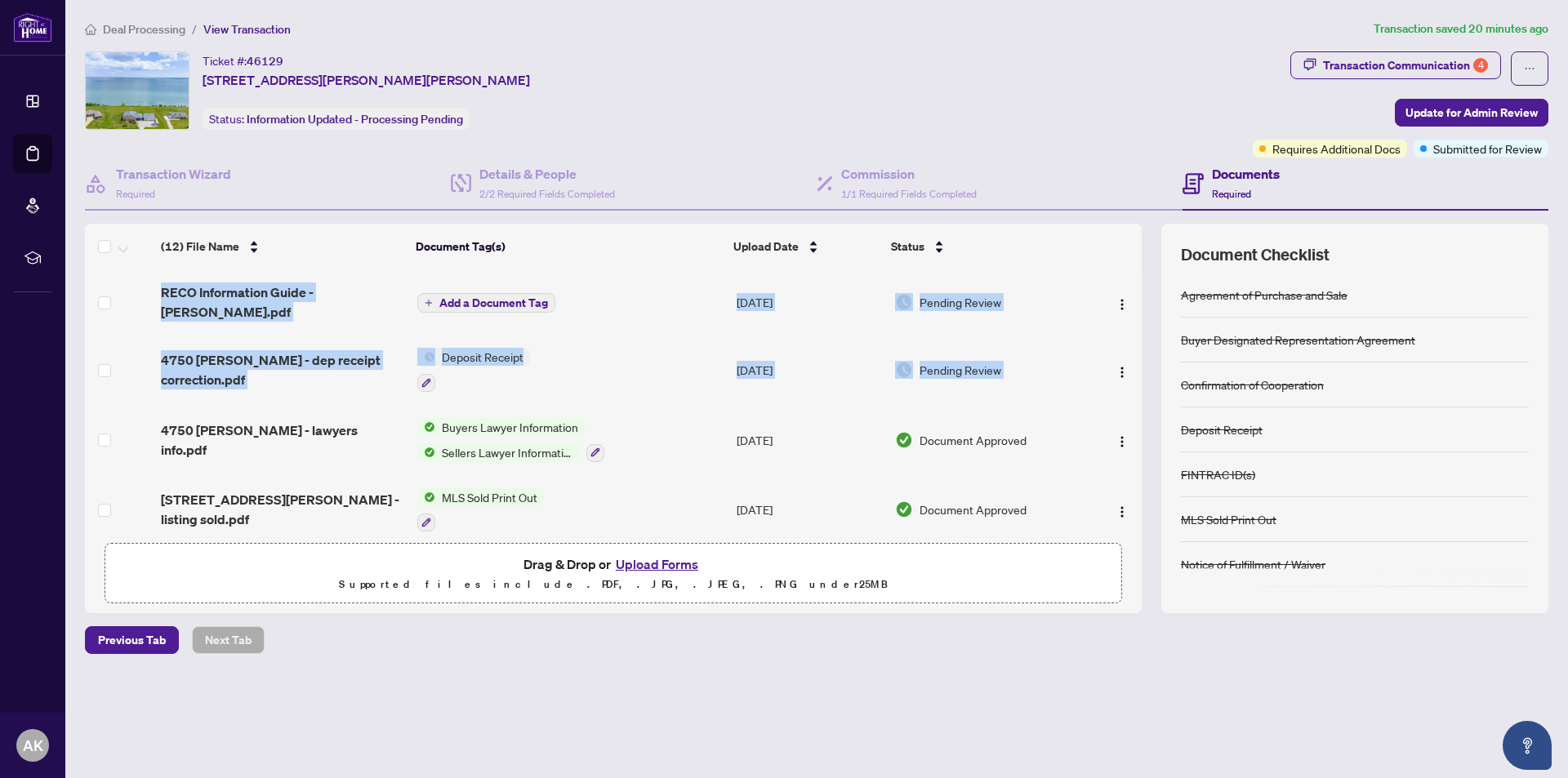
drag, startPoint x: 1136, startPoint y: 330, endPoint x: 1141, endPoint y: 389, distance: 59.2
click at [1141, 389] on div "RECO Information Guide - Greg.pdf Add a Document Tag Aug/19/2025 Pending Review…" at bounding box center [613, 401] width 1057 height 265
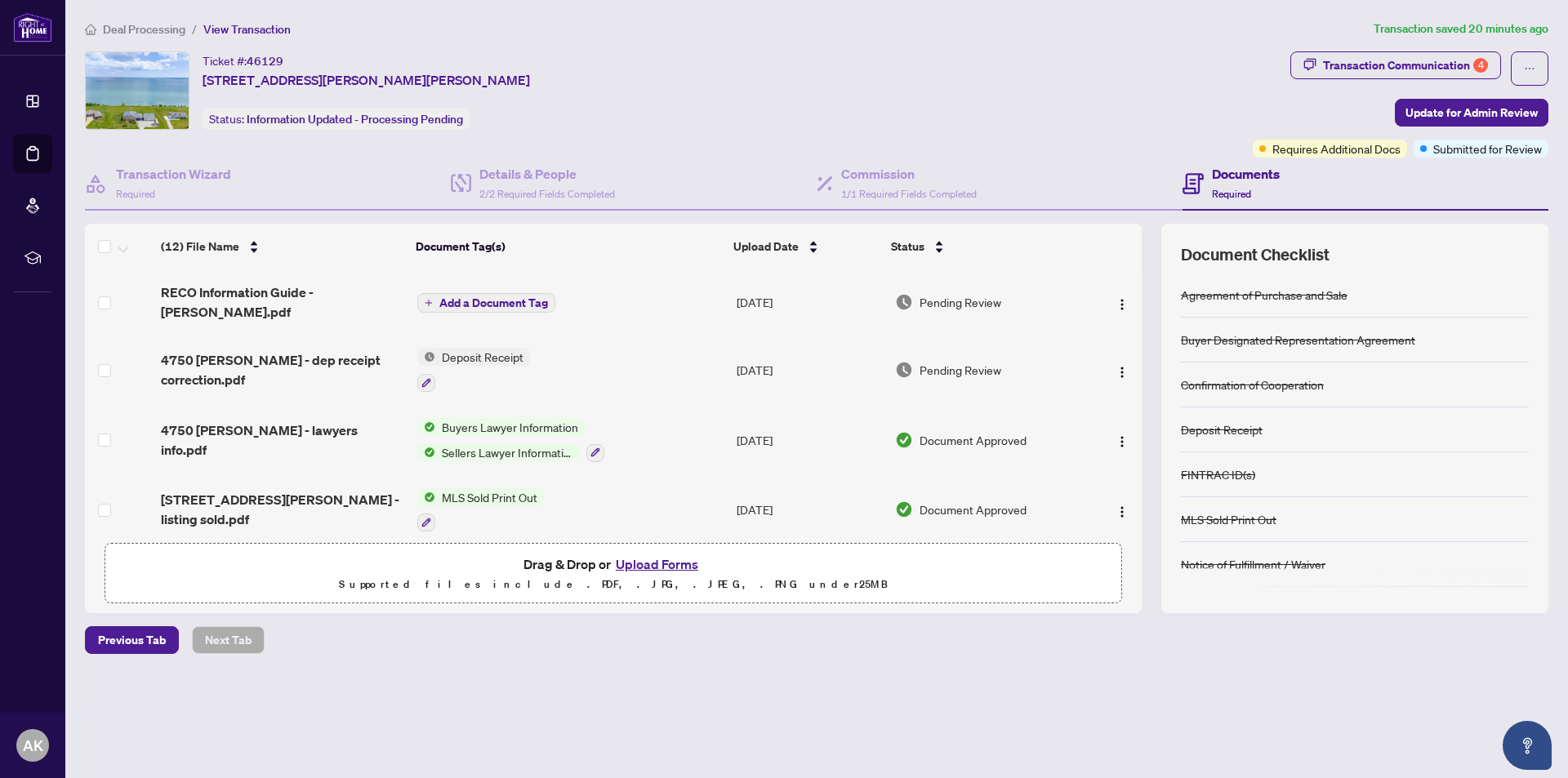
click at [1080, 339] on td "Pending Review" at bounding box center [987, 369] width 197 height 70
click at [1431, 61] on div "Transaction Communication 4" at bounding box center [1405, 65] width 165 height 26
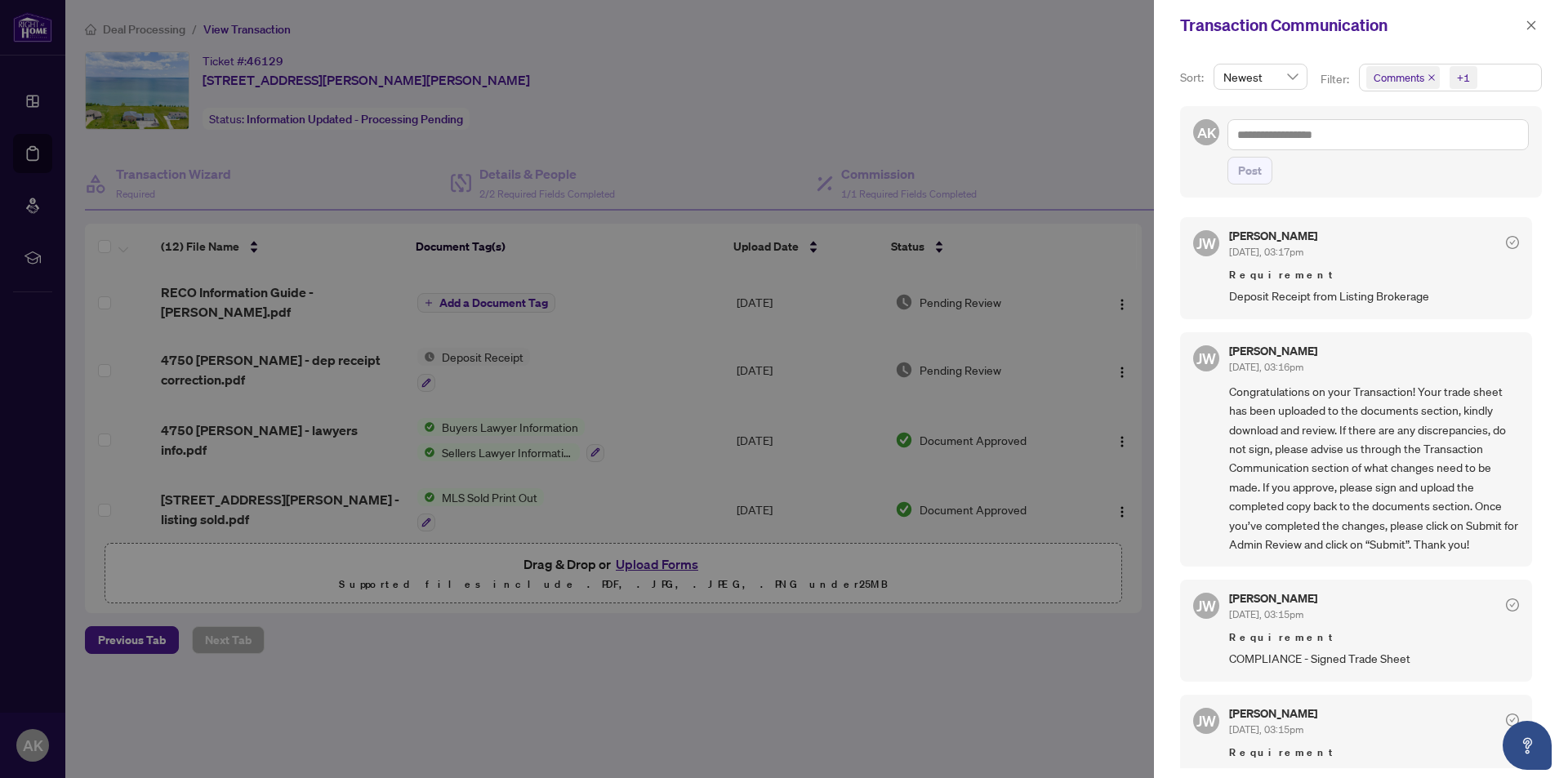
click at [1254, 653] on span "COMPLIANCE - Signed Trade Sheet" at bounding box center [1373, 658] width 290 height 19
click at [1534, 27] on icon "close" at bounding box center [1532, 25] width 12 height 11
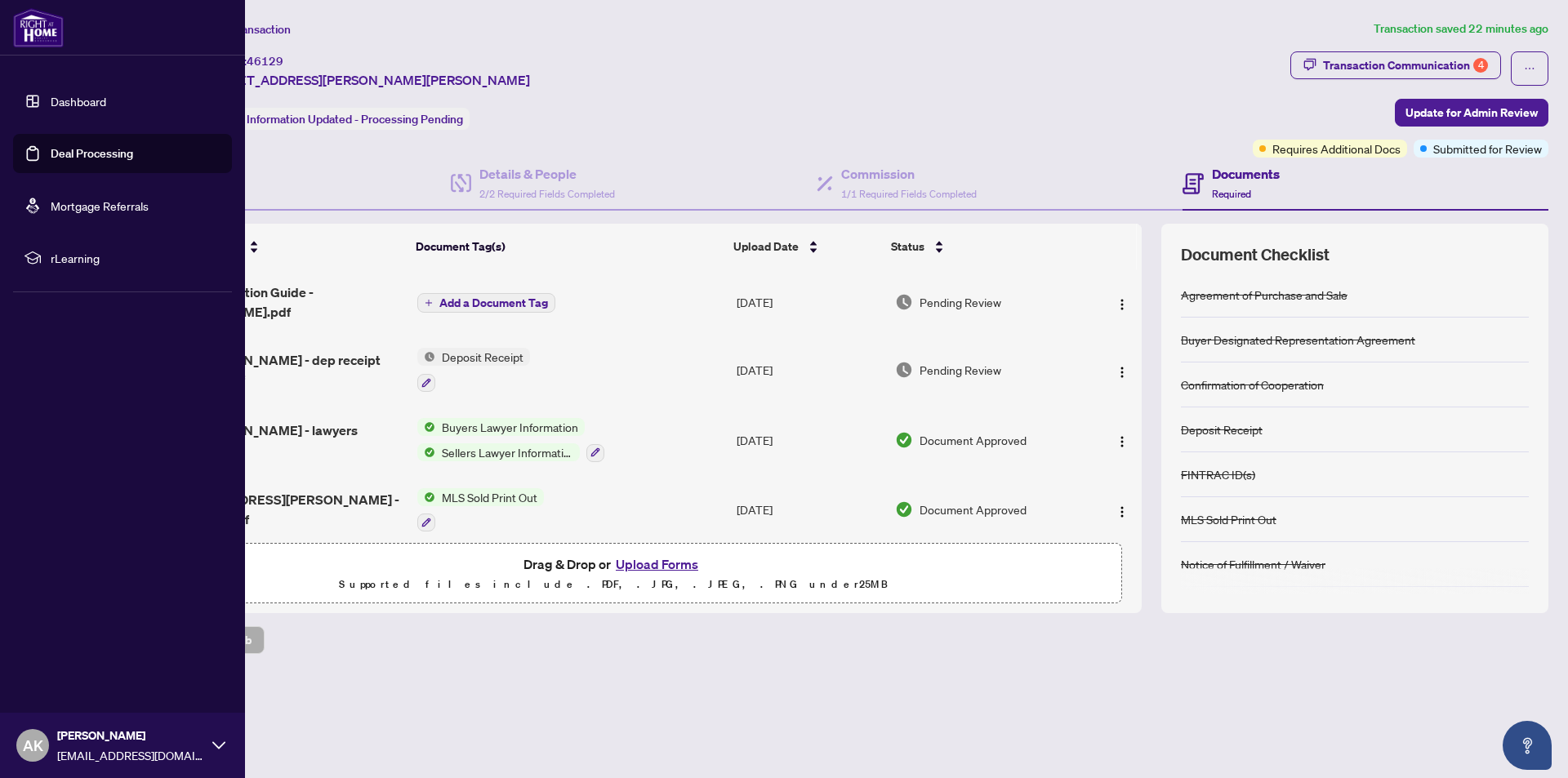
click at [213, 748] on icon at bounding box center [219, 745] width 13 height 13
click at [68, 651] on span "Logout" at bounding box center [65, 648] width 36 height 26
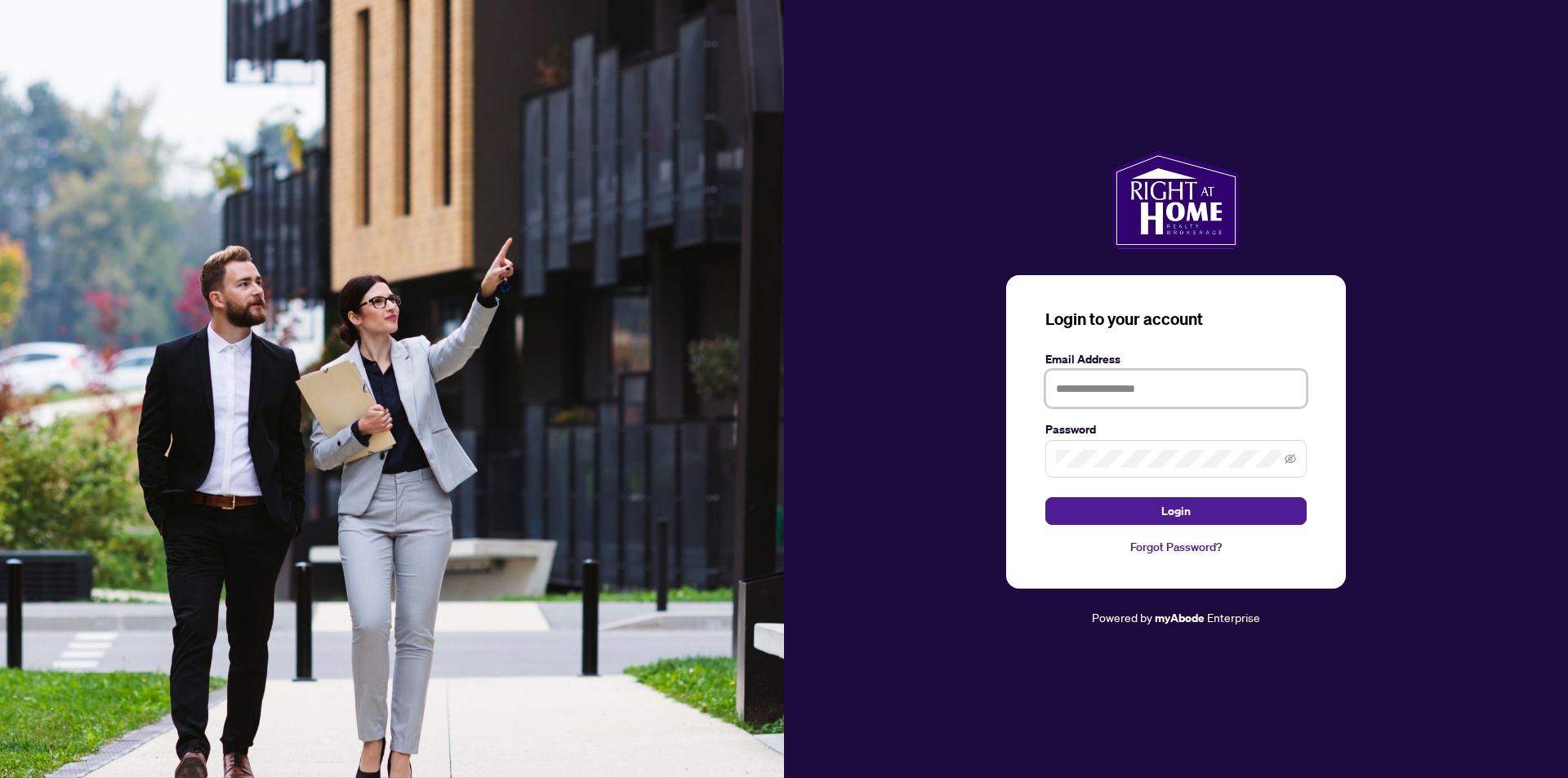
type input "**********"
click at [1175, 510] on span "Login" at bounding box center [1176, 511] width 30 height 26
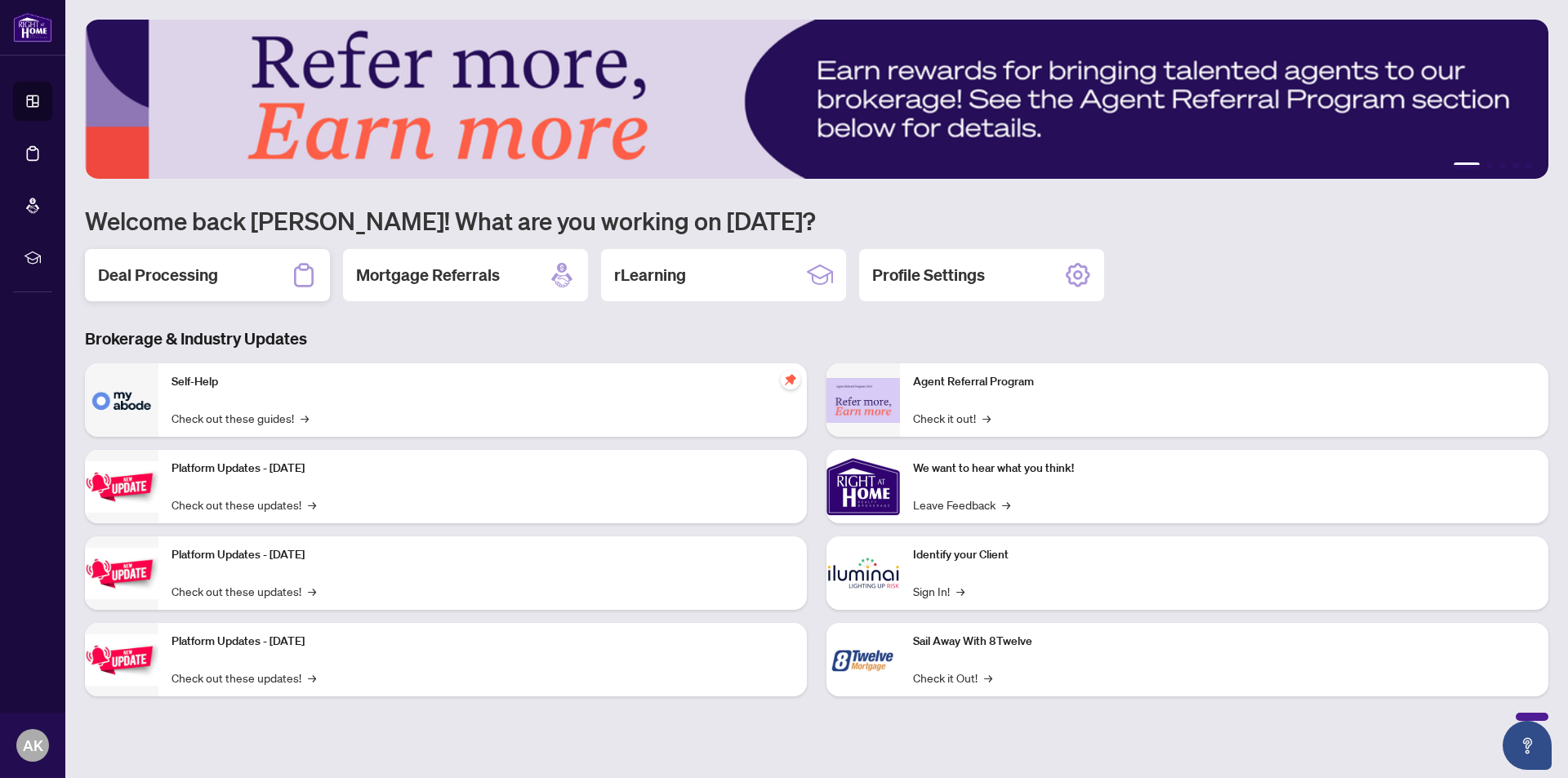
click at [163, 272] on h2 "Deal Processing" at bounding box center [157, 275] width 120 height 23
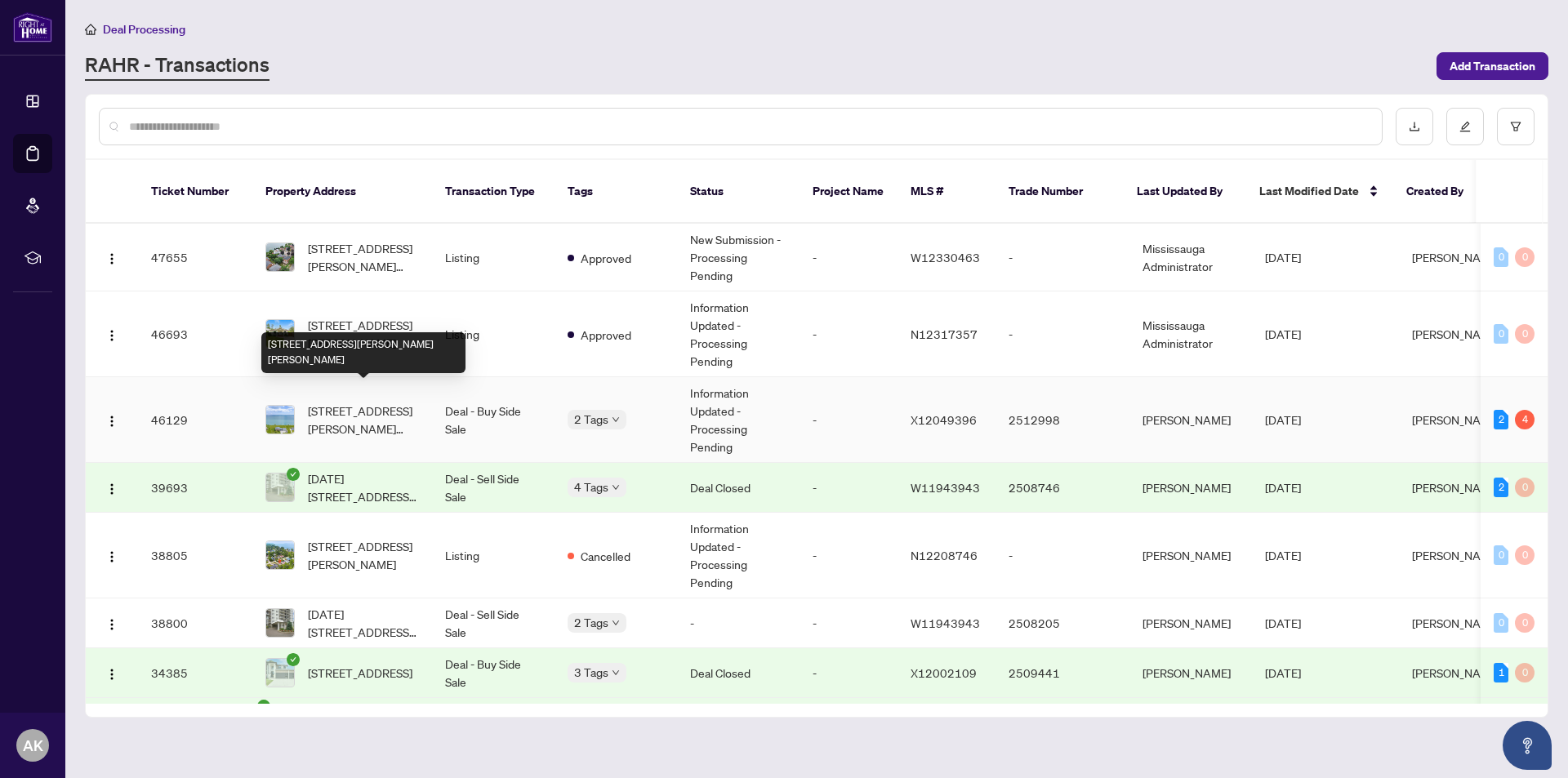
click at [368, 401] on span "[STREET_ADDRESS][PERSON_NAME][PERSON_NAME]" at bounding box center [363, 419] width 111 height 35
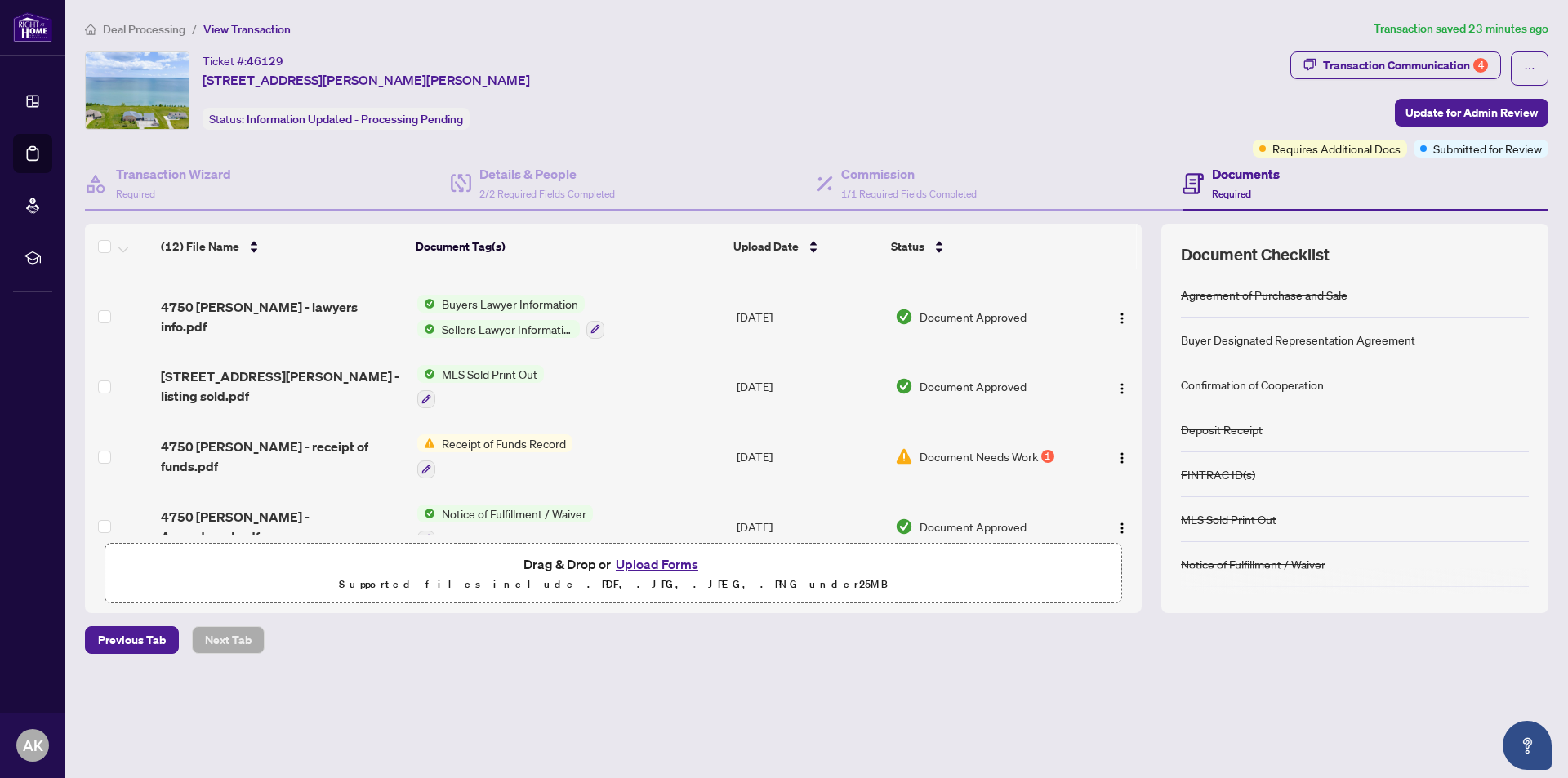
scroll to position [115, 0]
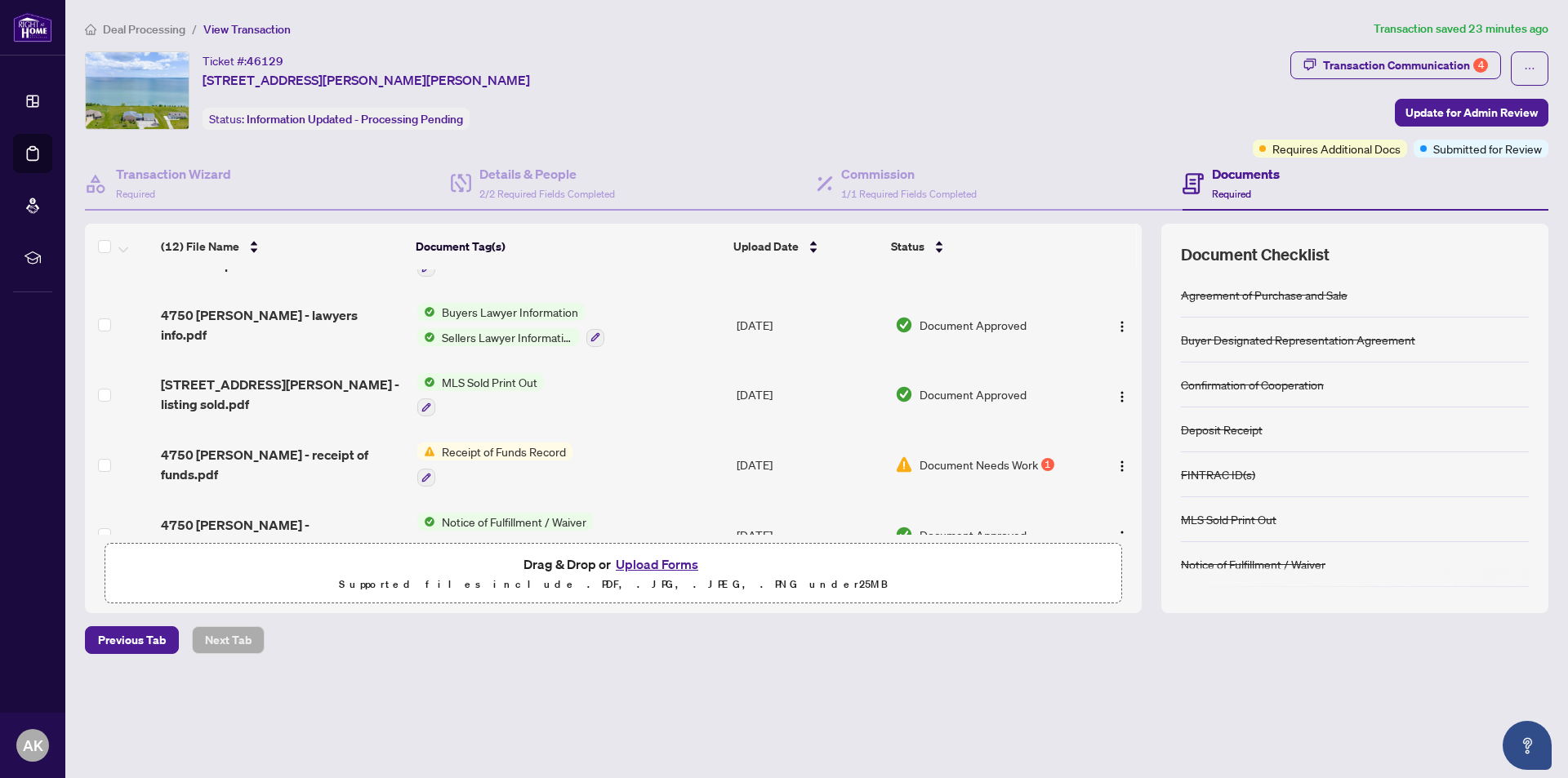
click at [977, 455] on span "Document Needs Work" at bounding box center [979, 464] width 119 height 18
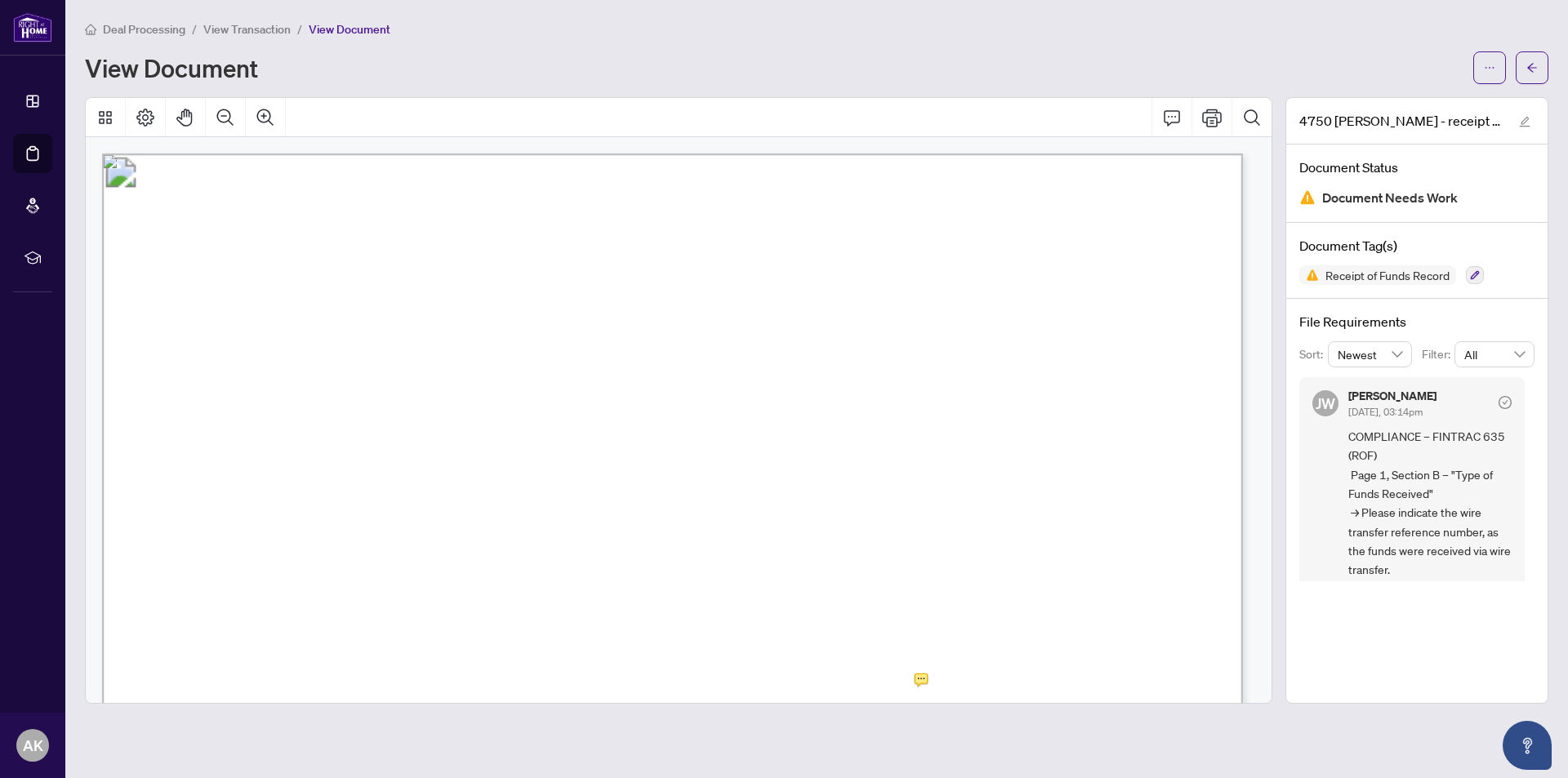
scroll to position [11, 0]
drag, startPoint x: 1534, startPoint y: 477, endPoint x: 1534, endPoint y: 507, distance: 30.0
click at [1534, 507] on div "File Requirements Sort: Newest Filter: All JW Jocelyne Wong Aug/19/2025, 03:14p…" at bounding box center [1417, 446] width 262 height 295
click at [1514, 479] on div "JW Jocelyne Wong Aug/19/2025, 03:14pm COMPLIANCE – FINTRAC 635 (ROF) Page 1, Se…" at bounding box center [1412, 473] width 225 height 216
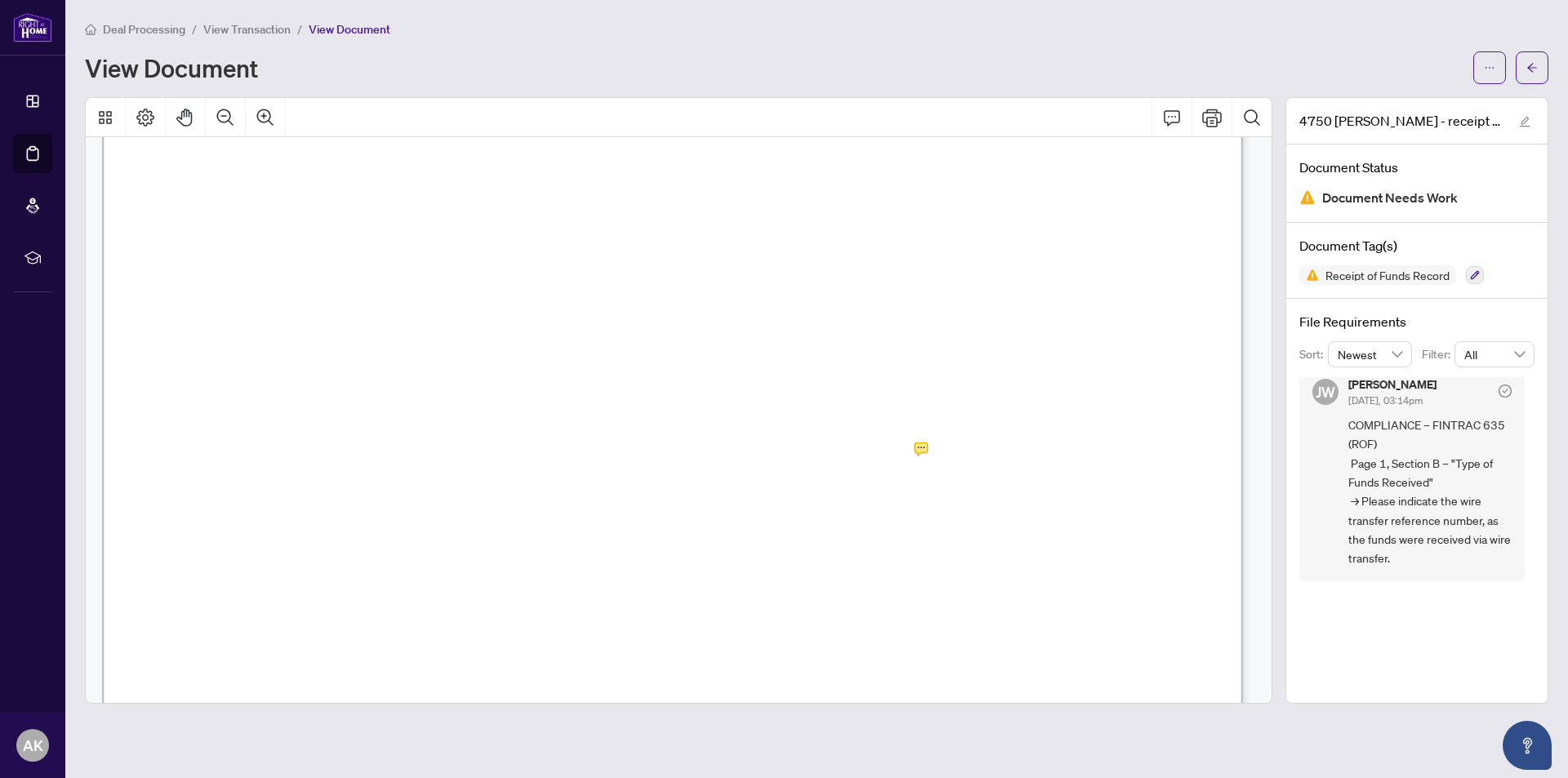
scroll to position [280, 0]
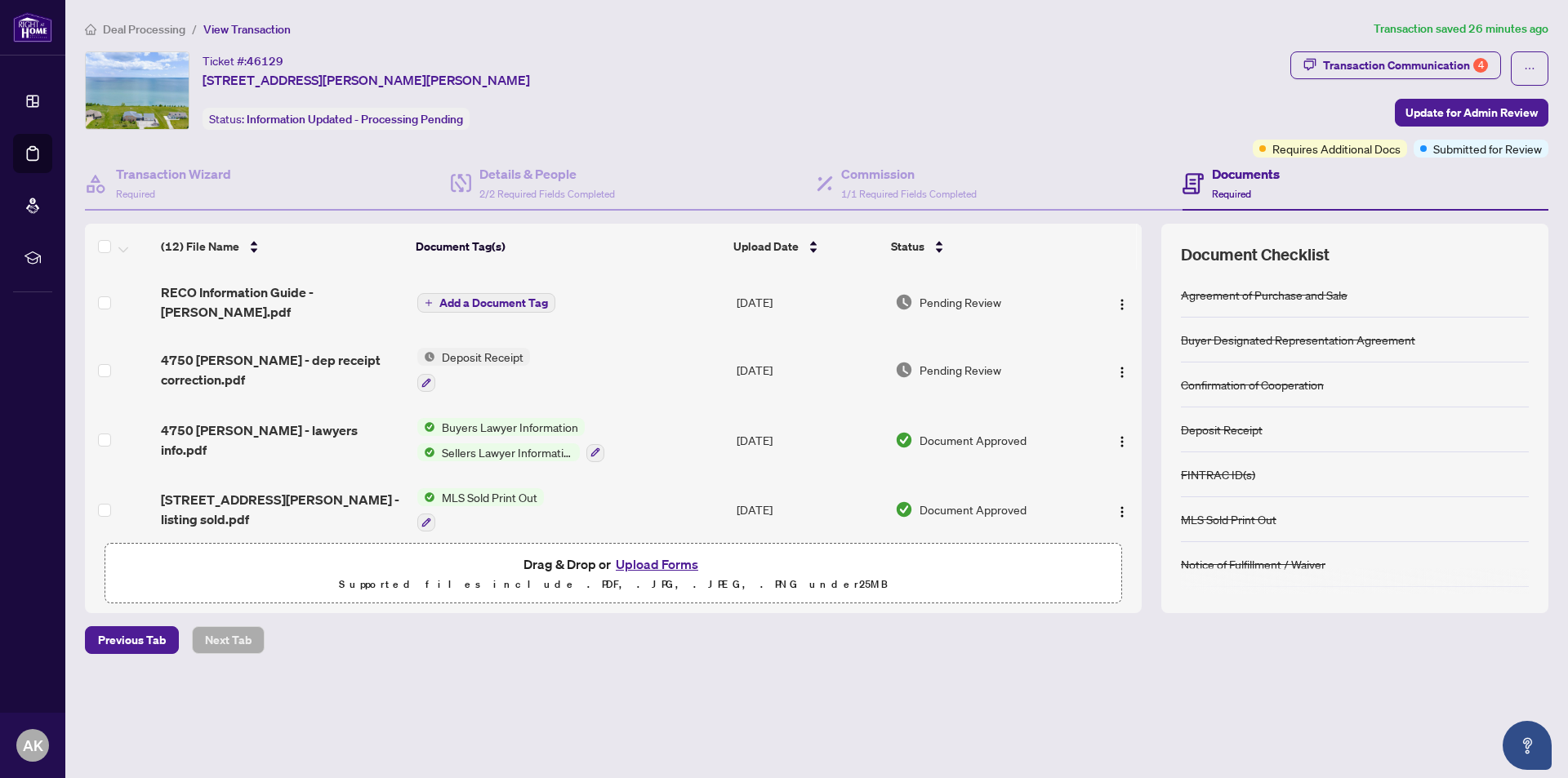
click at [1229, 176] on h4 "Documents" at bounding box center [1246, 173] width 68 height 19
click at [1376, 65] on div "Transaction Communication 4" at bounding box center [1405, 65] width 165 height 26
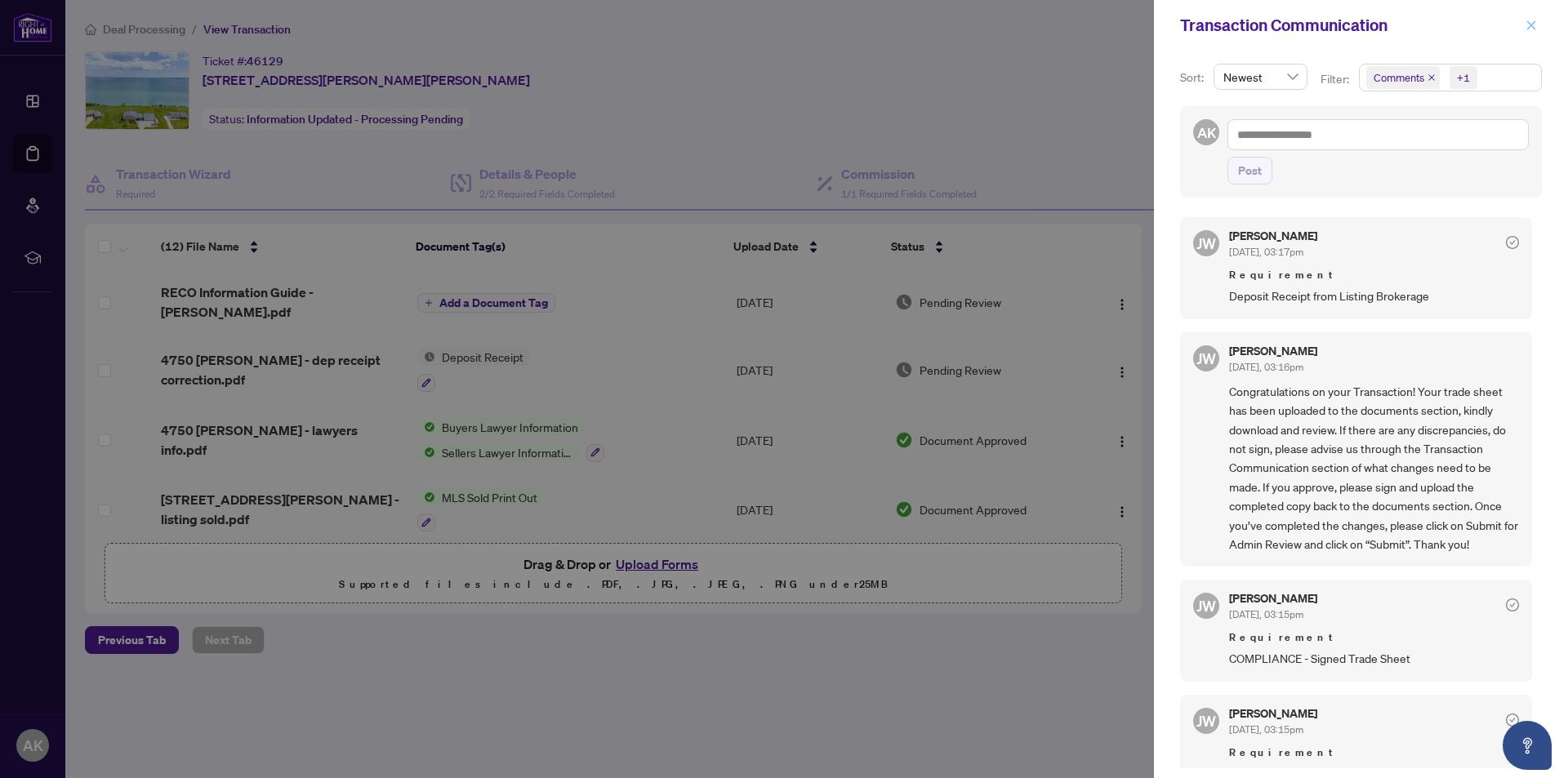
click at [1533, 28] on icon "close" at bounding box center [1531, 24] width 9 height 9
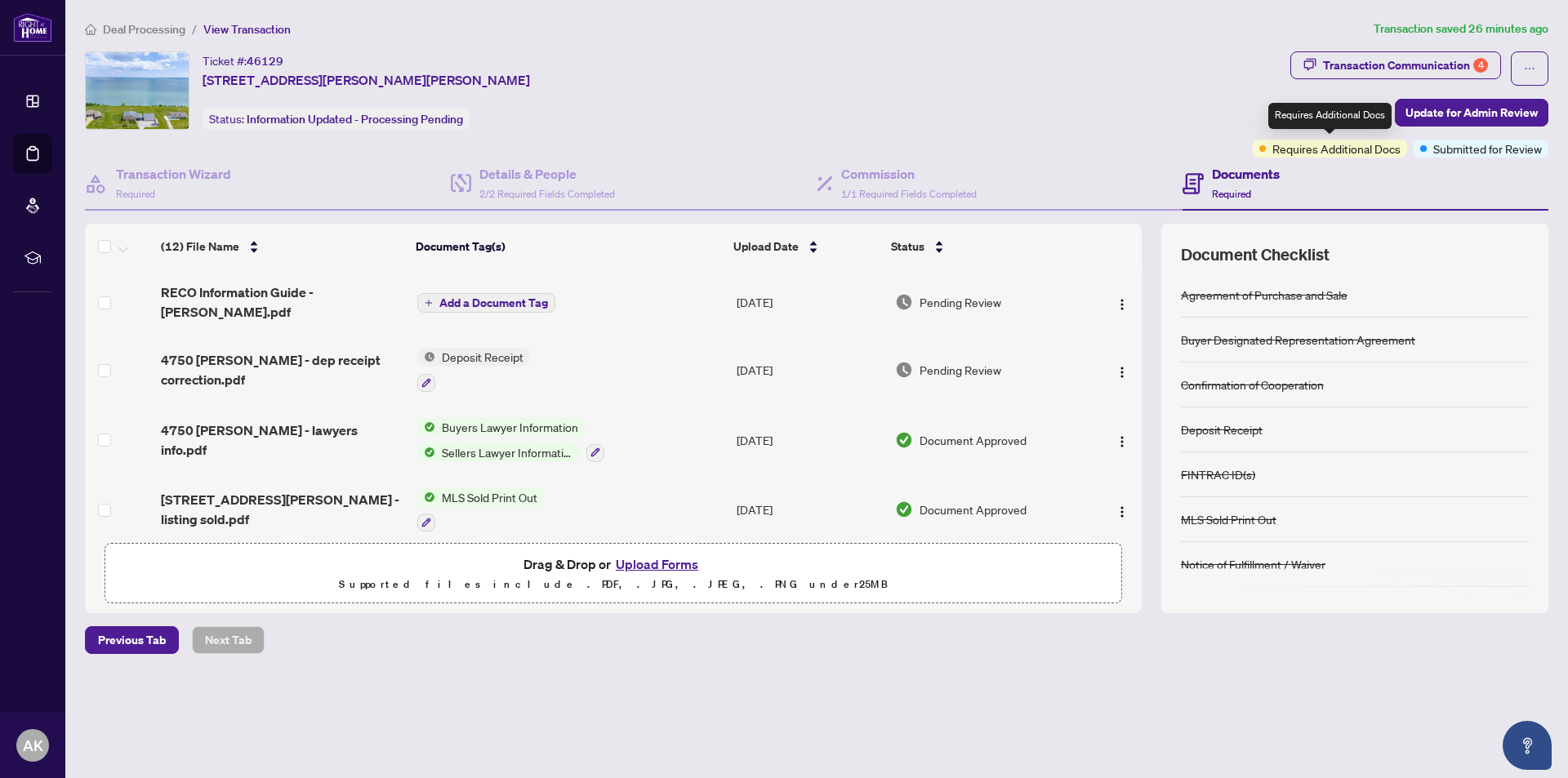
click at [1313, 149] on span "Requires Additional Docs" at bounding box center [1337, 149] width 128 height 18
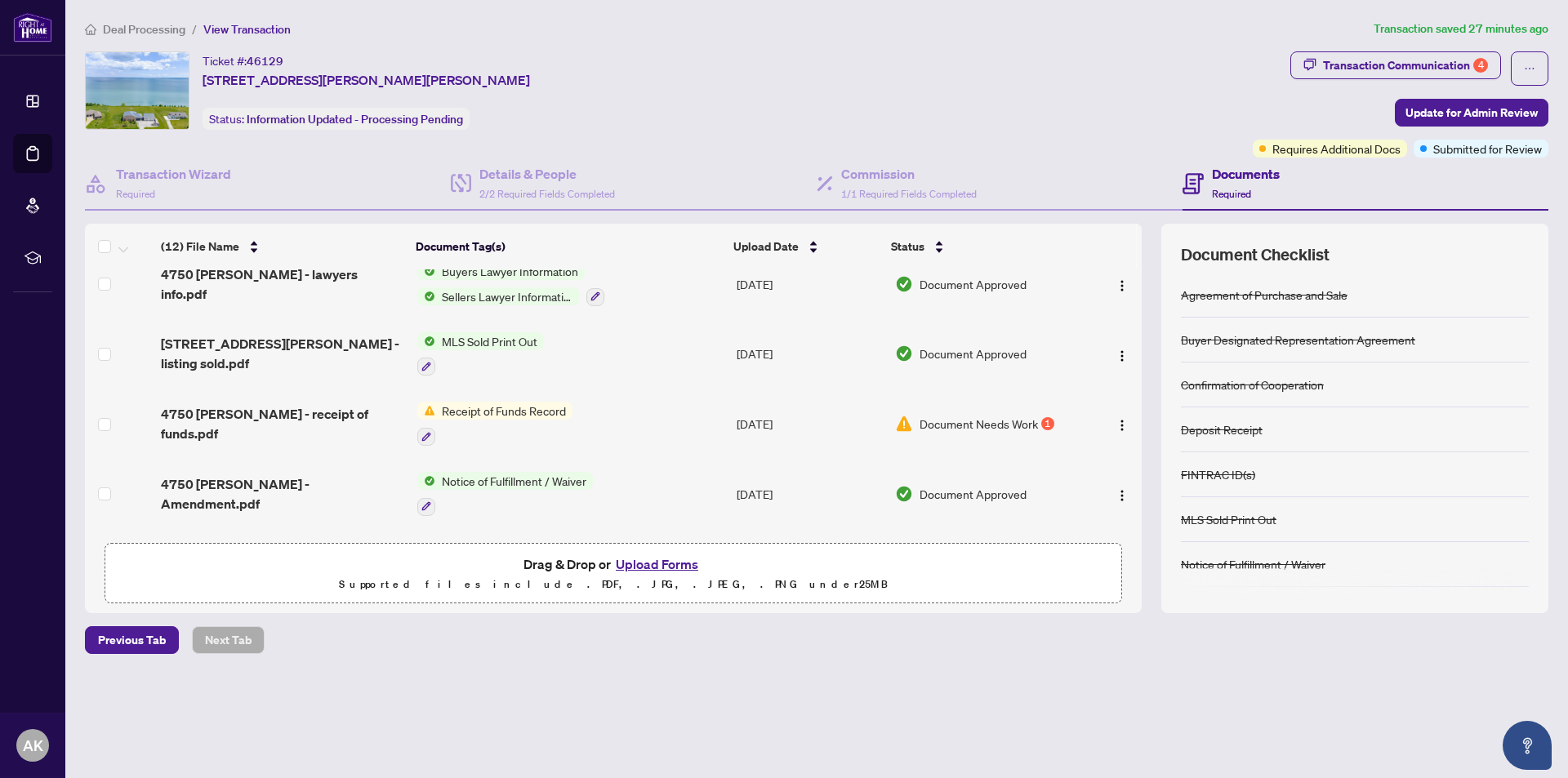
scroll to position [179, 0]
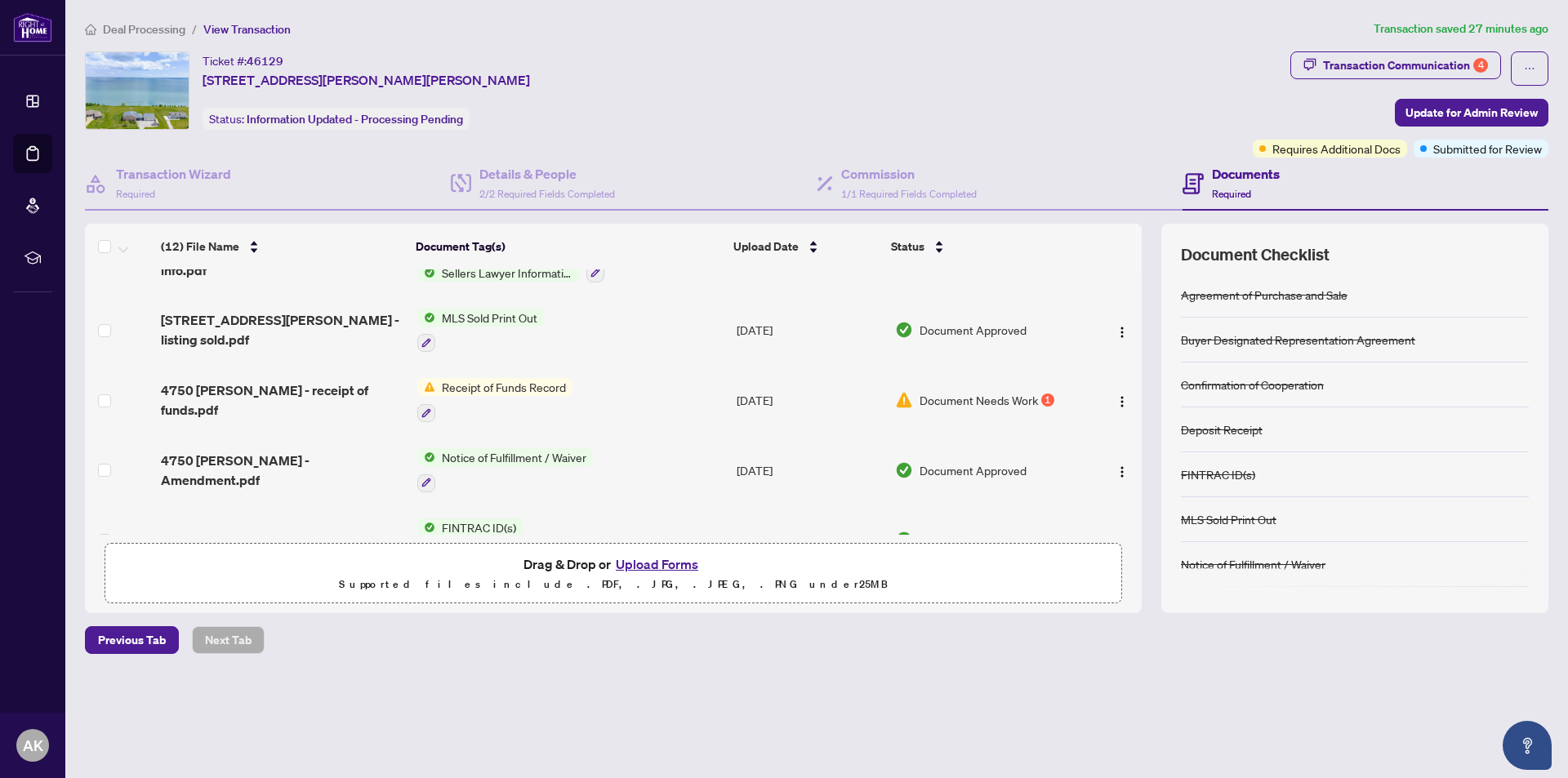
click at [521, 378] on span "Receipt of Funds Record" at bounding box center [503, 387] width 137 height 18
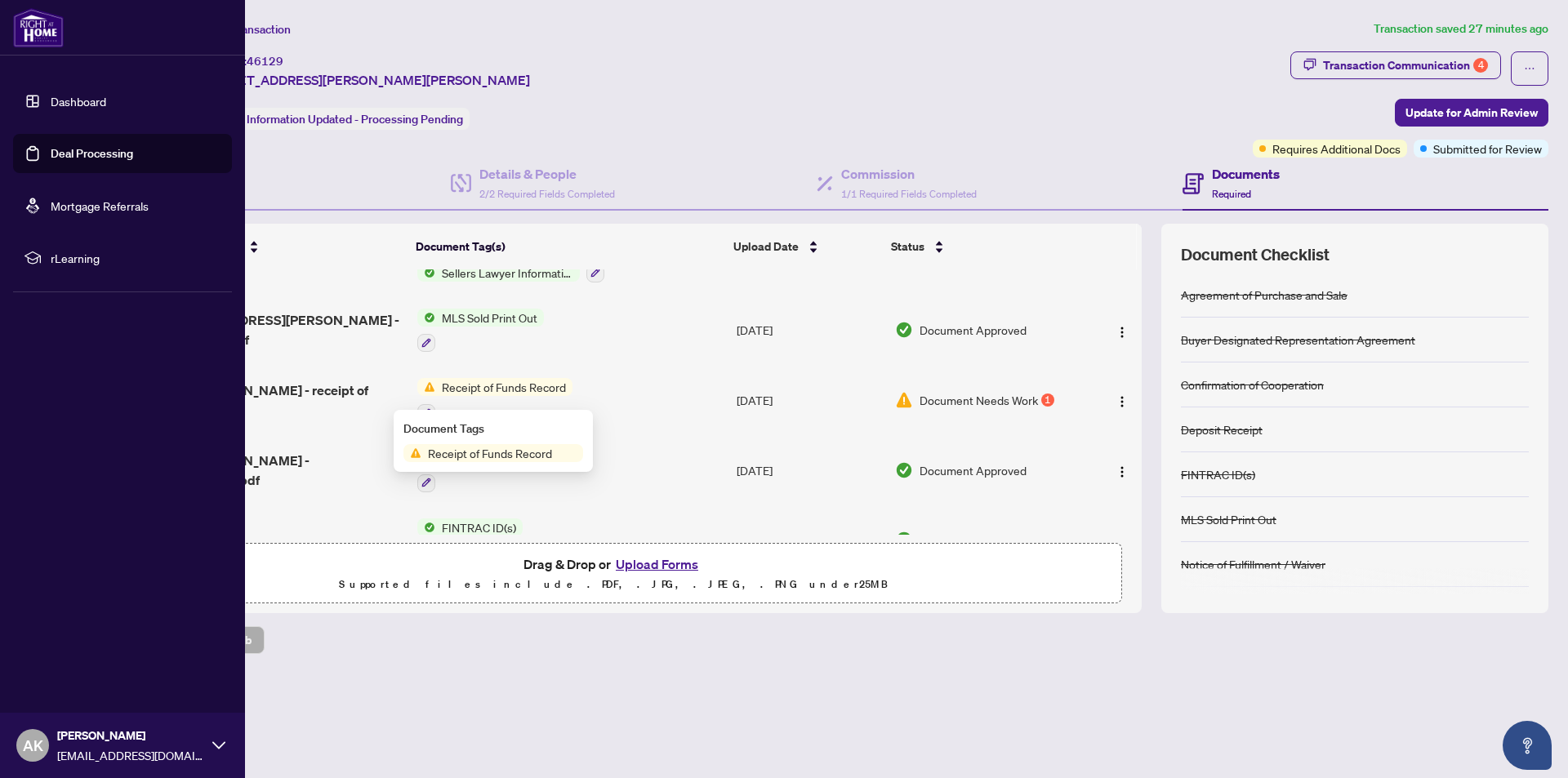
click at [219, 744] on icon at bounding box center [219, 745] width 13 height 13
click at [67, 652] on span "Logout" at bounding box center [65, 648] width 36 height 26
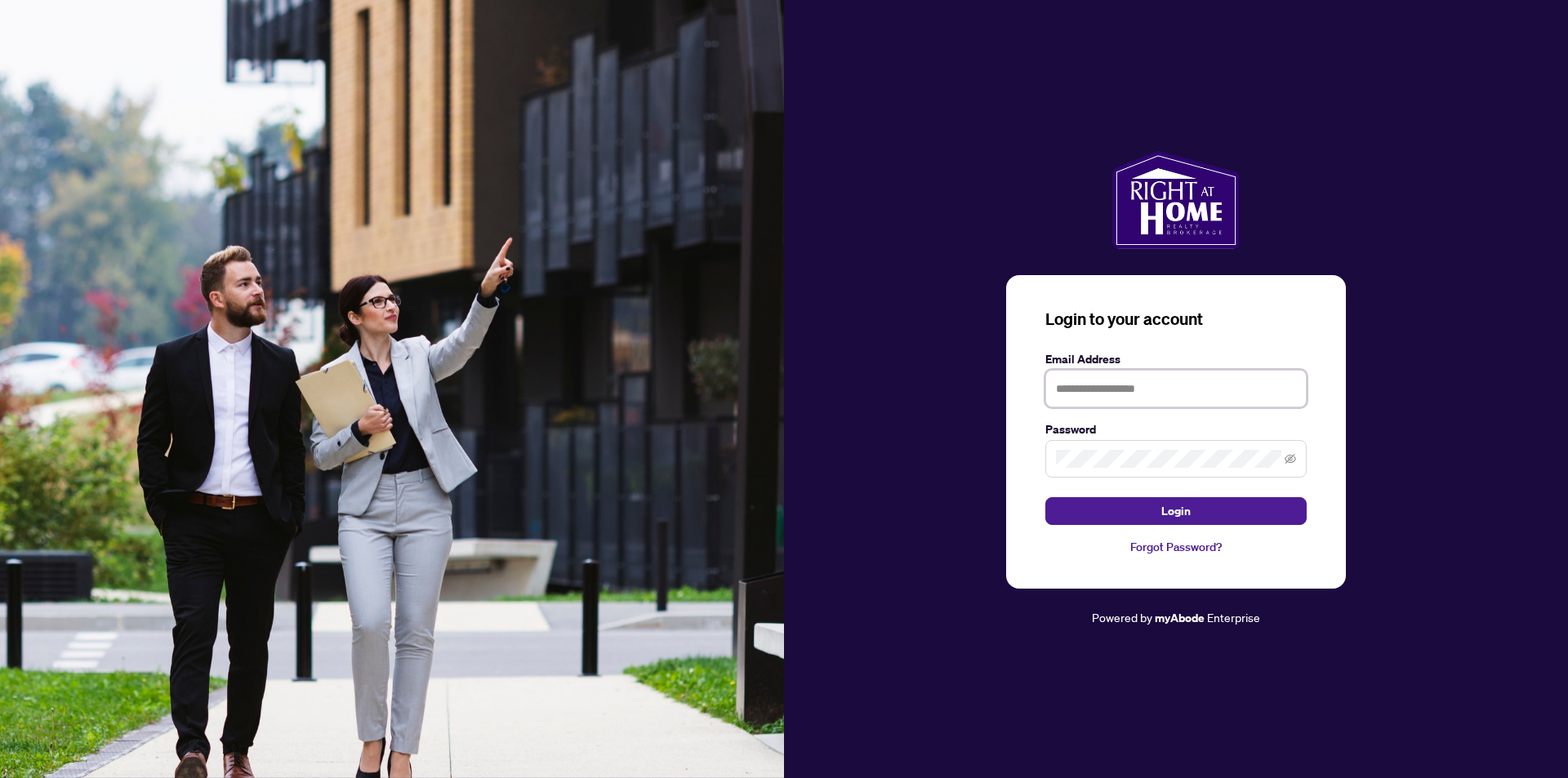
type input "**********"
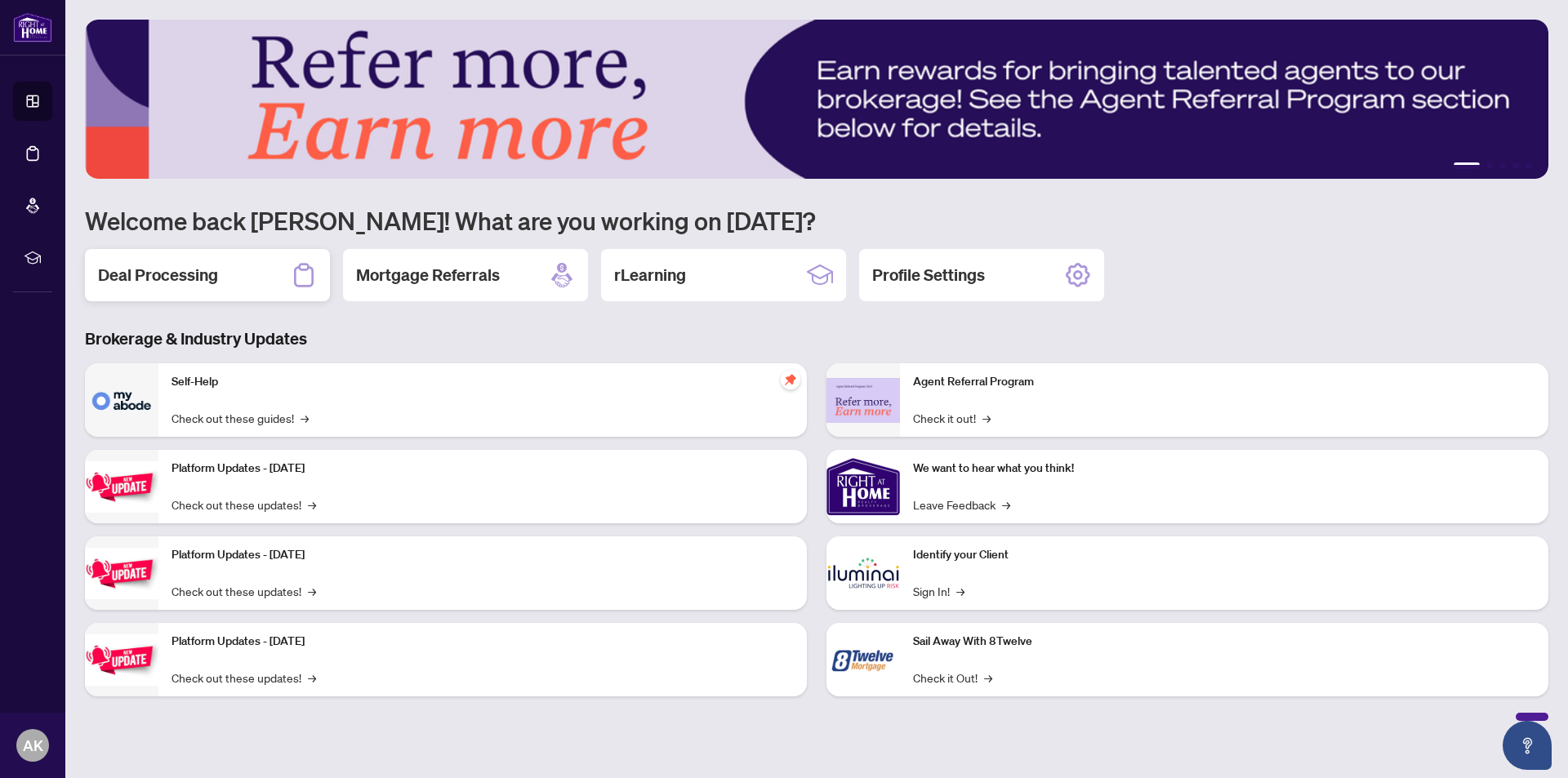
click at [153, 267] on h2 "Deal Processing" at bounding box center [157, 275] width 120 height 23
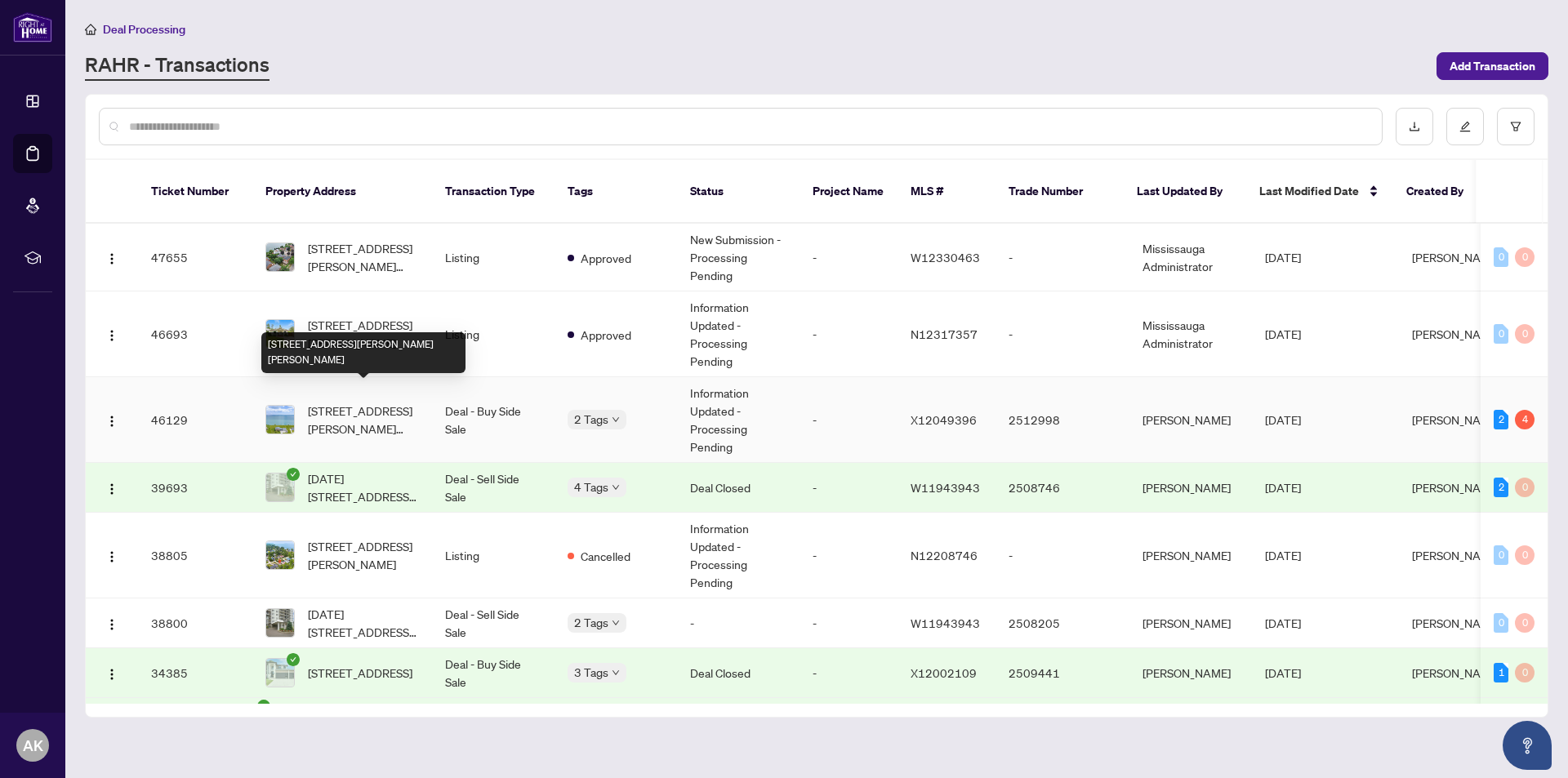
click at [341, 401] on span "[STREET_ADDRESS][PERSON_NAME][PERSON_NAME]" at bounding box center [363, 419] width 111 height 35
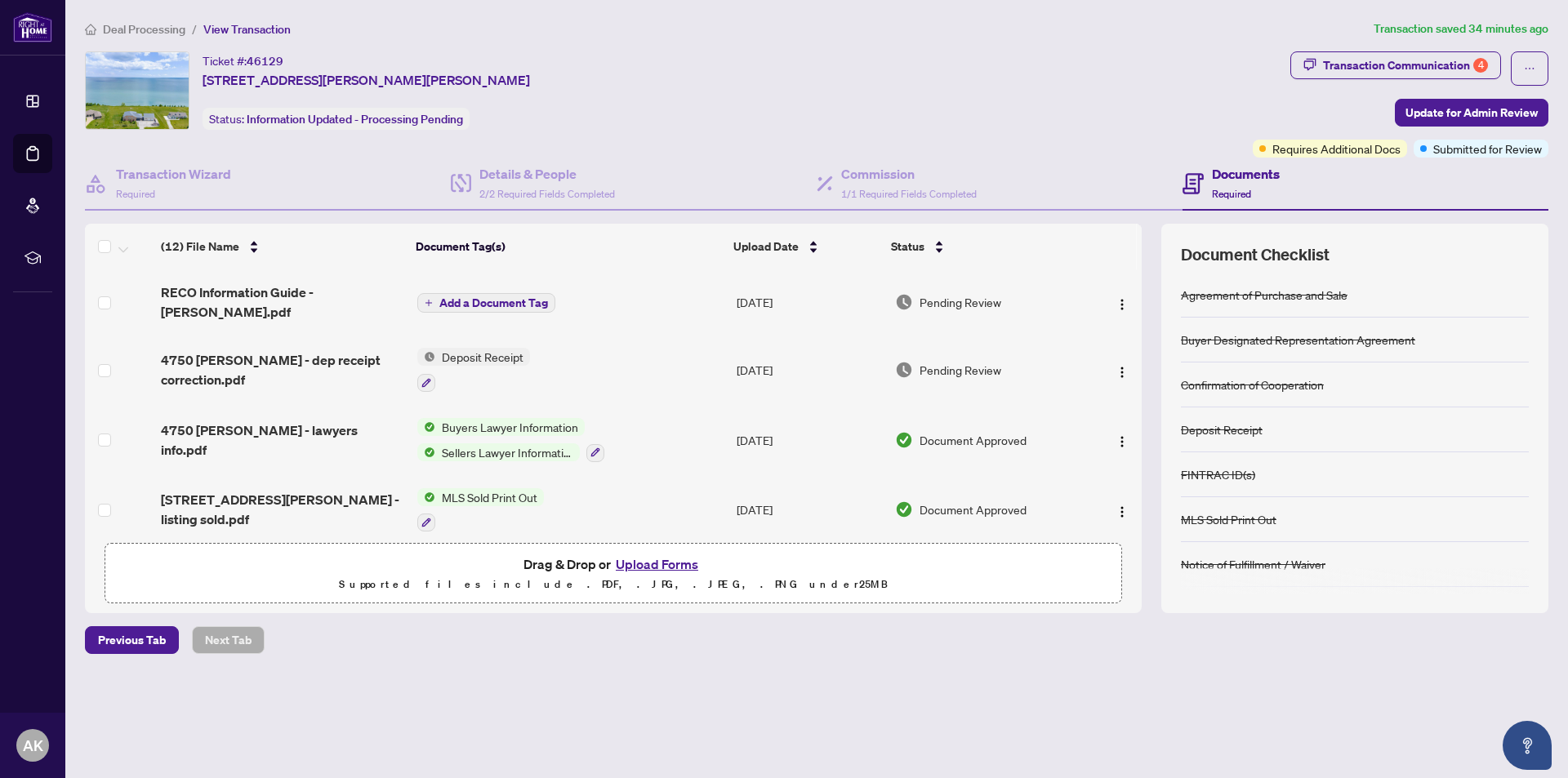
click at [646, 566] on button "Upload Forms" at bounding box center [657, 564] width 92 height 21
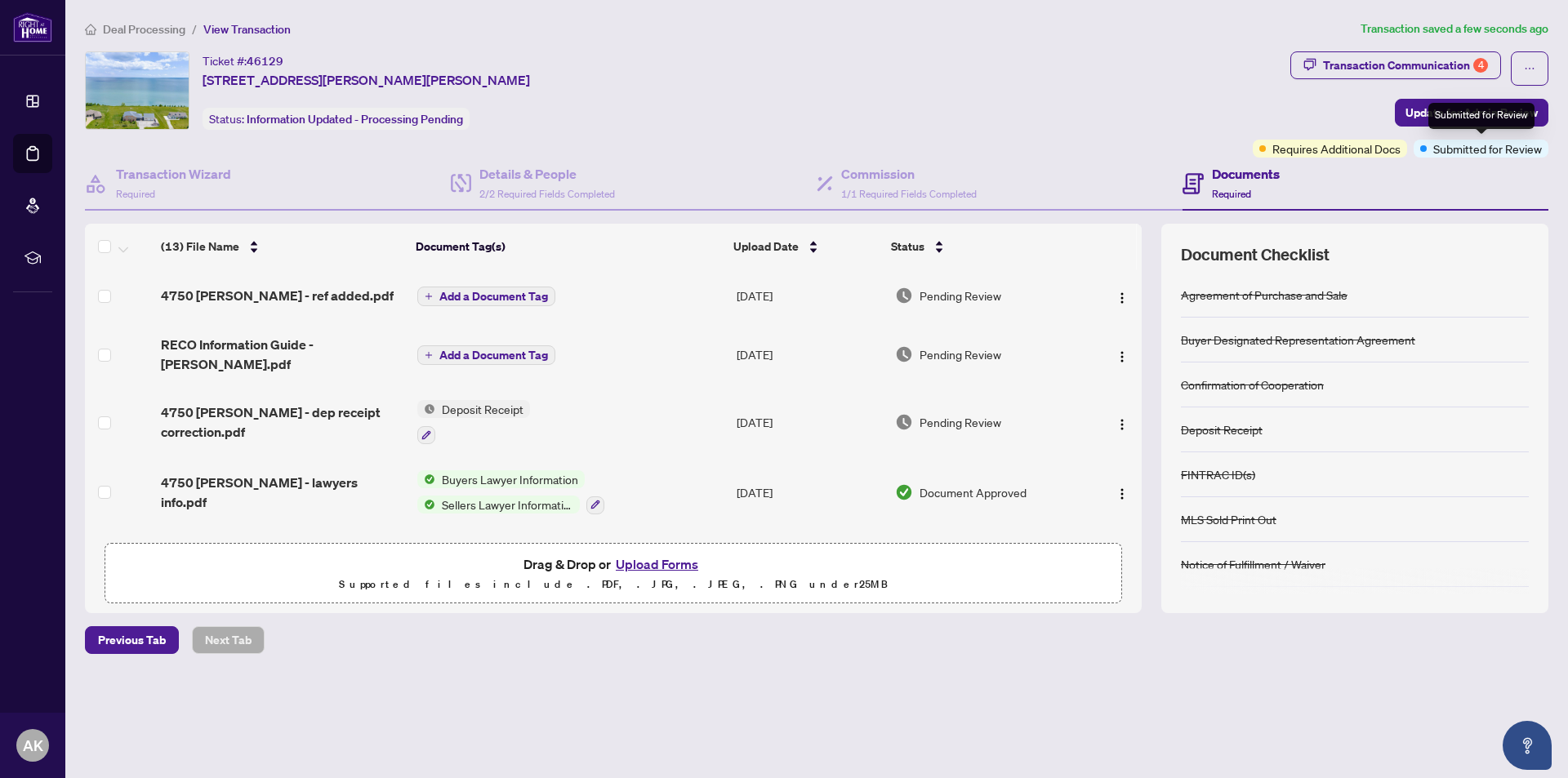
click at [1472, 111] on div "Submitted for Review" at bounding box center [1481, 115] width 106 height 26
click at [1433, 112] on span "Update for Admin Review" at bounding box center [1472, 112] width 132 height 26
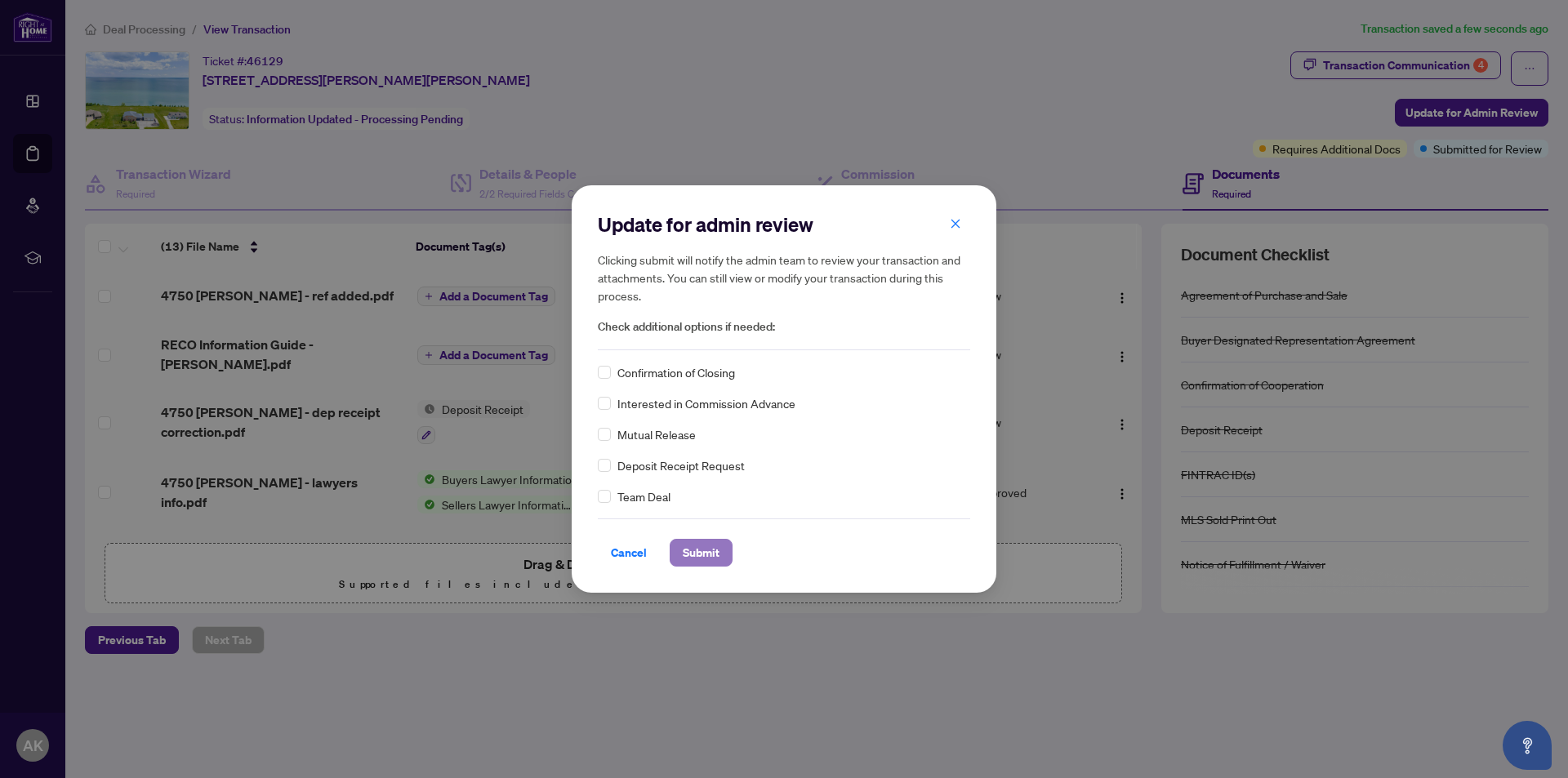
click at [703, 554] on span "Submit" at bounding box center [701, 552] width 36 height 26
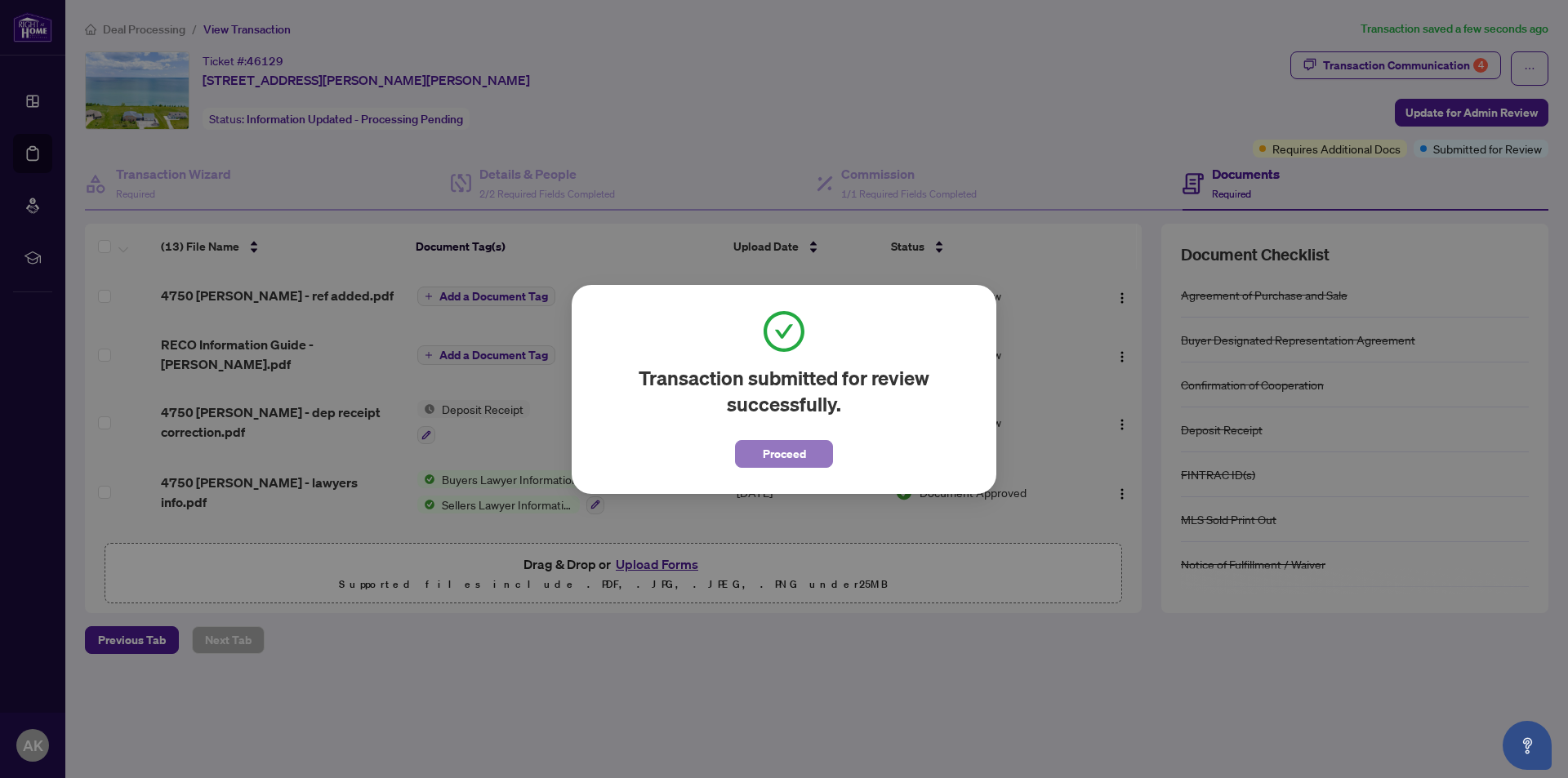
click at [796, 452] on span "Proceed" at bounding box center [784, 453] width 43 height 26
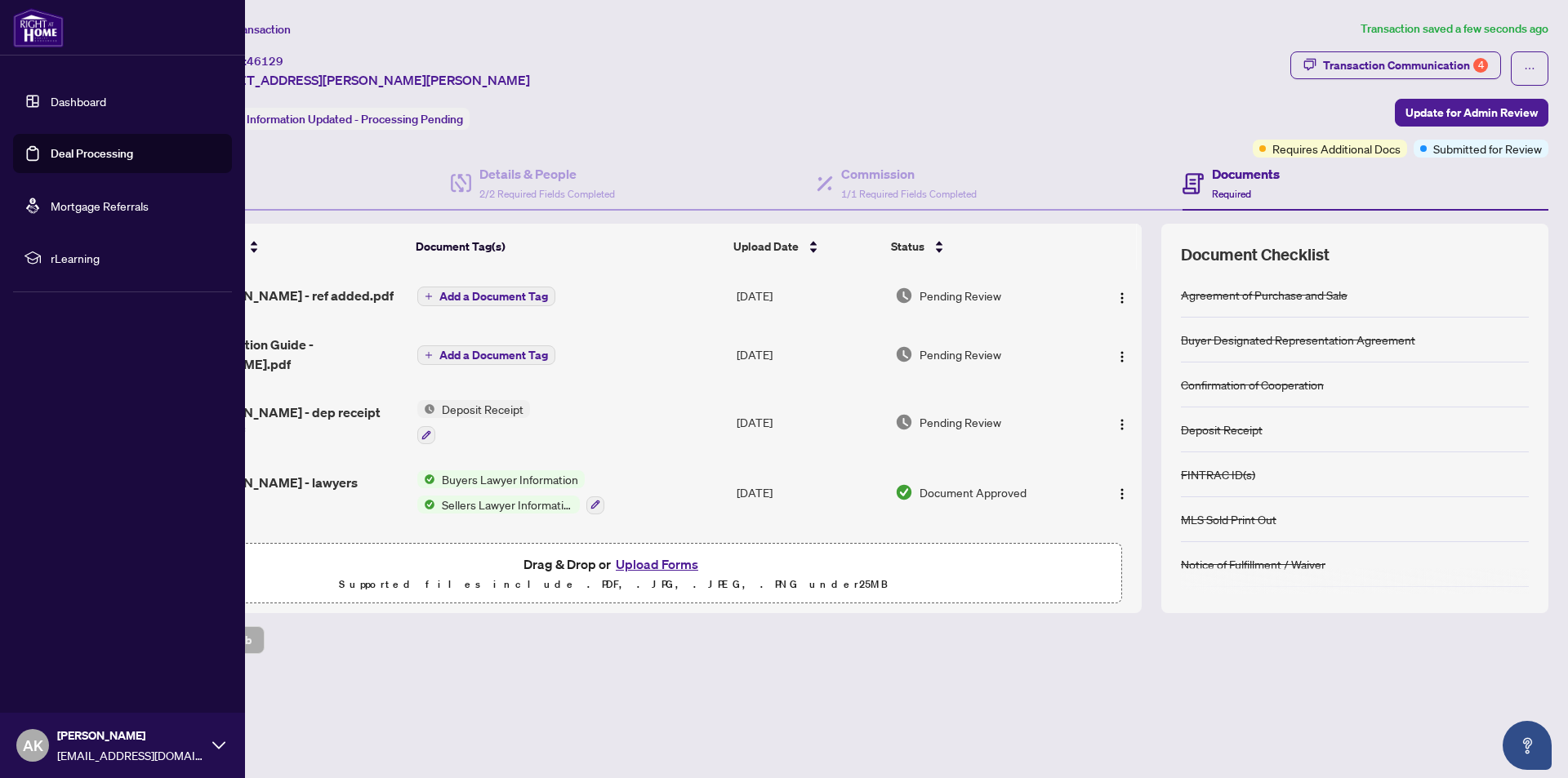
click at [218, 746] on icon at bounding box center [219, 745] width 13 height 8
click at [75, 652] on span "Logout" at bounding box center [65, 648] width 36 height 26
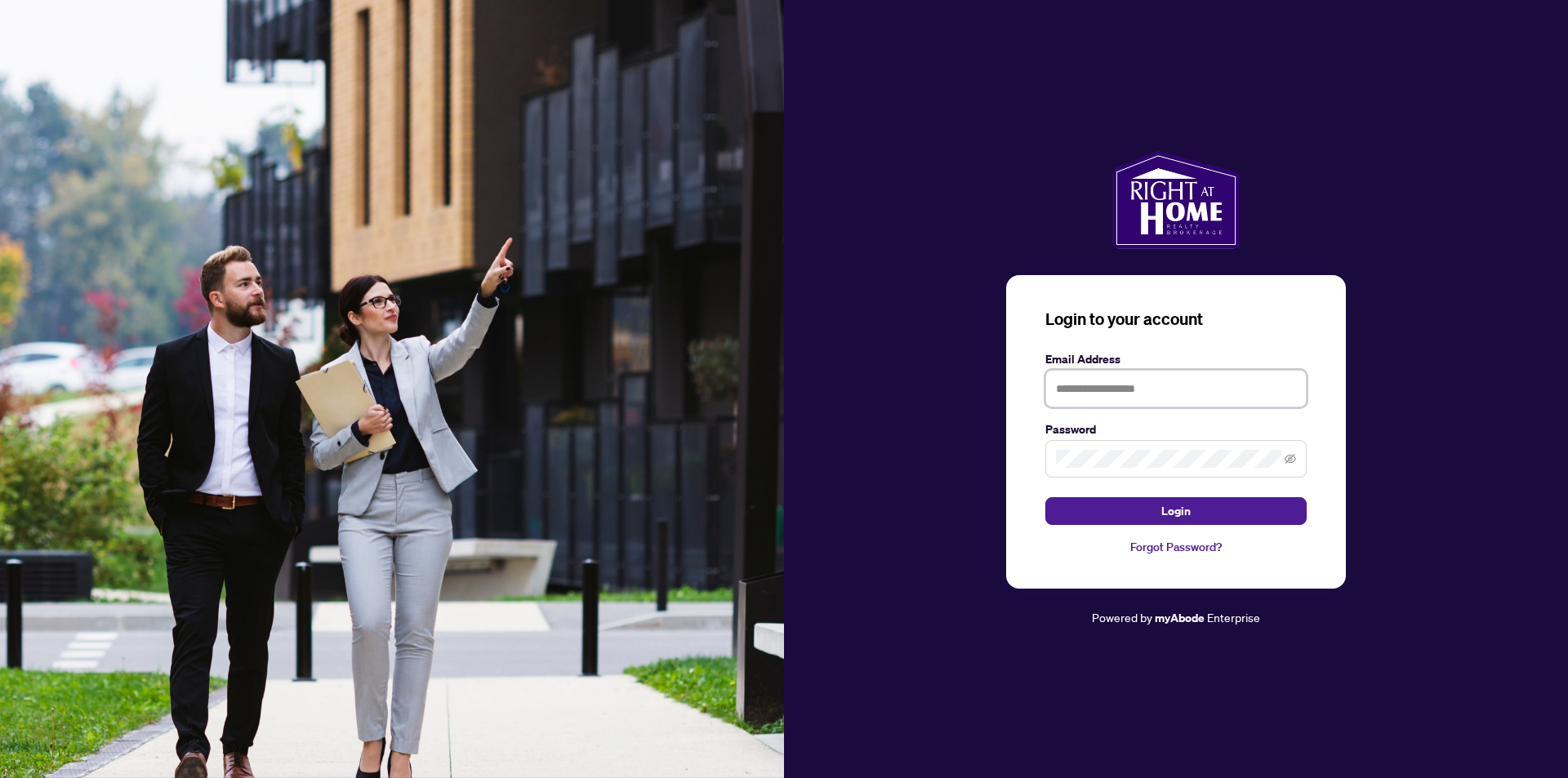
type input "**********"
